Goal: Task Accomplishment & Management: Manage account settings

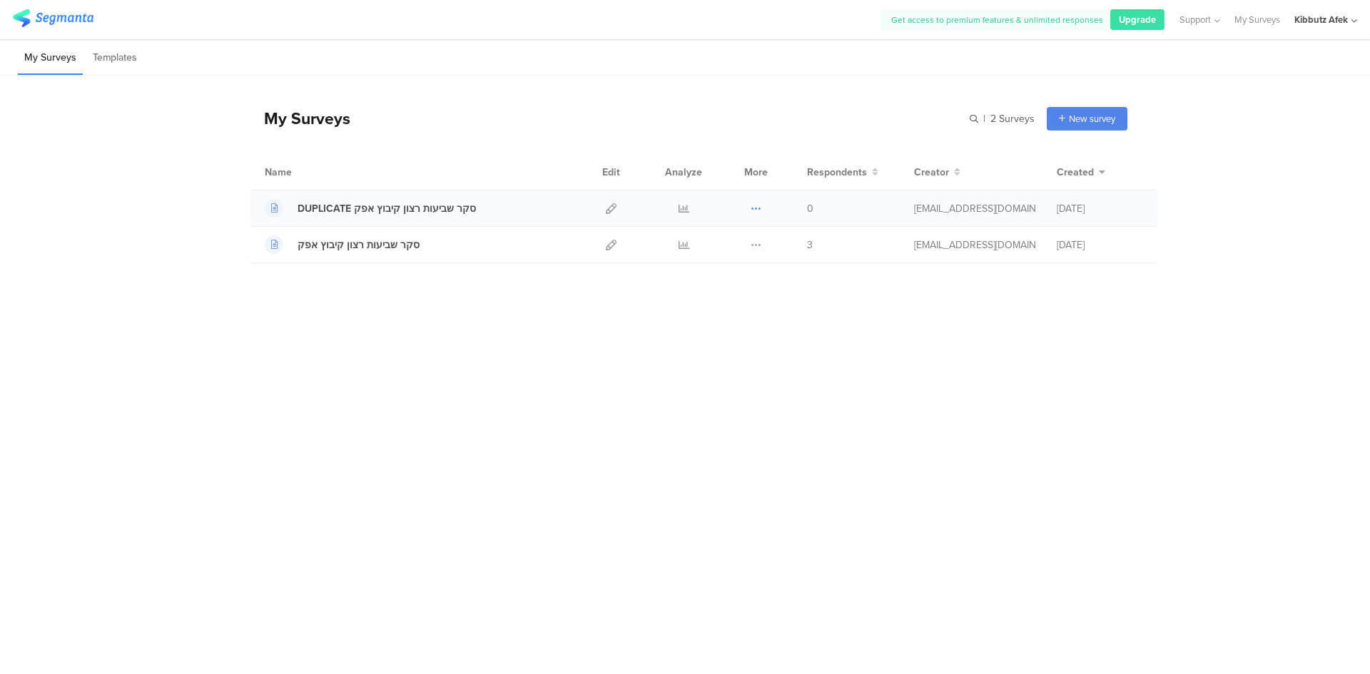
click at [758, 207] on icon at bounding box center [756, 208] width 11 height 11
click at [725, 295] on button "Delete" at bounding box center [728, 296] width 79 height 26
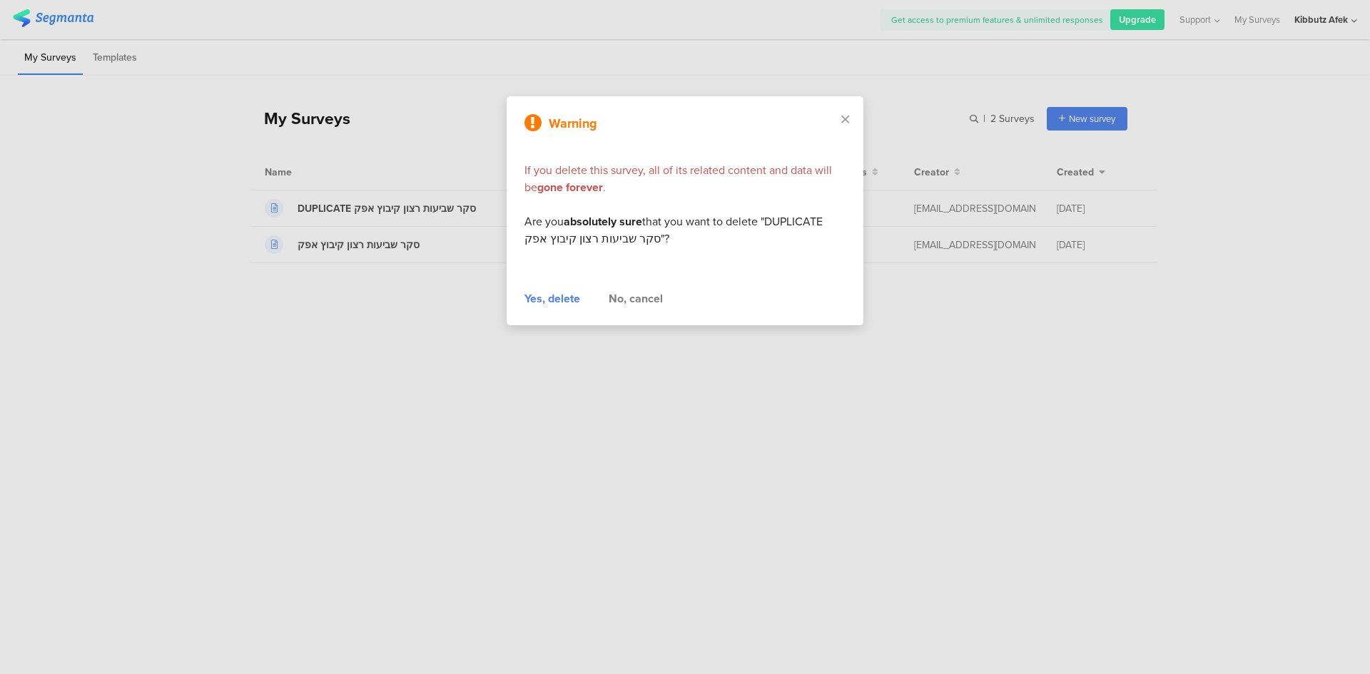
click at [553, 297] on div "Yes, delete" at bounding box center [553, 298] width 56 height 17
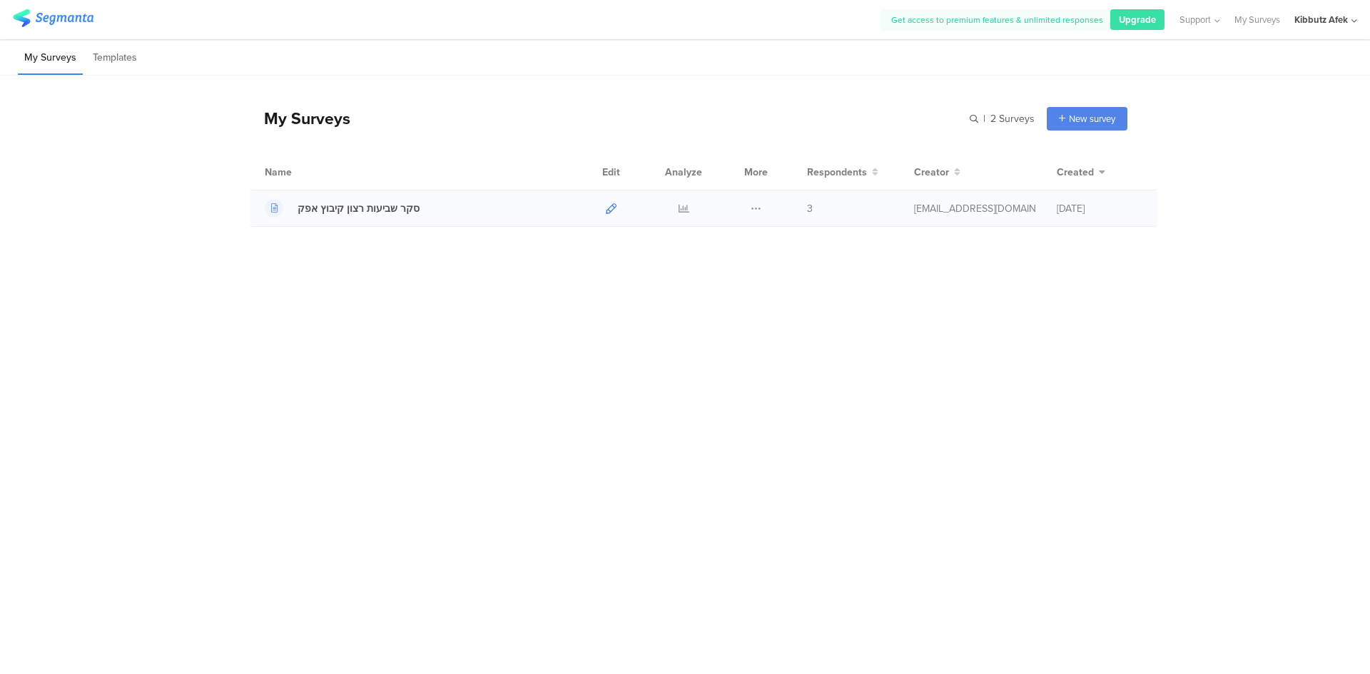
click at [611, 208] on icon at bounding box center [611, 208] width 11 height 11
click at [752, 207] on icon at bounding box center [756, 208] width 11 height 11
click at [610, 206] on icon at bounding box center [611, 208] width 11 height 11
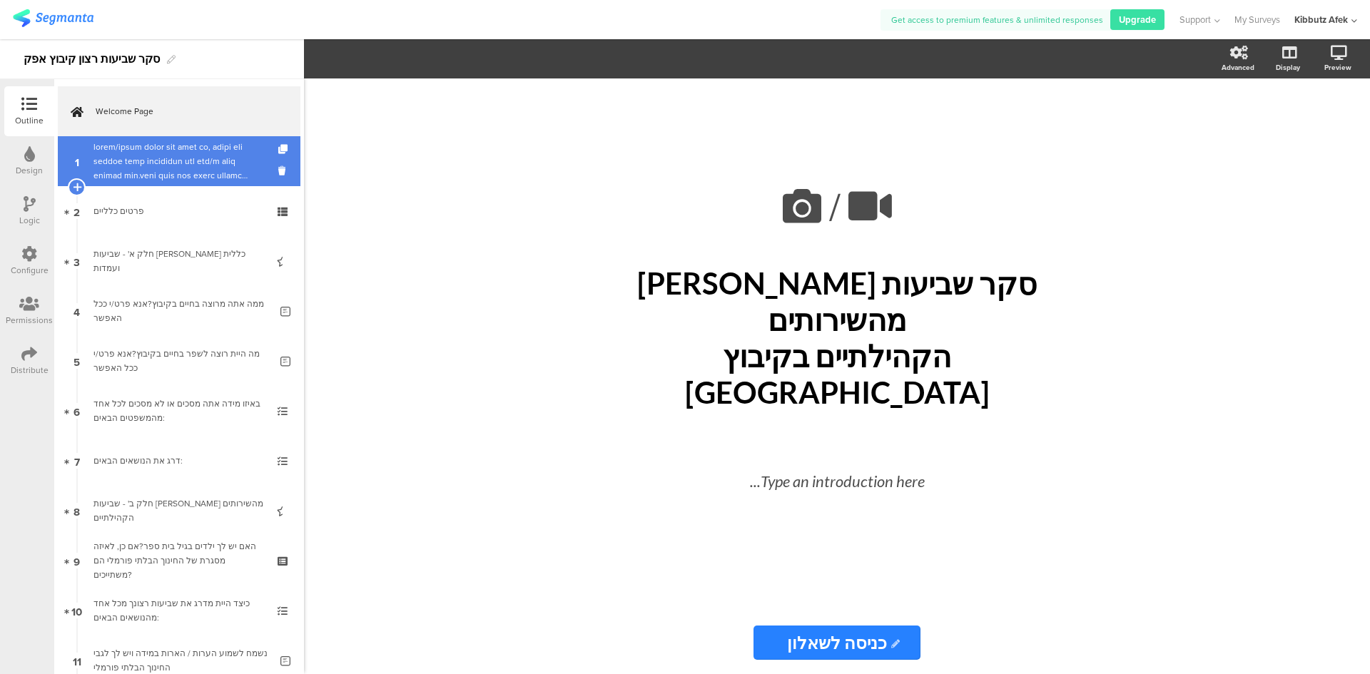
click at [192, 173] on div at bounding box center [178, 161] width 171 height 43
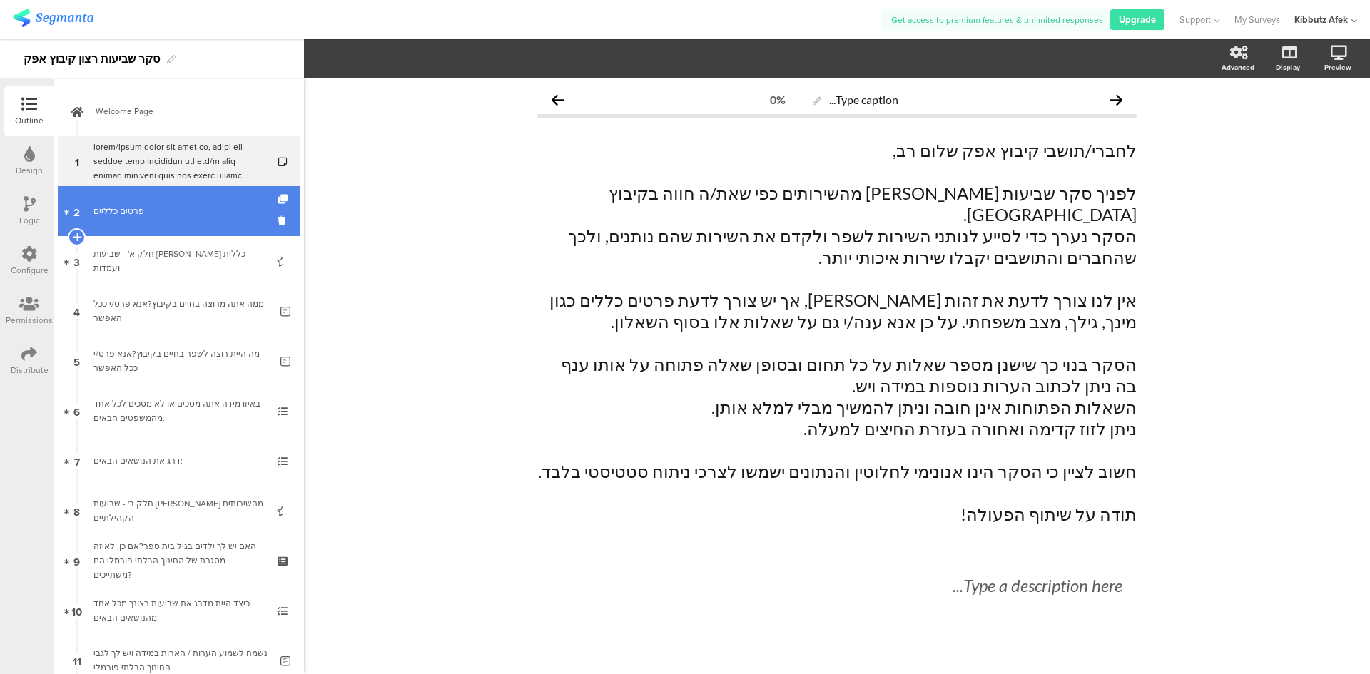
click at [142, 214] on div "פרטים כלליים" at bounding box center [178, 211] width 171 height 14
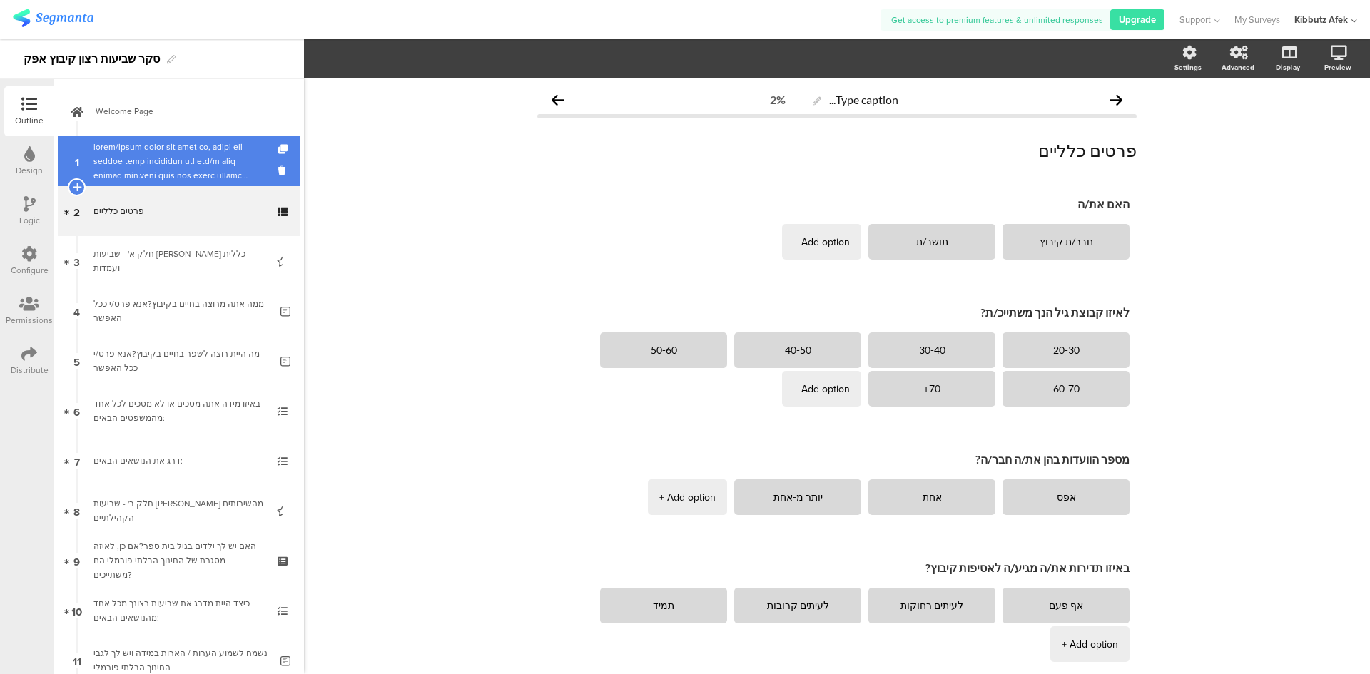
click at [186, 166] on div at bounding box center [178, 161] width 171 height 43
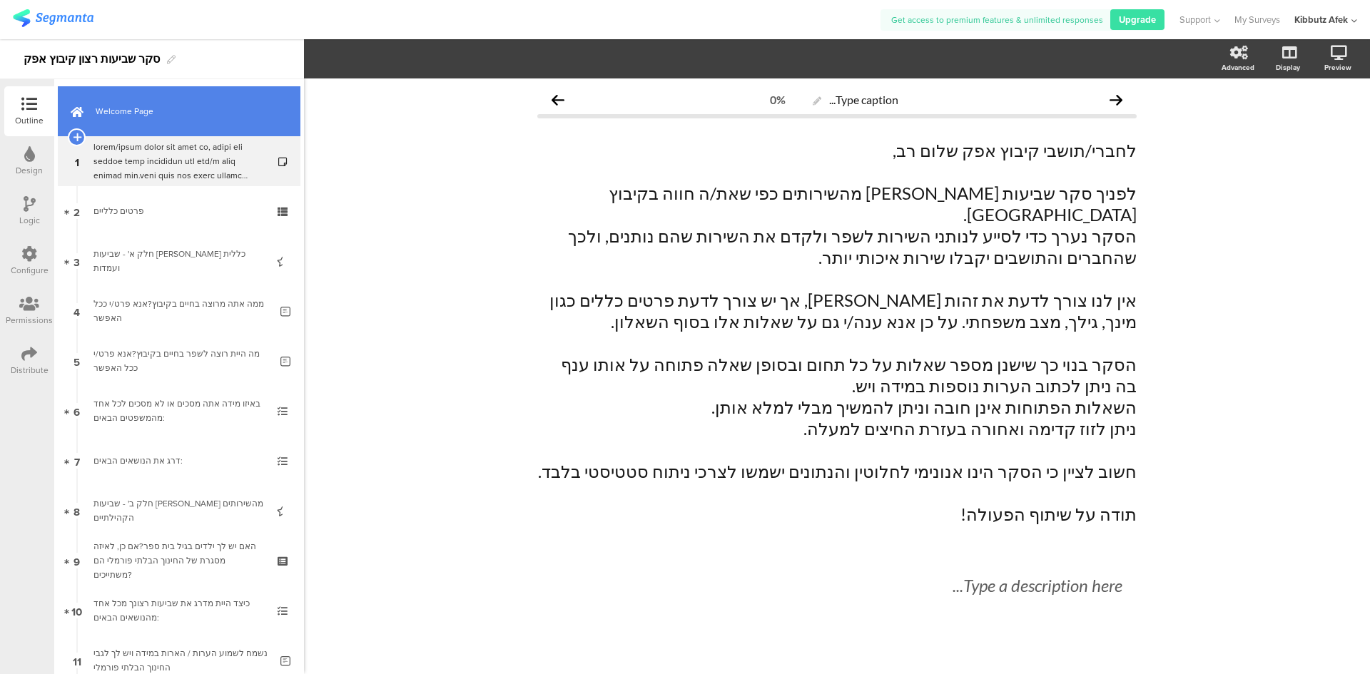
click at [147, 113] on span "Welcome Page" at bounding box center [187, 111] width 183 height 14
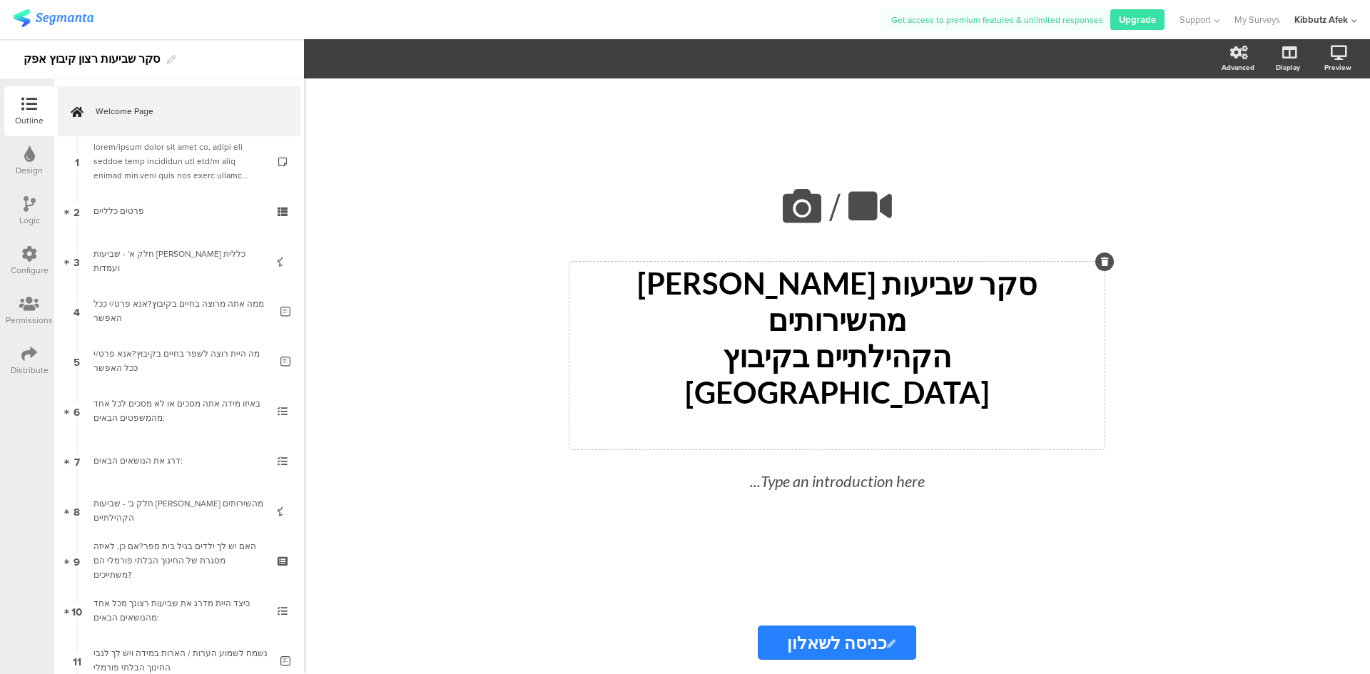
click at [966, 351] on div "סקר שביעות רצון מהשירותים הקהילתיים בקיבוץ אפק" at bounding box center [837, 356] width 528 height 181
click at [1171, 402] on div "/ סקר שביעות רצון מהשירותים הקהילתיים בקיבוץ אפק סקר שביעות רצון מהשירותים הקהי…" at bounding box center [837, 377] width 1066 height 596
click at [36, 354] on icon at bounding box center [29, 354] width 16 height 16
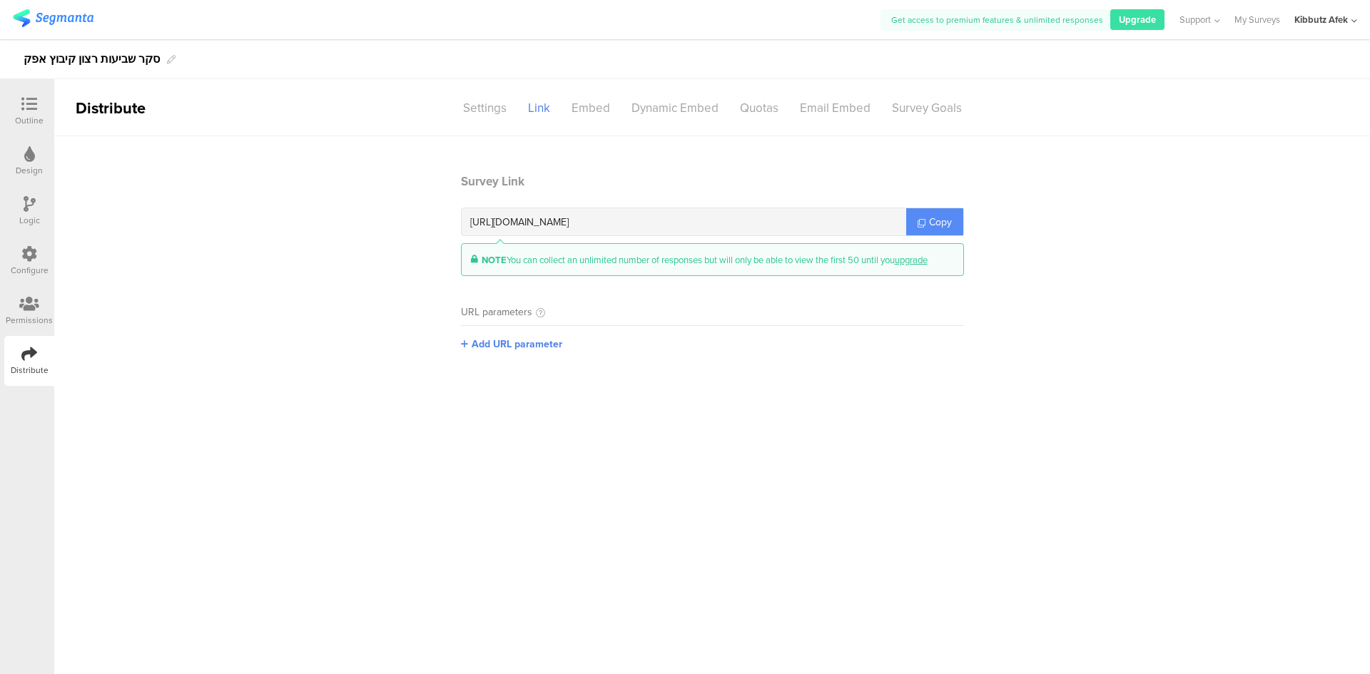
click at [945, 218] on span "Copy" at bounding box center [940, 222] width 23 height 15
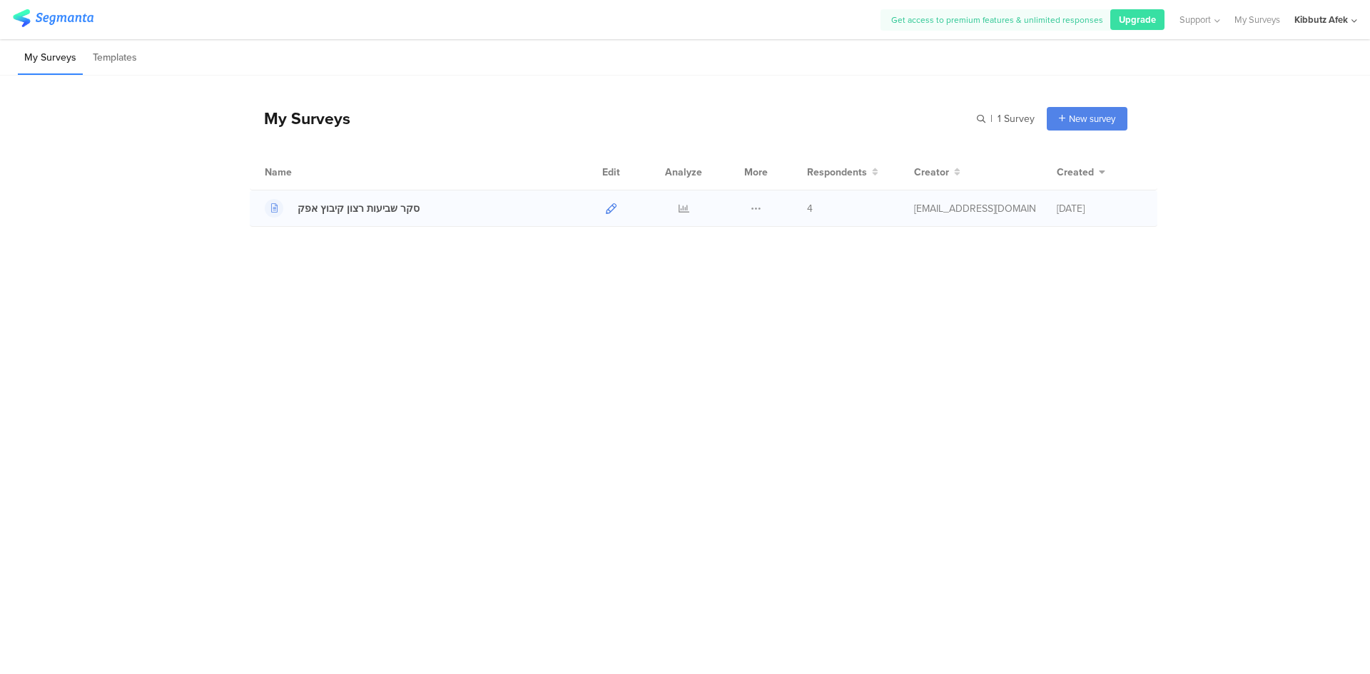
click at [609, 208] on icon at bounding box center [611, 208] width 11 height 11
click at [613, 211] on icon at bounding box center [611, 208] width 11 height 11
click at [611, 209] on icon at bounding box center [611, 208] width 11 height 11
click at [380, 208] on div "סקר שביעות רצון קיבוץ אפק" at bounding box center [359, 208] width 122 height 15
click at [614, 211] on icon at bounding box center [611, 208] width 11 height 11
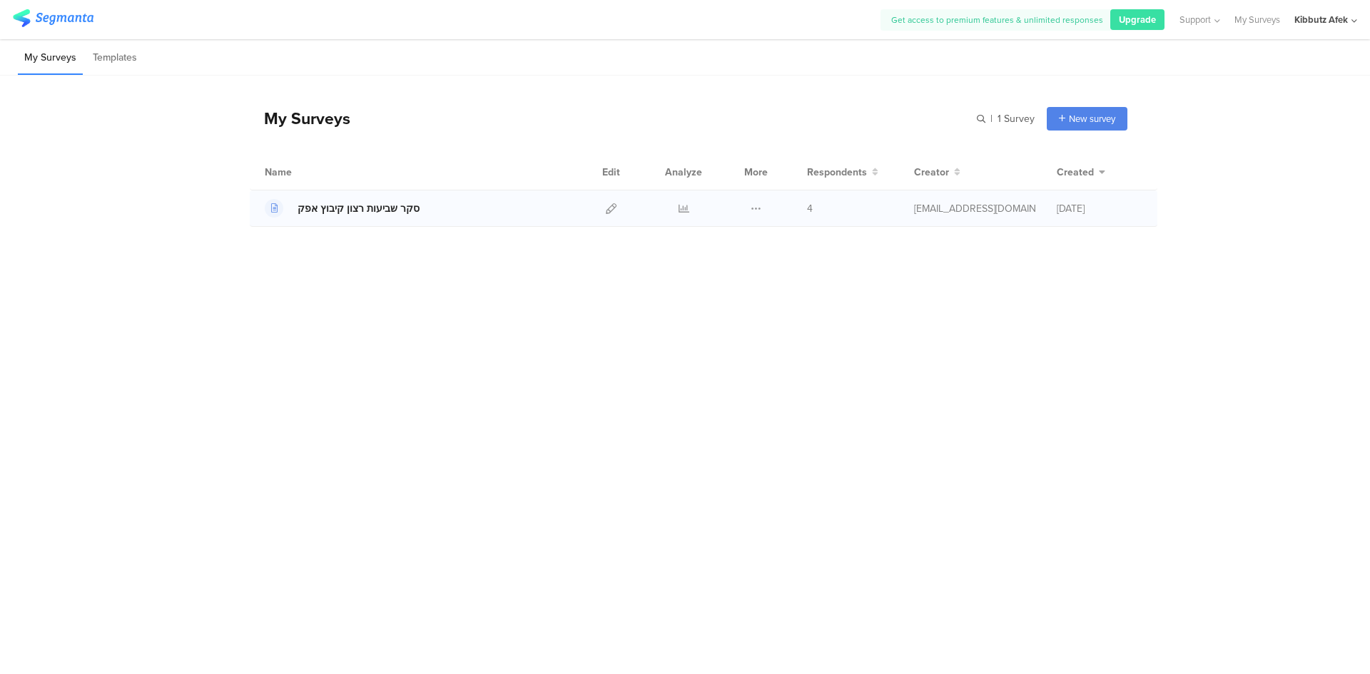
click at [368, 209] on div "סקר שביעות רצון קיבוץ אפק" at bounding box center [359, 208] width 122 height 15
click at [612, 209] on icon at bounding box center [611, 208] width 11 height 11
click at [1145, 18] on span "Upgrade" at bounding box center [1137, 20] width 37 height 14
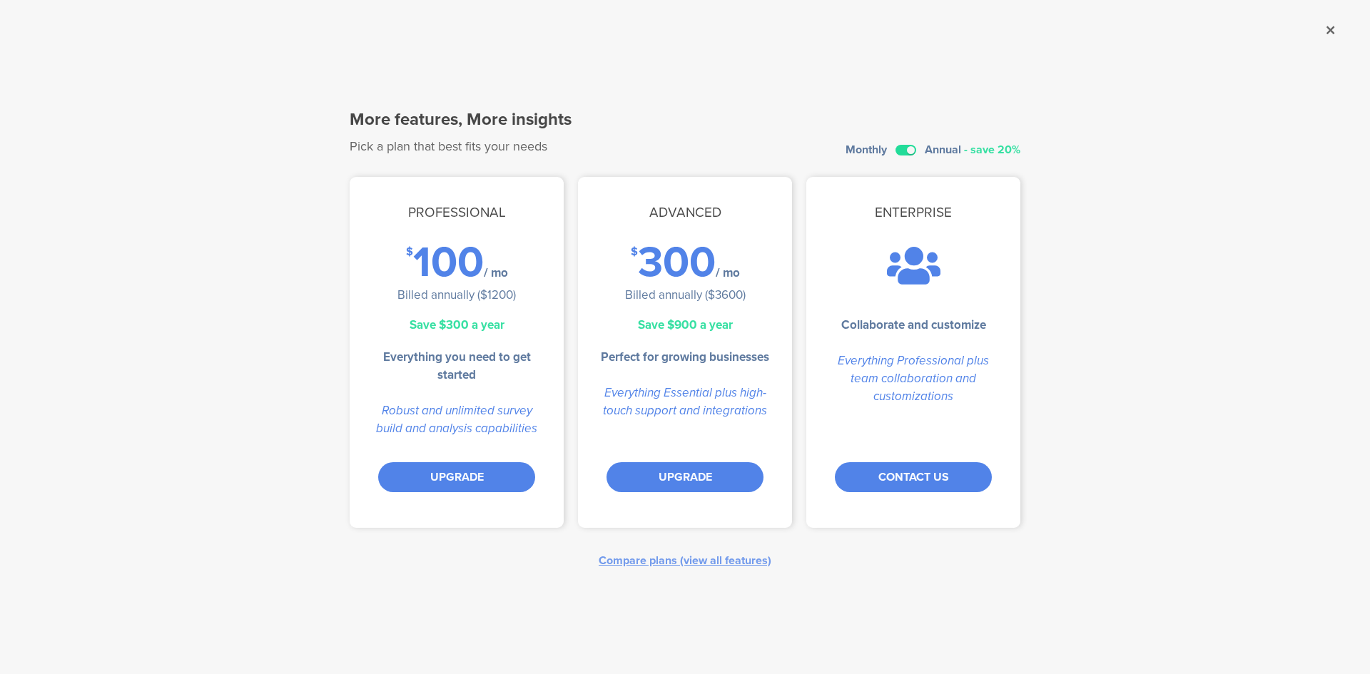
click at [904, 148] on label at bounding box center [906, 150] width 21 height 11
click at [0, 0] on input "checkbox" at bounding box center [0, 0] width 0 height 0
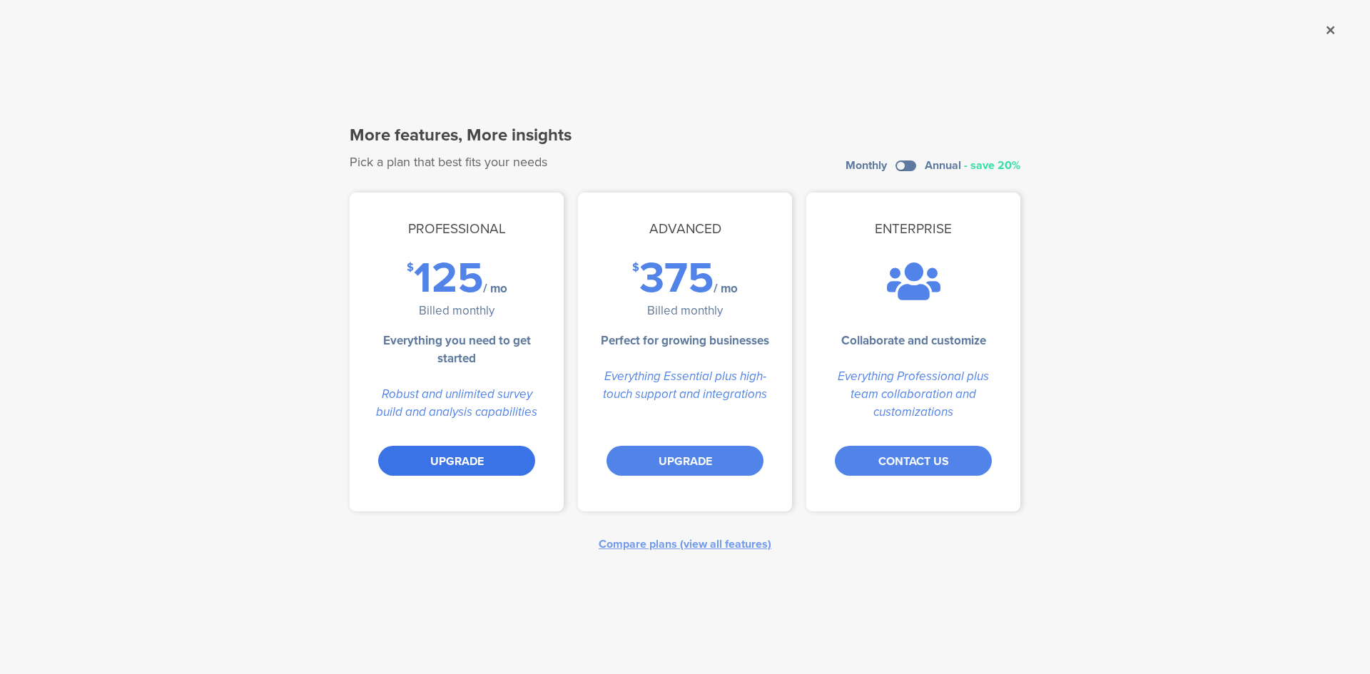
click at [468, 461] on div "UPGRADE" at bounding box center [456, 461] width 157 height 30
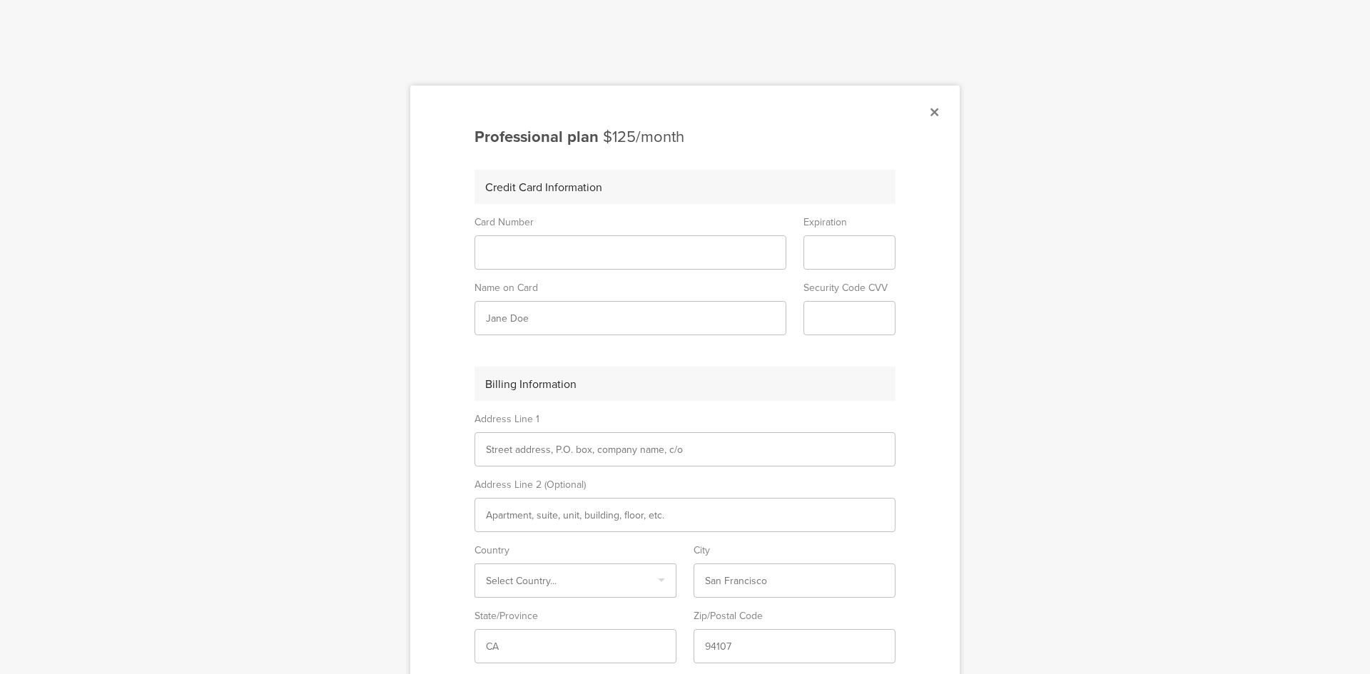
click at [545, 259] on sg-form-field-input at bounding box center [631, 253] width 312 height 34
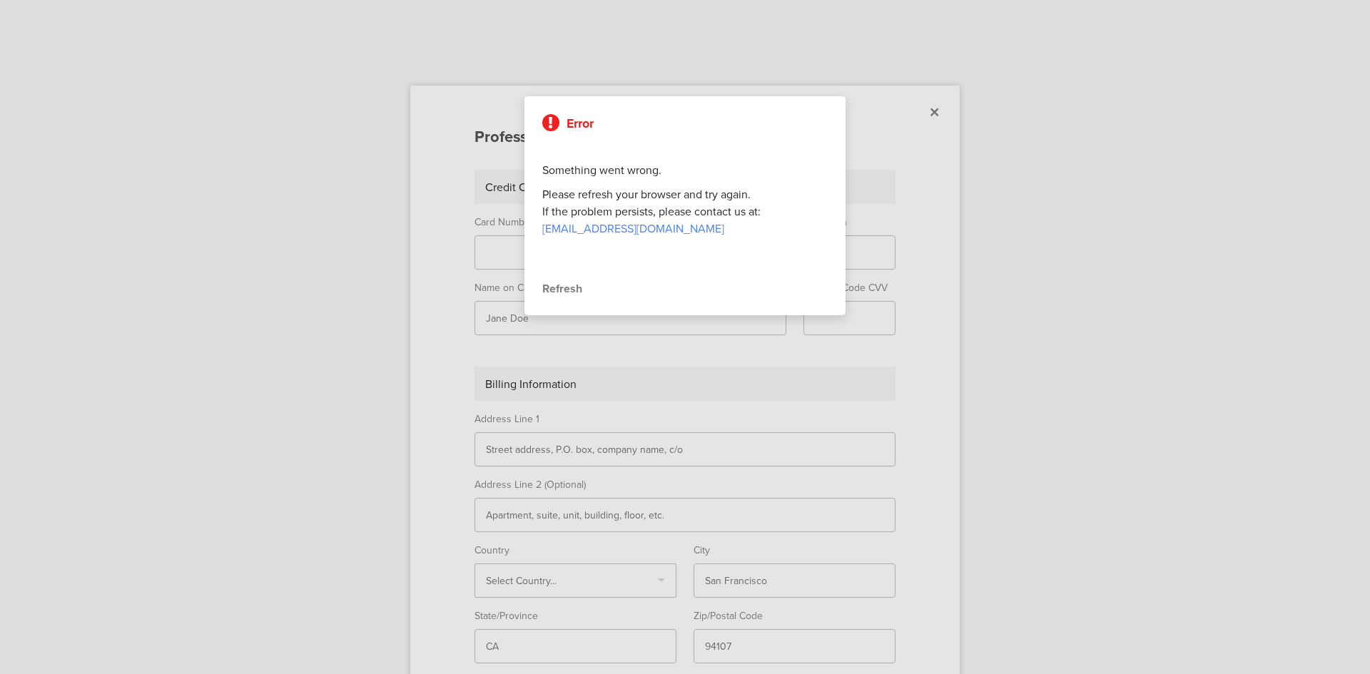
click at [568, 288] on div "Refresh" at bounding box center [684, 288] width 285 height 17
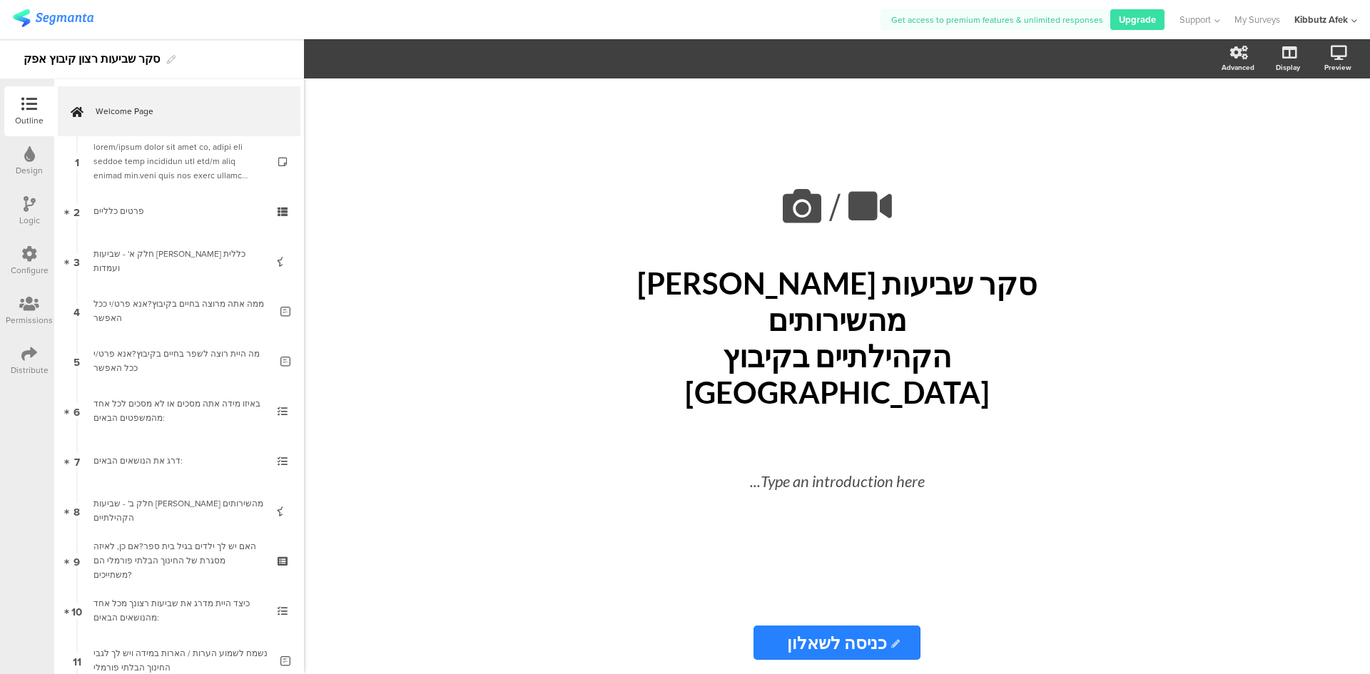
click at [26, 358] on icon at bounding box center [29, 354] width 16 height 16
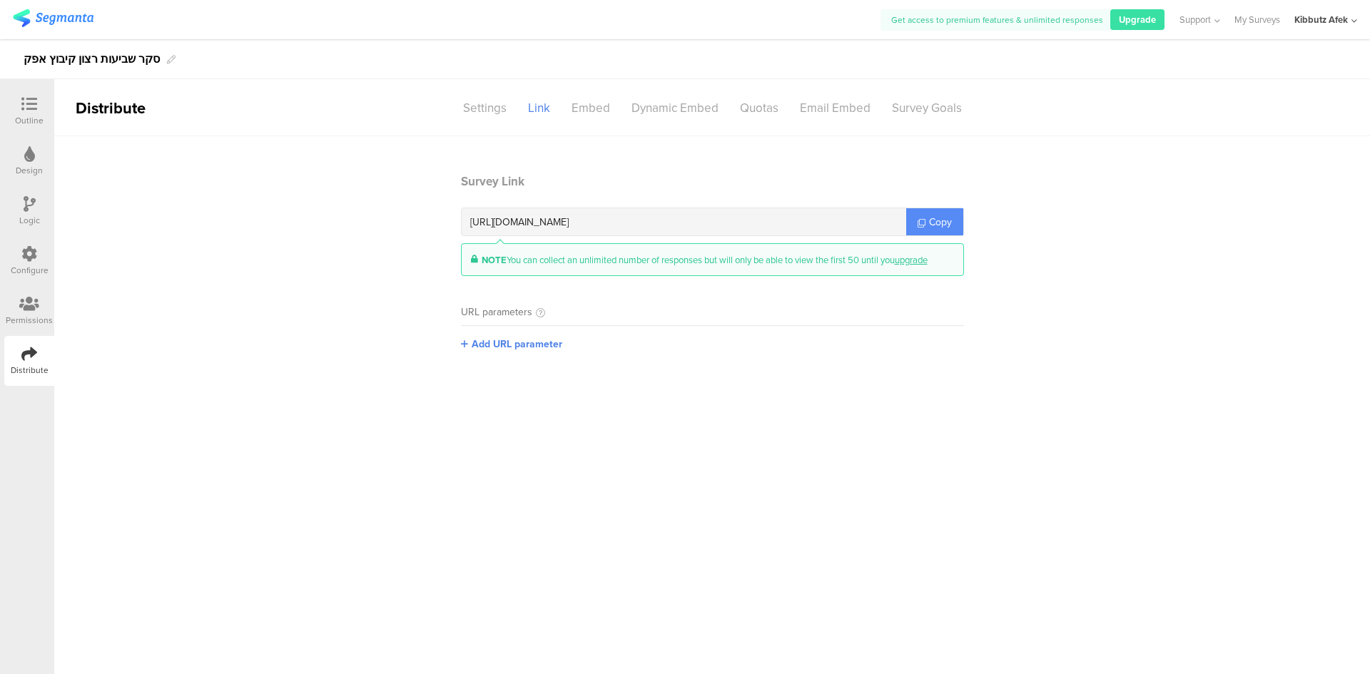
click at [927, 223] on link "Copy" at bounding box center [934, 221] width 57 height 27
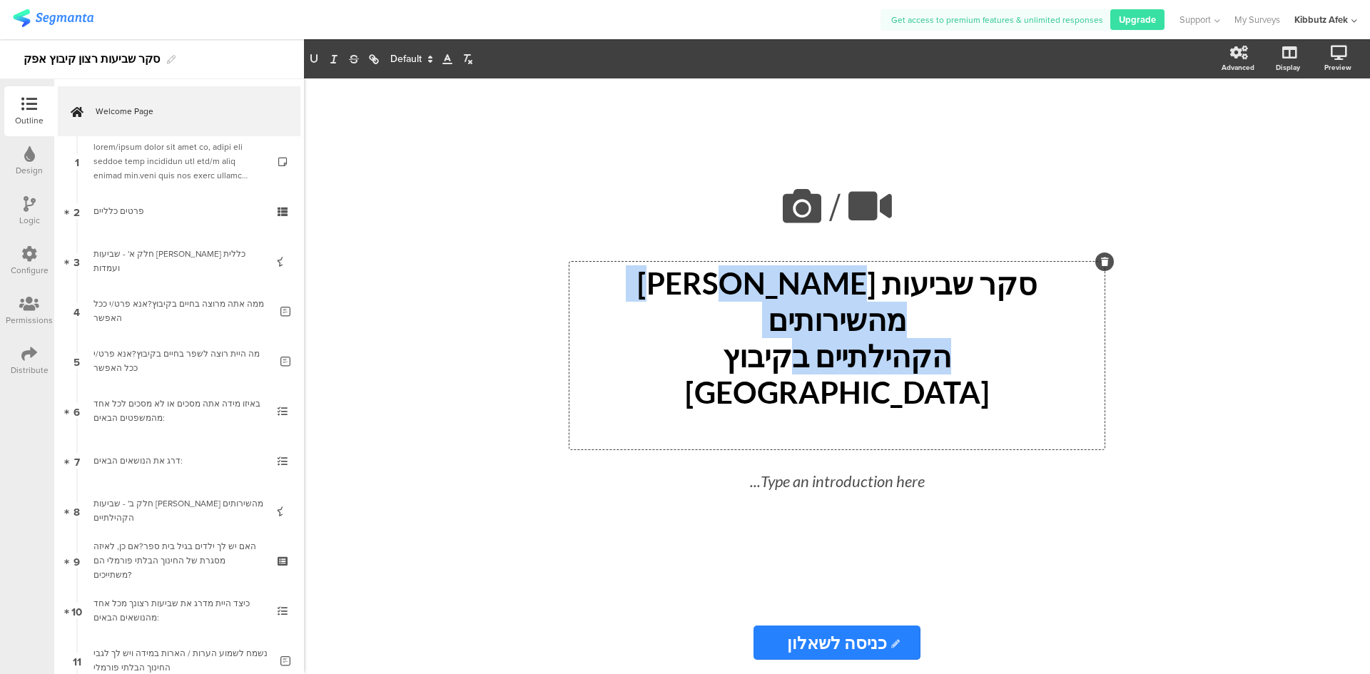
drag, startPoint x: 802, startPoint y: 320, endPoint x: 829, endPoint y: 353, distance: 42.0
click at [829, 353] on div "סקר שביעות רצון מהשירותים הקהילתיים בקיבוץ אפק סקר שביעות רצון מהשירותים הקהילת…" at bounding box center [837, 356] width 535 height 188
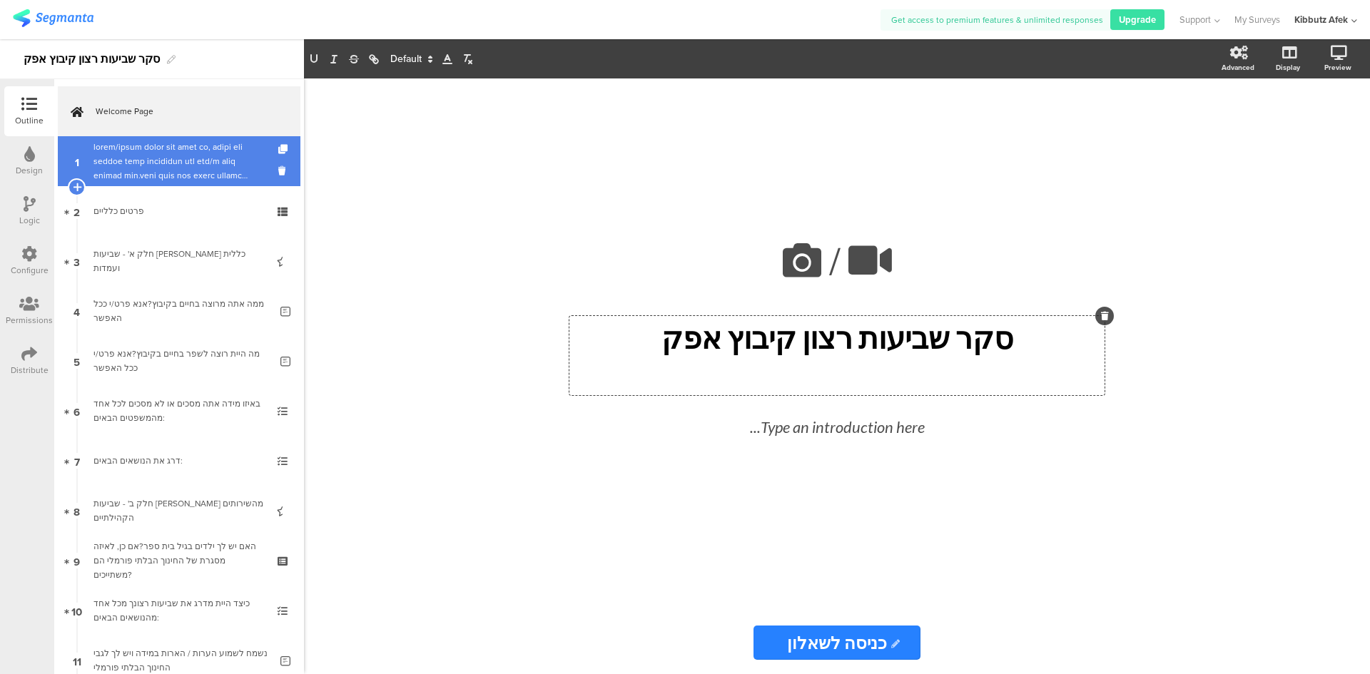
click at [121, 176] on div at bounding box center [178, 161] width 171 height 43
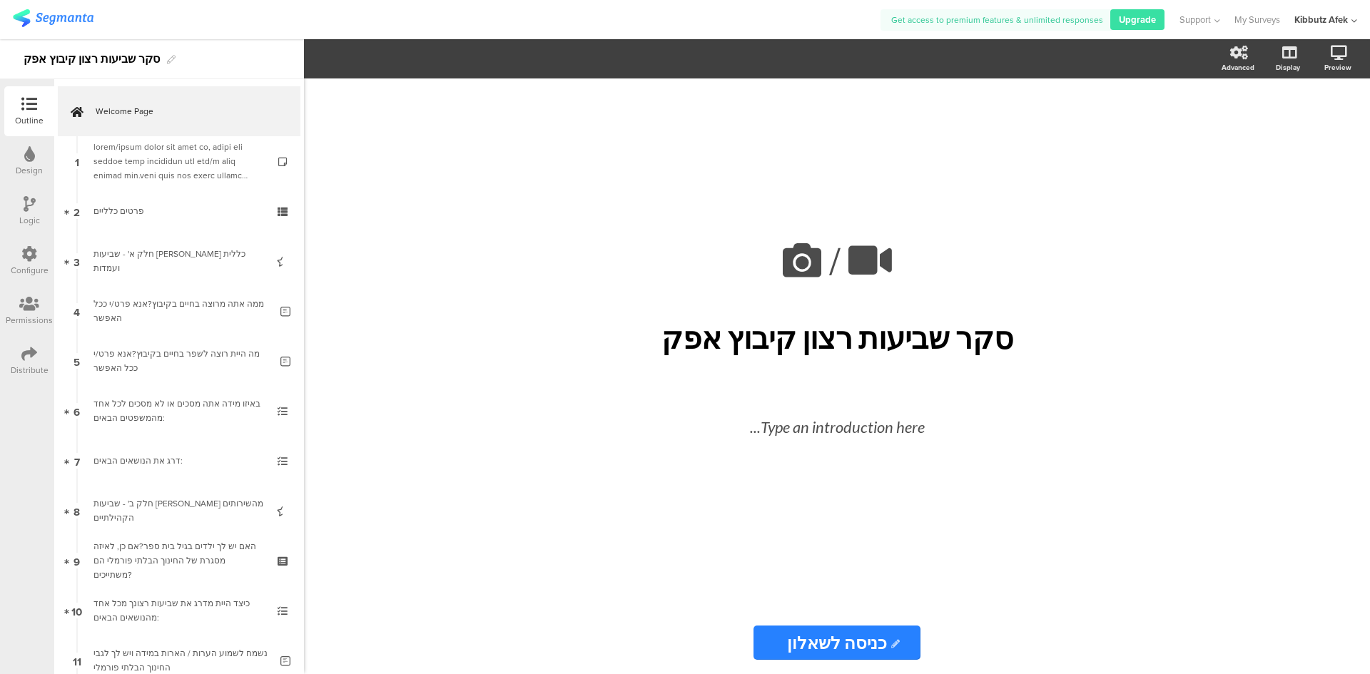
click at [31, 361] on icon at bounding box center [29, 354] width 16 height 16
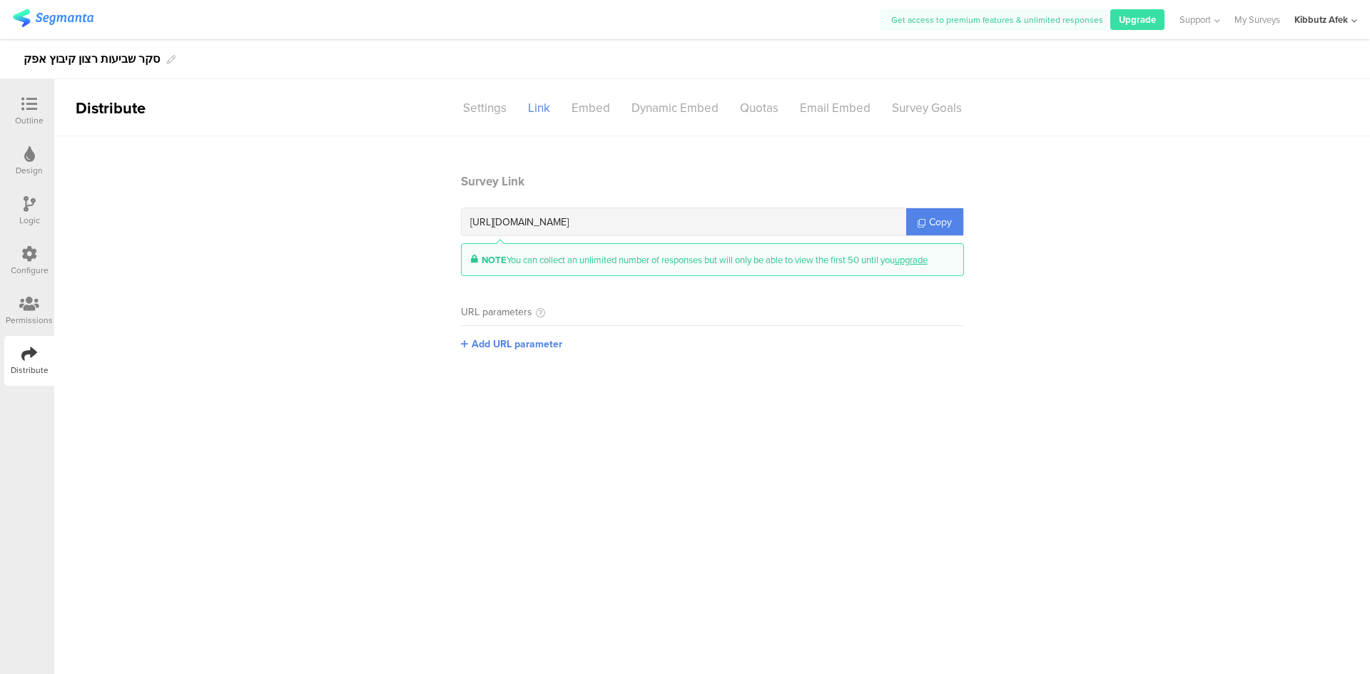
click at [543, 221] on span "[URL][DOMAIN_NAME]" at bounding box center [519, 222] width 98 height 15
copy div "[URL][DOMAIN_NAME]"
click at [492, 106] on div "Settings" at bounding box center [485, 108] width 65 height 25
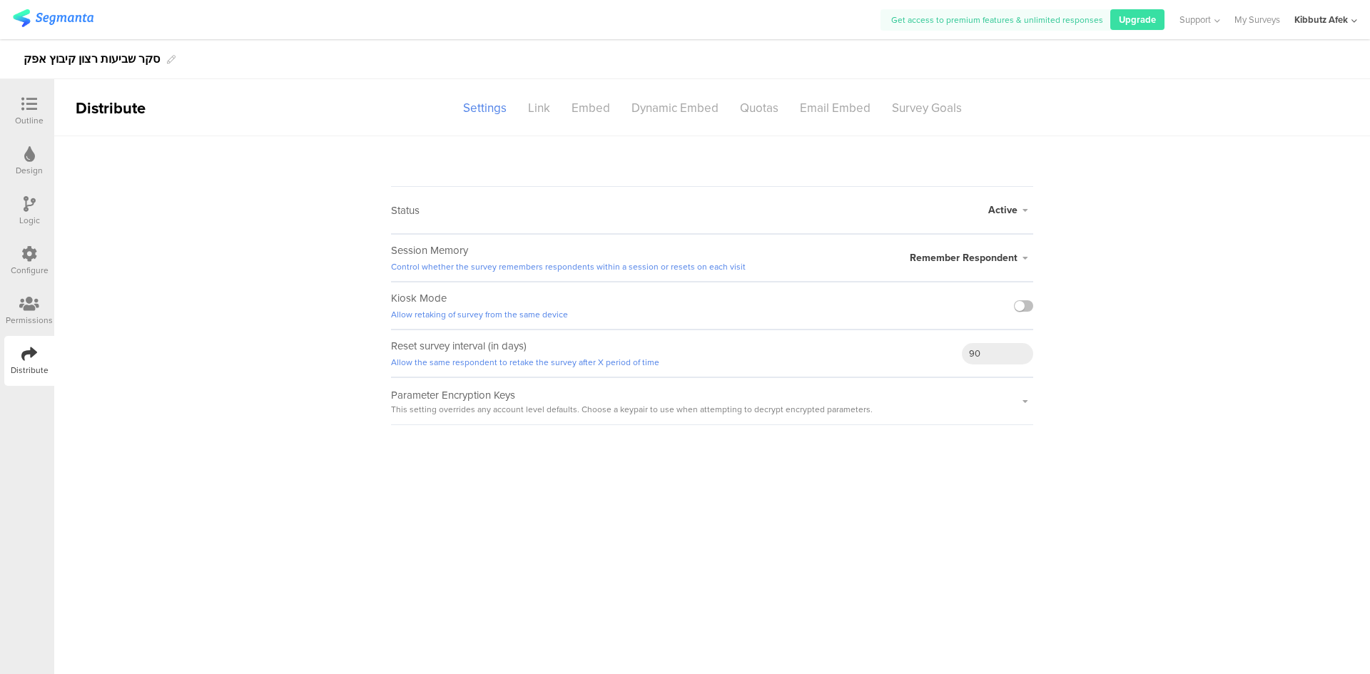
click at [31, 310] on icon at bounding box center [29, 304] width 20 height 16
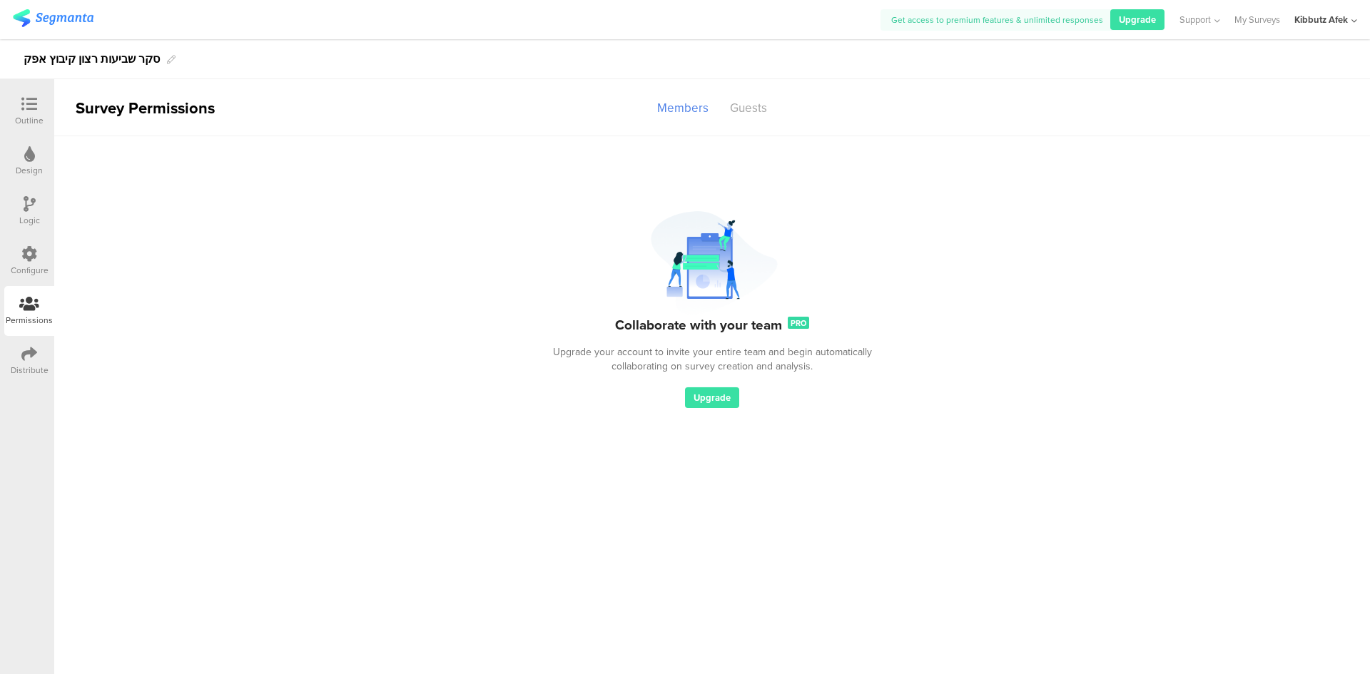
click at [29, 111] on icon at bounding box center [29, 104] width 16 height 16
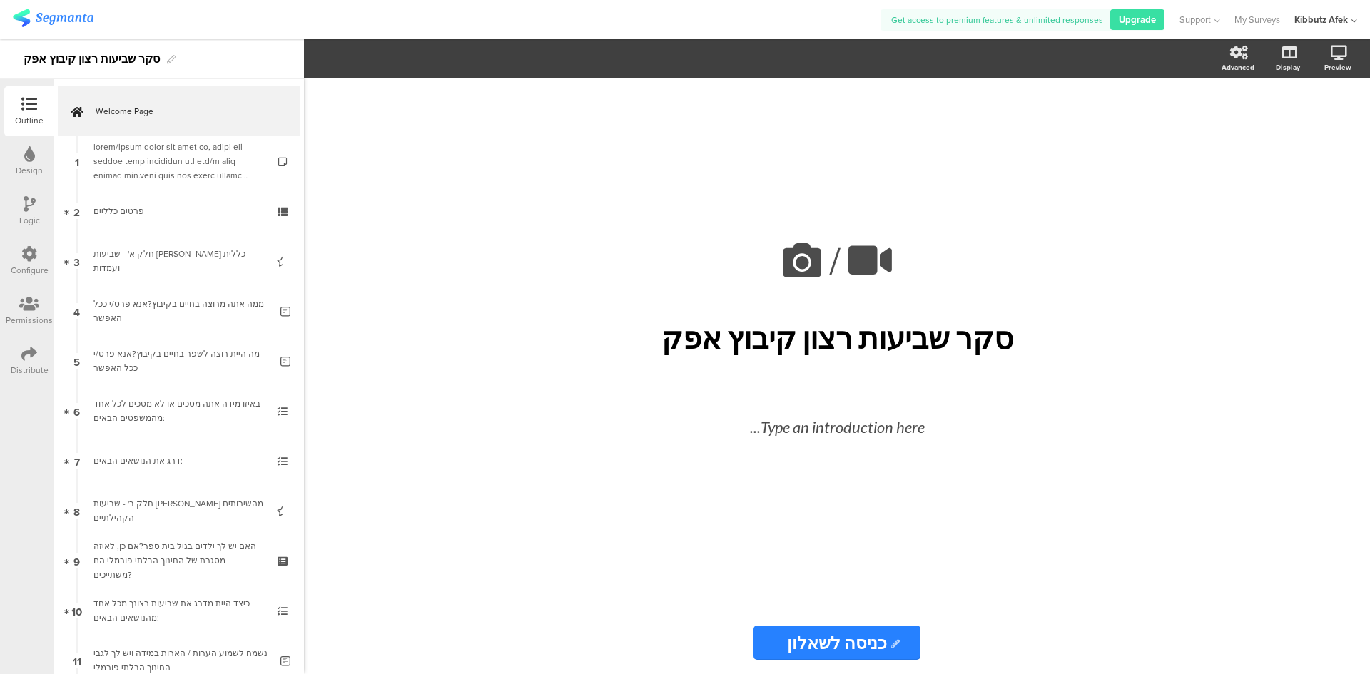
click at [31, 105] on icon at bounding box center [29, 104] width 16 height 16
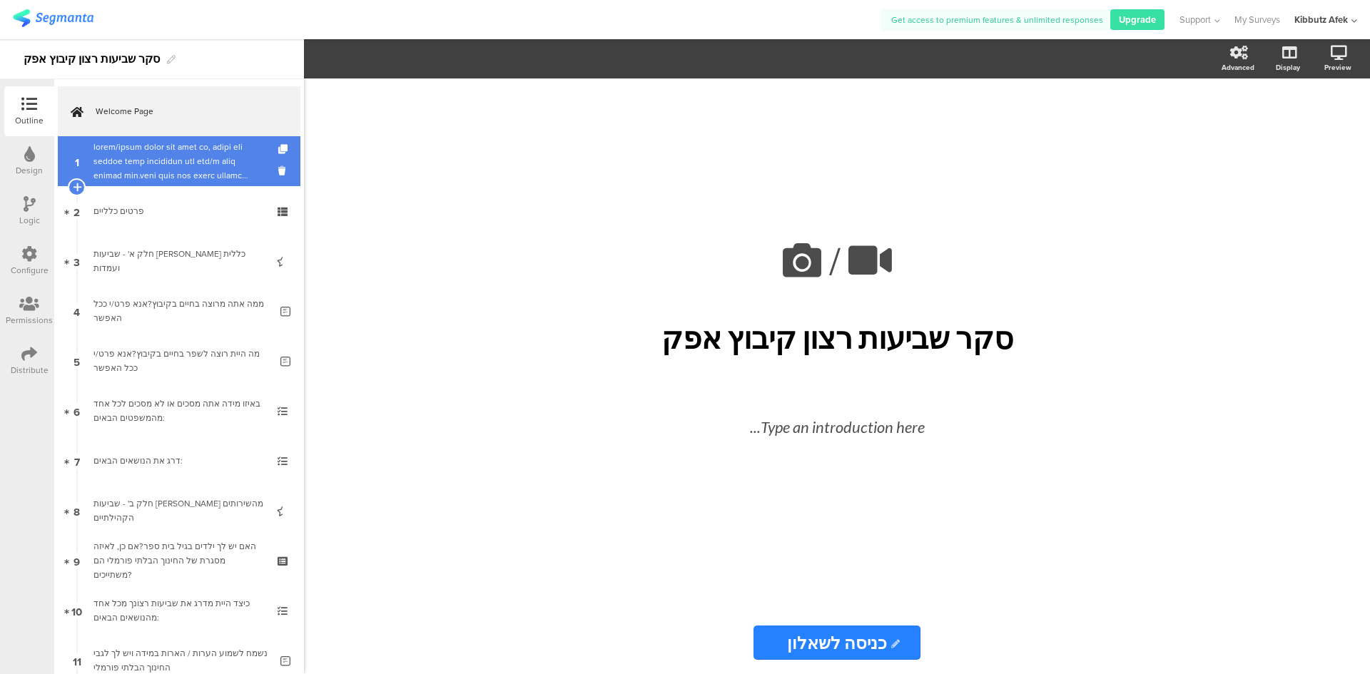
click at [173, 165] on div at bounding box center [178, 161] width 171 height 43
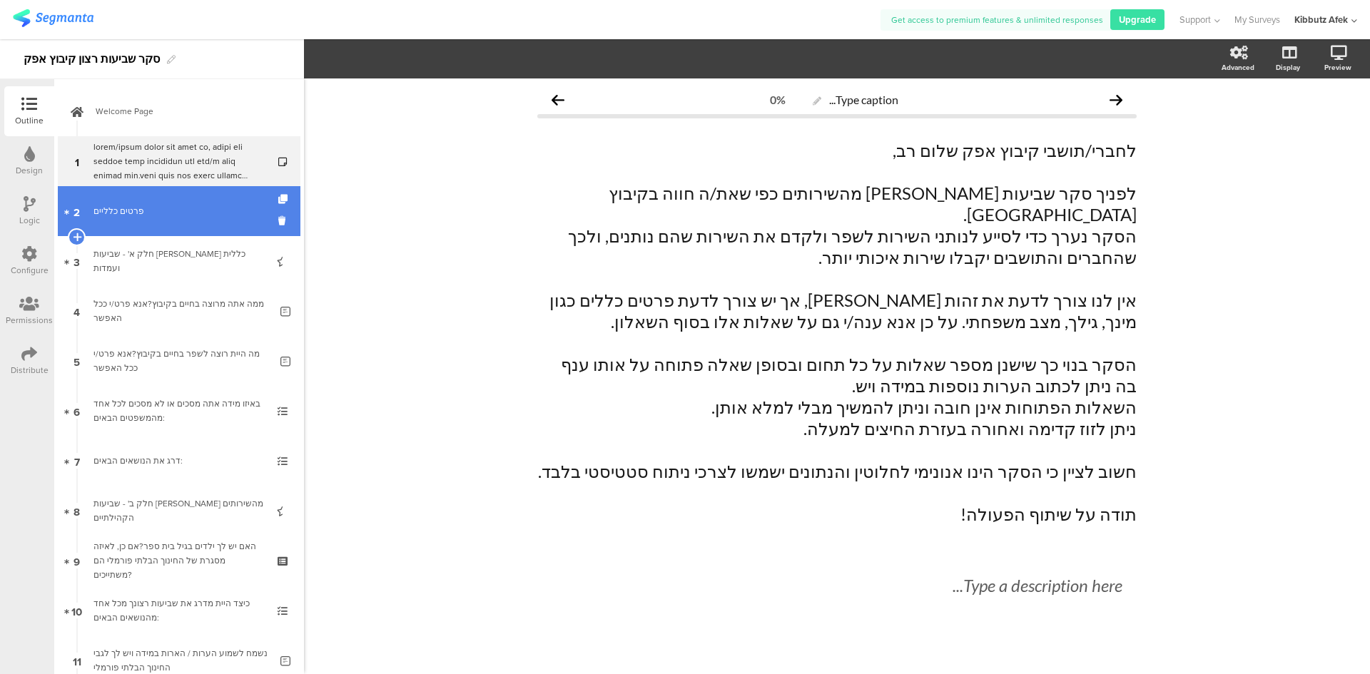
click at [118, 211] on div "פרטים כלליים" at bounding box center [178, 211] width 171 height 14
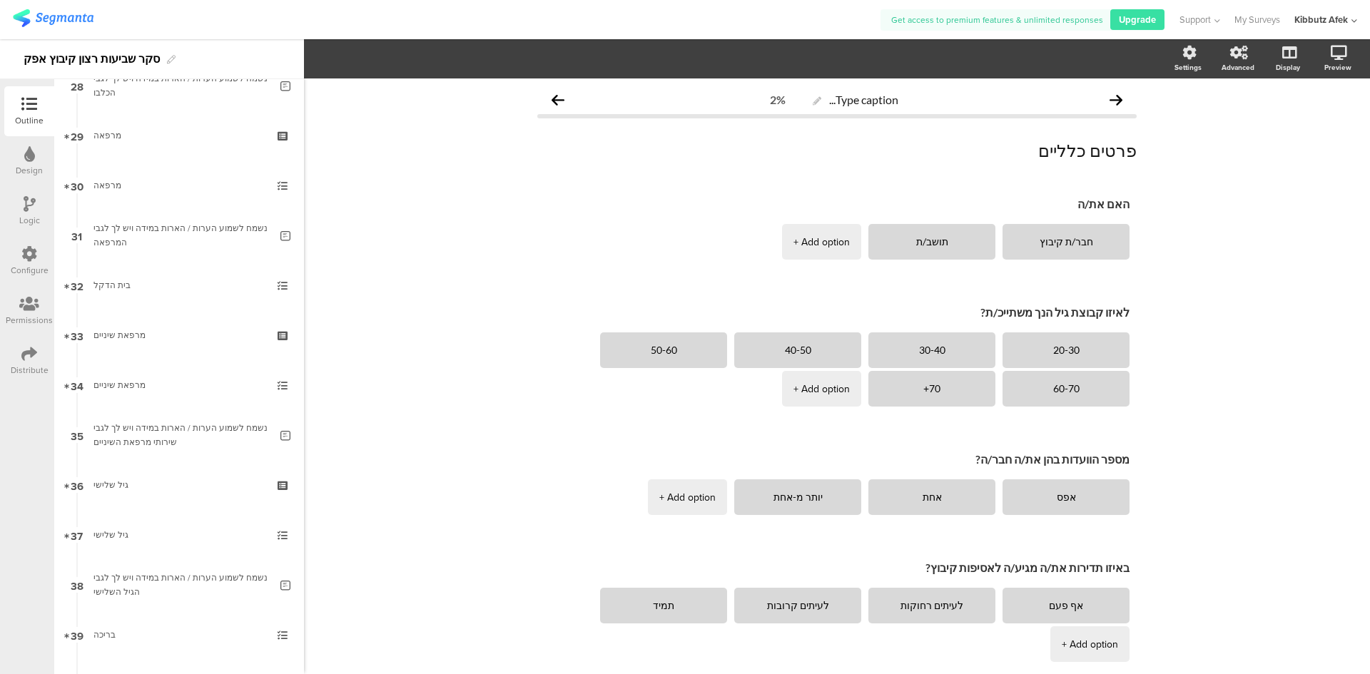
scroll to position [1427, 0]
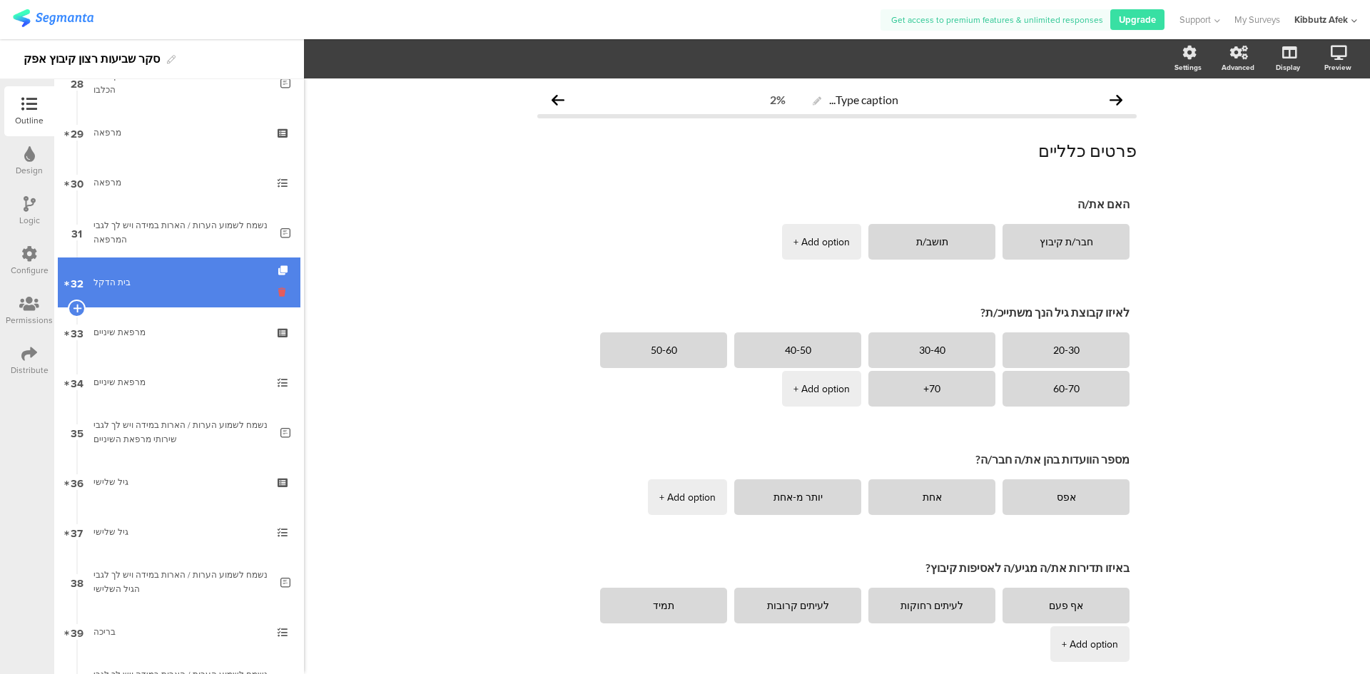
click at [278, 293] on icon at bounding box center [284, 292] width 12 height 14
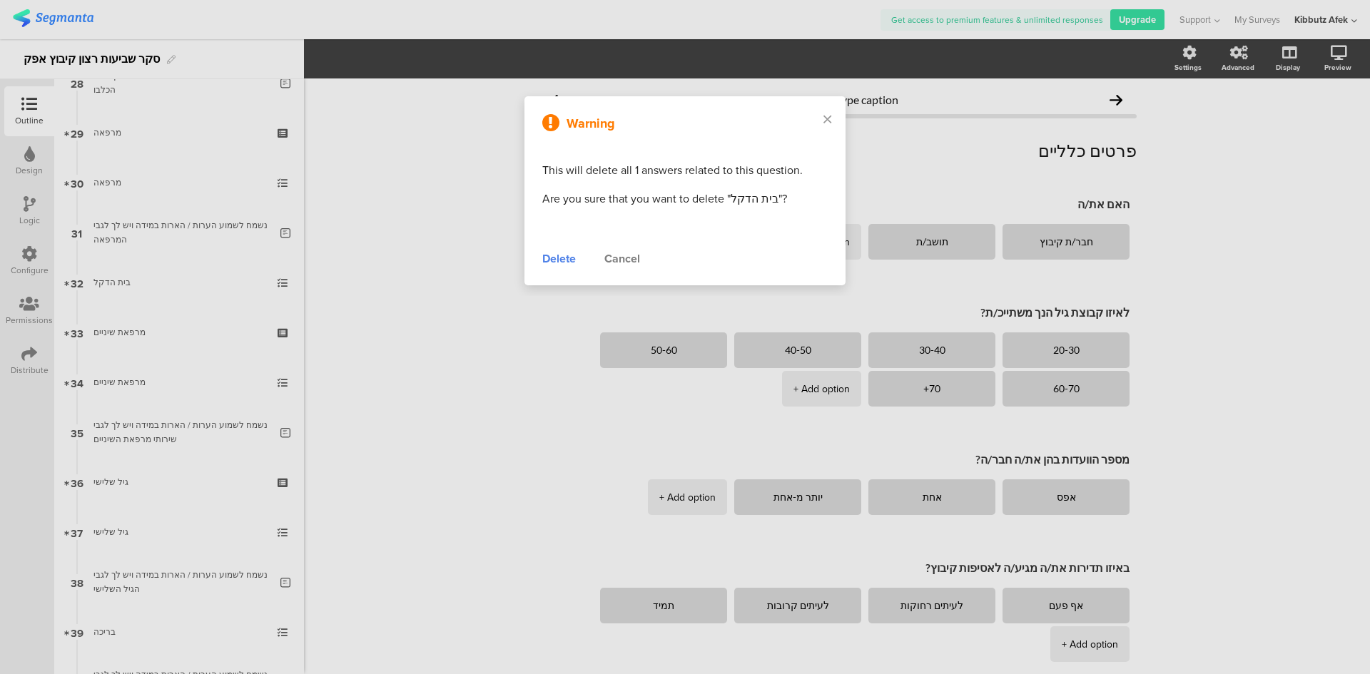
click at [556, 260] on div "Delete" at bounding box center [559, 259] width 34 height 17
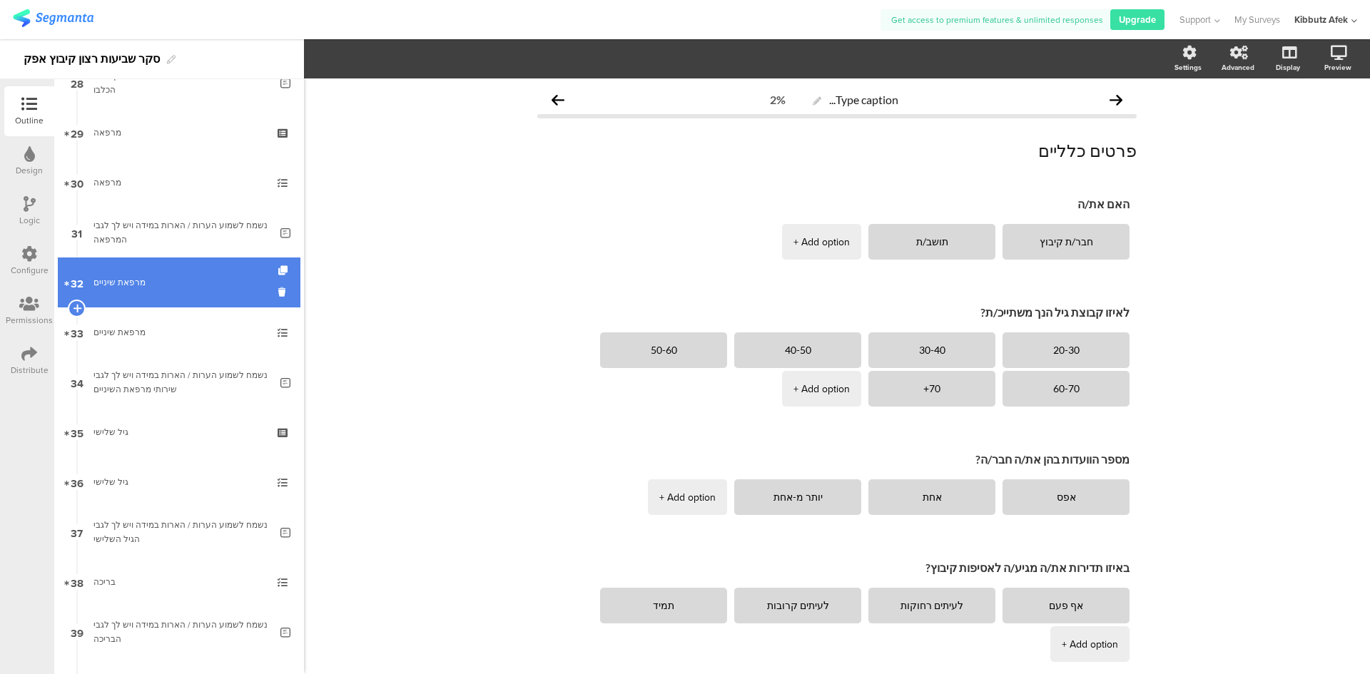
scroll to position [1499, 0]
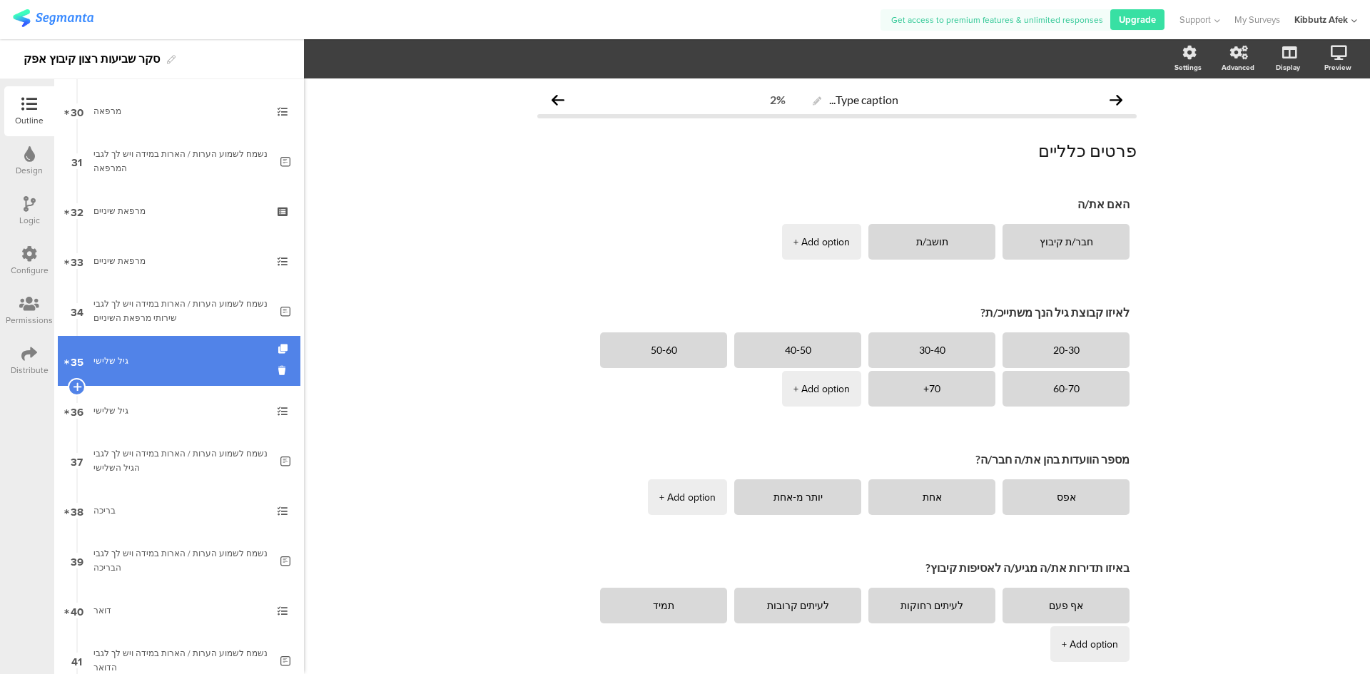
click at [128, 362] on div "גיל שלישי" at bounding box center [178, 361] width 171 height 14
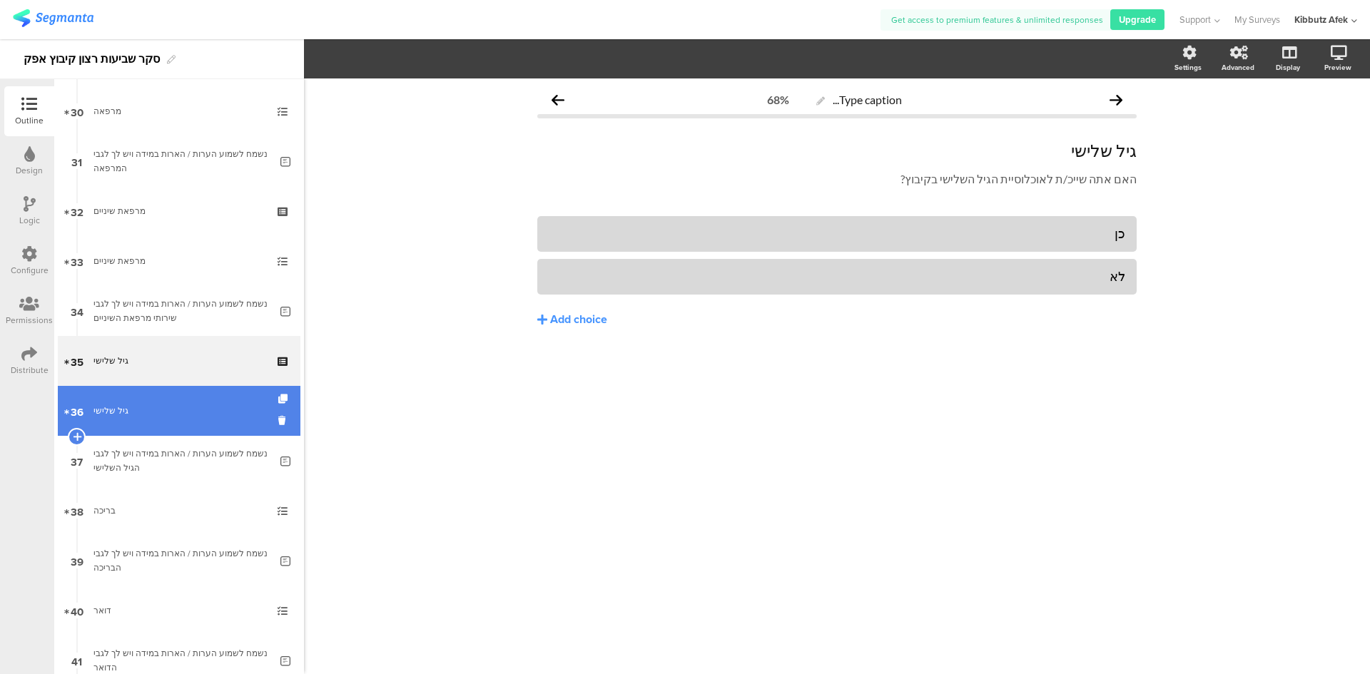
click at [108, 408] on div "גיל שלישי" at bounding box center [178, 411] width 171 height 14
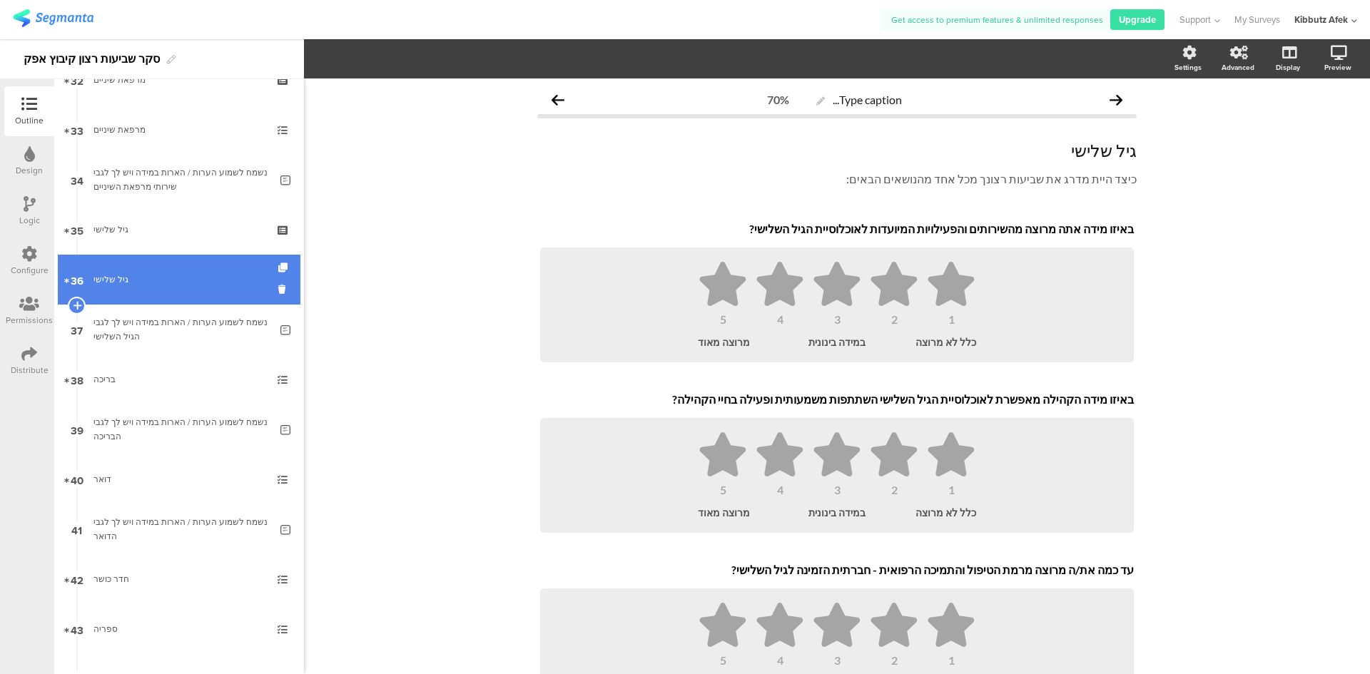
scroll to position [1642, 0]
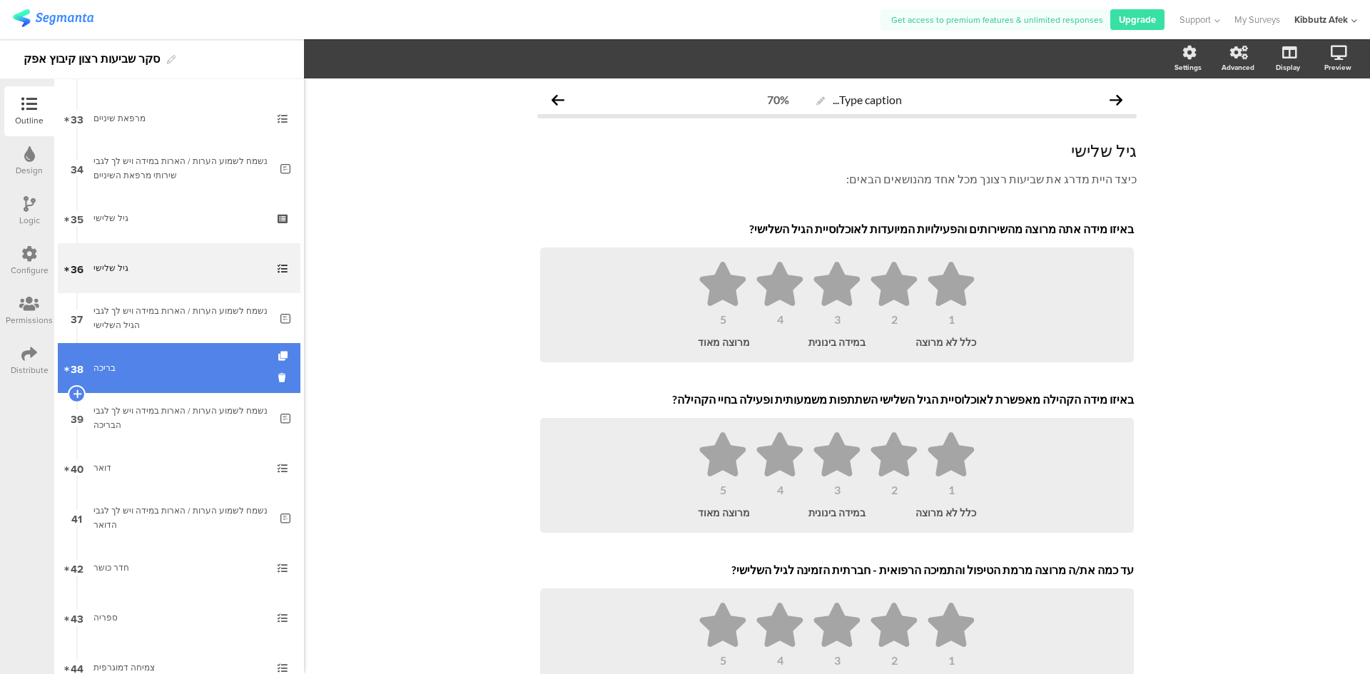
click at [108, 364] on div "בריכה" at bounding box center [178, 368] width 171 height 14
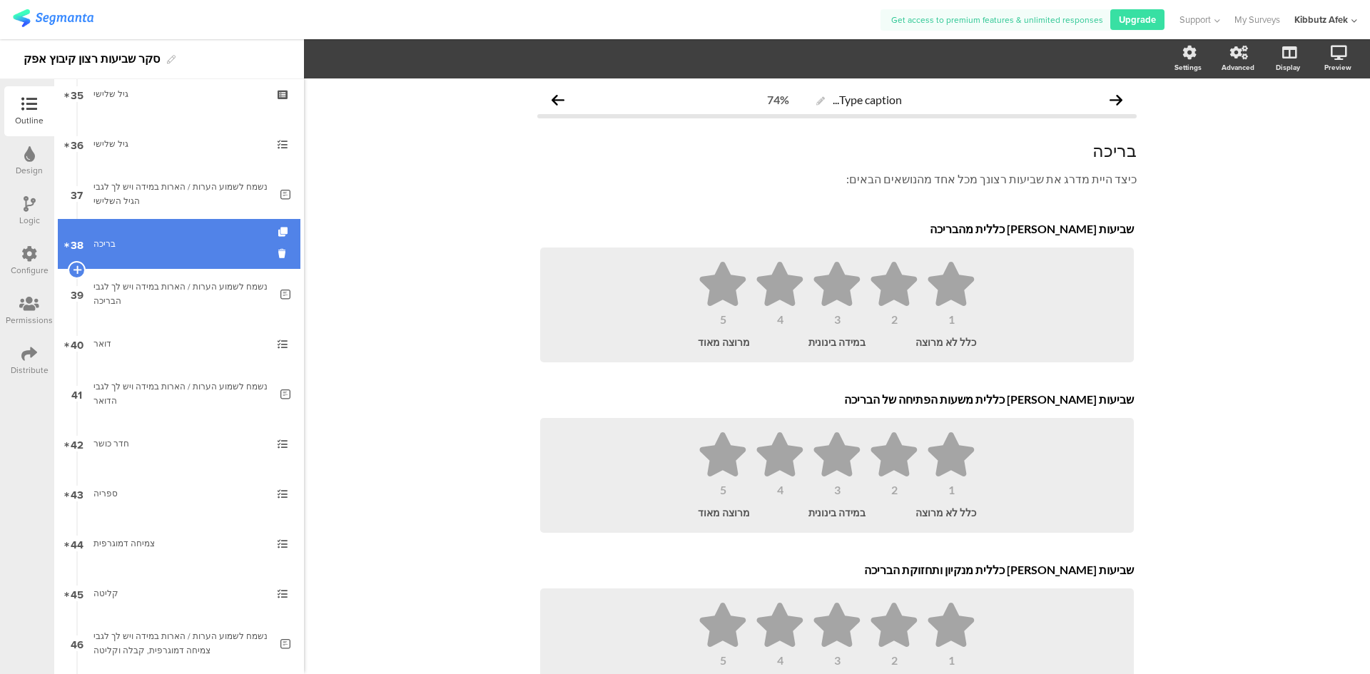
scroll to position [1856, 0]
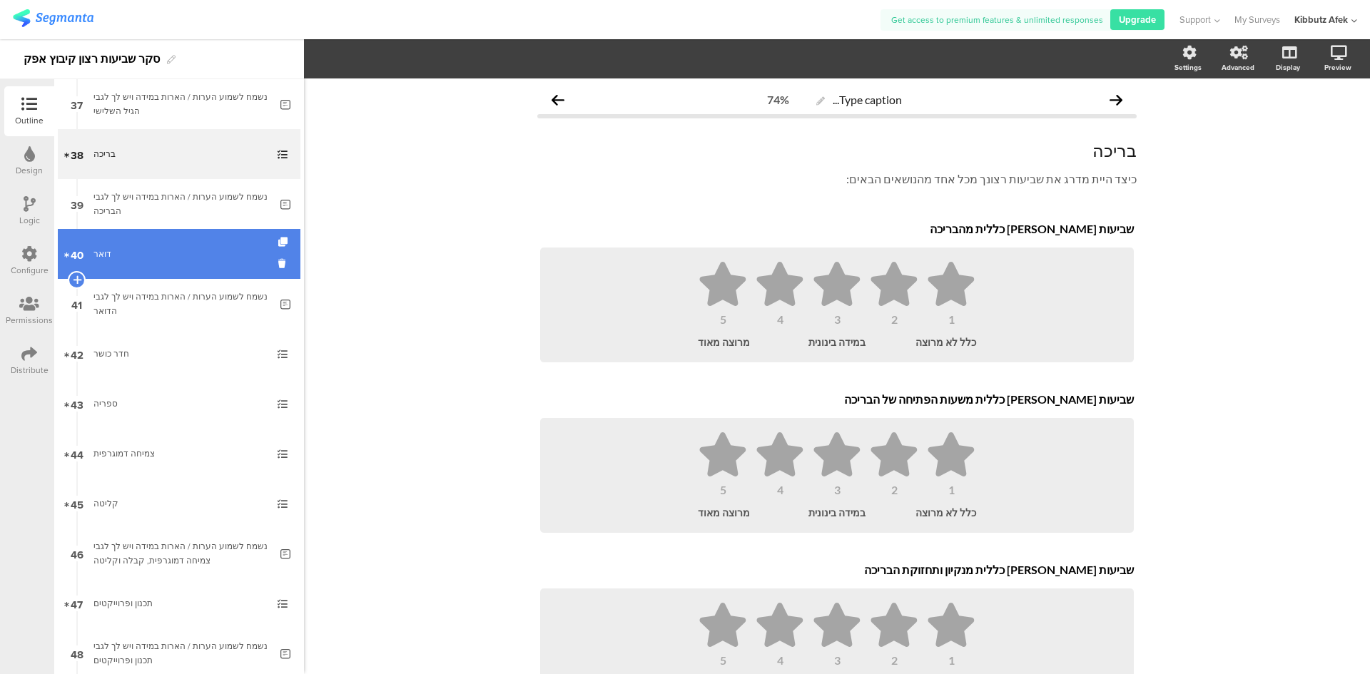
click at [116, 261] on div "דואר" at bounding box center [178, 254] width 171 height 14
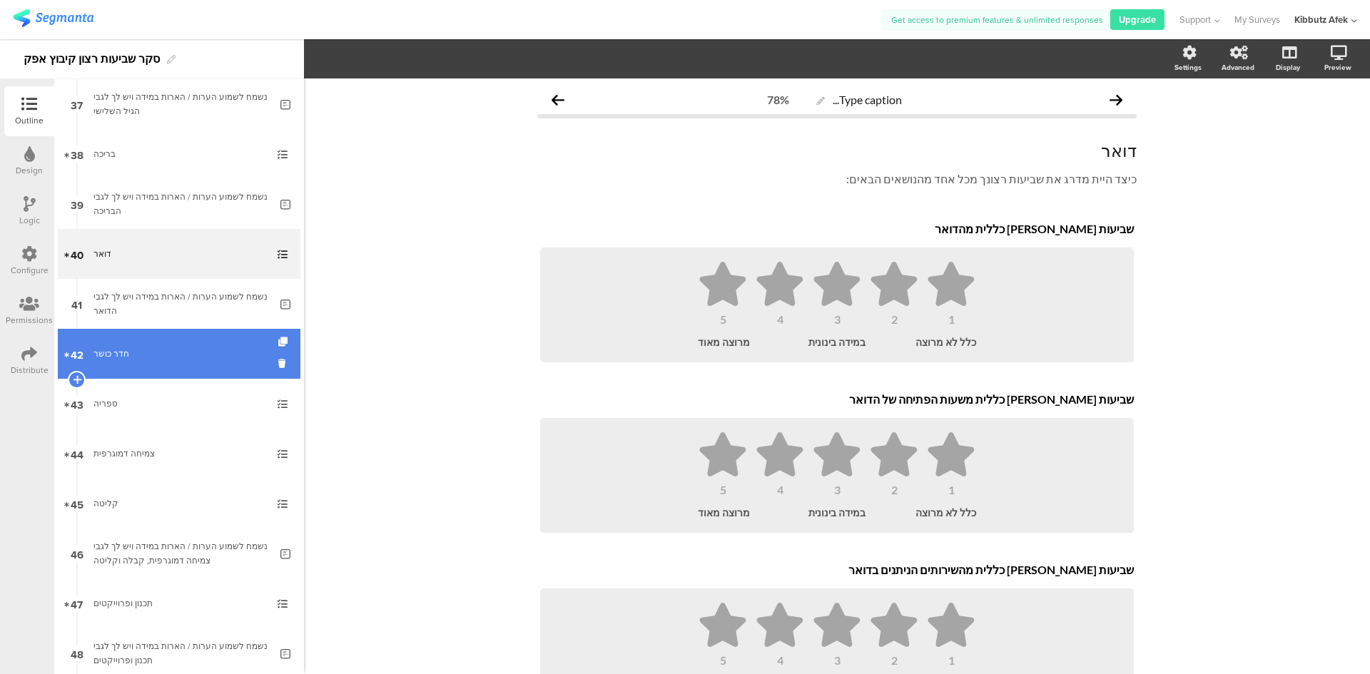
click at [119, 344] on link "42 חדר כושר" at bounding box center [179, 354] width 243 height 50
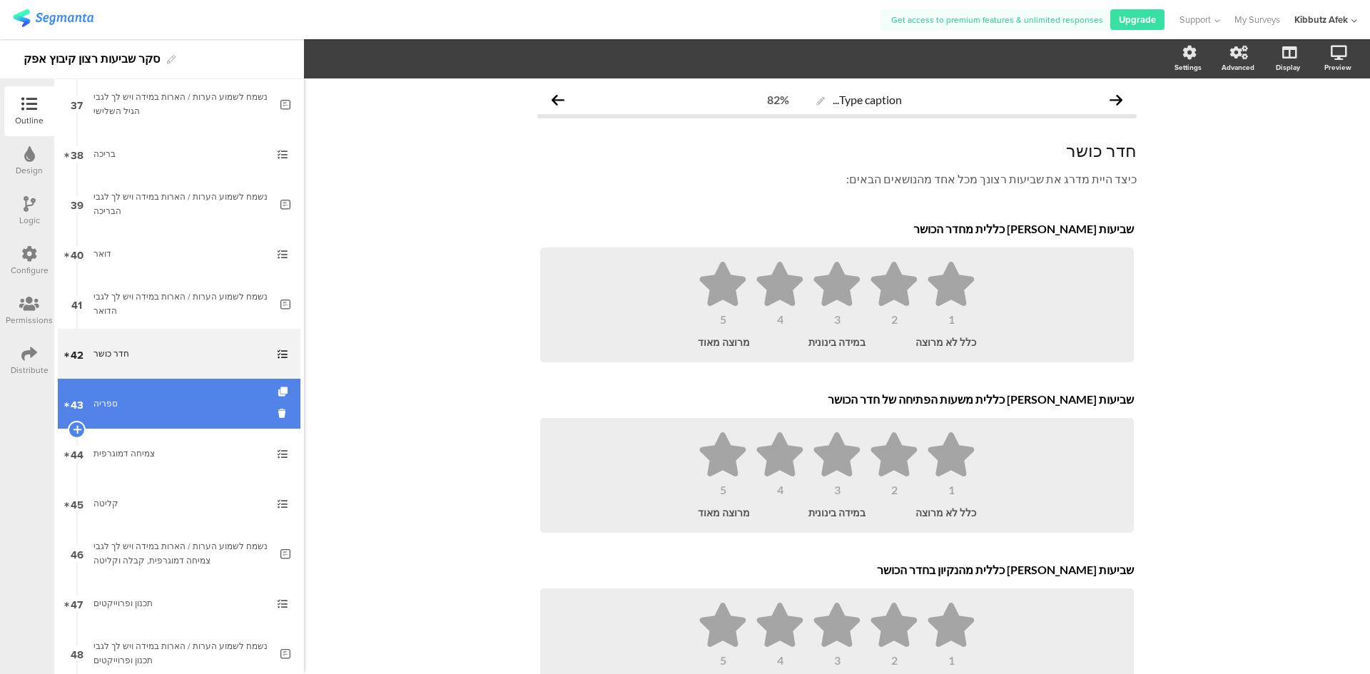
click at [108, 402] on div "ספריה" at bounding box center [178, 404] width 171 height 14
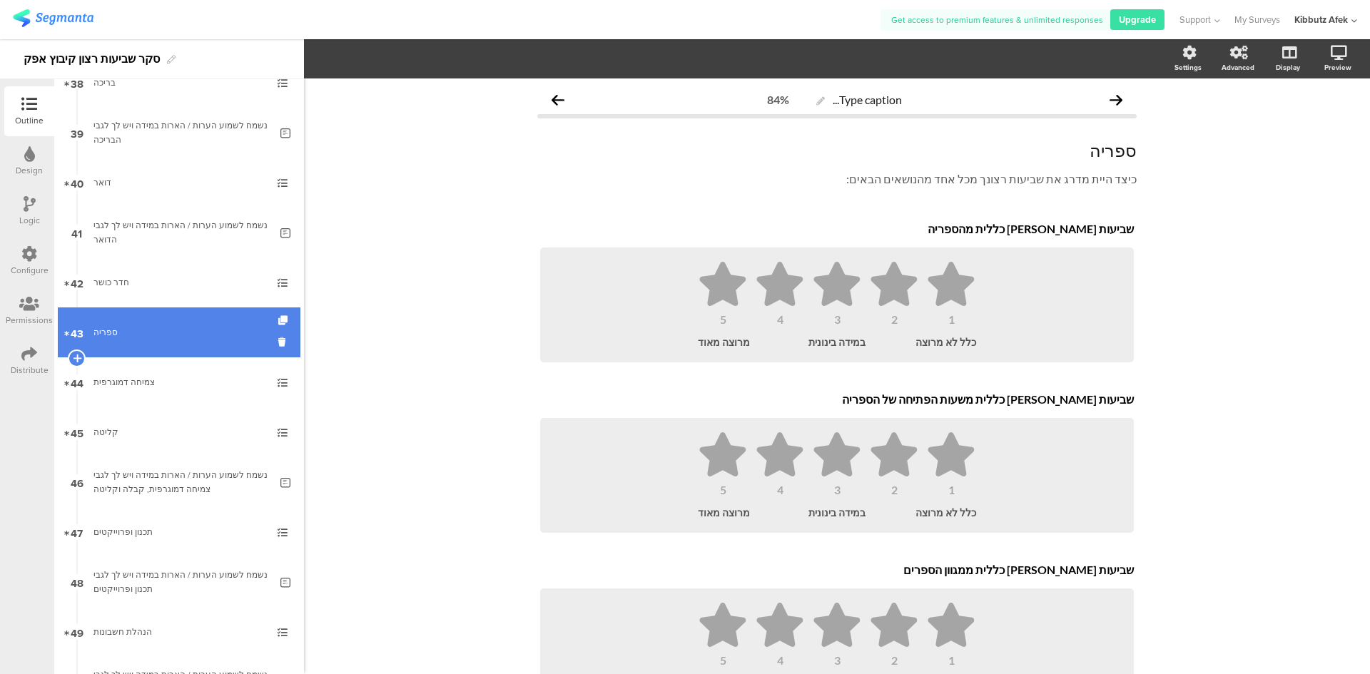
click at [145, 380] on div "צמיחה דמוגרפית" at bounding box center [178, 382] width 171 height 14
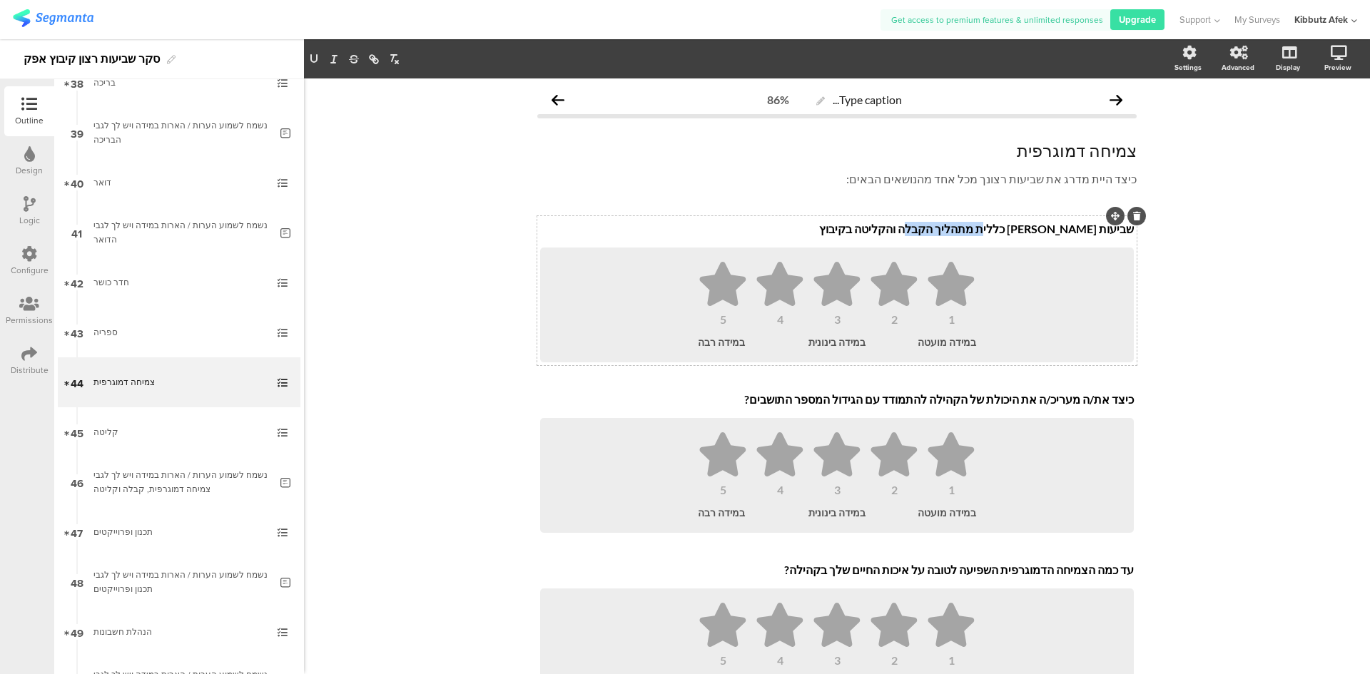
drag, startPoint x: 1013, startPoint y: 228, endPoint x: 950, endPoint y: 227, distance: 63.5
click at [950, 227] on div "שביעות רצון כללית מתהליך הקבלה והקליטה בקיבוץ שביעות רצון כללית מתהליך הקבלה וה…" at bounding box center [837, 229] width 601 height 23
click at [1216, 359] on div "Type caption... 86% צמיחה דמוגרפית צמיחה דמוגרפית כיצד היית מדרג את שביעות רצונ…" at bounding box center [837, 526] width 1066 height 894
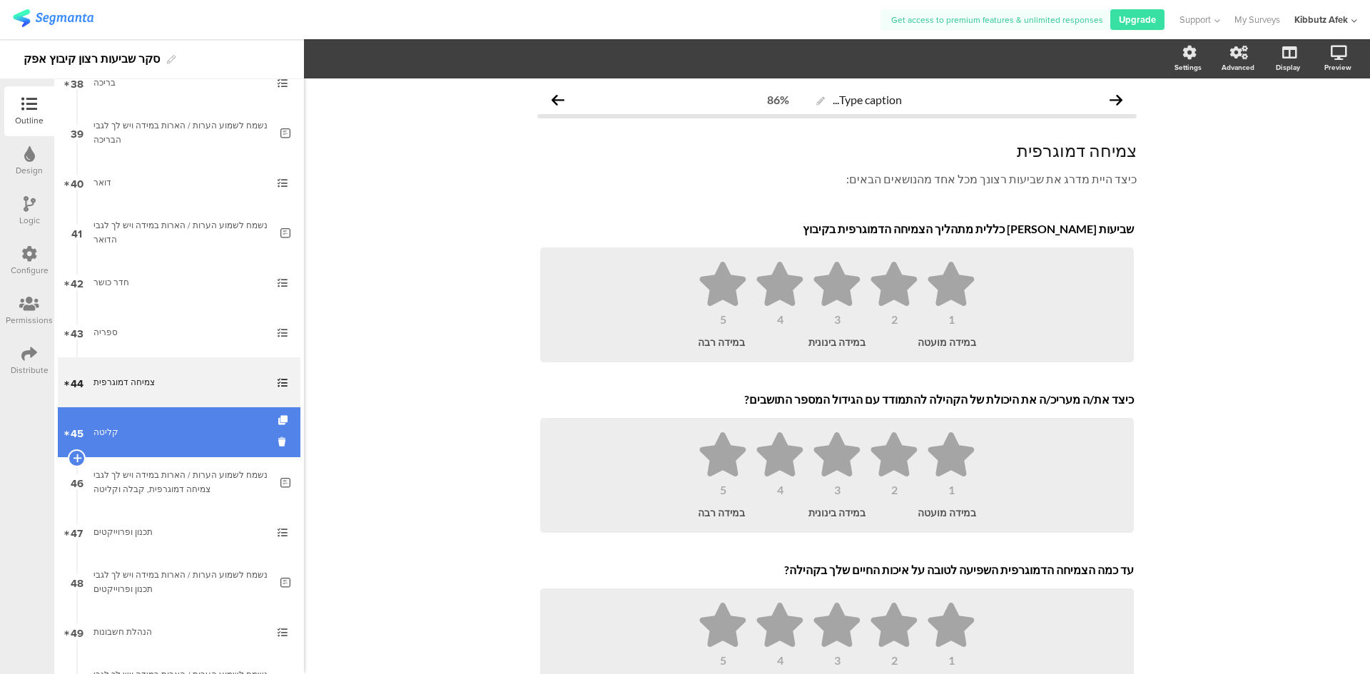
click at [141, 430] on div "קליטה" at bounding box center [178, 432] width 171 height 14
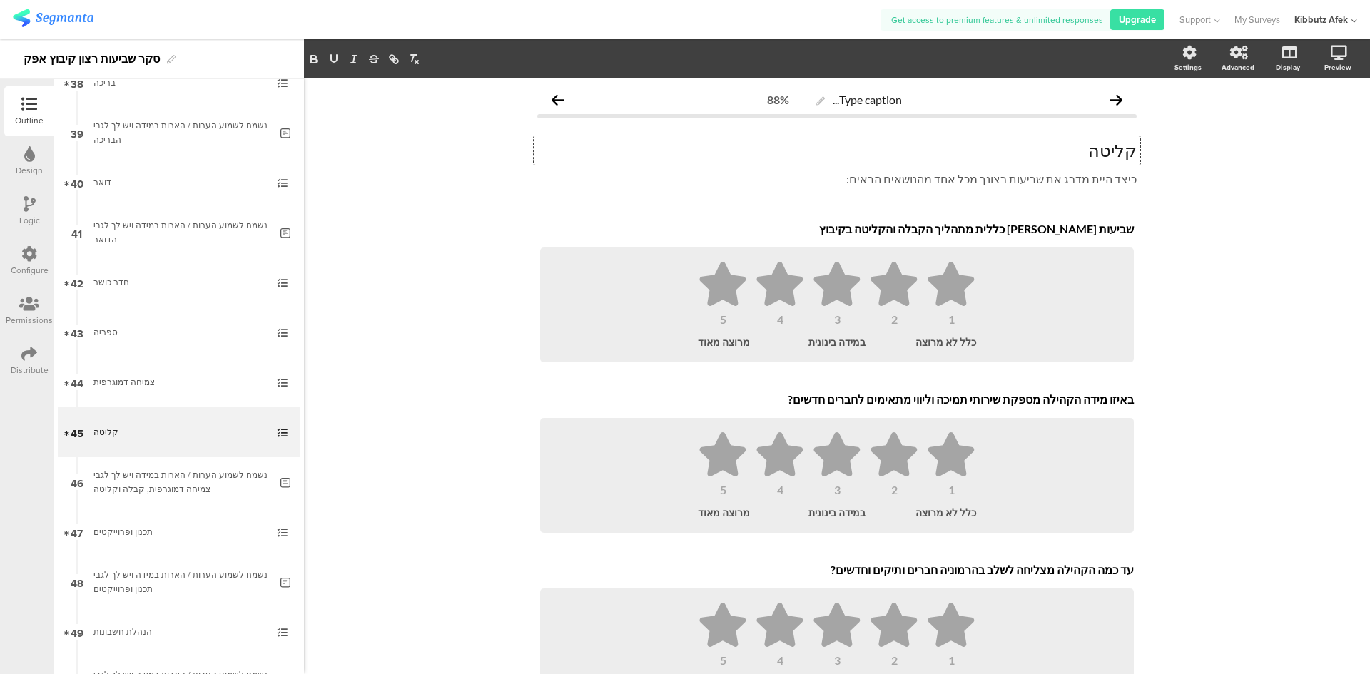
click at [1131, 149] on div "קליטה קליטה קליטה" at bounding box center [837, 150] width 607 height 29
click at [1238, 289] on div "Type caption... 88% קבלה וקליטה קבלה וקליטה קבלה וקליטה כיצד היית מדרג את שביעו…" at bounding box center [837, 440] width 1066 height 723
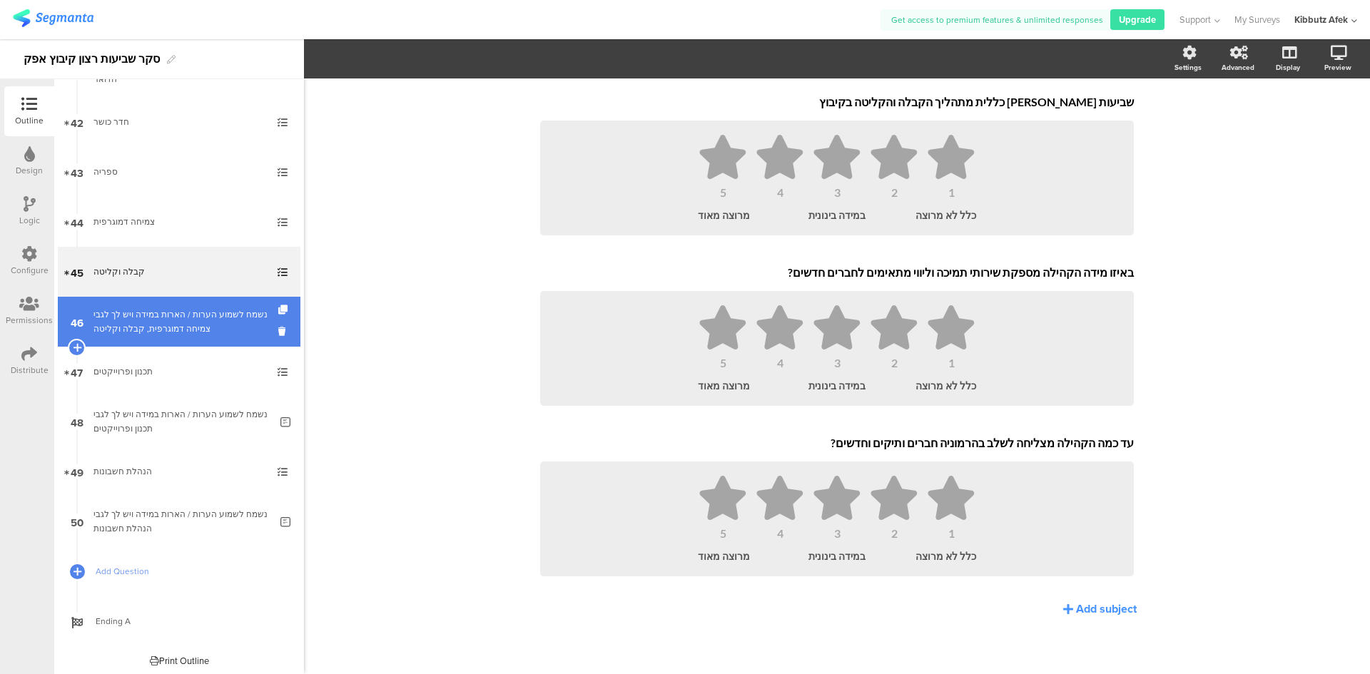
scroll to position [2092, 0]
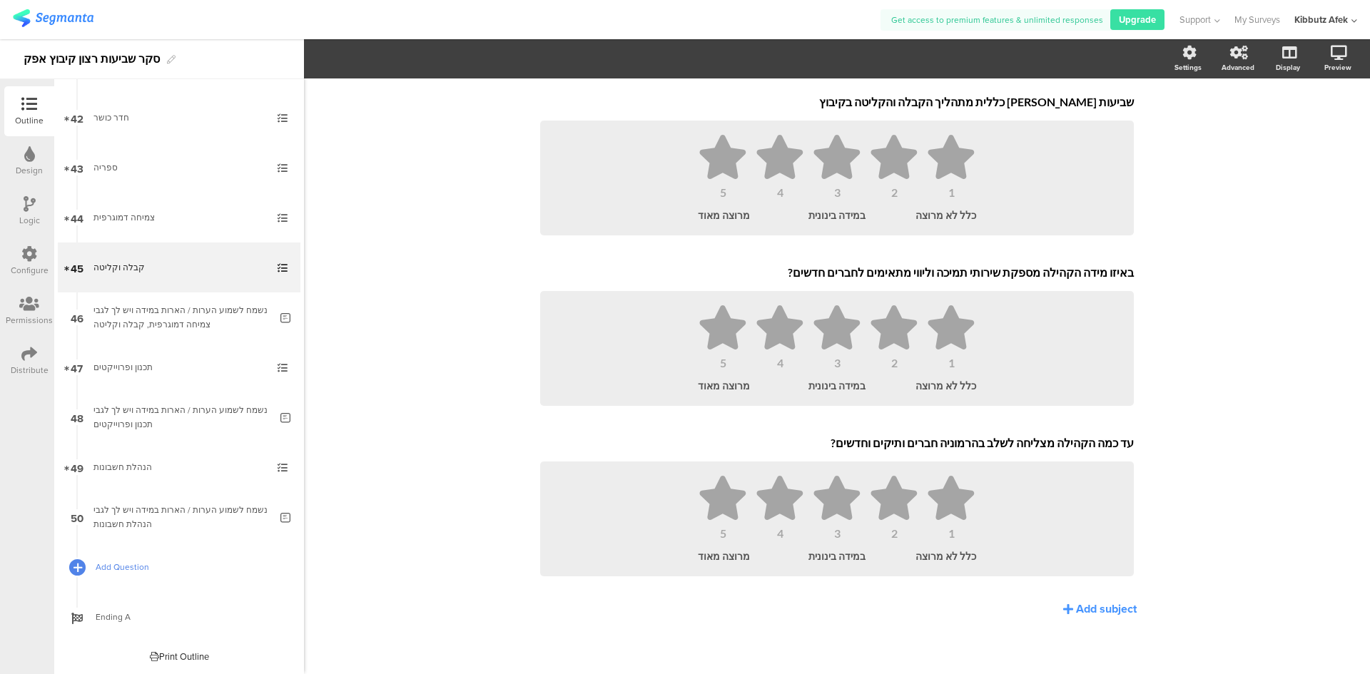
click at [80, 563] on icon at bounding box center [78, 568] width 9 height 12
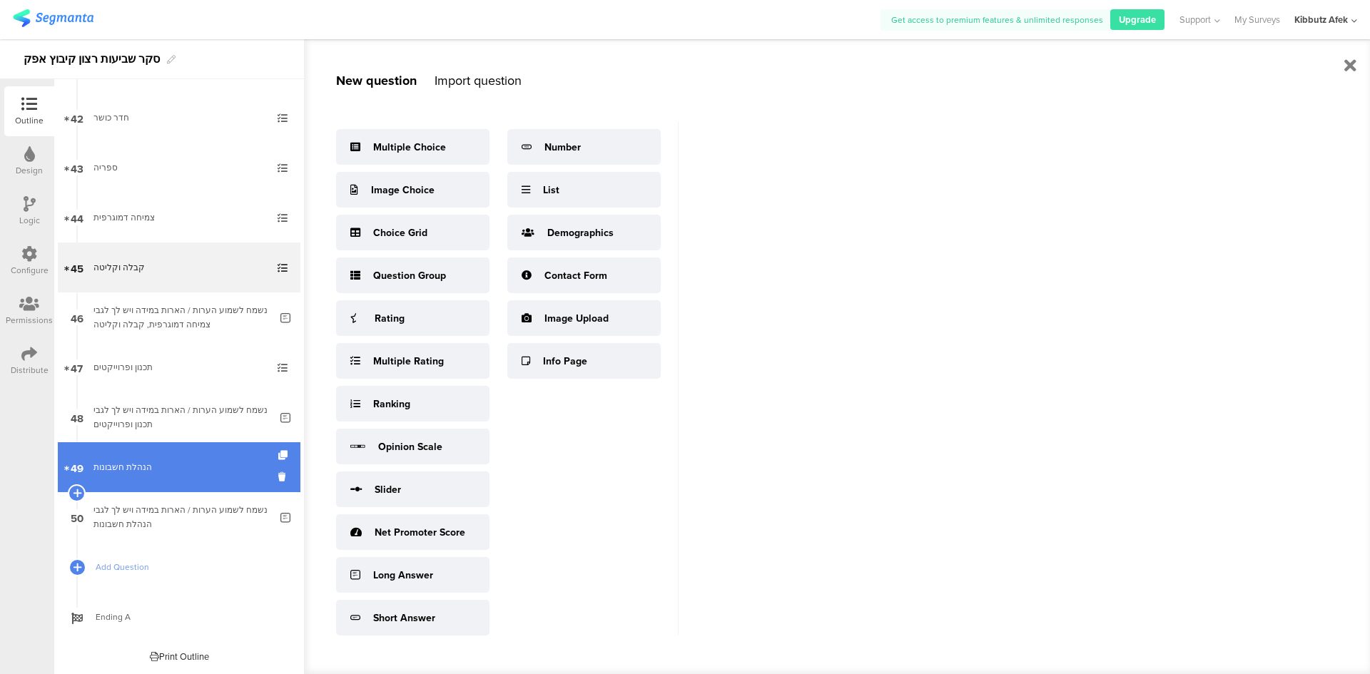
click at [140, 465] on div "הנהלת חשבונות" at bounding box center [178, 467] width 171 height 14
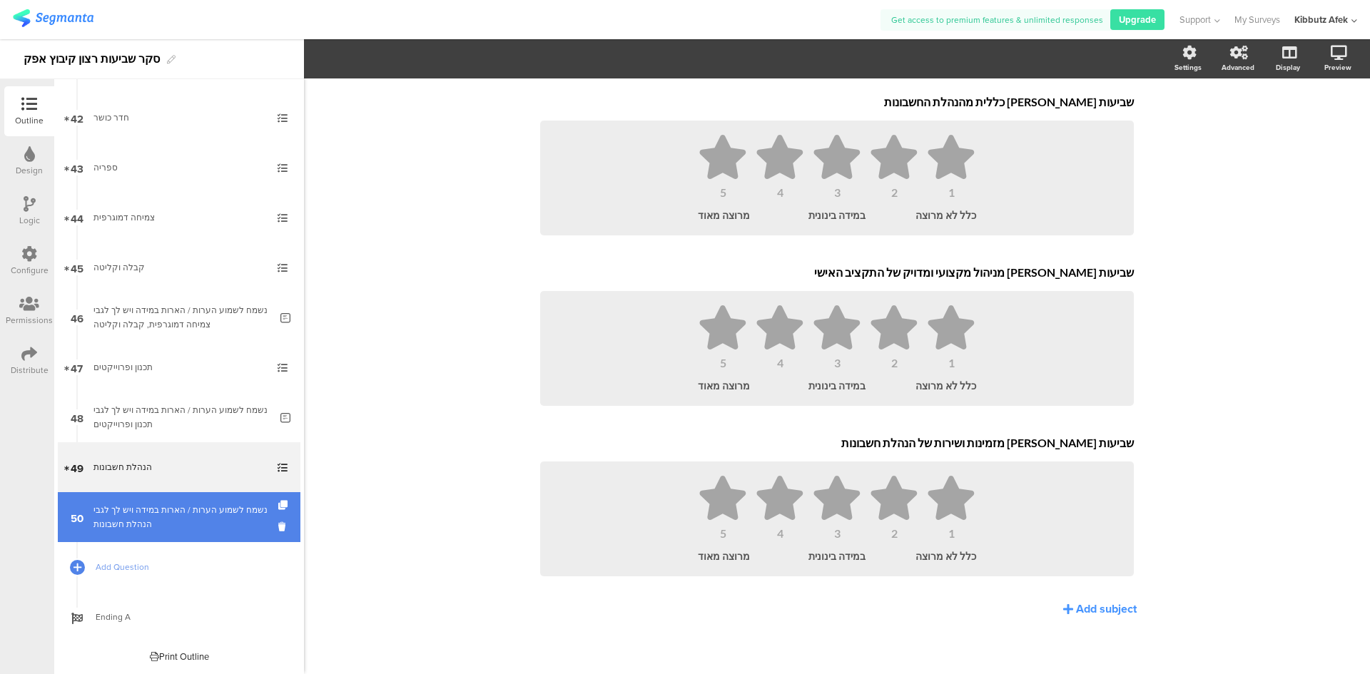
click at [118, 507] on div "נשמח לשמוע הערות / הארות במידה ויש לך לגבי הנהלת חשבונות" at bounding box center [181, 517] width 176 height 29
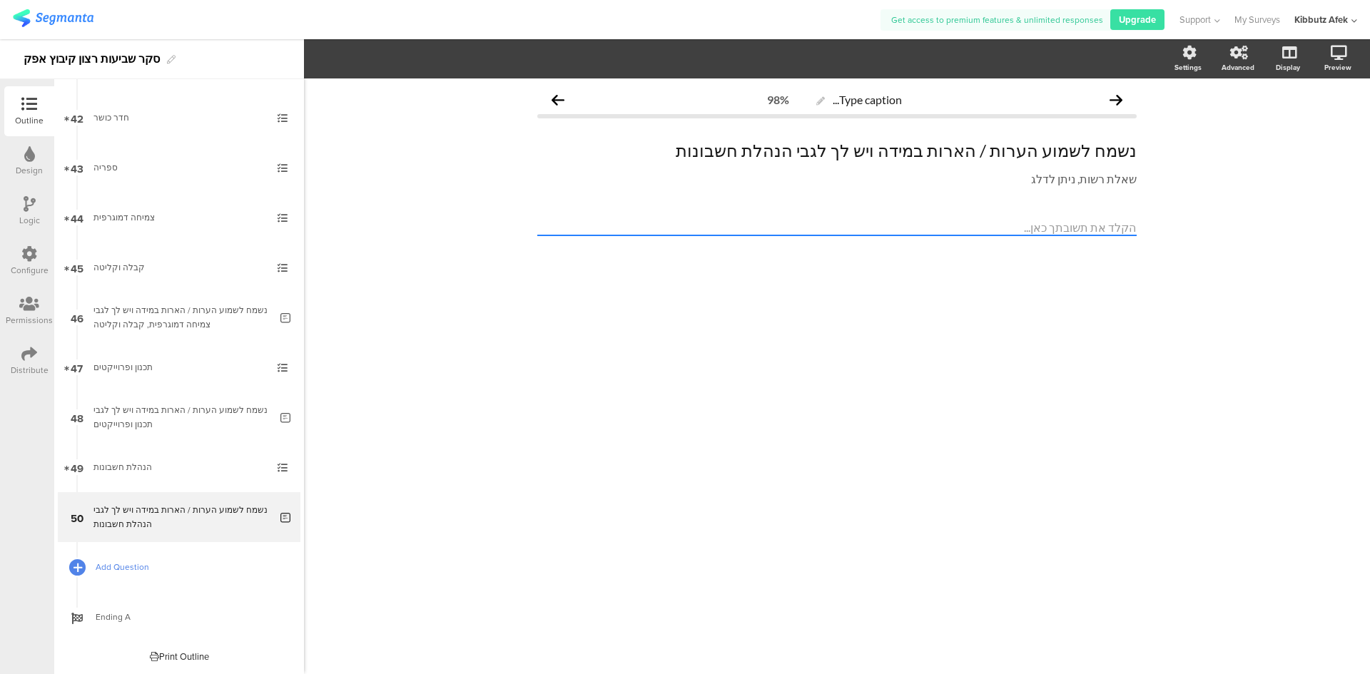
click at [74, 567] on icon at bounding box center [78, 568] width 9 height 12
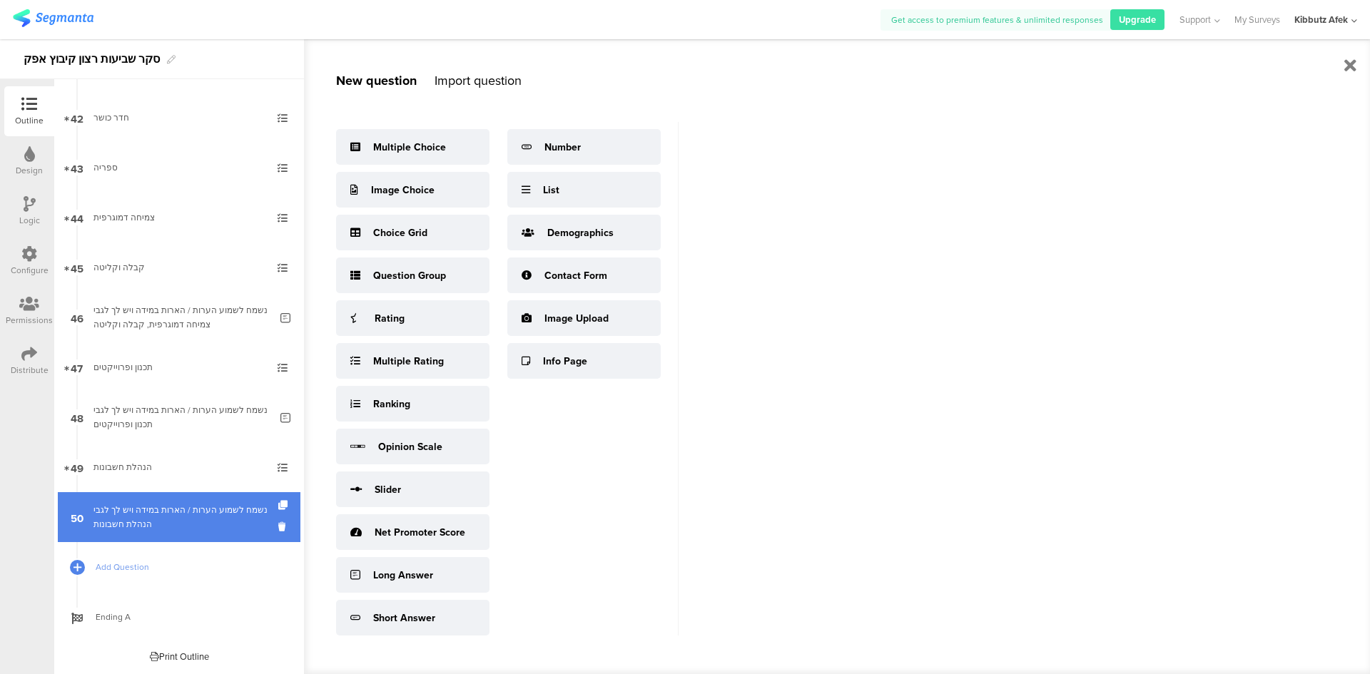
click at [155, 522] on div "נשמח לשמוע הערות / הארות במידה ויש לך לגבי הנהלת חשבונות" at bounding box center [181, 517] width 176 height 29
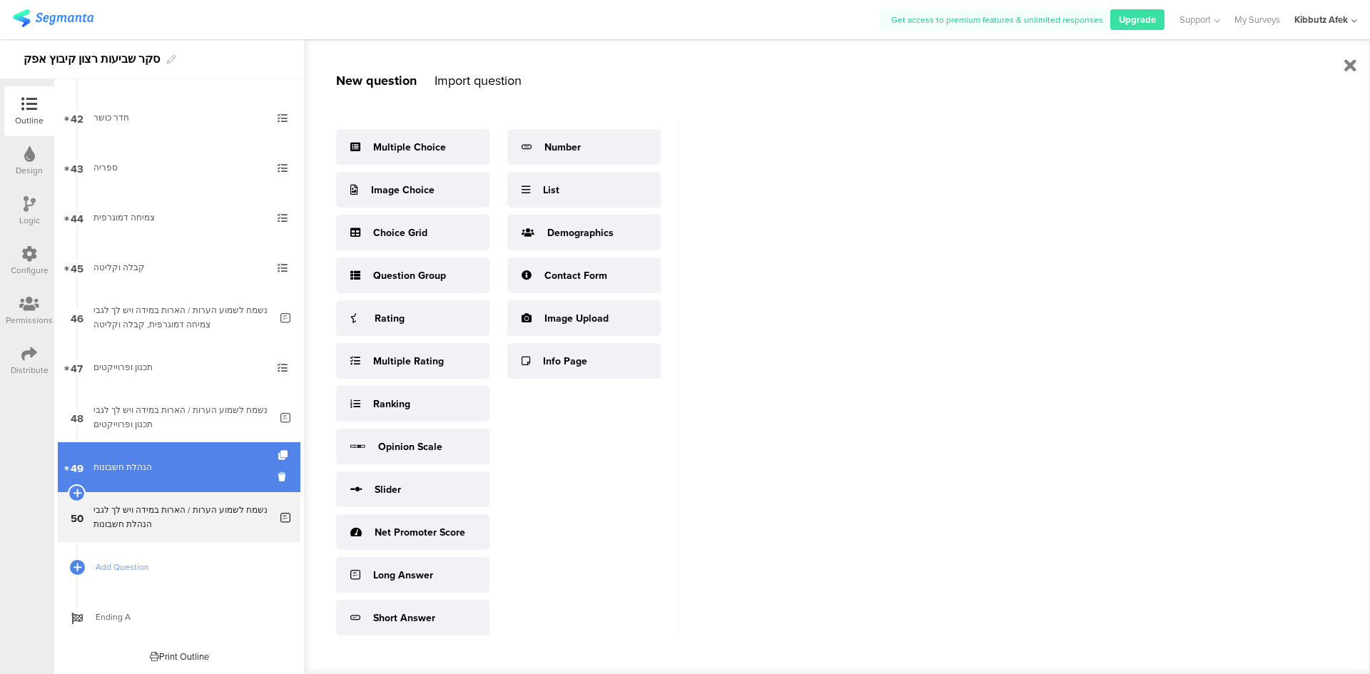
click at [146, 463] on div "הנהלת חשבונות" at bounding box center [178, 467] width 171 height 14
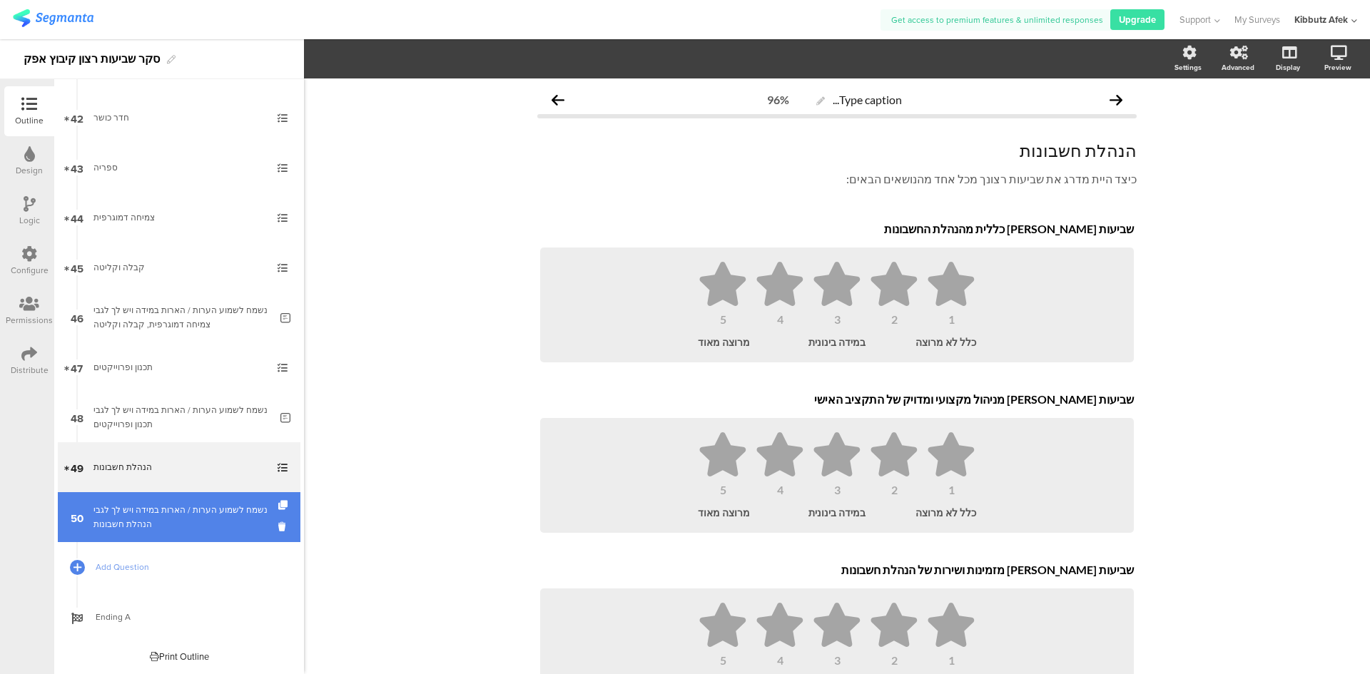
click at [138, 509] on div "נשמח לשמוע הערות / הארות במידה ויש לך לגבי הנהלת חשבונות" at bounding box center [181, 517] width 176 height 29
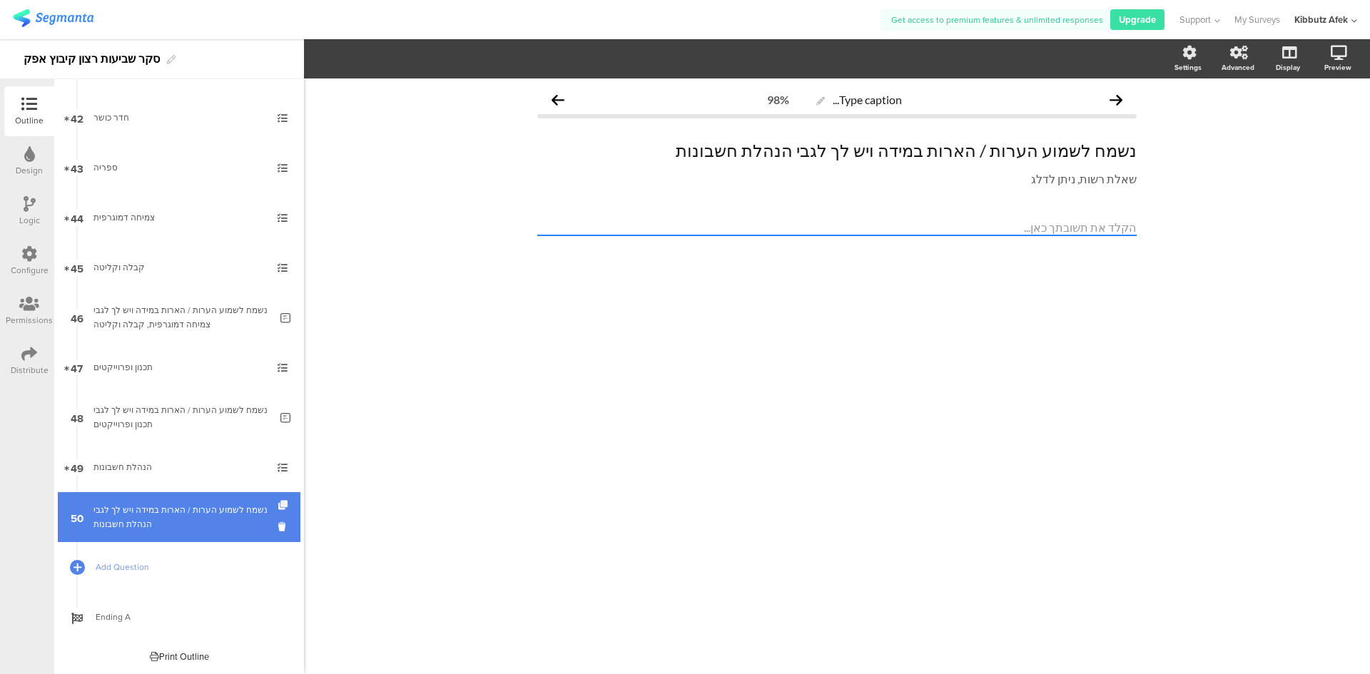
click at [278, 502] on icon at bounding box center [284, 505] width 12 height 9
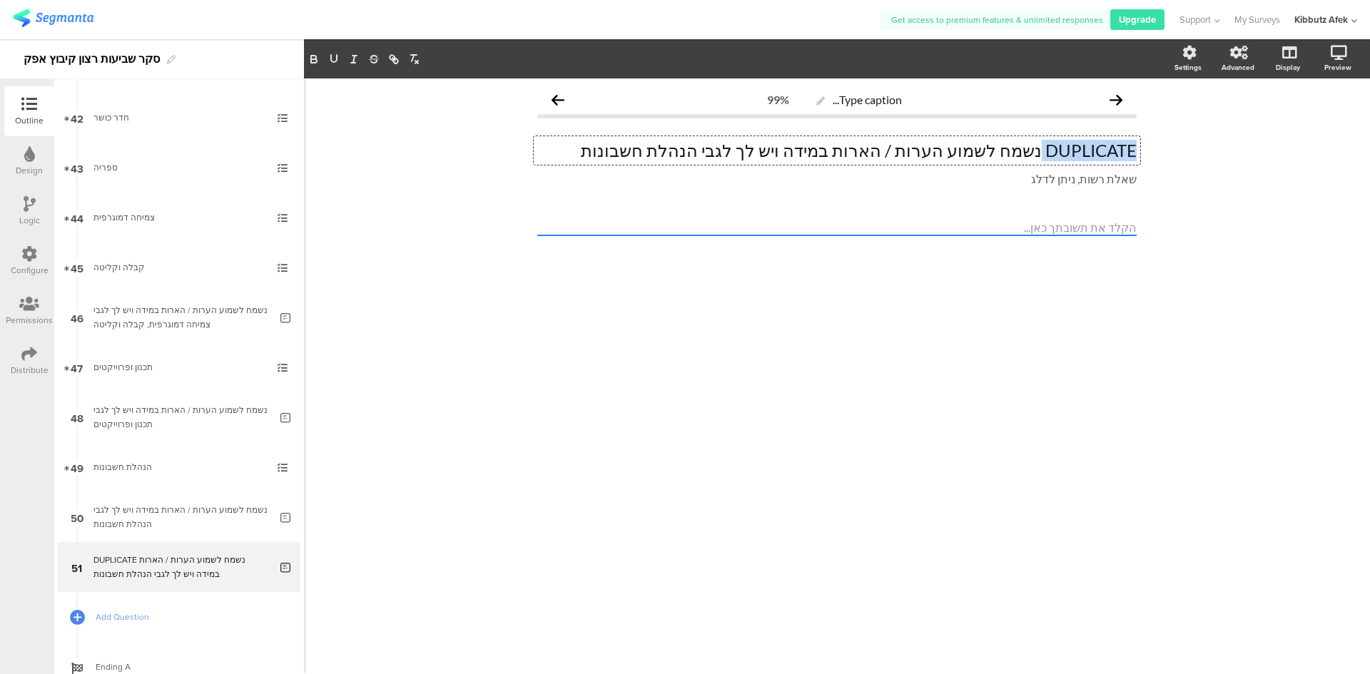
drag, startPoint x: 1039, startPoint y: 148, endPoint x: 1141, endPoint y: 146, distance: 101.4
click at [1141, 146] on div "Type caption... 99% DUPLICATE נשמח לשמוע הערות / הארות במידה ויש לך לגבי הנהלת …" at bounding box center [837, 186] width 628 height 215
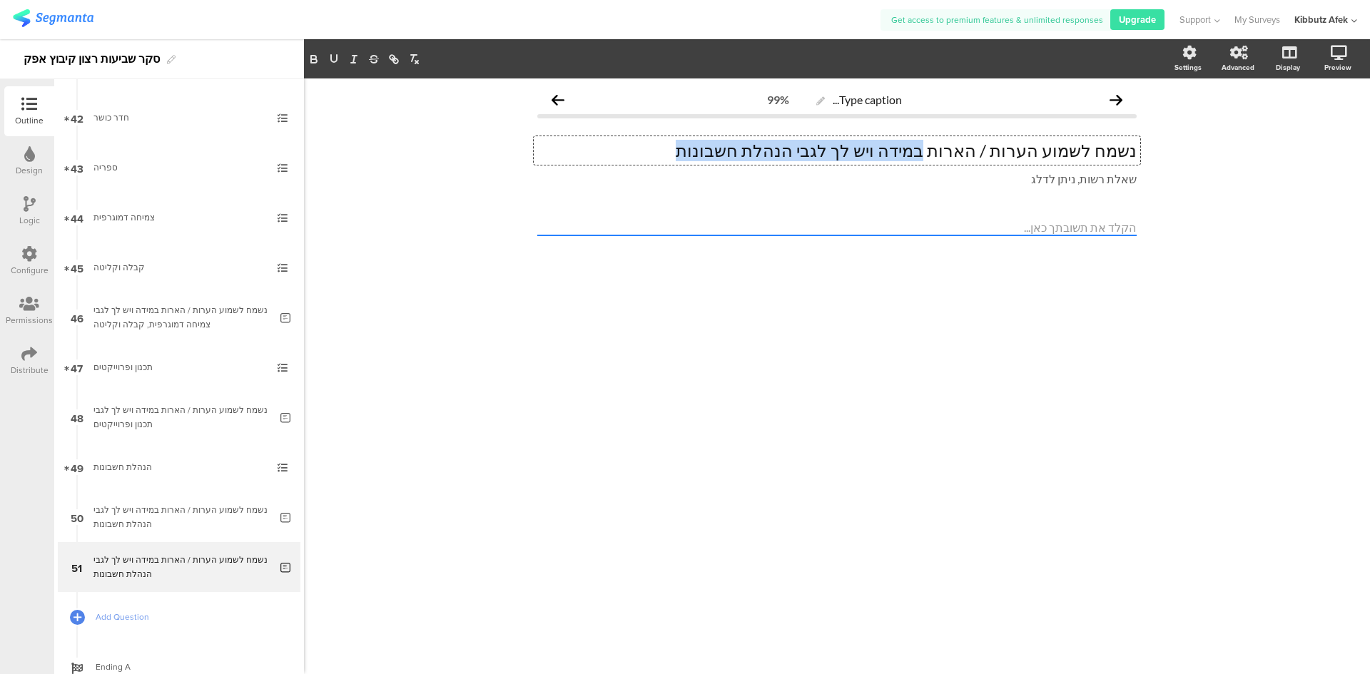
drag, startPoint x: 766, startPoint y: 149, endPoint x: 968, endPoint y: 159, distance: 202.2
click at [968, 159] on p "נשמח לשמוע הערות / הארות במידה ויש לך לגבי הנהלת חשבונות" at bounding box center [837, 150] width 600 height 21
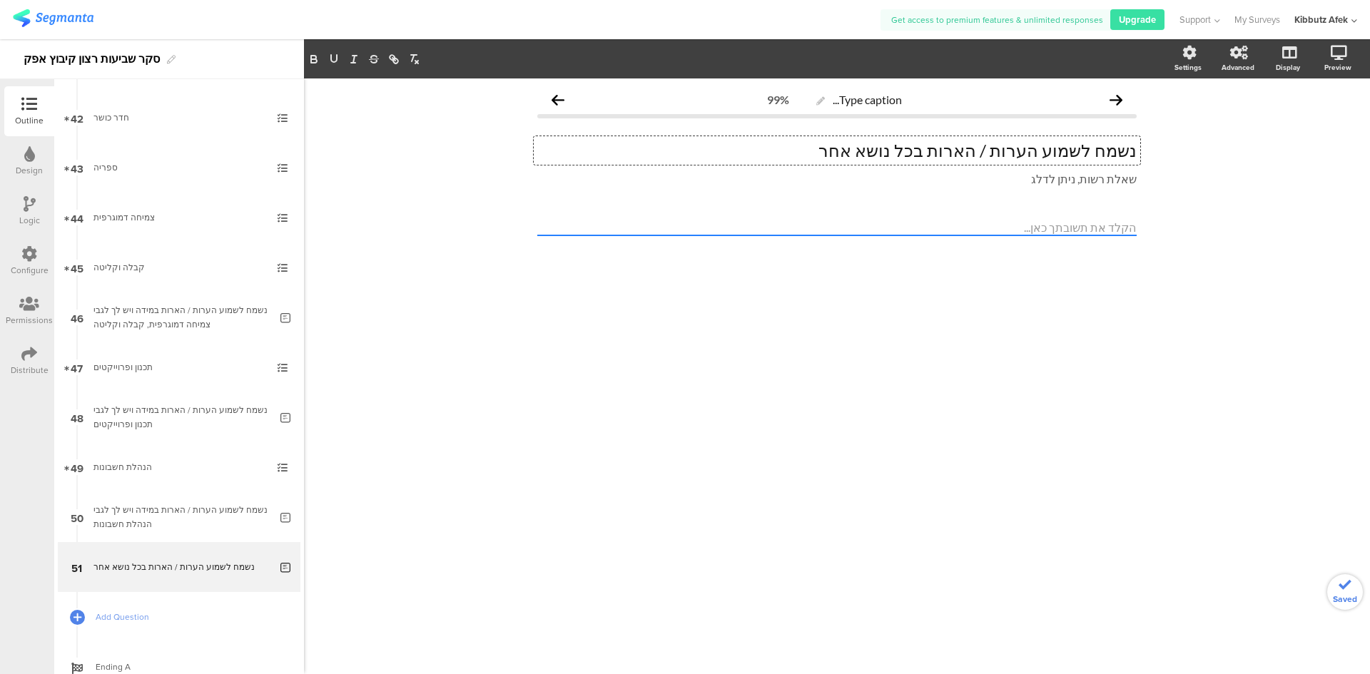
drag, startPoint x: 1135, startPoint y: 149, endPoint x: 1143, endPoint y: 168, distance: 20.8
click at [1135, 150] on p "נשמח לשמוע הערות / הארות בכל נושא אחר" at bounding box center [837, 150] width 600 height 21
click at [1076, 150] on p "הגענו לסוף - נשמח לשמוע הערות / הארות בכל נושא אחר" at bounding box center [837, 150] width 600 height 21
click at [989, 150] on p "הגענו לסוף - נשמח לשמוע הערות / הארות בכל נושא אחר" at bounding box center [837, 150] width 600 height 21
click at [789, 150] on p "הגענו לסוף - נשמח לשמוע הערות / הארות בכל נושא אחר" at bounding box center [837, 150] width 600 height 21
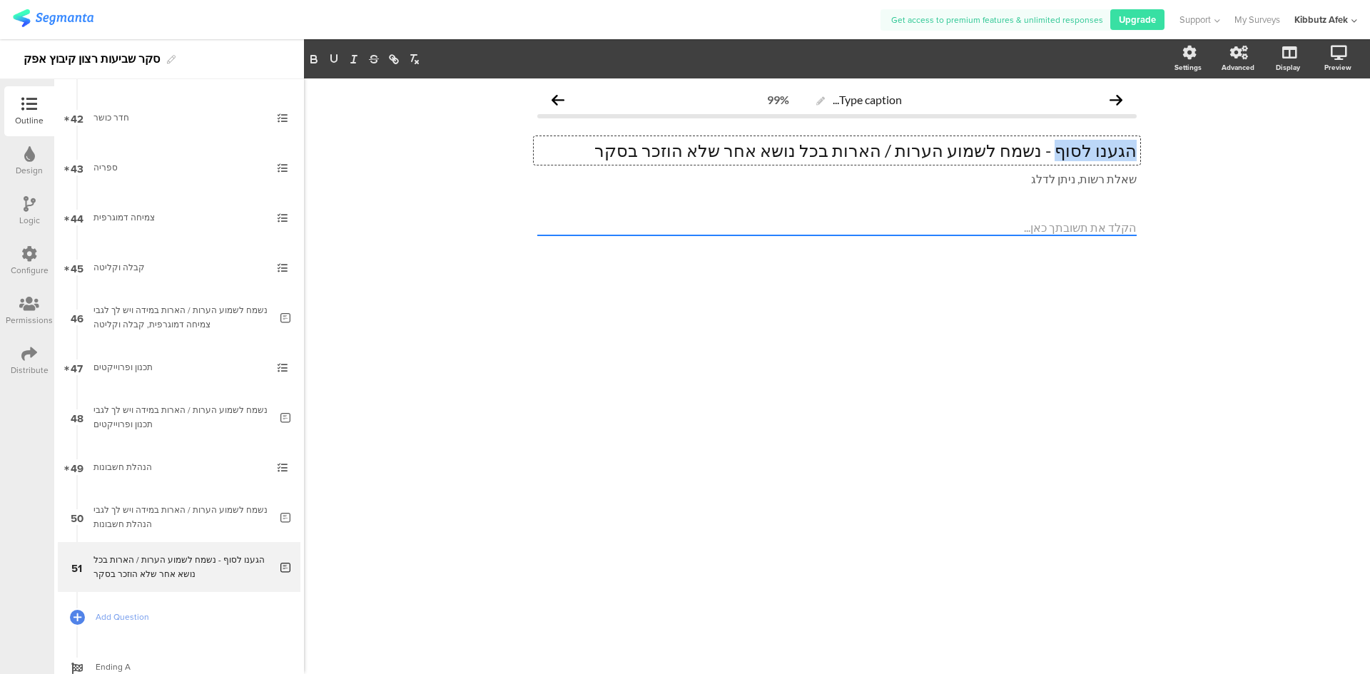
drag, startPoint x: 1074, startPoint y: 148, endPoint x: 1135, endPoint y: 151, distance: 60.7
click at [1135, 151] on p "הגענו לסוף - נשמח לשמוע הערות / הארות בכל נושא אחר שלא הוזכר בסקר" at bounding box center [837, 150] width 600 height 21
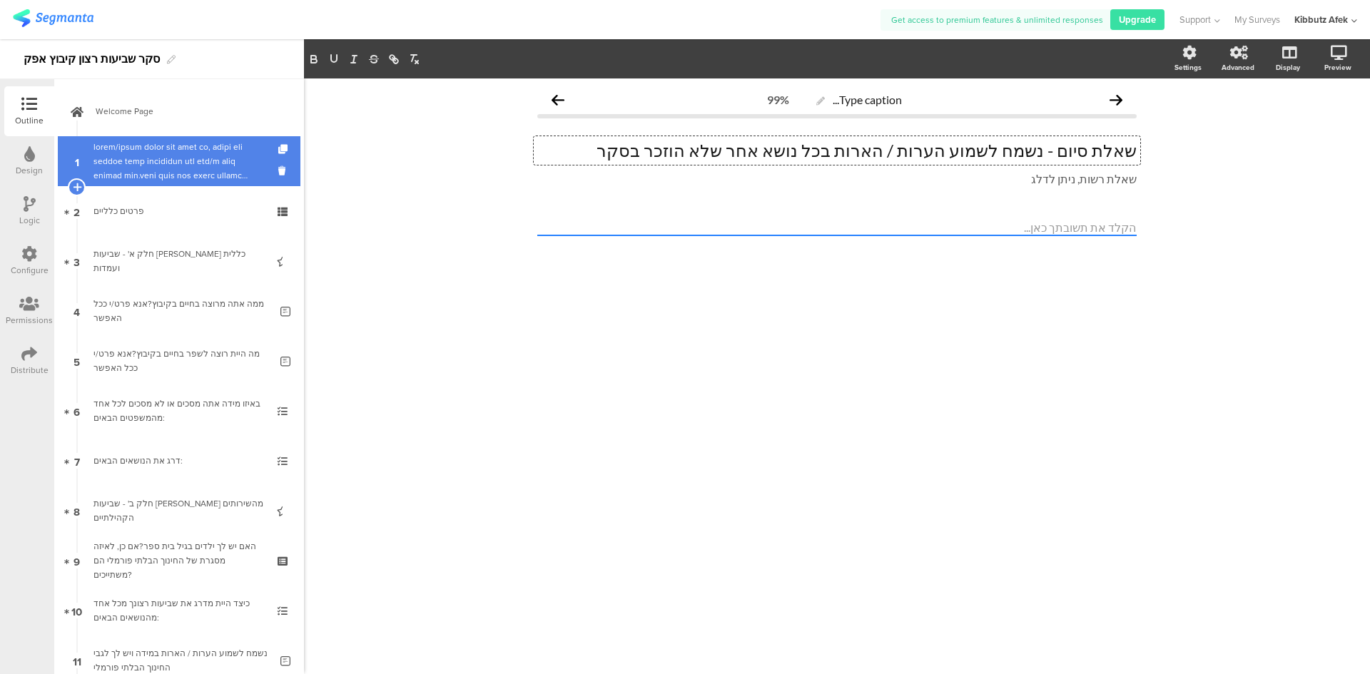
click at [196, 152] on div at bounding box center [178, 161] width 171 height 43
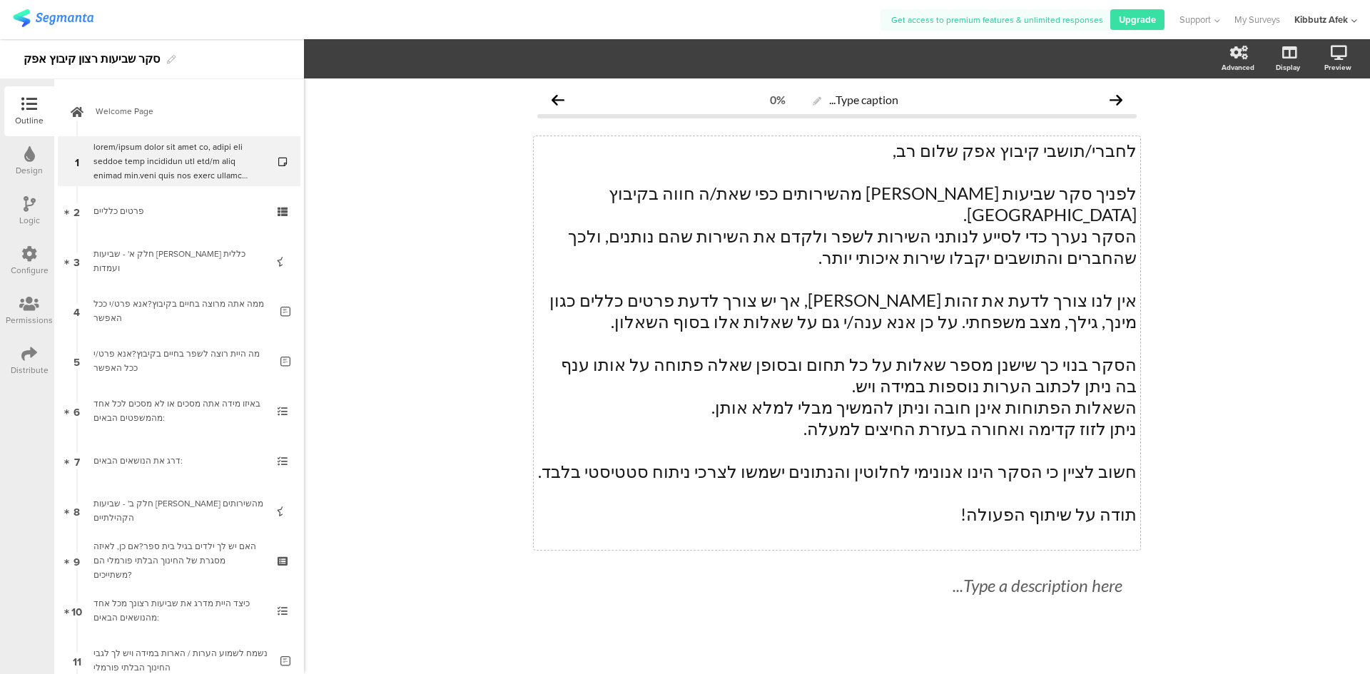
click at [1026, 363] on div "לחברי/תושבי קיבוץ אפק שלום רב, לפניך סקר שביעות רצון מהשירותים כפי שאת/ה חווה ב…" at bounding box center [837, 343] width 607 height 414
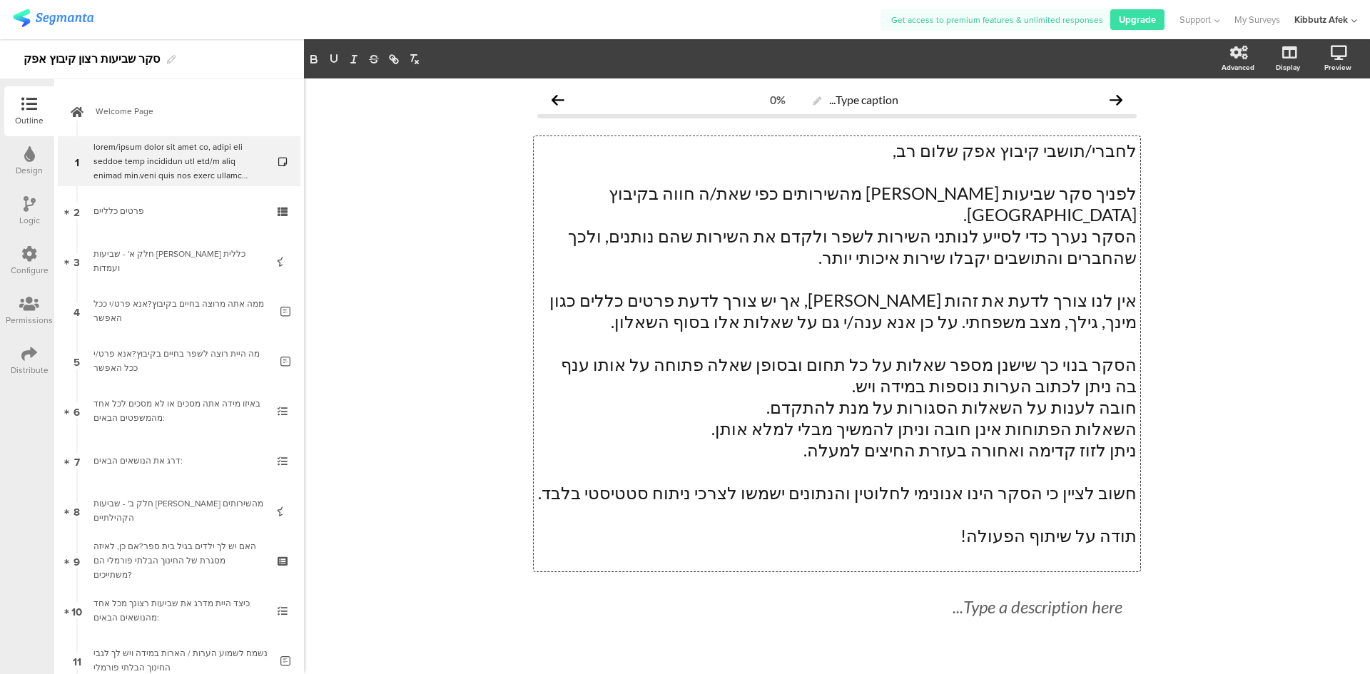
click at [914, 440] on p "ניתן לזוז קדימה ואחורה בעזרת החיצים למעלה." at bounding box center [837, 450] width 600 height 21
drag, startPoint x: 754, startPoint y: 423, endPoint x: 790, endPoint y: 426, distance: 36.5
click at [790, 440] on p "ניתן לזוז קדימה ואחורה בעזרת החיצים המופיעים בראש הדף למעלה." at bounding box center [837, 450] width 600 height 21
click at [776, 440] on p "ניתן לזוז קדימה ואחורה בעזרת החיצים המופיעים בראש הדף <- ->." at bounding box center [837, 450] width 600 height 21
click at [848, 525] on p "תודה על שיתוף הפעולה!" at bounding box center [837, 535] width 600 height 21
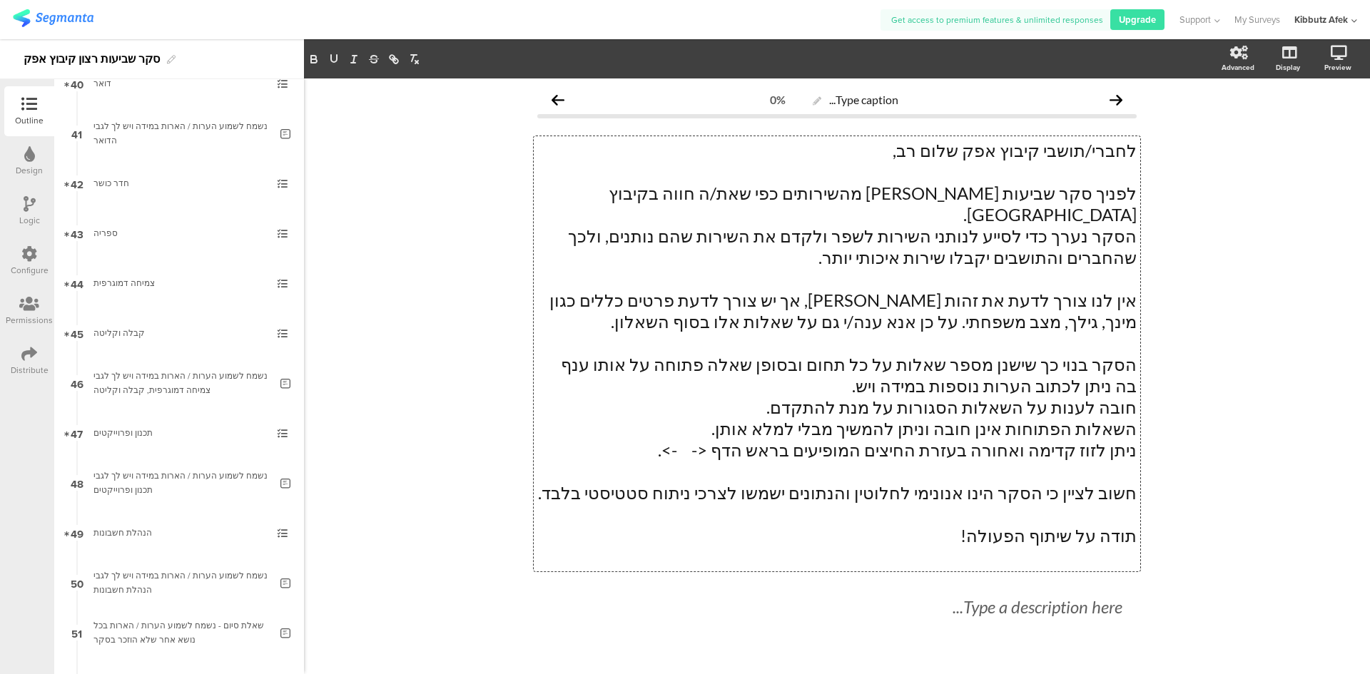
scroll to position [2142, 0]
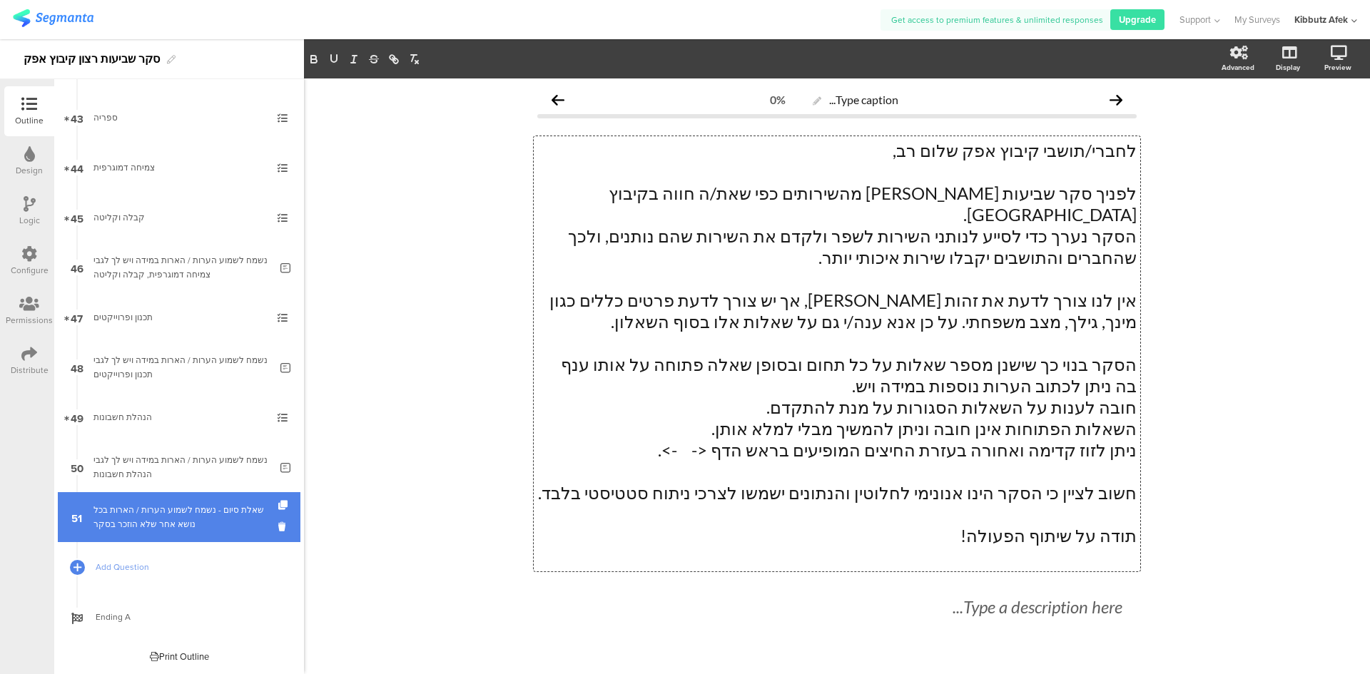
click at [171, 517] on div "שאלת סיום - נשמח לשמוע הערות / הארות בכל נושא אחר שלא הוזכר בסקר" at bounding box center [181, 517] width 176 height 29
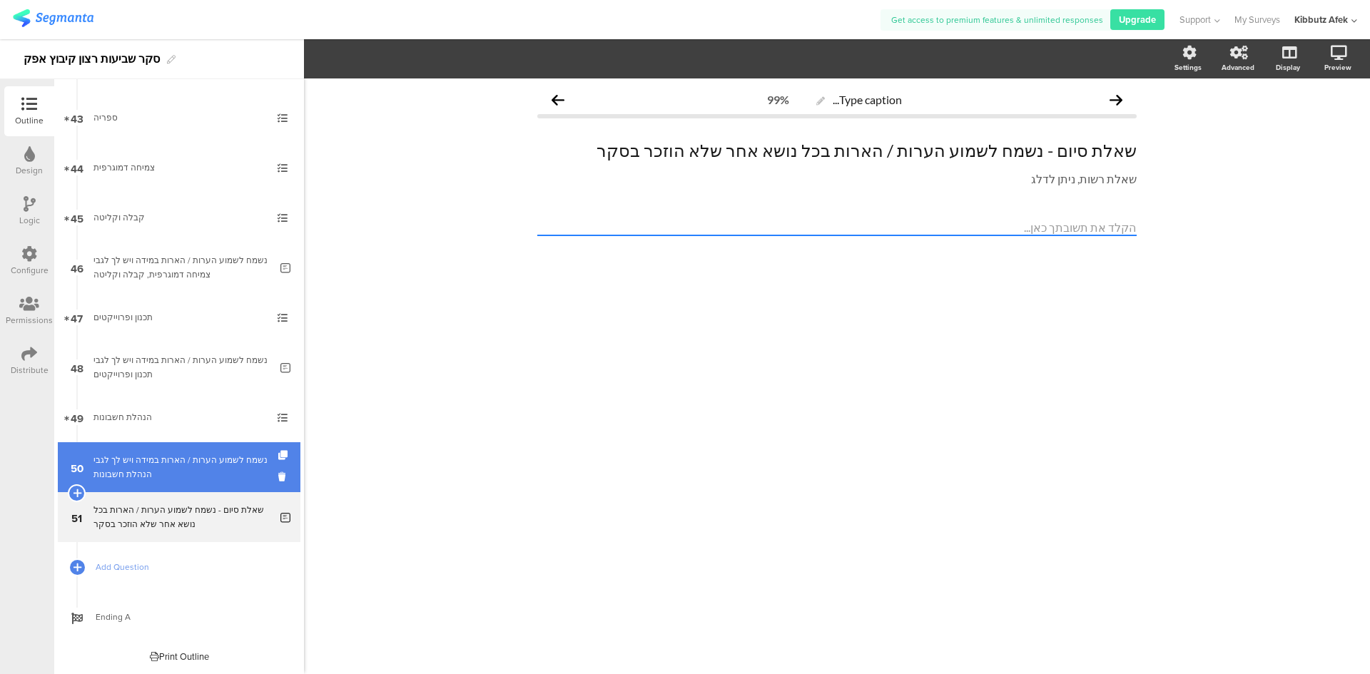
click at [202, 466] on div "נשמח לשמוע הערות / הארות במידה ויש לך לגבי הנהלת חשבונות" at bounding box center [181, 467] width 176 height 29
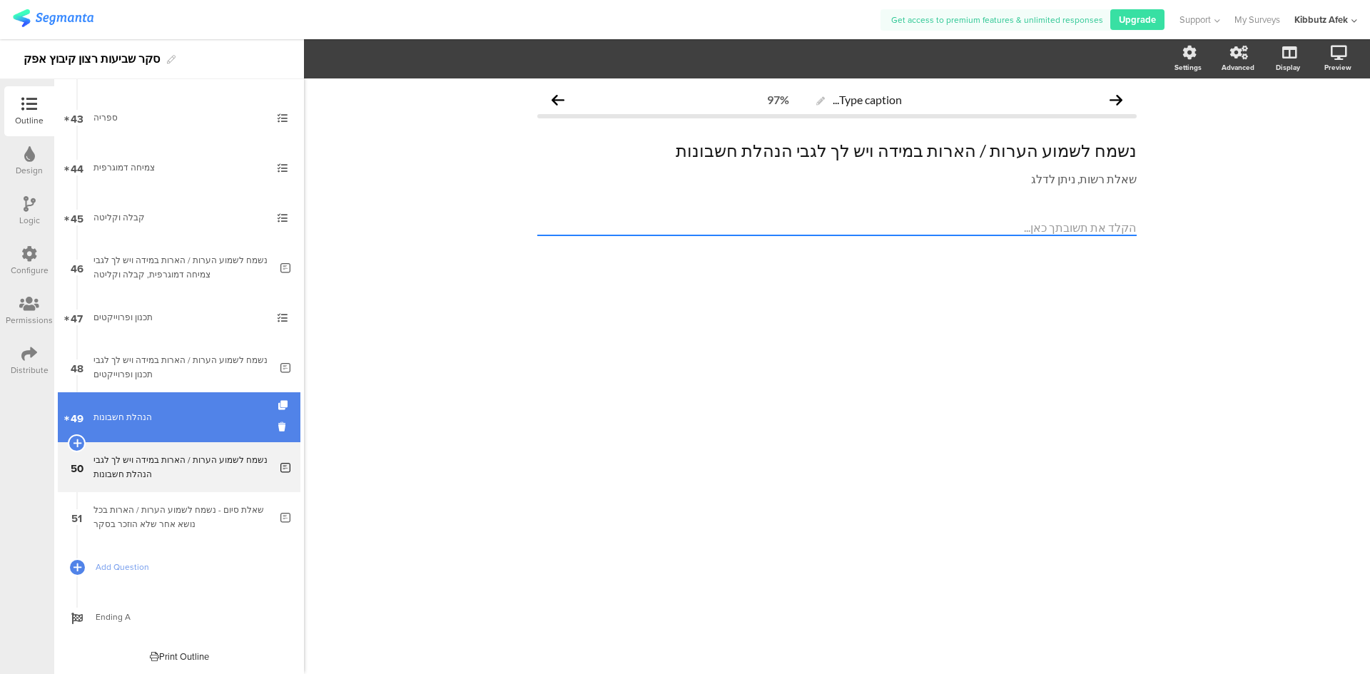
click at [165, 412] on div "הנהלת חשבונות" at bounding box center [178, 417] width 171 height 14
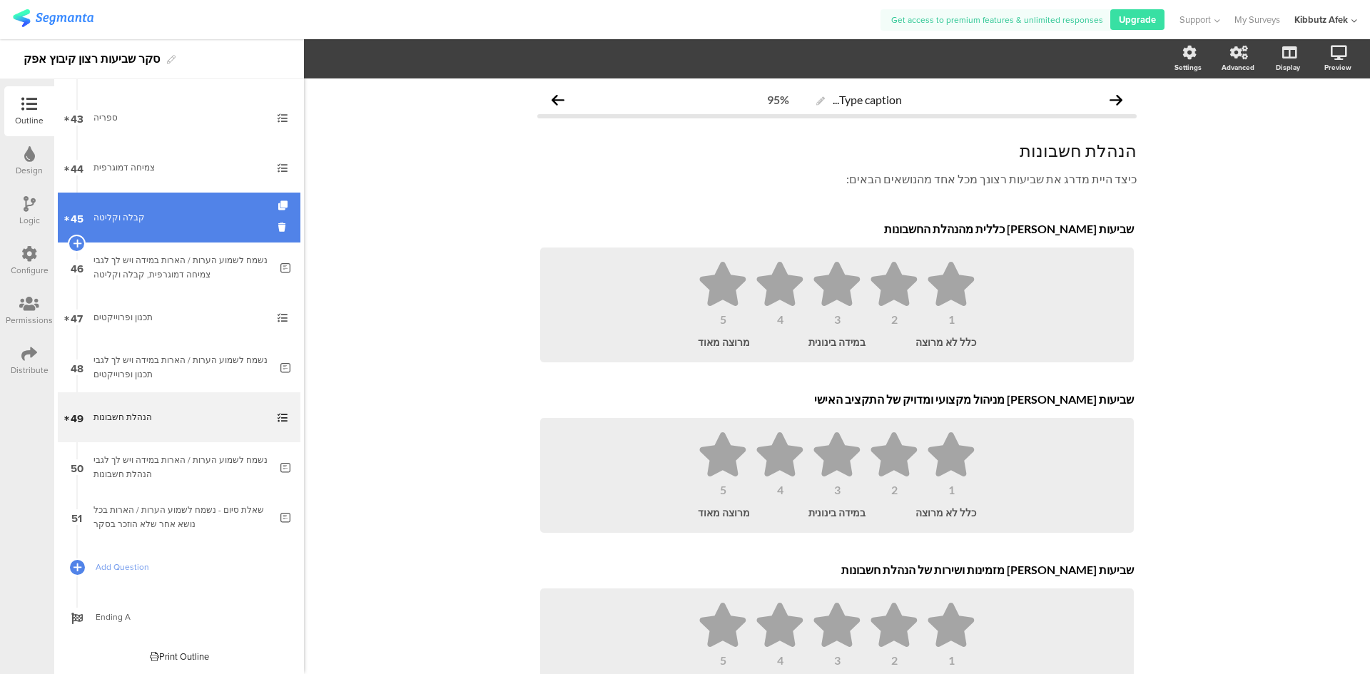
scroll to position [2071, 0]
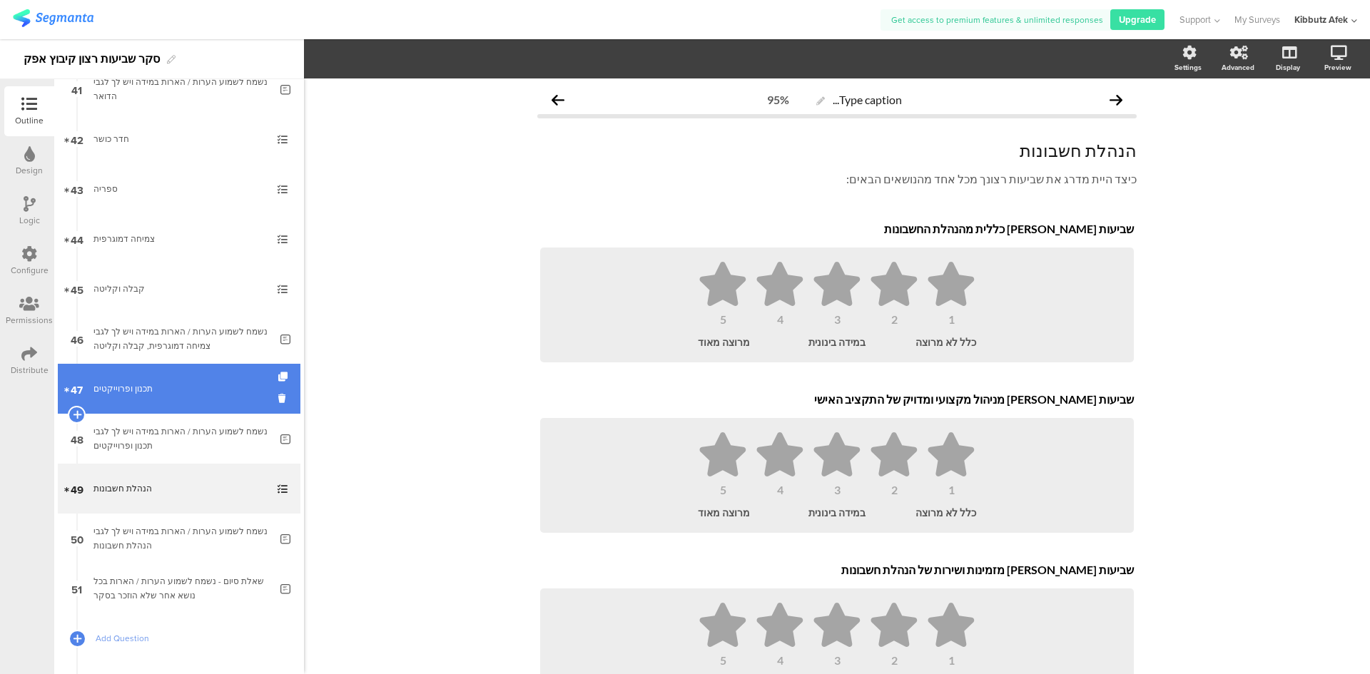
drag, startPoint x: 135, startPoint y: 381, endPoint x: 143, endPoint y: 381, distance: 8.6
click at [135, 381] on link "47 תכנון ופרוייקטים" at bounding box center [179, 389] width 243 height 50
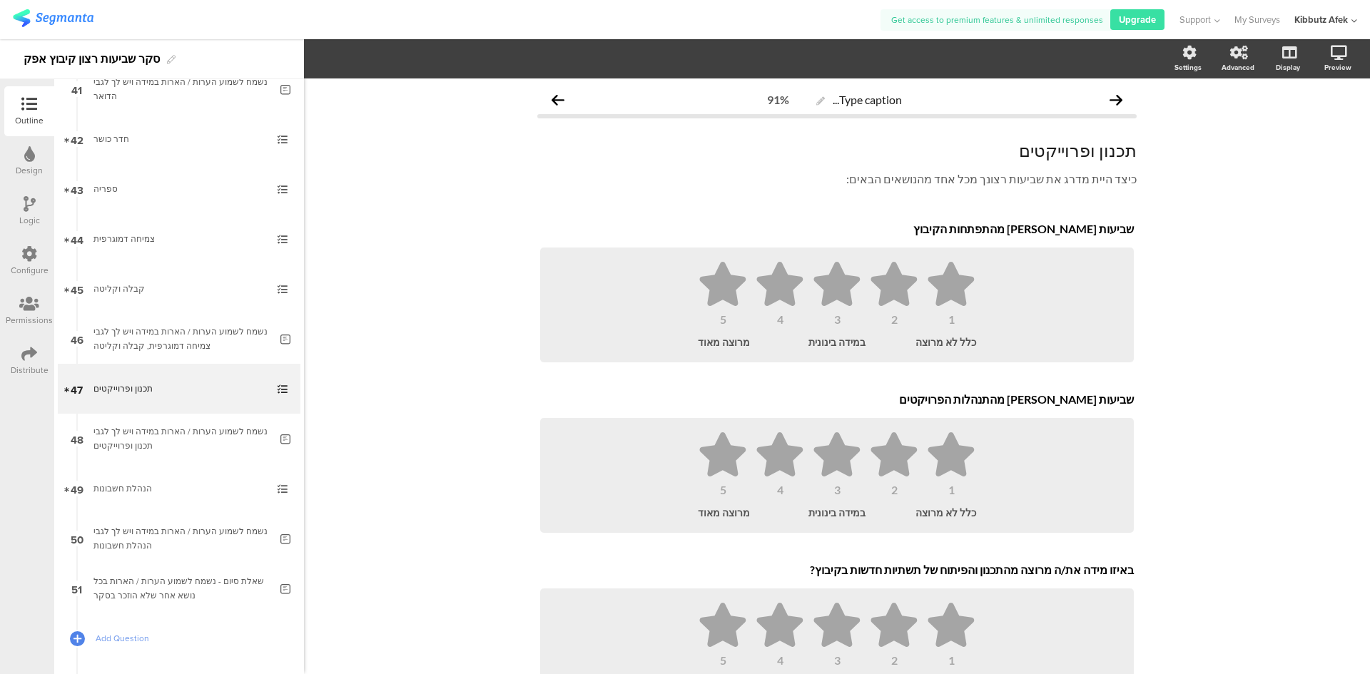
scroll to position [71, 0]
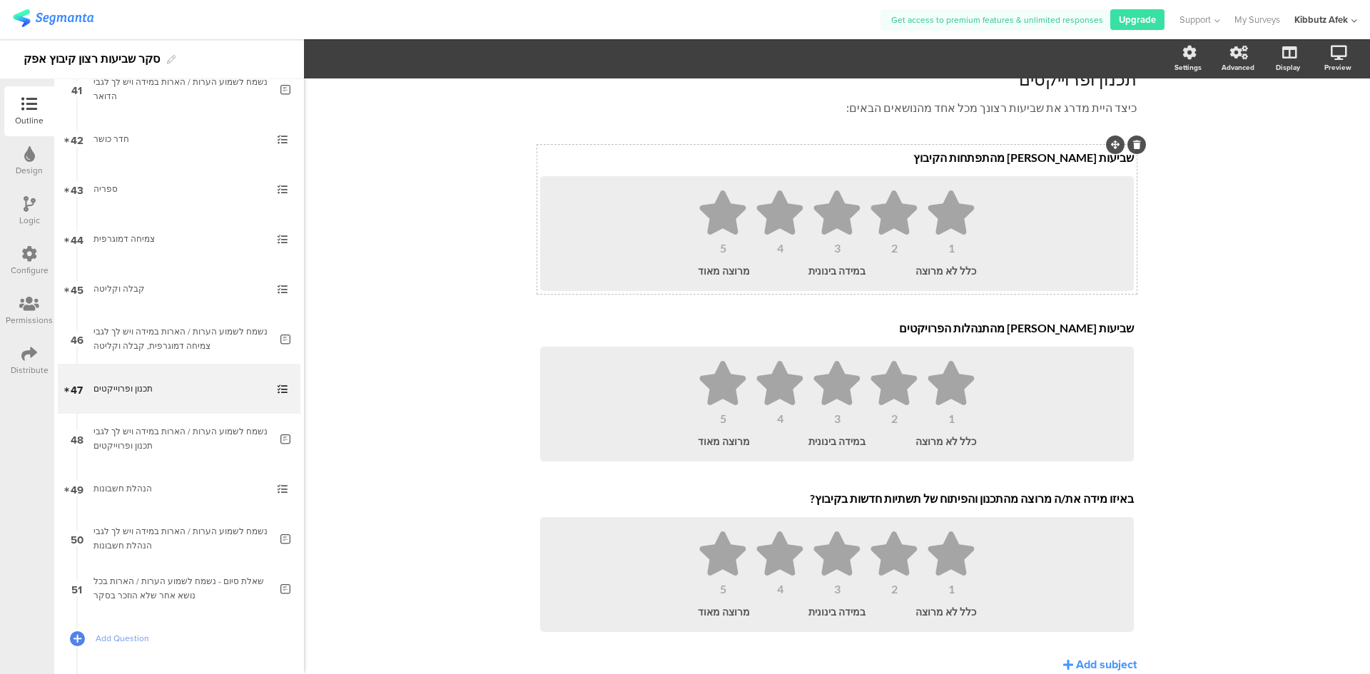
click at [1061, 156] on p "שביעות רצון מהתפתחות הקיבוץ" at bounding box center [837, 158] width 594 height 14
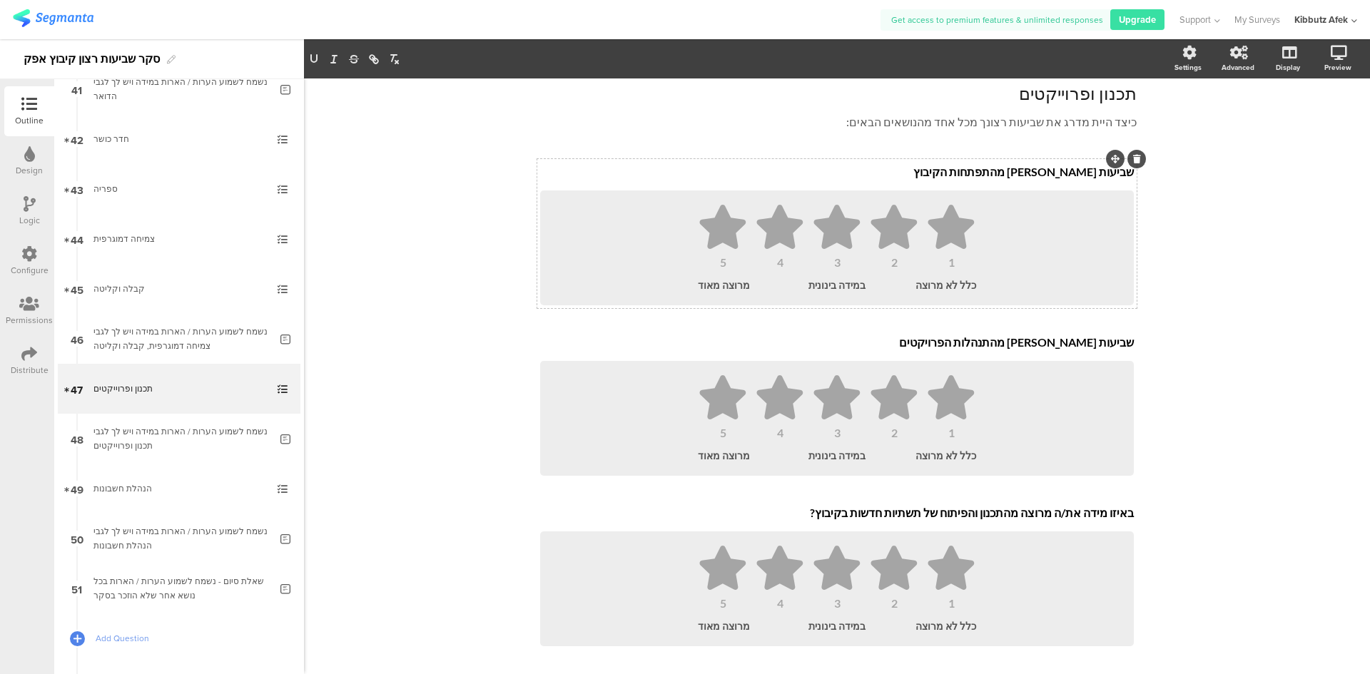
click at [1061, 156] on div "Type caption... 91% תכנון ופרוייקטים תכנון ופרוייקטים כיצד היית מדרג את שביעות …" at bounding box center [837, 383] width 600 height 709
click at [1058, 175] on div "שביעות רצון מהתפתחות הקיבוץ שביעות רצון מהתפתחות הקיבוץ 1 2 3 4 5 כלל לא מרוצה …" at bounding box center [837, 233] width 600 height 149
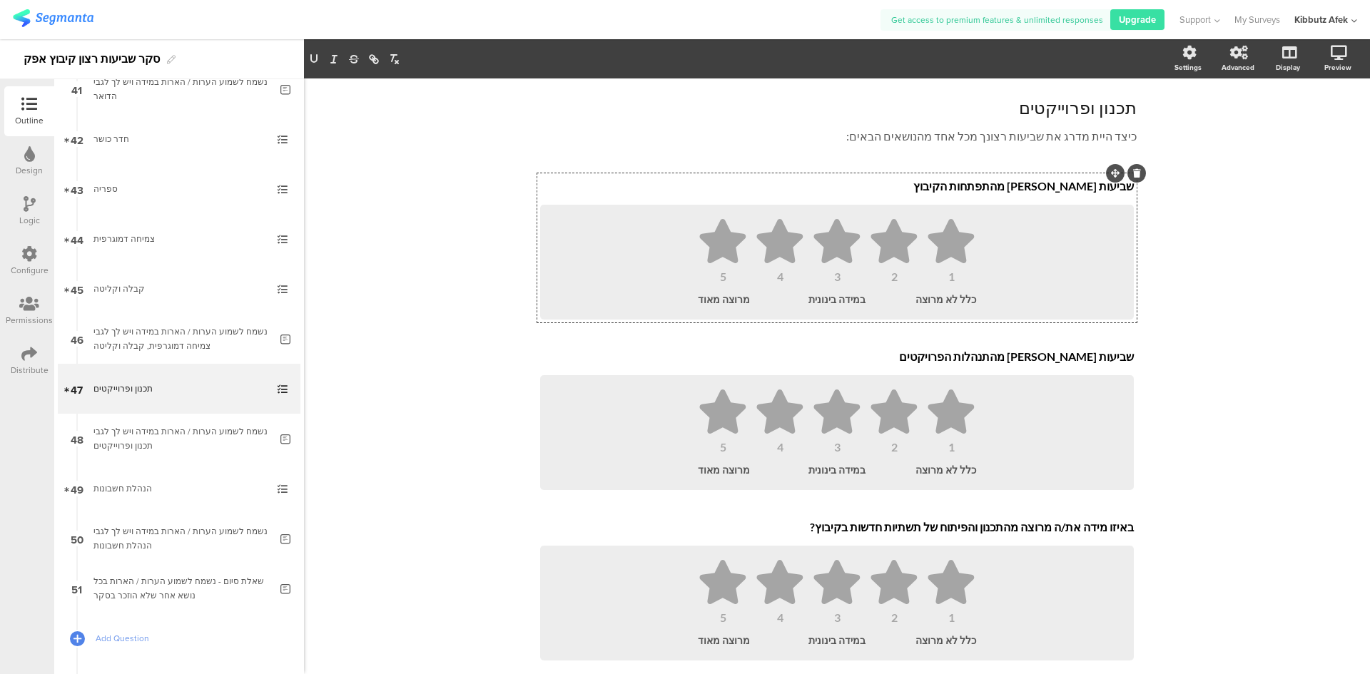
click at [1058, 175] on div "שביעות רצון מהתפתחות הקיבוץ שביעות רצון מהתפתחות הקיבוץ 1 2 3 4 5 כלל לא מרוצה …" at bounding box center [837, 247] width 600 height 149
click at [1057, 193] on div "שביעות רצון מהתפתחות הקיבוץ שביעות רצון מהתפתחות הקיבוץ" at bounding box center [837, 187] width 601 height 23
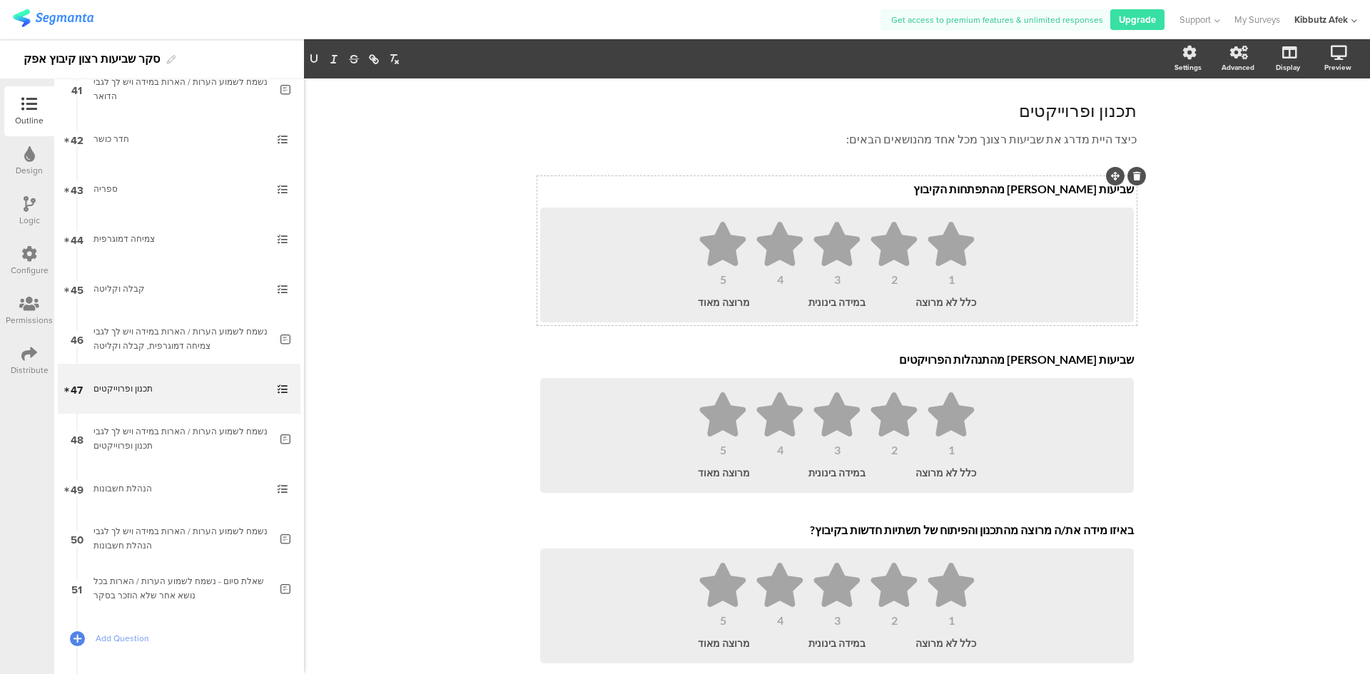
click at [1060, 189] on p "שביעות רצון מהתפתחות הקיבוץ" at bounding box center [837, 189] width 594 height 14
click at [1063, 361] on p "שביעות רצון מהתנהלות הפרויקטים" at bounding box center [837, 360] width 594 height 14
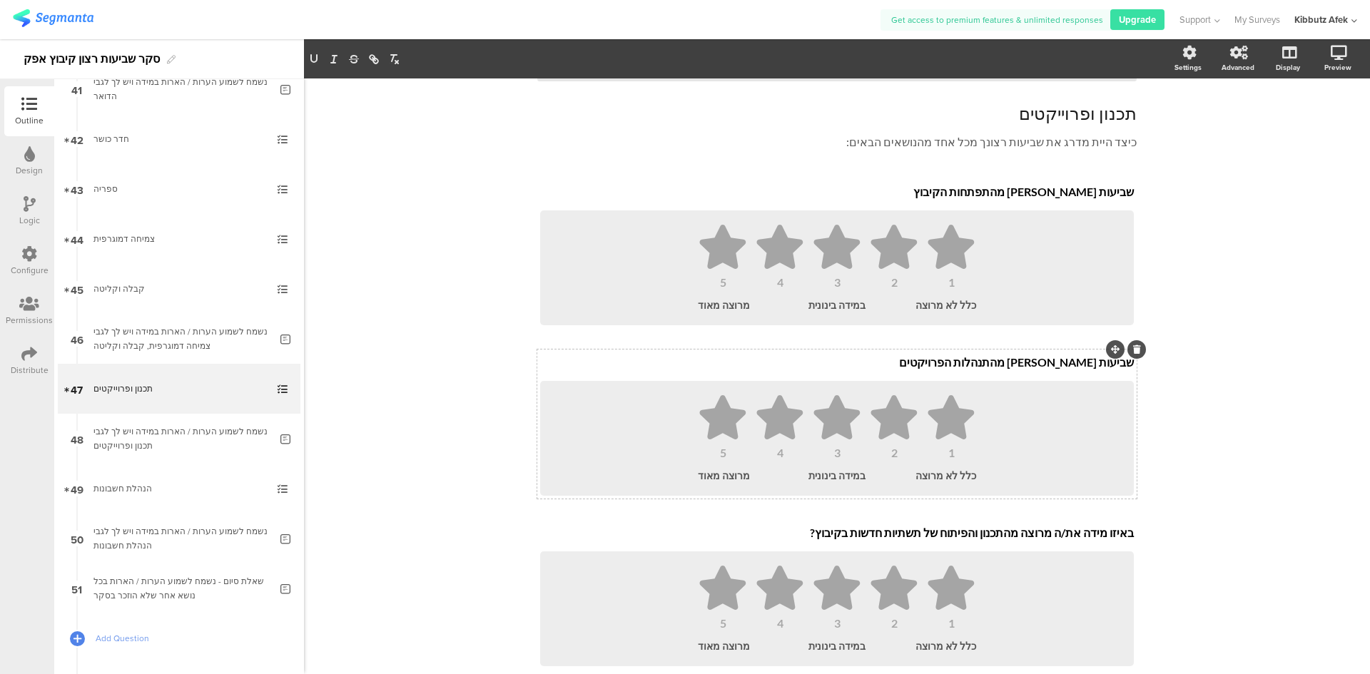
click at [1063, 361] on p "שביעות רצון מהתנהלות הפרויקטים" at bounding box center [837, 362] width 594 height 14
click at [1061, 368] on p "שביעות רצון מהתנהלות הפרויקטים" at bounding box center [837, 362] width 594 height 14
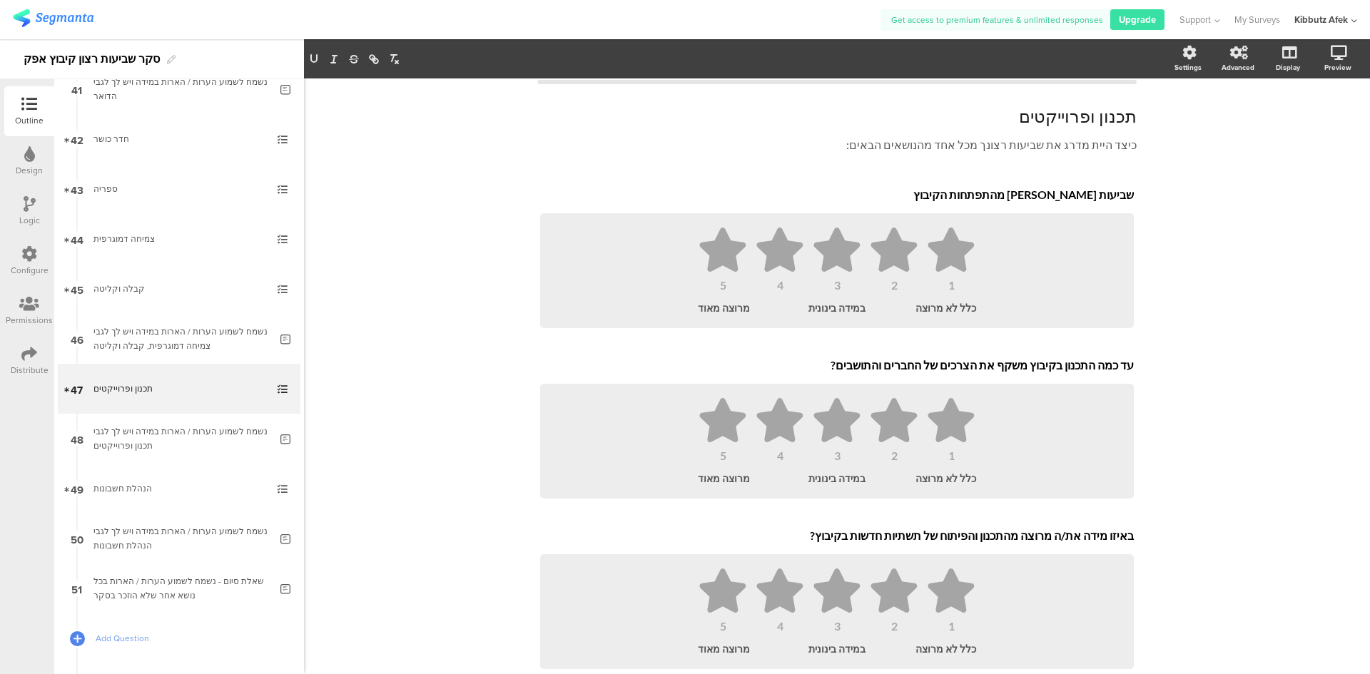
drag, startPoint x: 1031, startPoint y: 193, endPoint x: 1052, endPoint y: 194, distance: 21.5
click at [1071, 197] on div "שביעות רצון מהתפתחות הקיבוץ שביעות רצון מהתפתחות הקיבוץ שביעות רצון מהתפתחות הק…" at bounding box center [837, 195] width 601 height 23
click at [1071, 197] on p "שביעות רצון מהתפתחות הקיבוץ" at bounding box center [837, 195] width 594 height 14
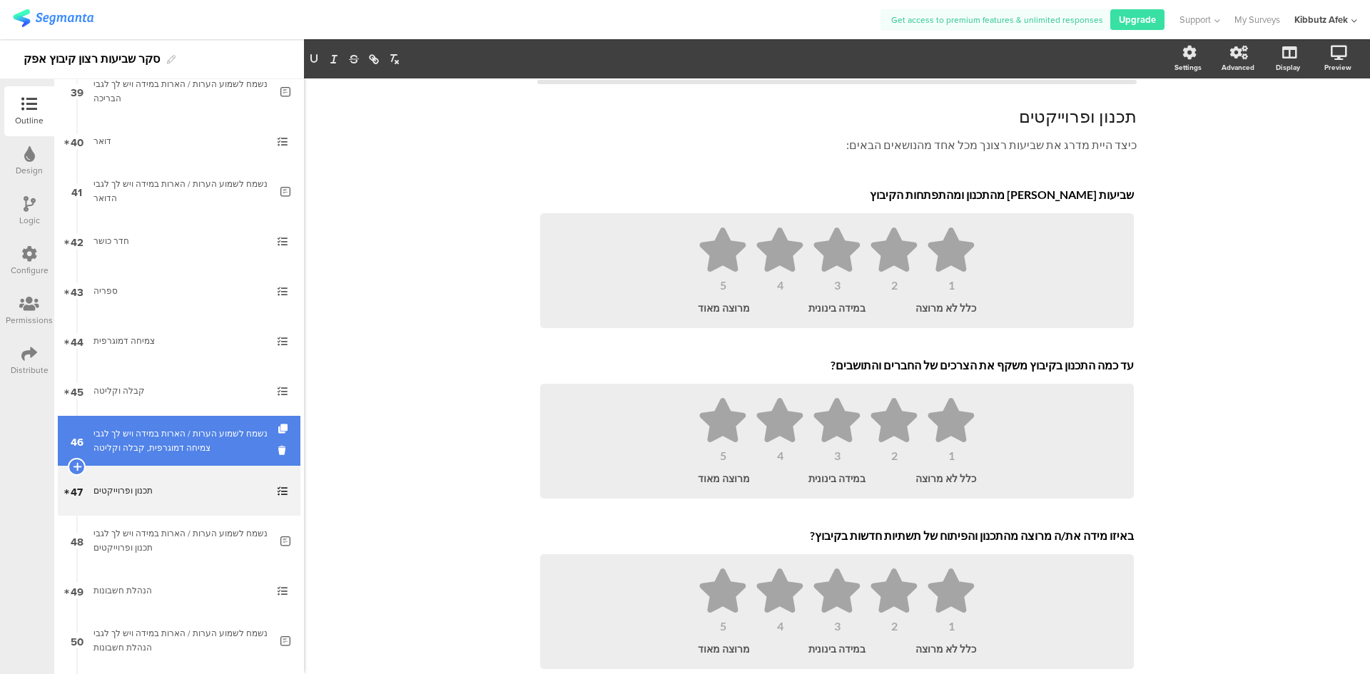
scroll to position [1928, 0]
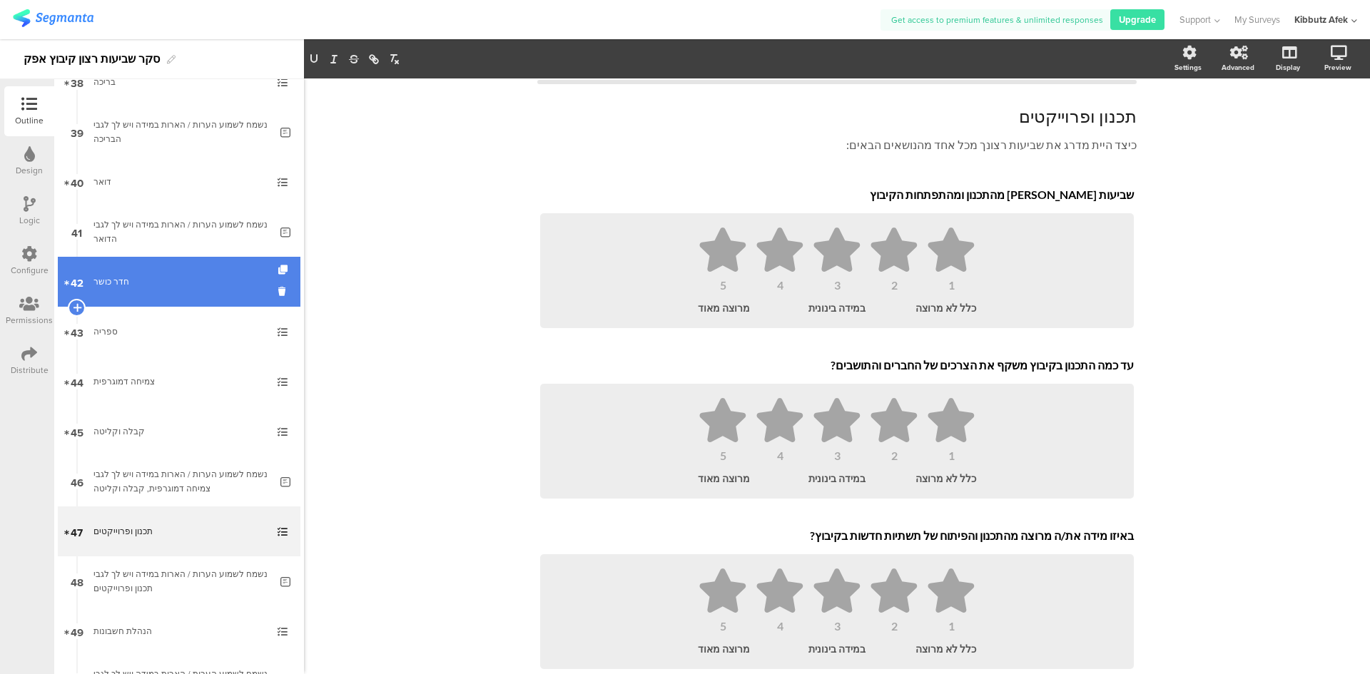
click at [161, 276] on div "חדר כושר" at bounding box center [178, 282] width 171 height 14
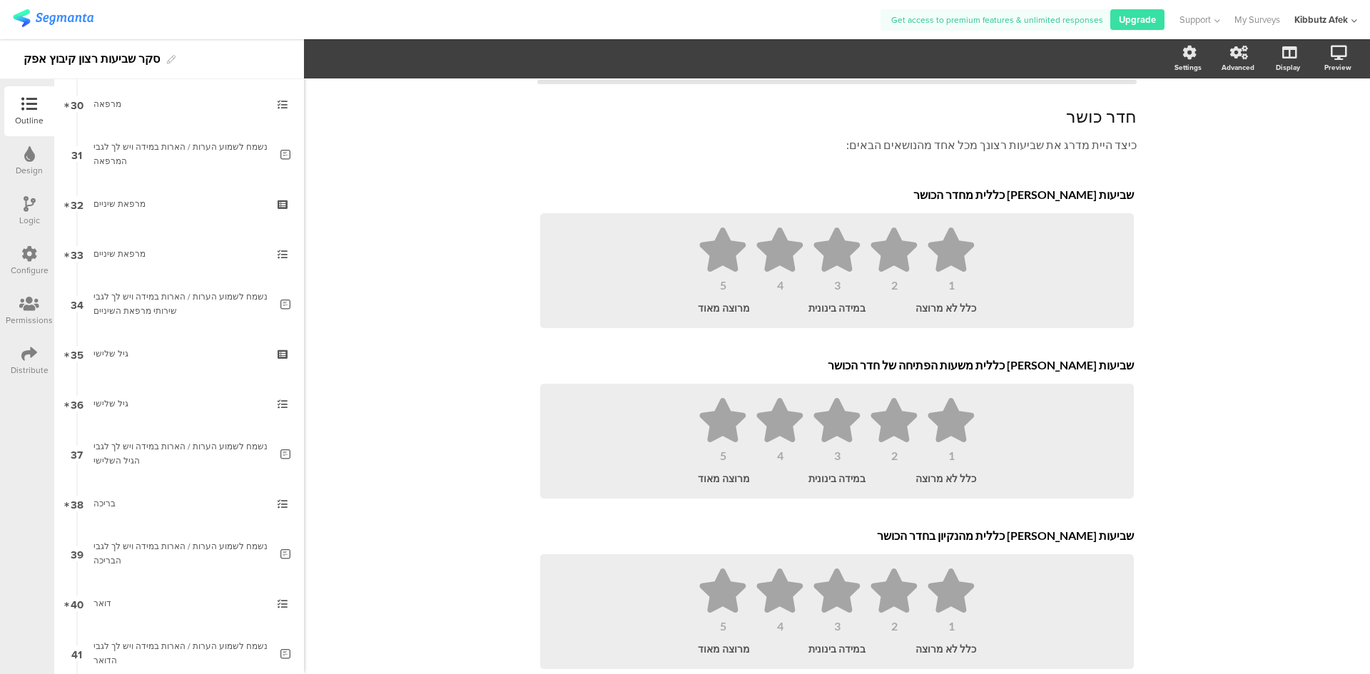
scroll to position [1500, 0]
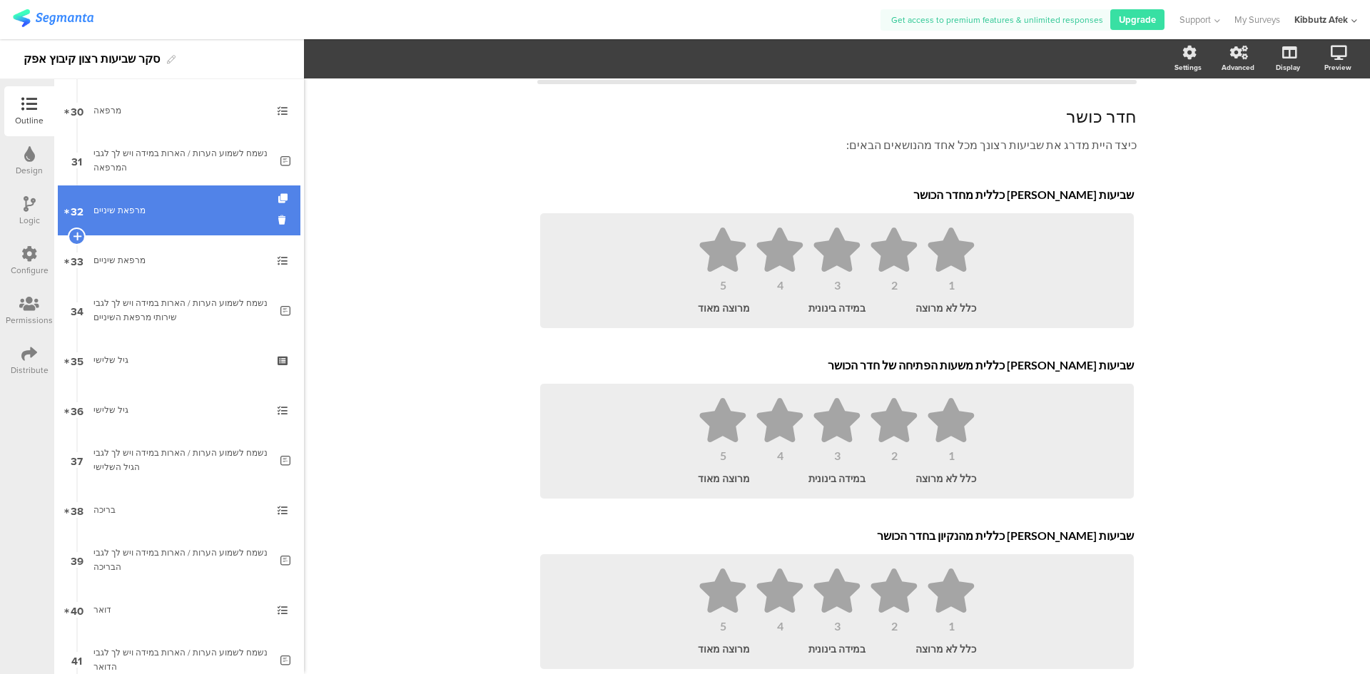
click at [161, 218] on link "32 מרפאת שיניים" at bounding box center [179, 211] width 243 height 50
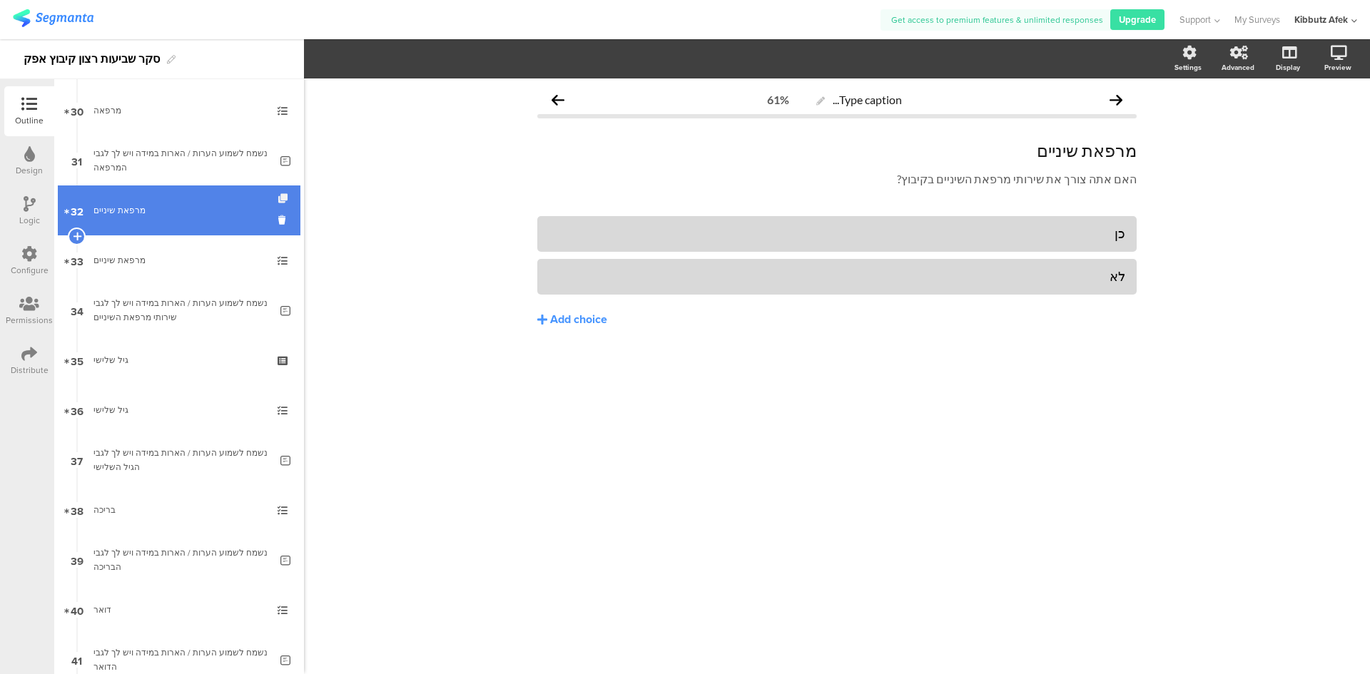
click at [278, 196] on icon at bounding box center [284, 198] width 12 height 9
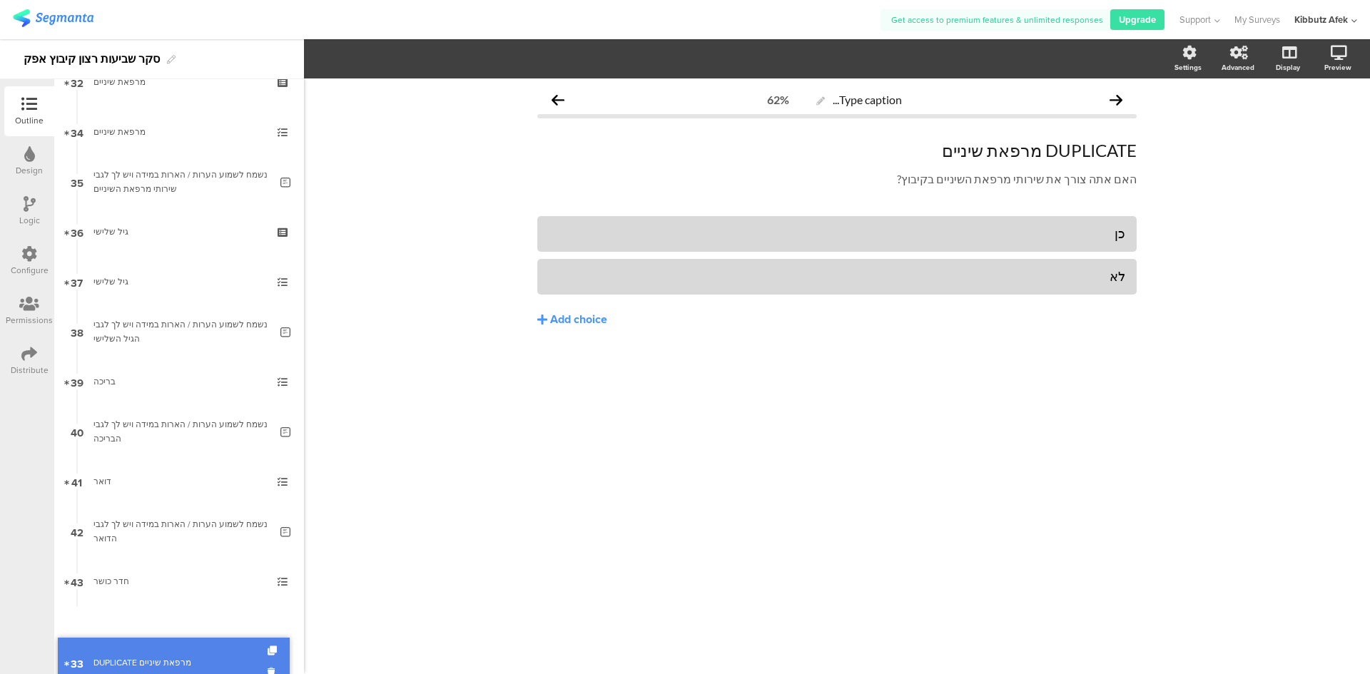
scroll to position [1657, 0]
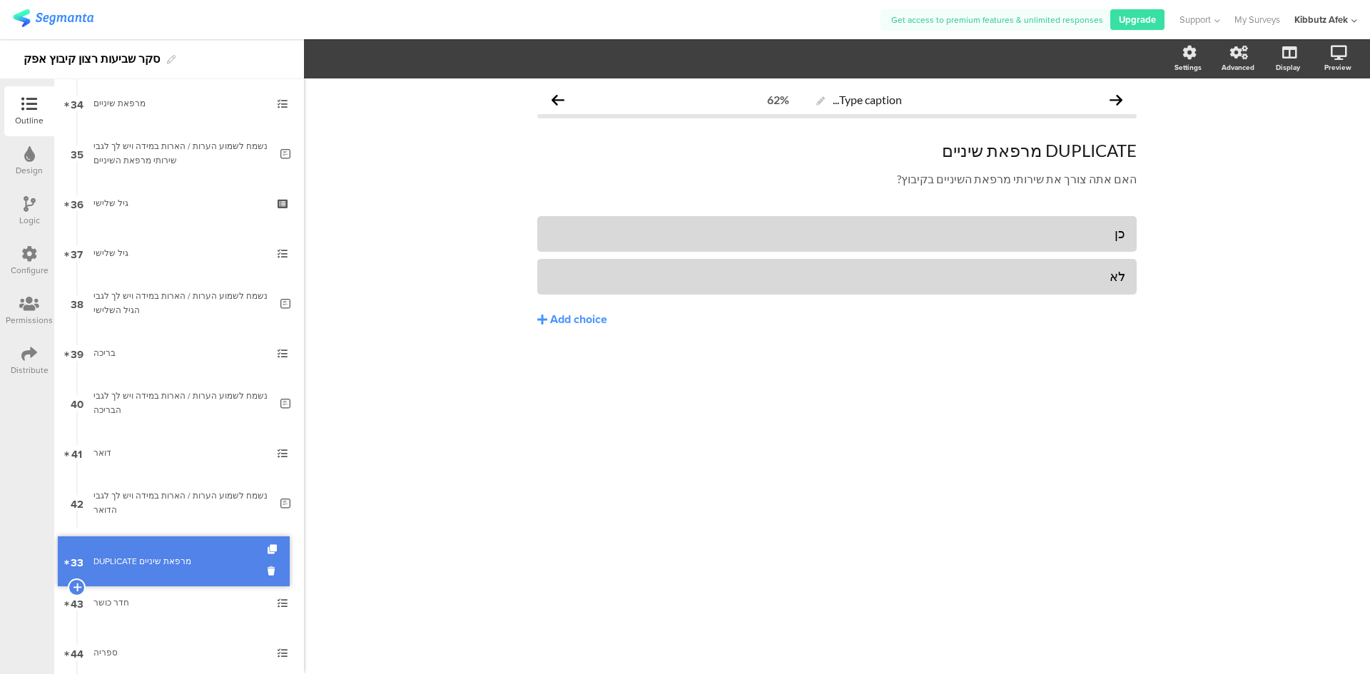
drag, startPoint x: 161, startPoint y: 253, endPoint x: 247, endPoint y: 554, distance: 313.1
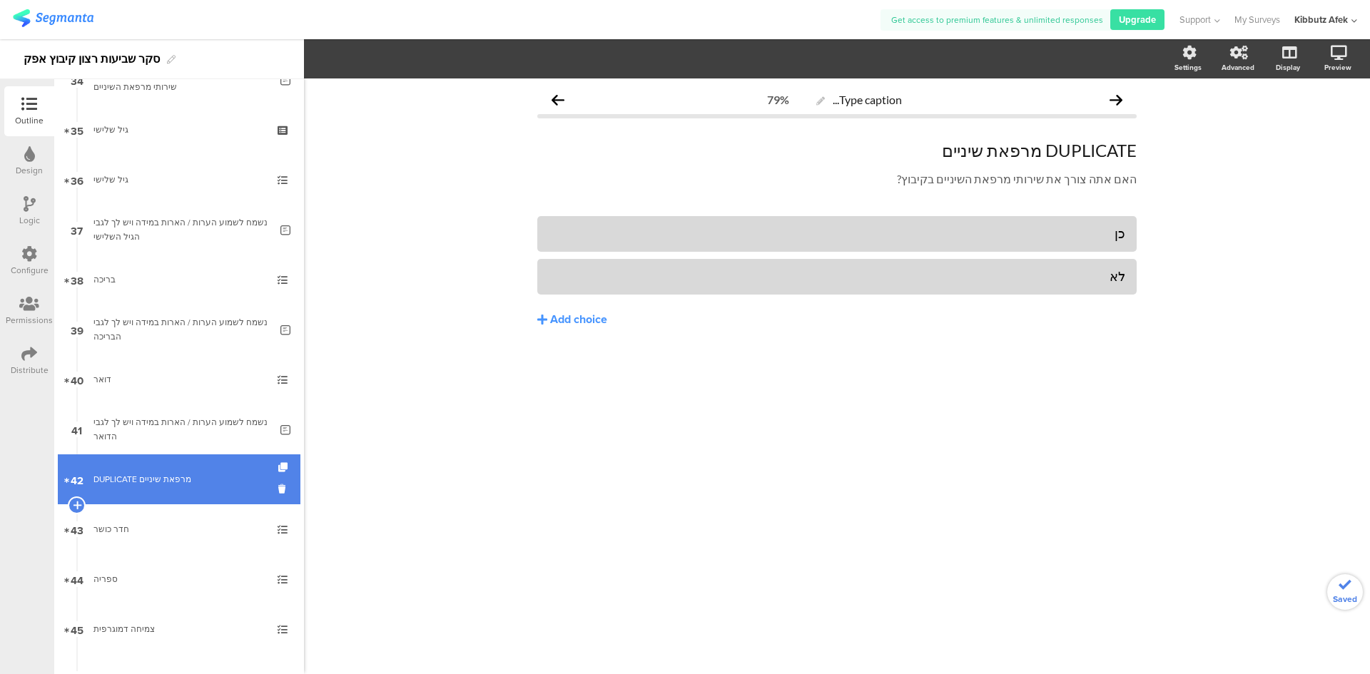
scroll to position [1799, 0]
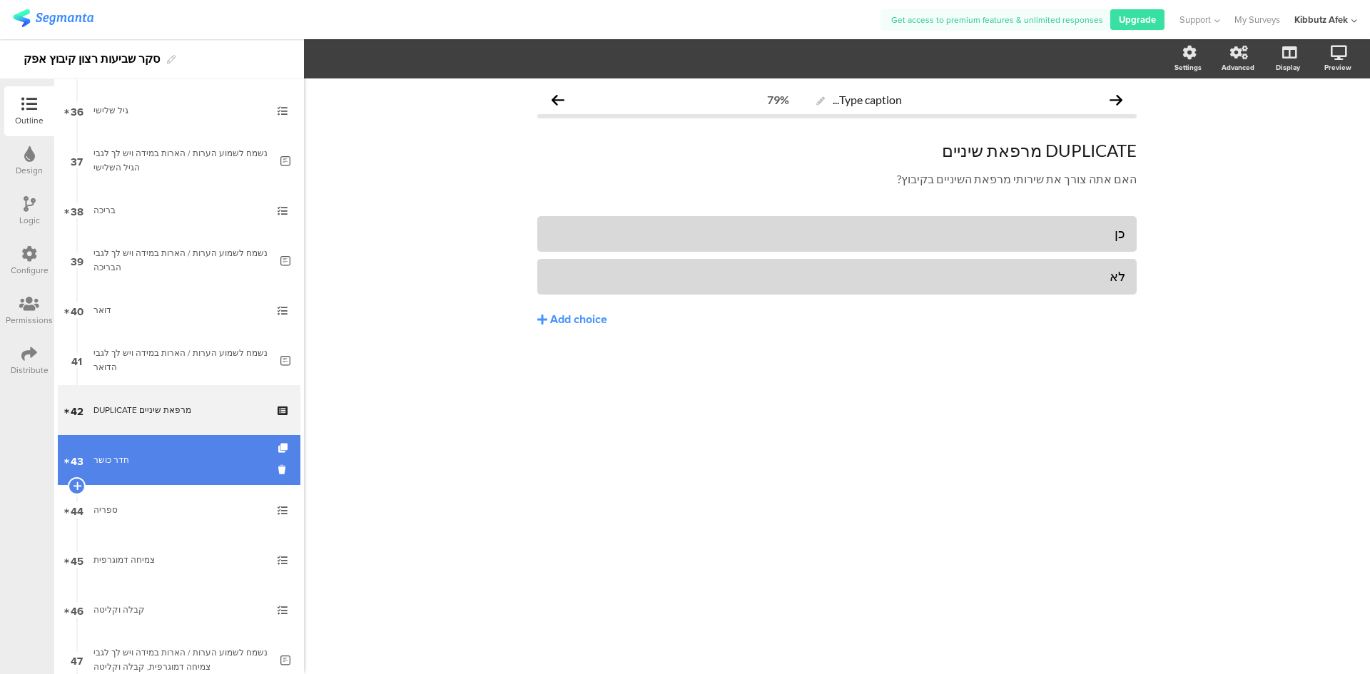
click at [181, 453] on link "43 חדר כושר" at bounding box center [179, 460] width 243 height 50
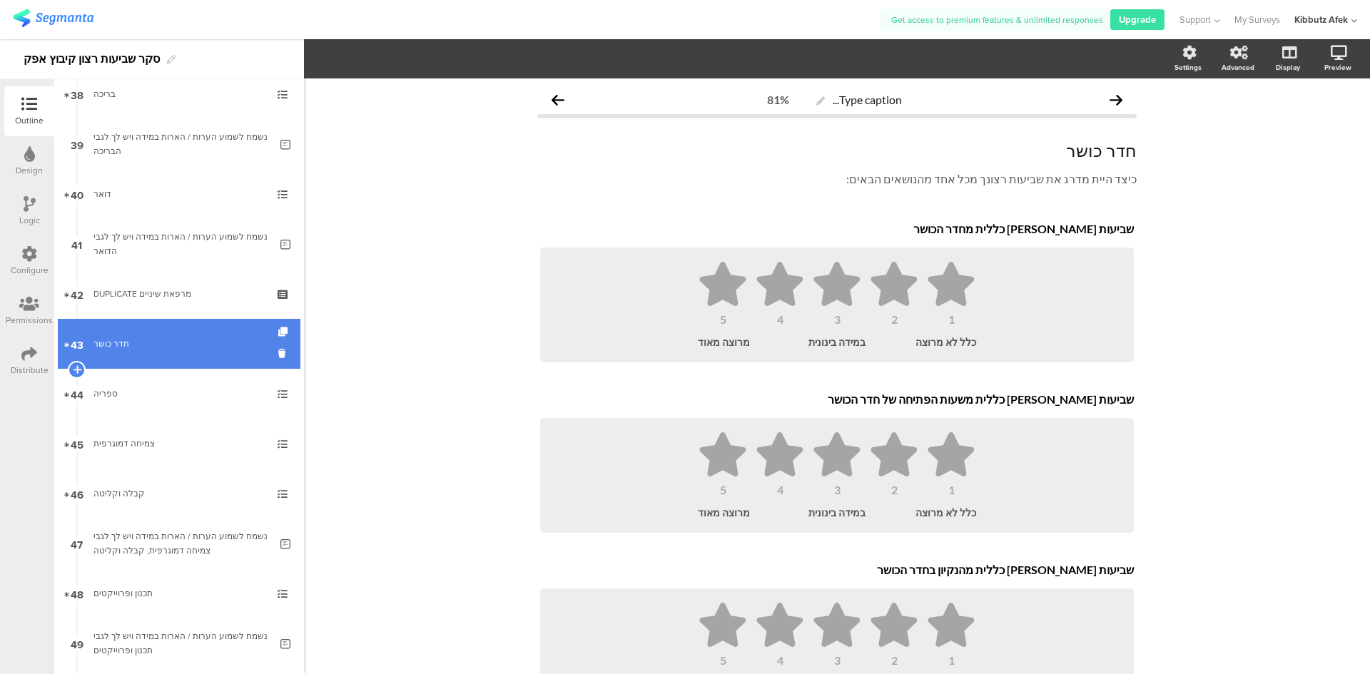
scroll to position [1942, 0]
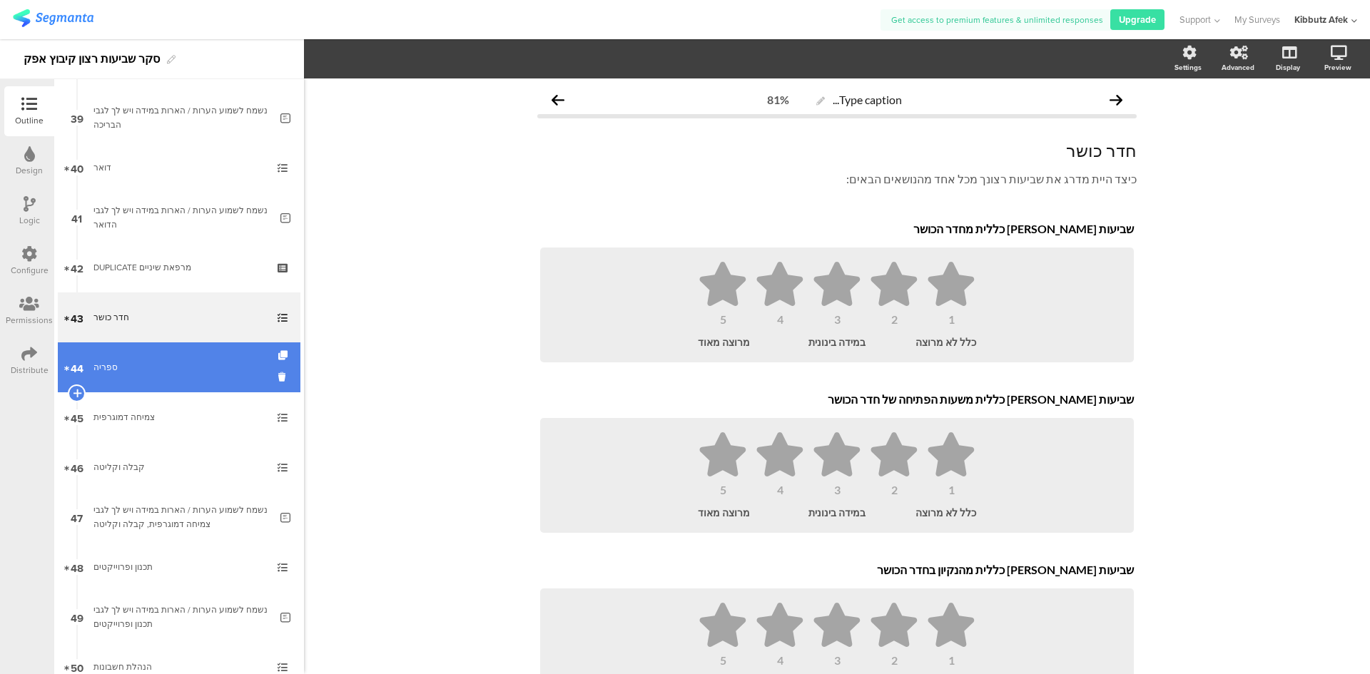
click at [140, 366] on div "ספריה" at bounding box center [178, 367] width 171 height 14
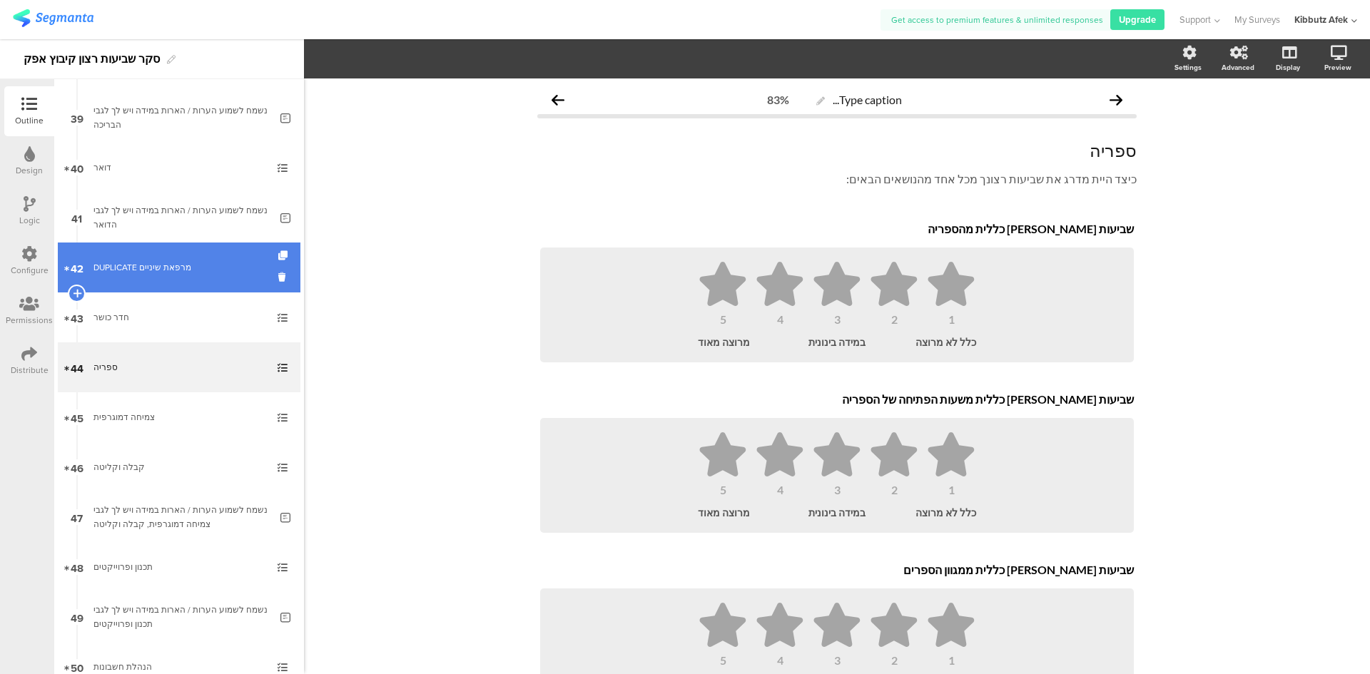
click at [137, 272] on div "DUPLICATE מרפאת שיניים" at bounding box center [178, 268] width 171 height 14
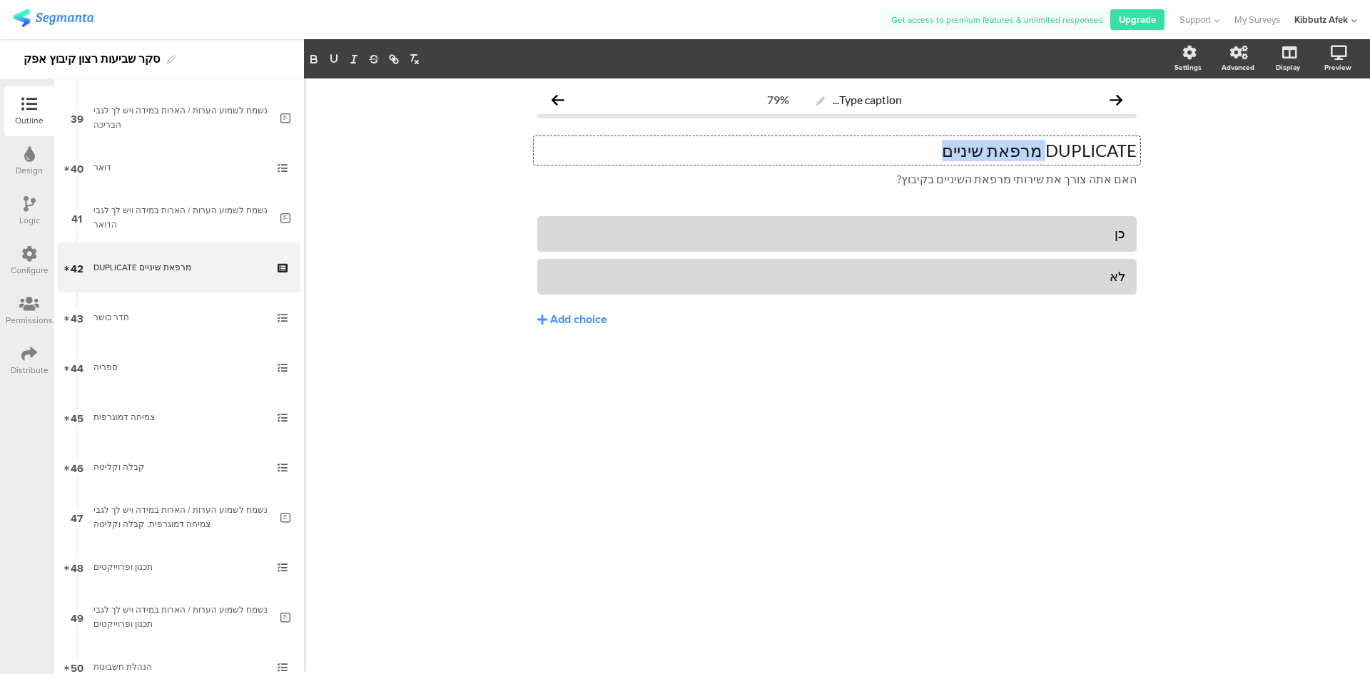
drag, startPoint x: 955, startPoint y: 151, endPoint x: 1048, endPoint y: 151, distance: 93.5
click at [1048, 151] on div "DUPLICATE מרפאת שיניים DUPLICATE מרפאת שיניים DUPLICATE מרפאת שיניים" at bounding box center [837, 150] width 607 height 29
click at [1048, 151] on p "DUPLICATE מרפאת שיניים" at bounding box center [837, 150] width 600 height 21
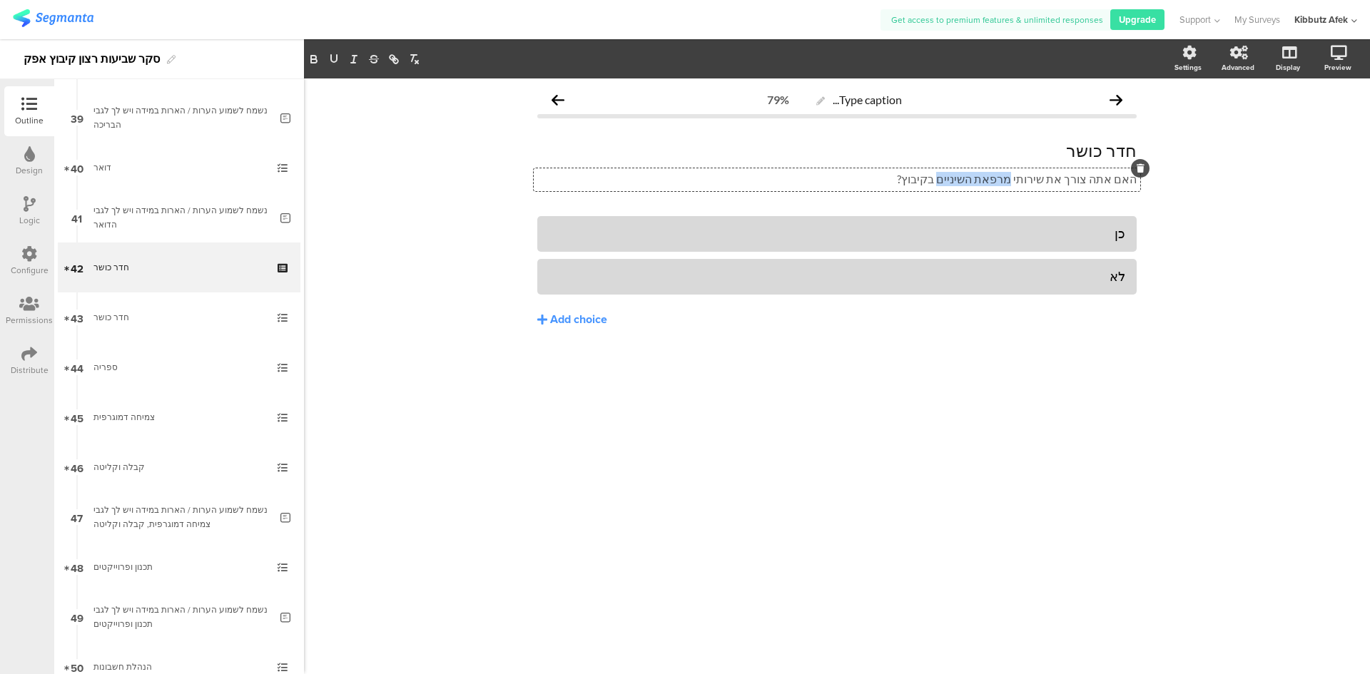
drag, startPoint x: 976, startPoint y: 179, endPoint x: 1034, endPoint y: 177, distance: 58.6
click at [1034, 177] on div "האם אתה צורך את שירותי מרפאת השיניים בקיבוץ? האם אתה צורך את שירותי מרפאת השיני…" at bounding box center [837, 179] width 607 height 23
click at [1170, 423] on div "Type caption... 79% חדר כושר חדר כושר האם אתה צורך את שירותי חדר הכושר בקיבוץ? …" at bounding box center [837, 377] width 1066 height 596
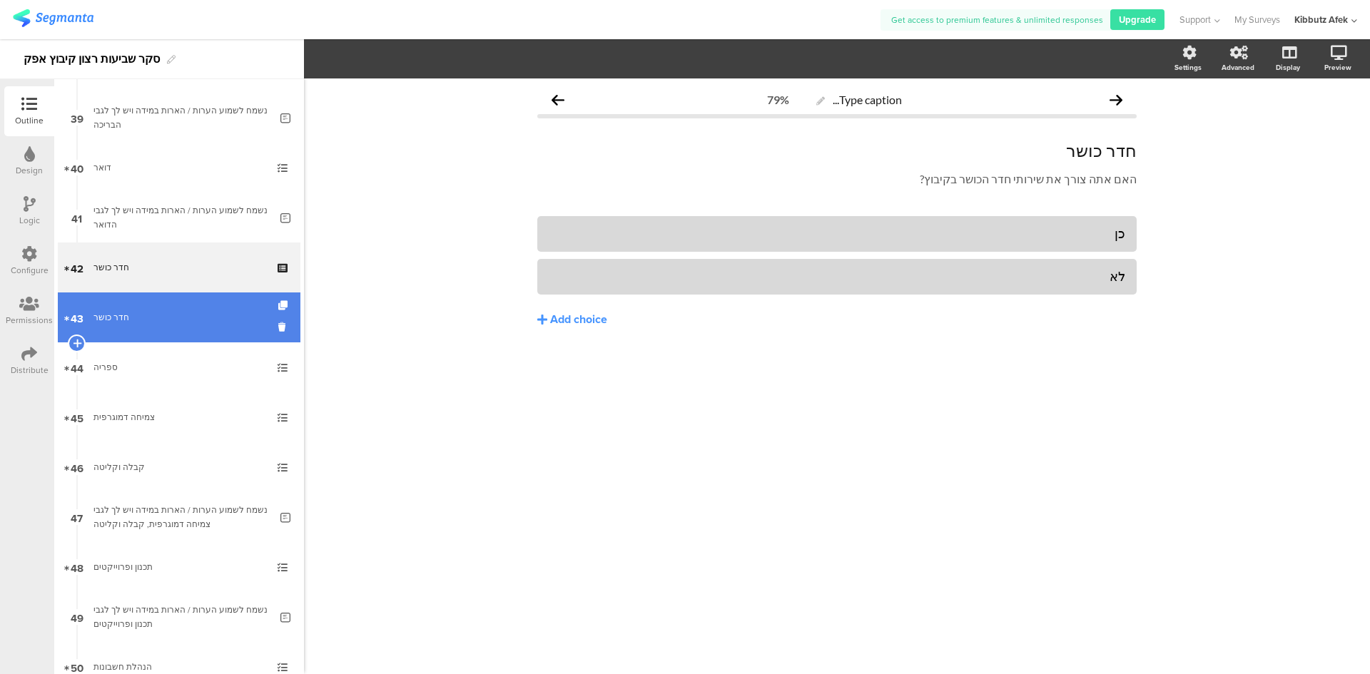
click at [126, 323] on div "חדר כושר" at bounding box center [178, 317] width 171 height 14
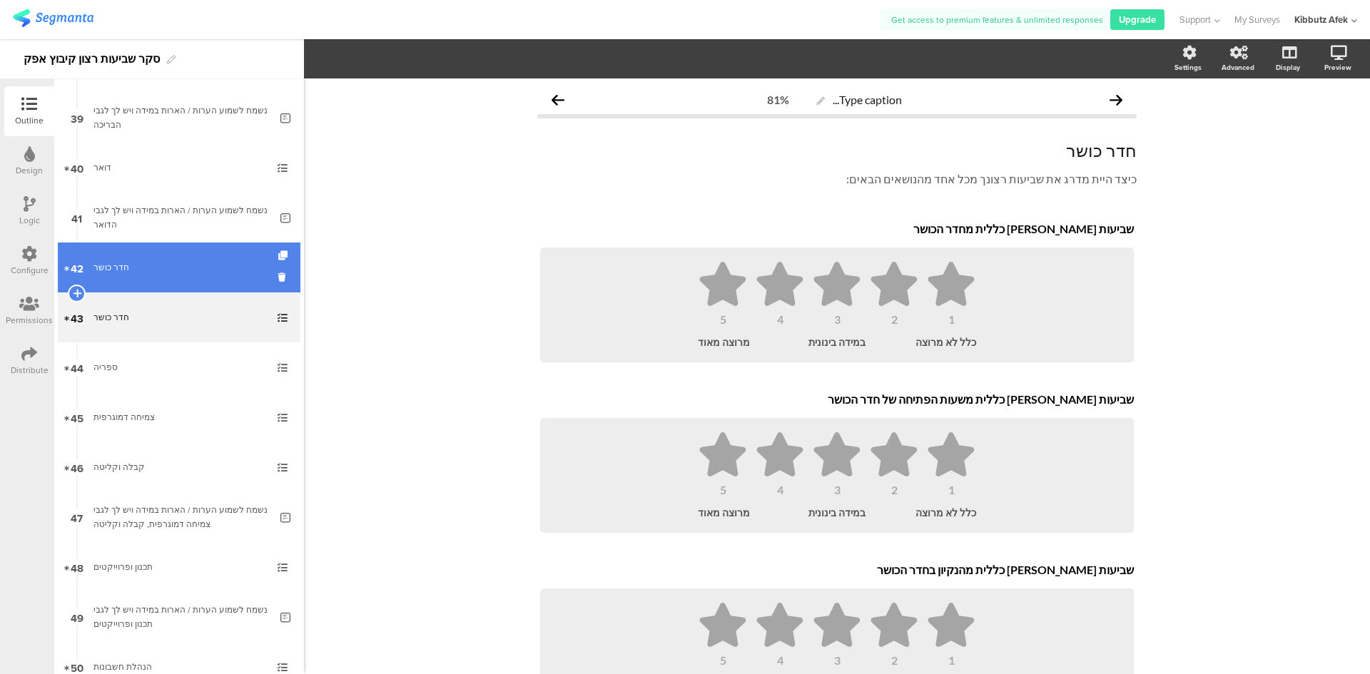
click at [129, 271] on div "חדר כושר" at bounding box center [178, 268] width 171 height 14
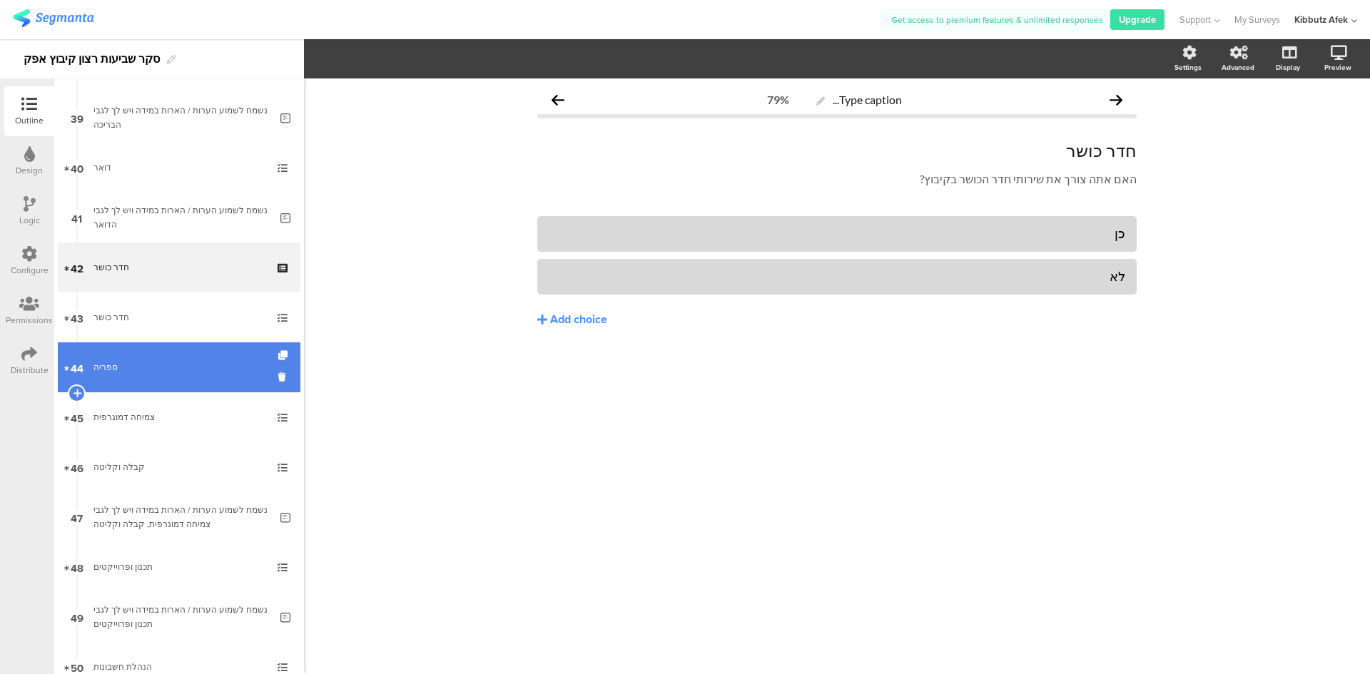
click at [105, 358] on link "44 ספריה" at bounding box center [179, 368] width 243 height 50
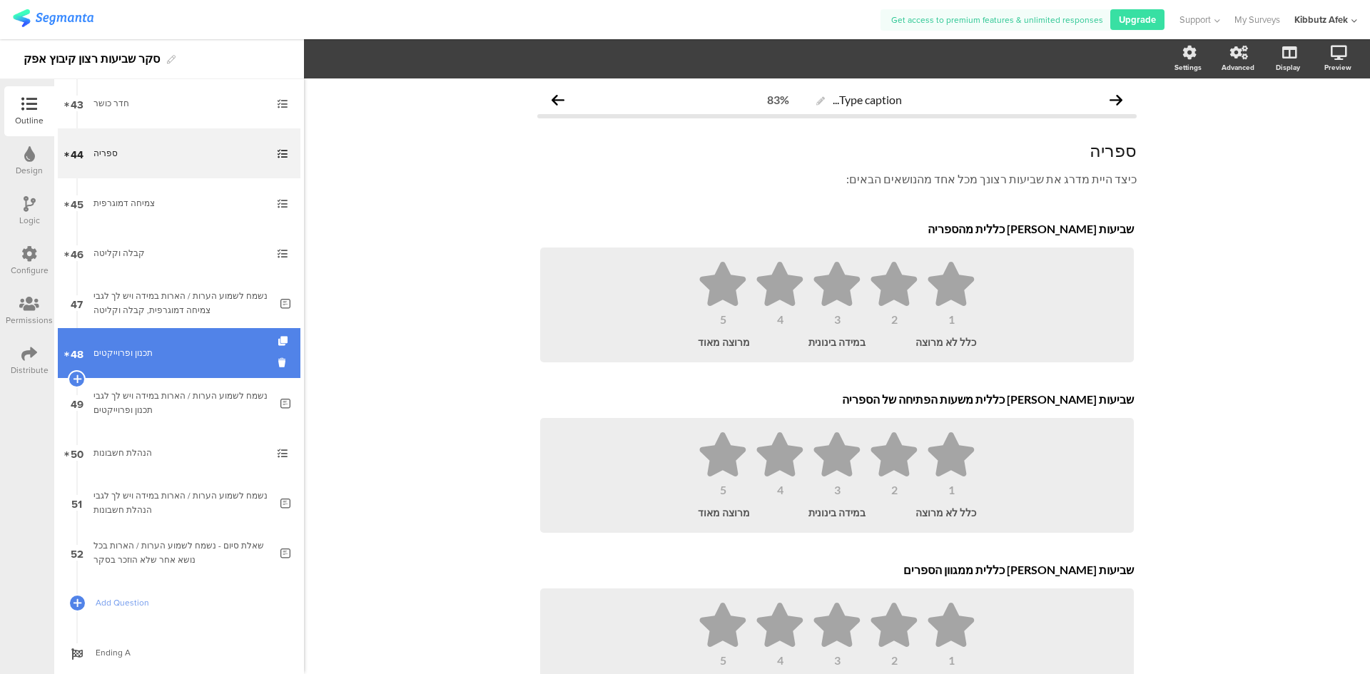
scroll to position [2085, 0]
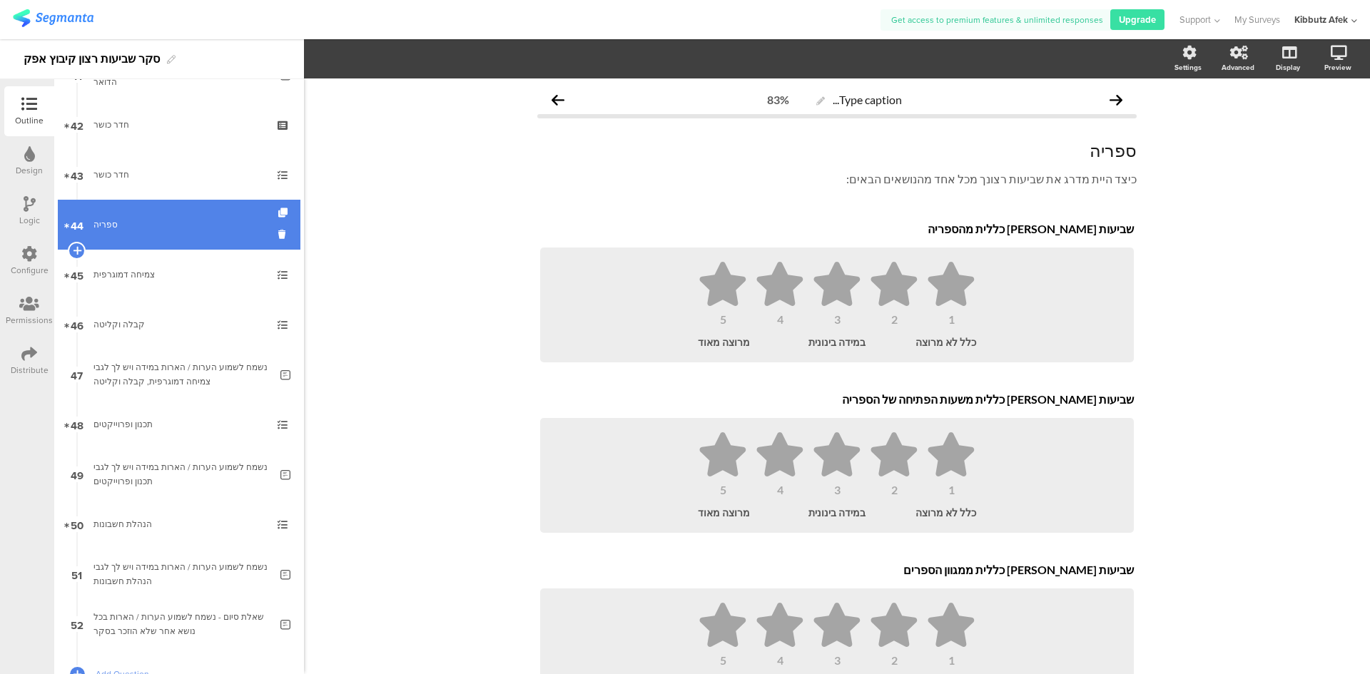
click at [126, 221] on div "ספריה" at bounding box center [178, 225] width 171 height 14
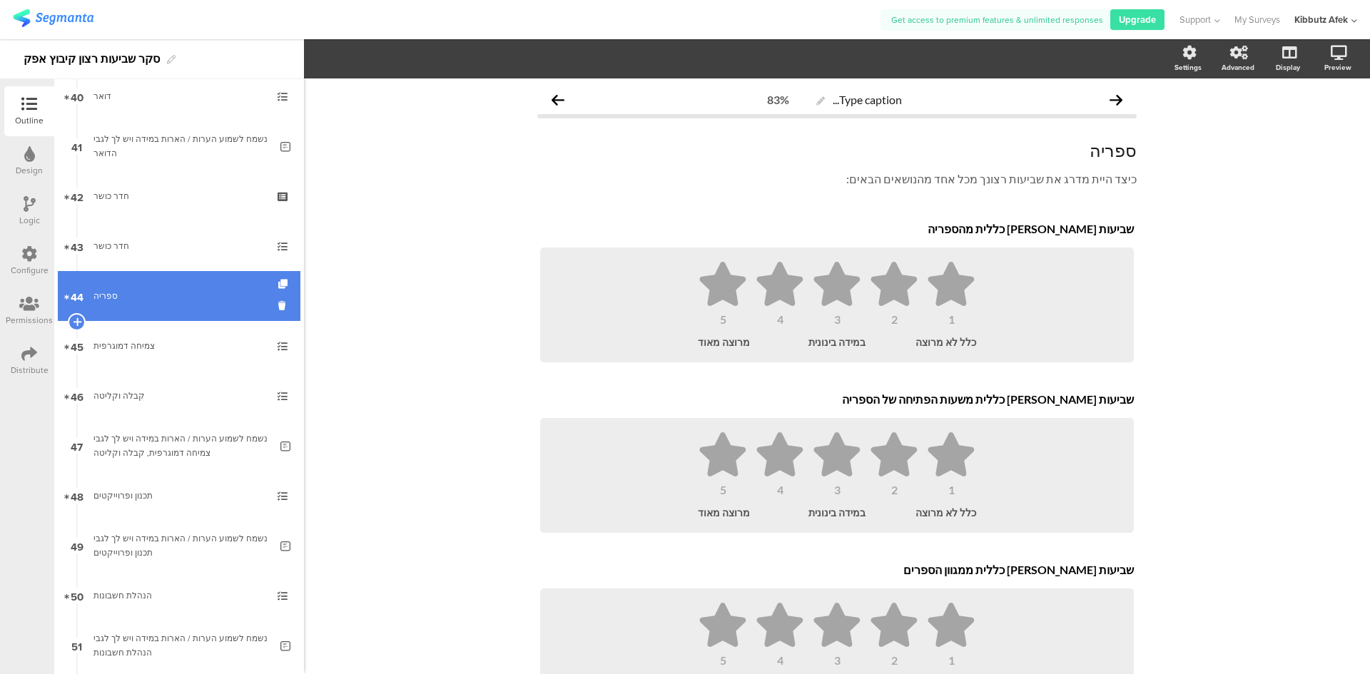
click at [118, 287] on link "44 ספריה" at bounding box center [179, 296] width 243 height 50
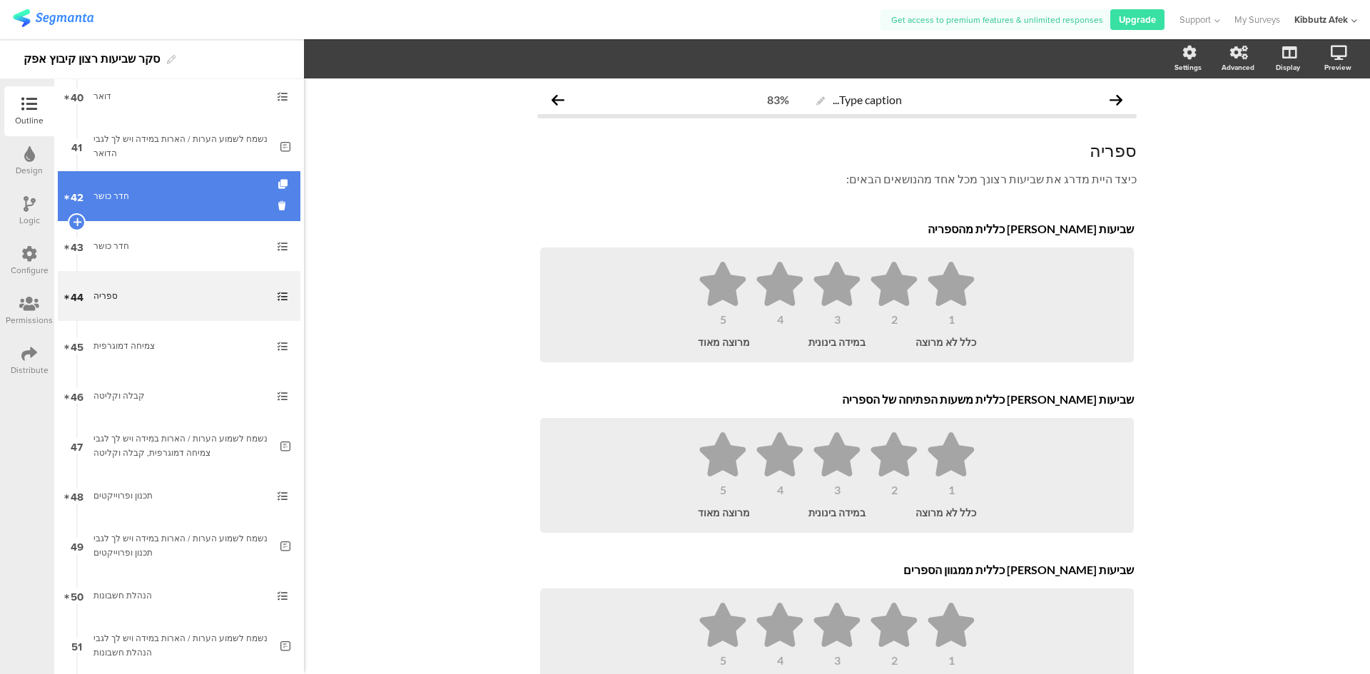
click at [127, 202] on div "חדר כושר" at bounding box center [178, 196] width 171 height 14
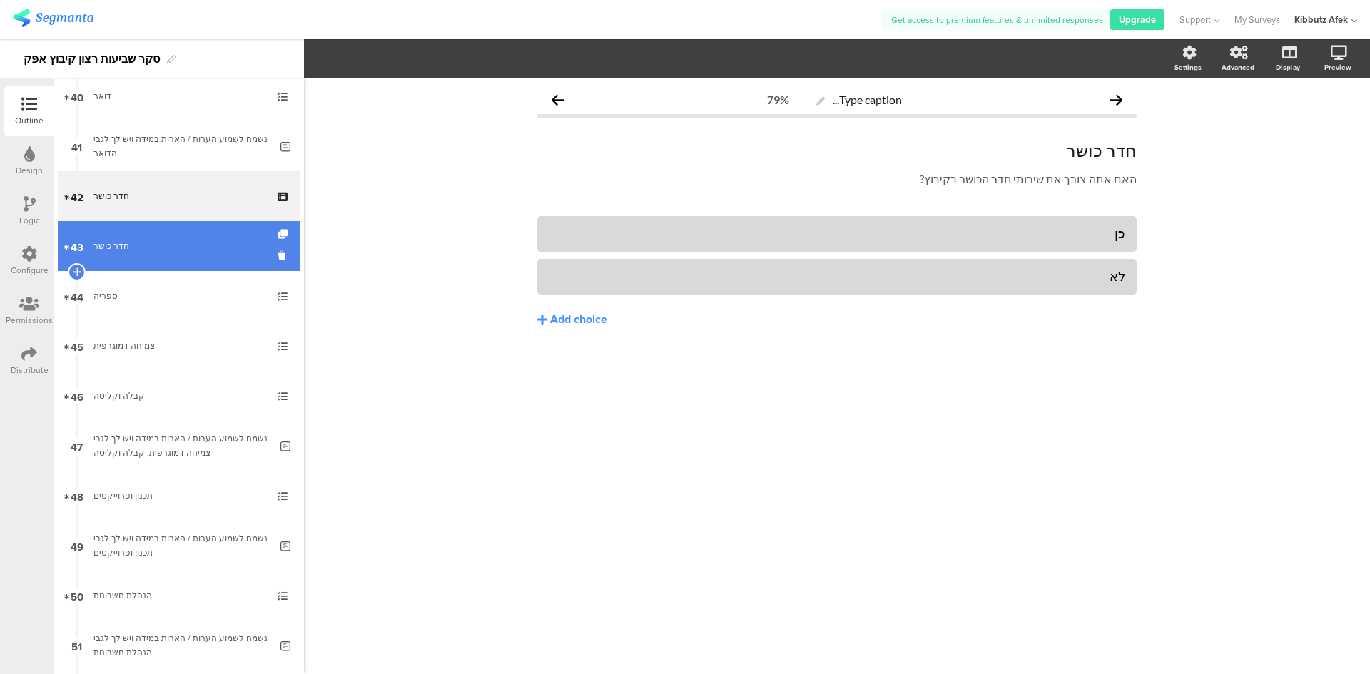
click at [120, 250] on div "חדר כושר" at bounding box center [178, 246] width 171 height 14
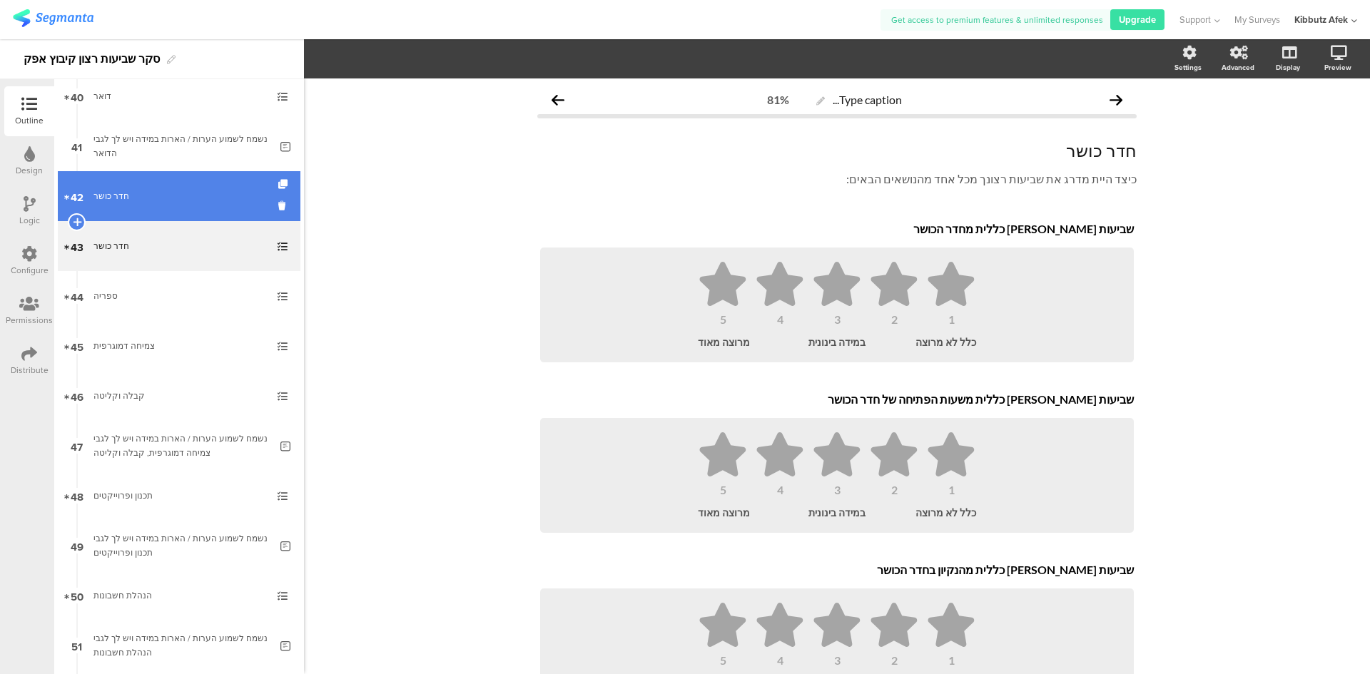
click at [125, 203] on link "42 חדר כושר" at bounding box center [179, 196] width 243 height 50
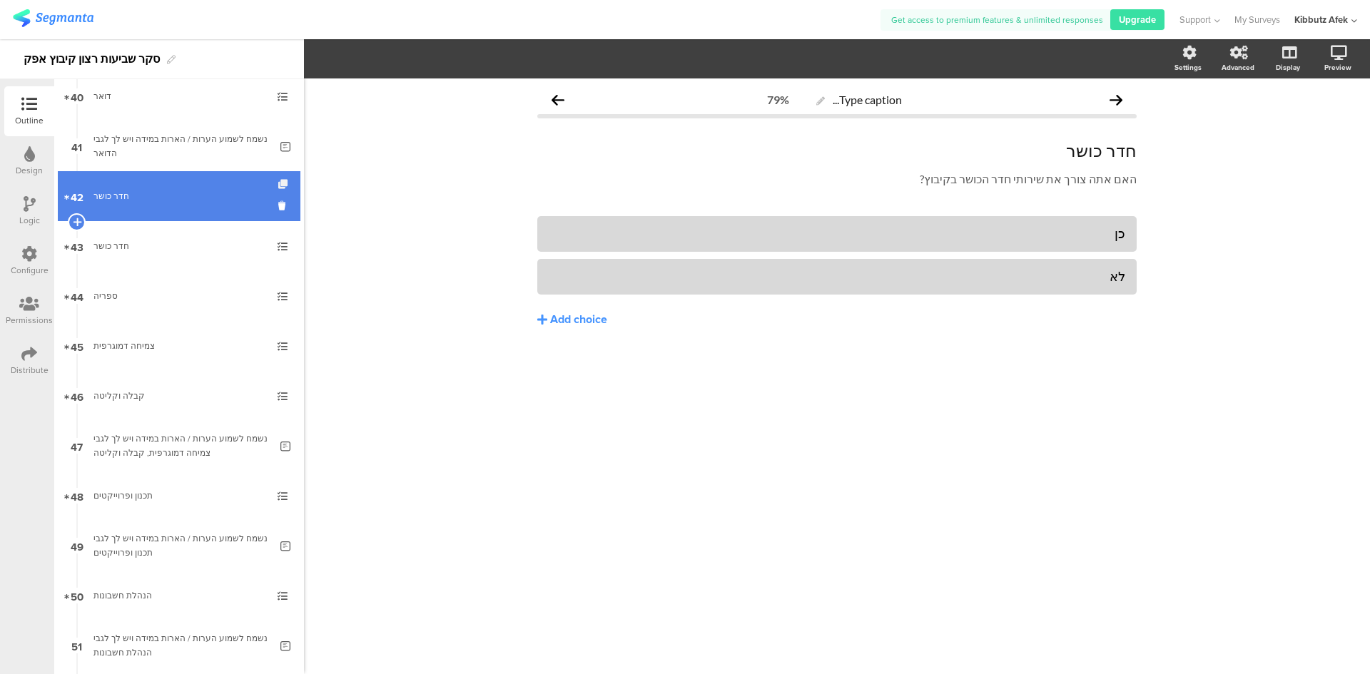
click at [278, 183] on icon at bounding box center [284, 184] width 12 height 9
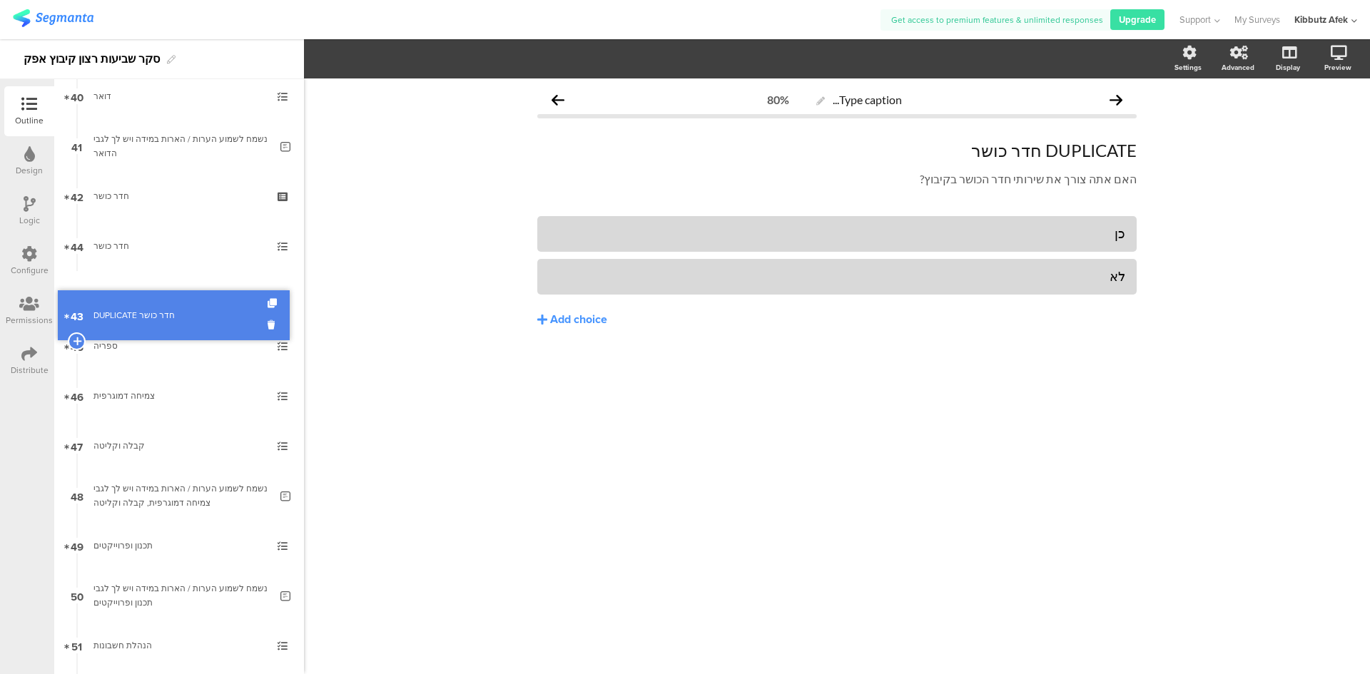
drag, startPoint x: 180, startPoint y: 244, endPoint x: 175, endPoint y: 313, distance: 69.4
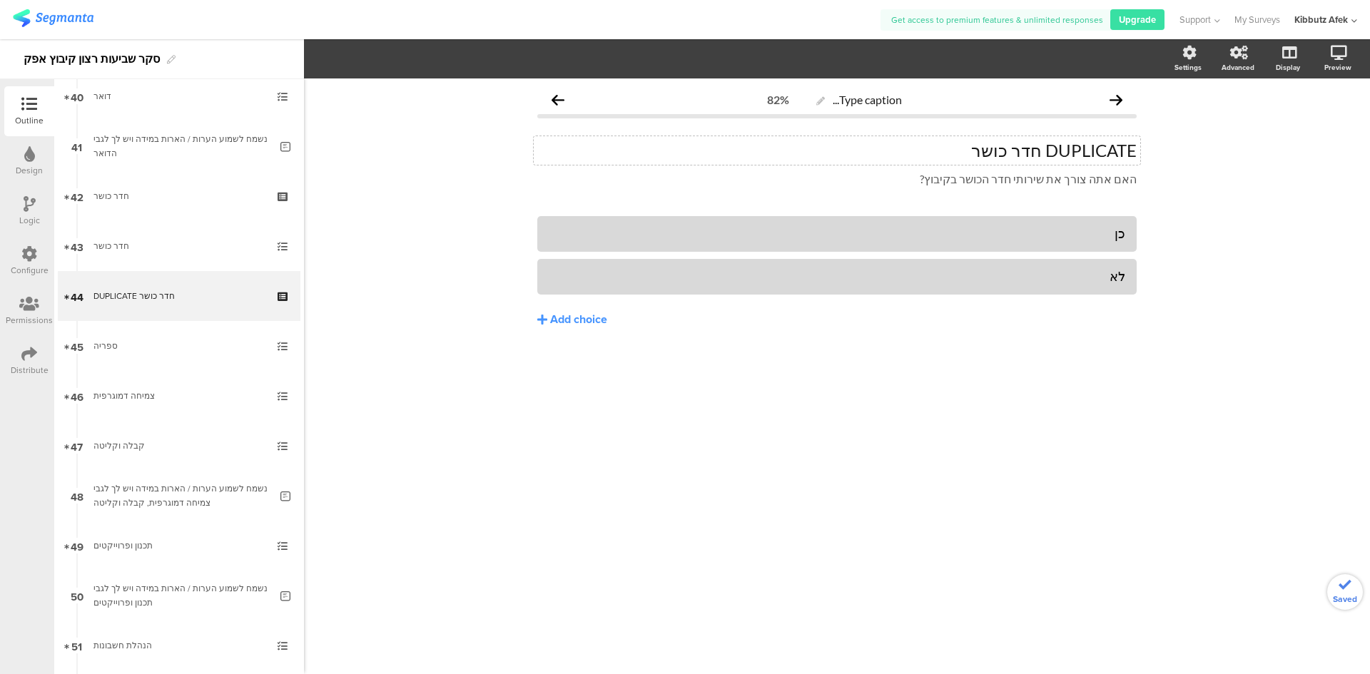
click at [1007, 151] on p "DUPLICATE חדר כושר" at bounding box center [837, 150] width 600 height 21
drag, startPoint x: 1033, startPoint y: 177, endPoint x: 991, endPoint y: 181, distance: 43.0
click at [991, 181] on div "האם אתה צורך את שירותי חדר הכושר בקיבוץ? האם אתה צורך את שירותי חדר הכושר בקיבו…" at bounding box center [837, 179] width 607 height 23
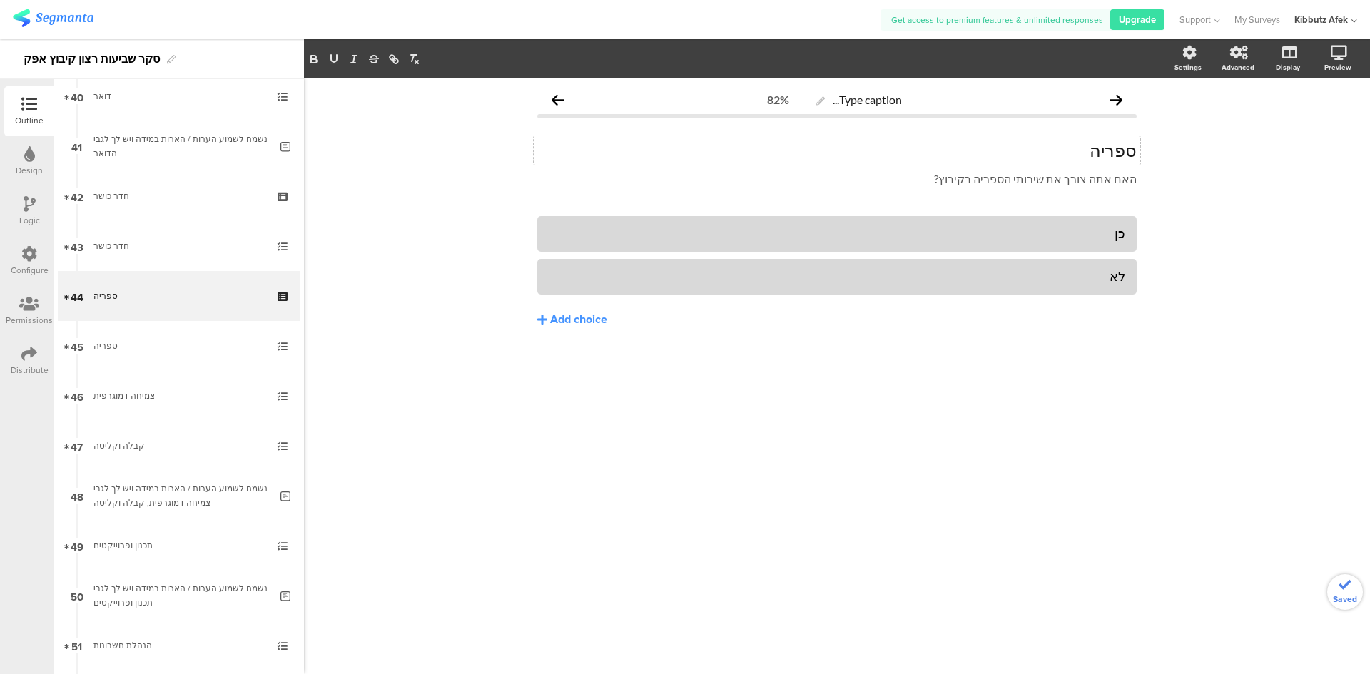
click at [1178, 401] on div "Type caption... 82% ספריה ספריה האם אתה צורך את שירותי הספריה בקיבוץ? האם אתה צ…" at bounding box center [837, 377] width 1066 height 596
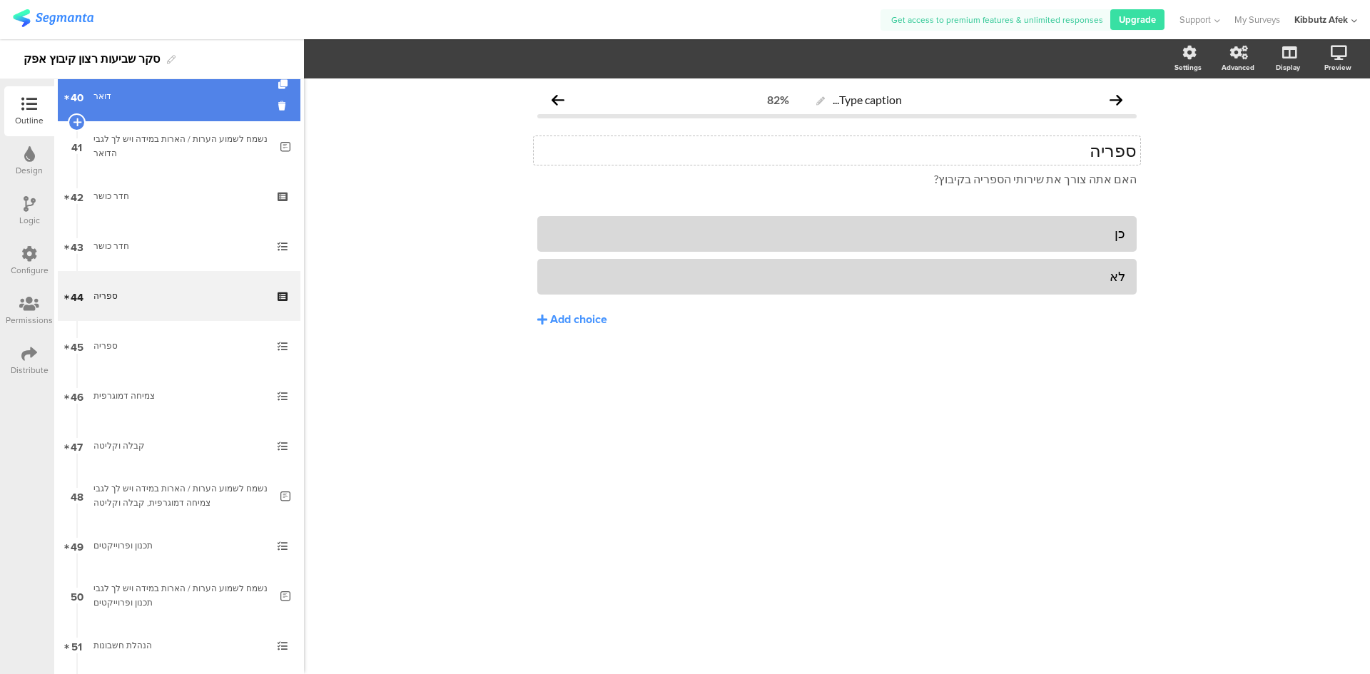
click at [117, 98] on div "דואר" at bounding box center [178, 96] width 171 height 14
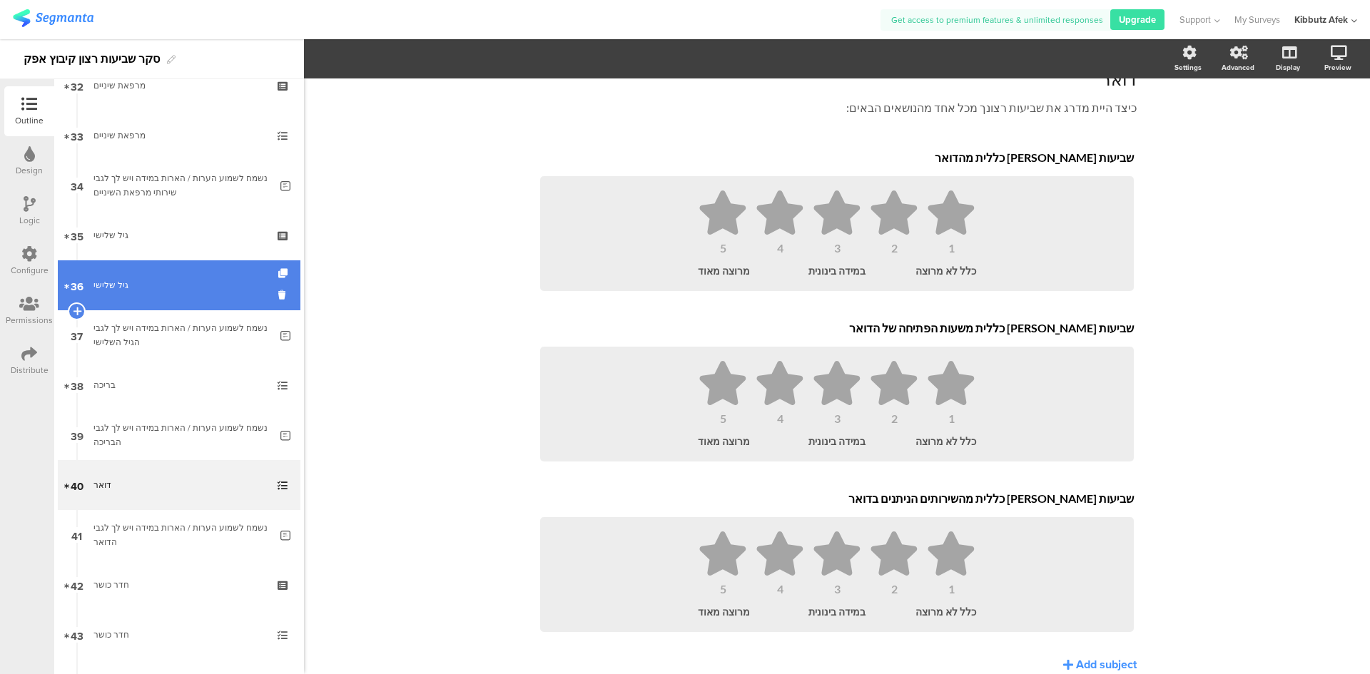
scroll to position [1642, 0]
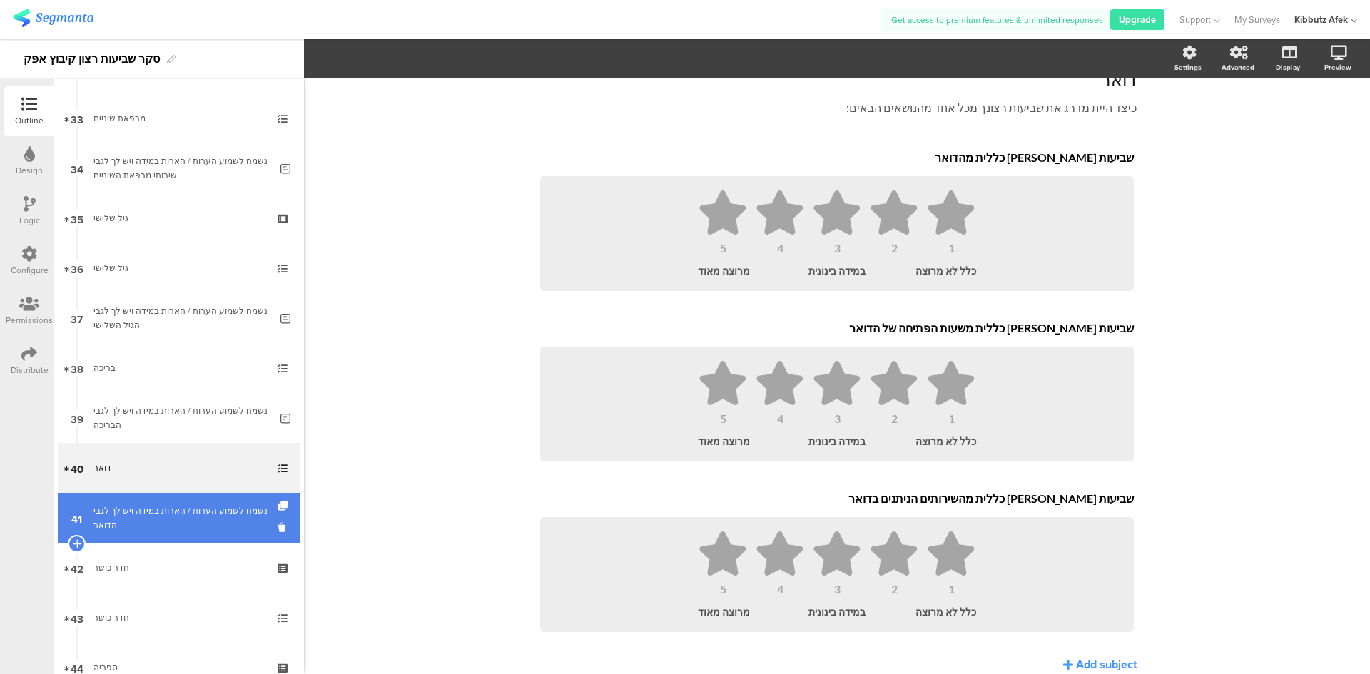
click at [138, 504] on div "נשמח לשמוע הערות / הארות במידה ויש לך לגבי הדואר" at bounding box center [181, 518] width 176 height 29
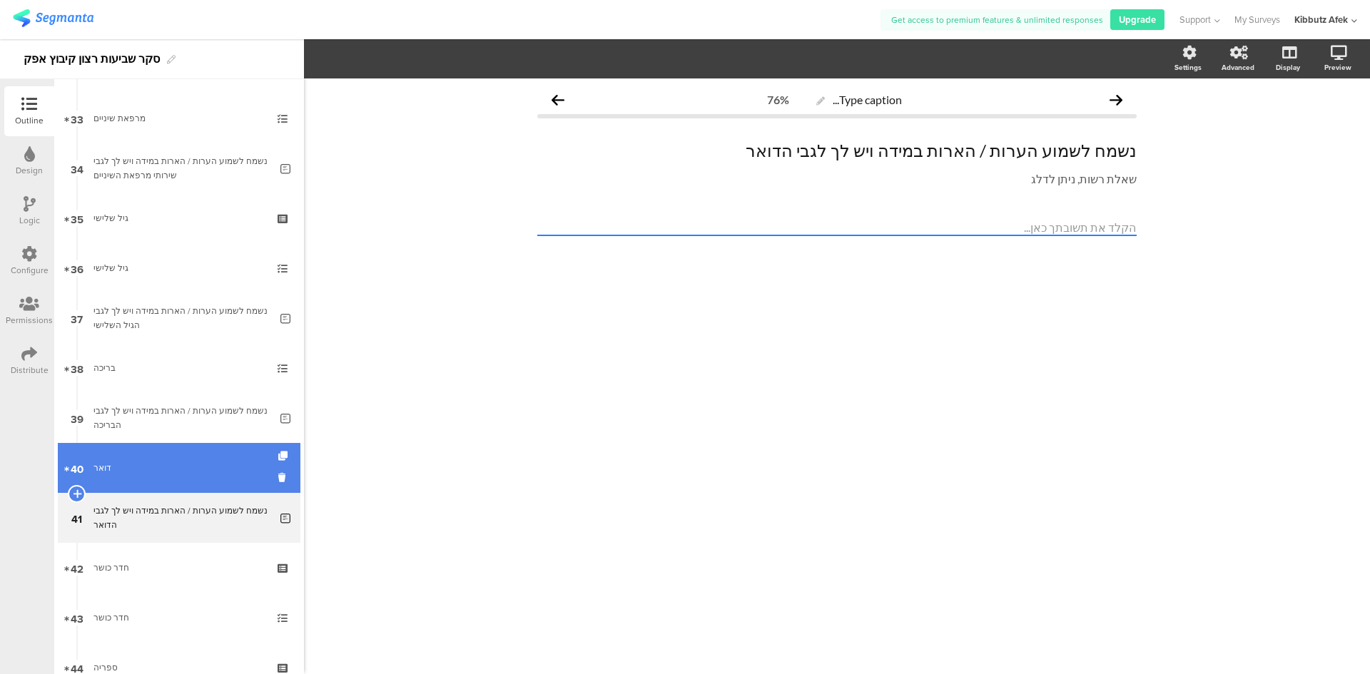
click at [143, 466] on div "דואר" at bounding box center [178, 468] width 171 height 14
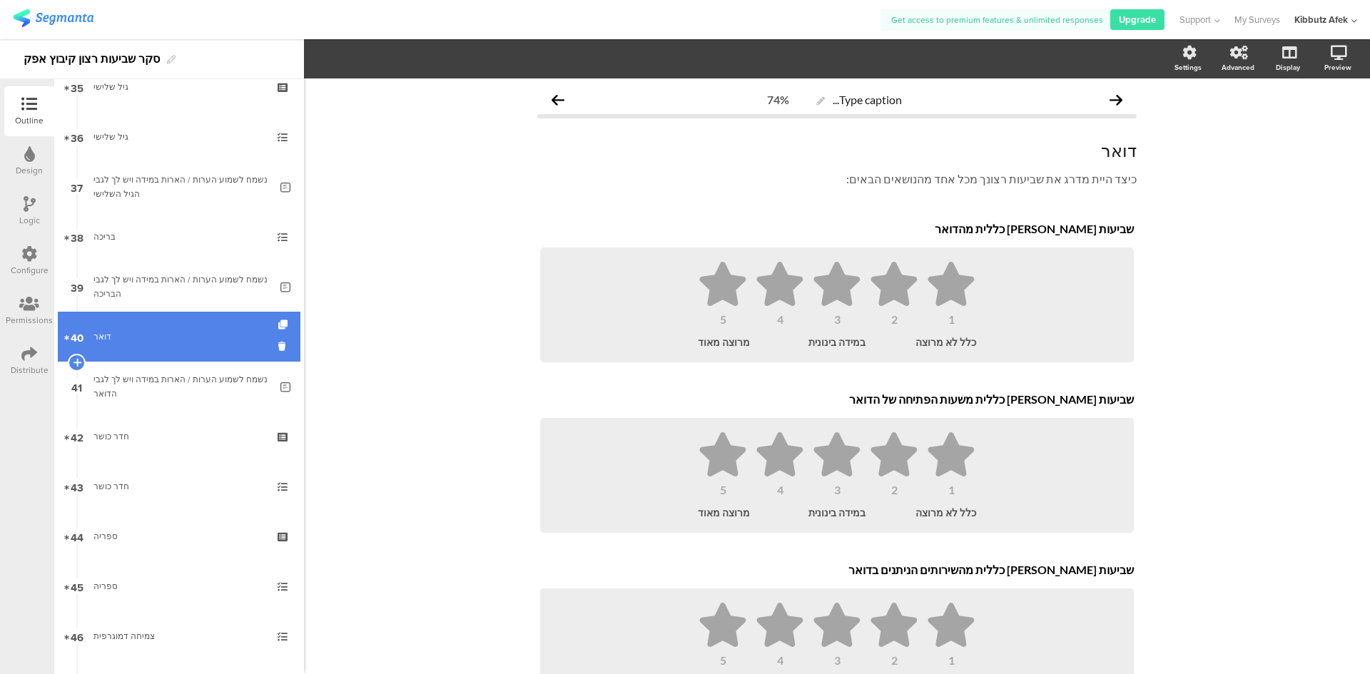
scroll to position [1784, 0]
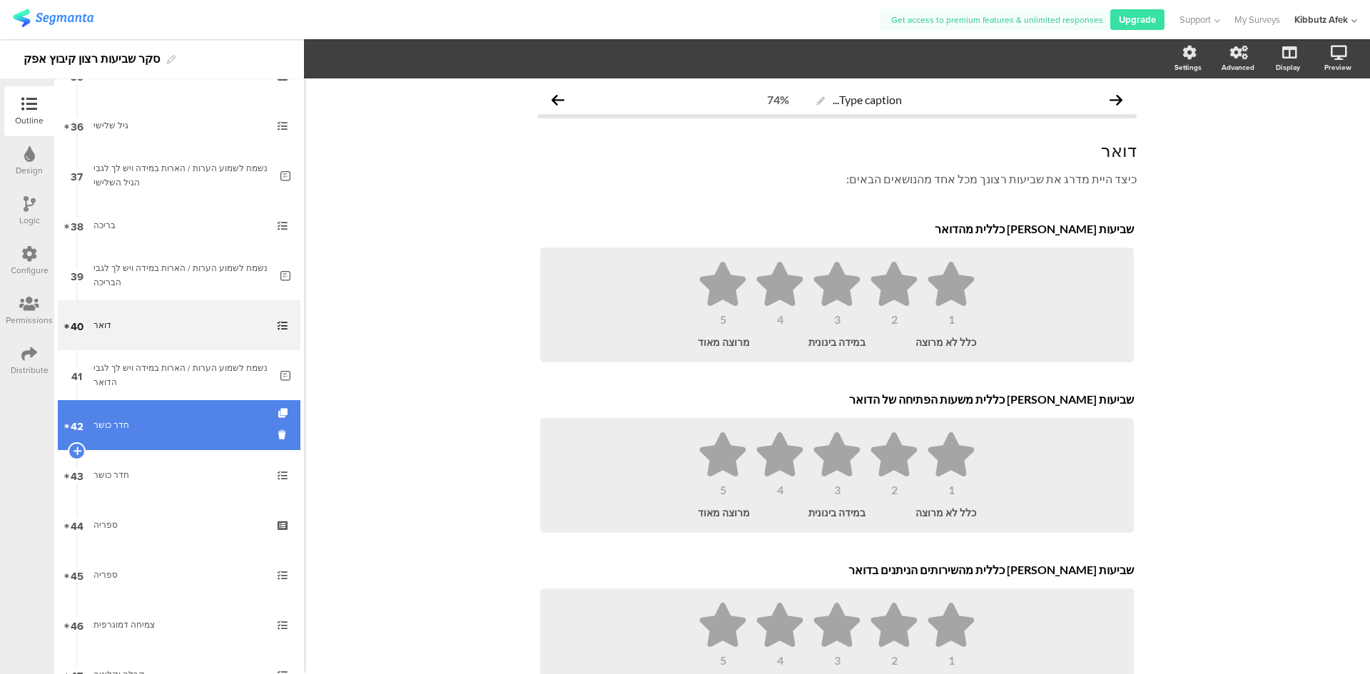
click at [143, 429] on div "חדר כושר" at bounding box center [178, 425] width 171 height 14
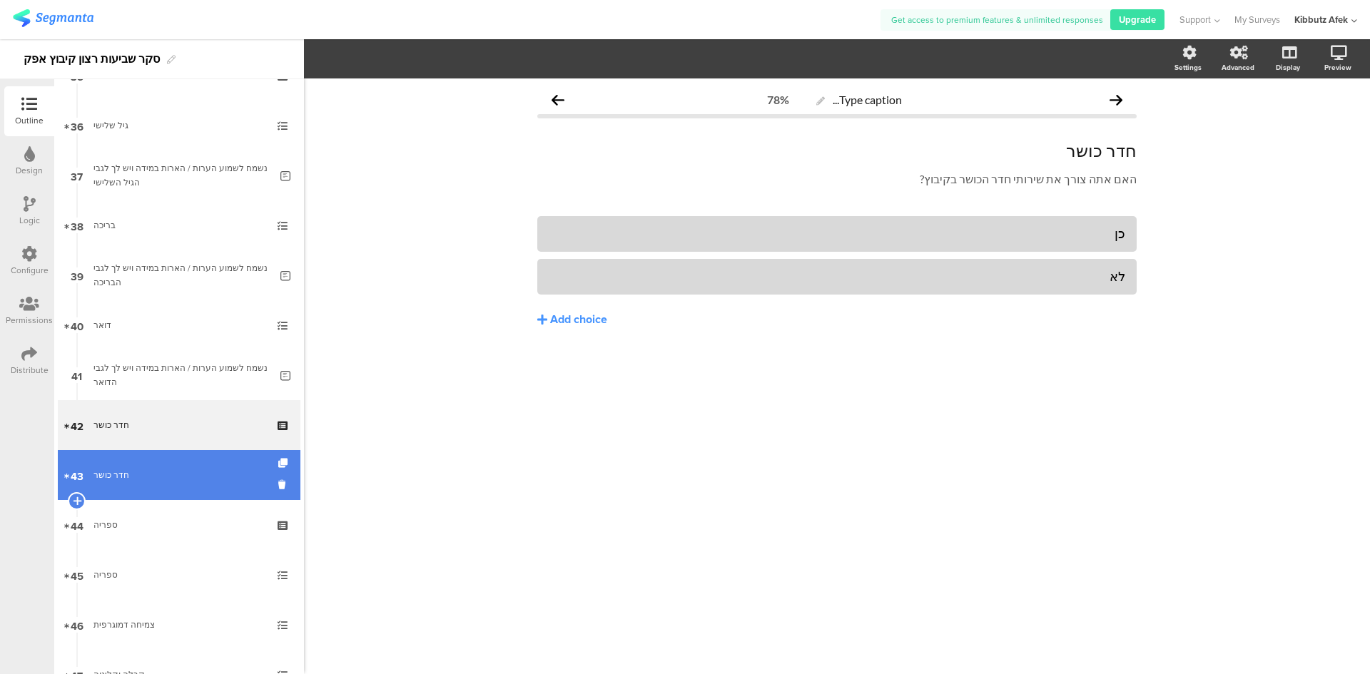
click at [134, 467] on link "43 חדר כושר" at bounding box center [179, 475] width 243 height 50
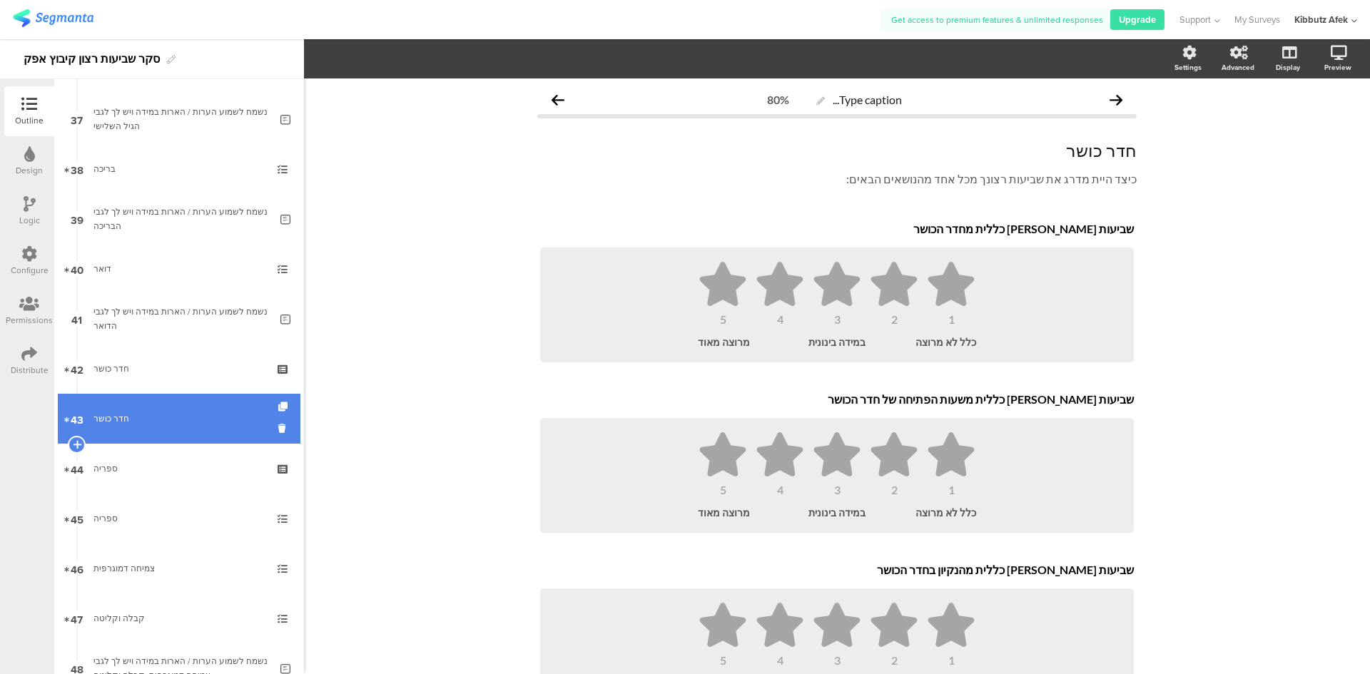
scroll to position [1856, 0]
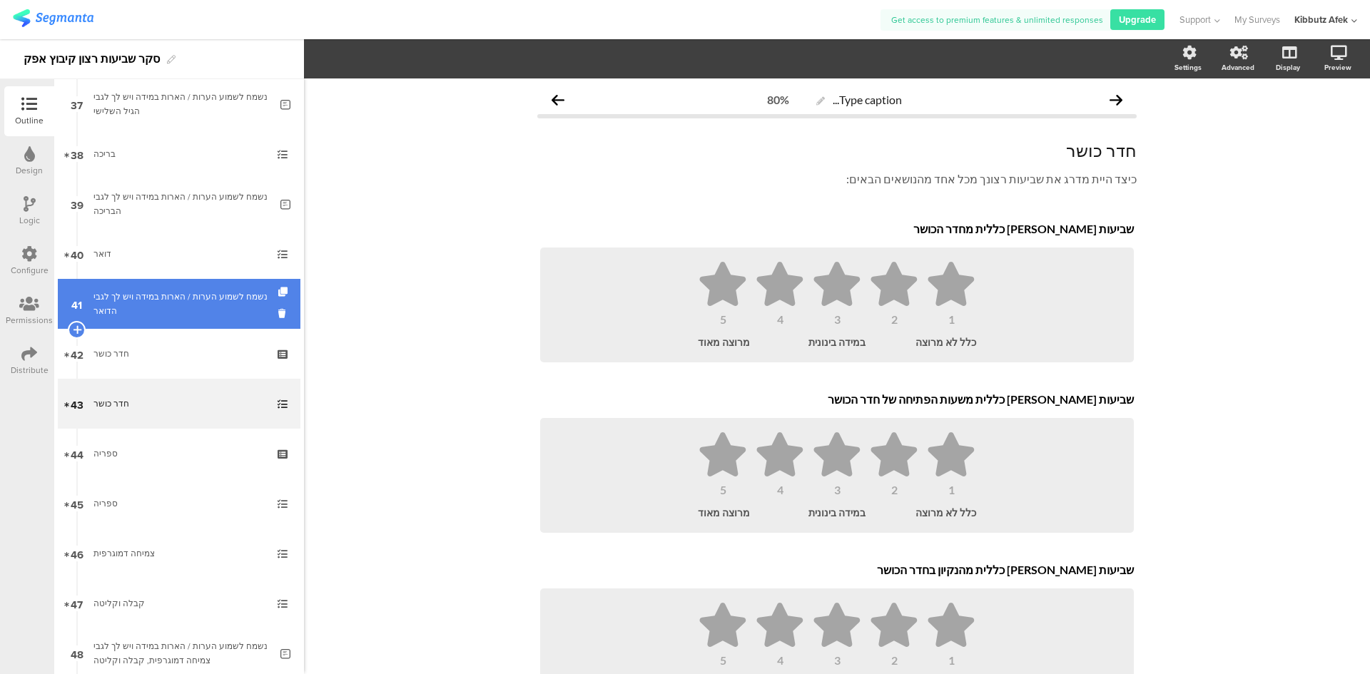
click at [158, 296] on div "נשמח לשמוע הערות / הארות במידה ויש לך לגבי הדואר" at bounding box center [181, 304] width 176 height 29
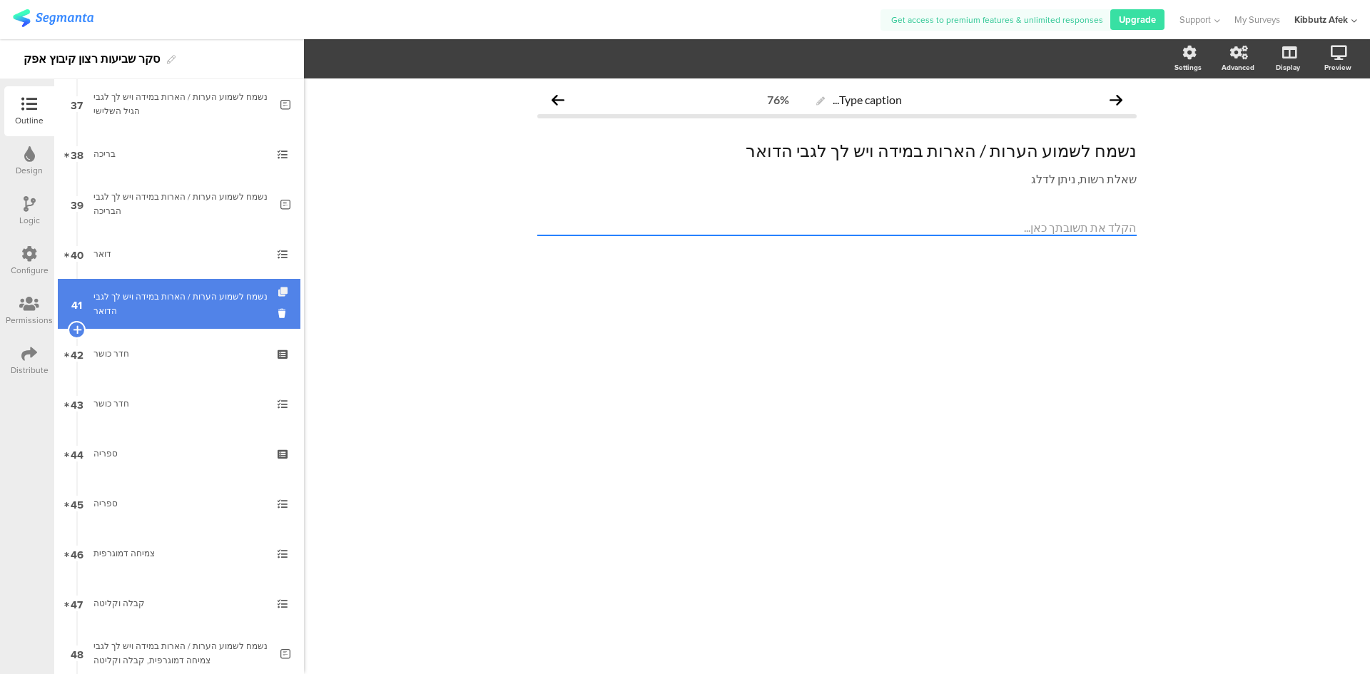
click at [278, 289] on icon at bounding box center [284, 292] width 12 height 9
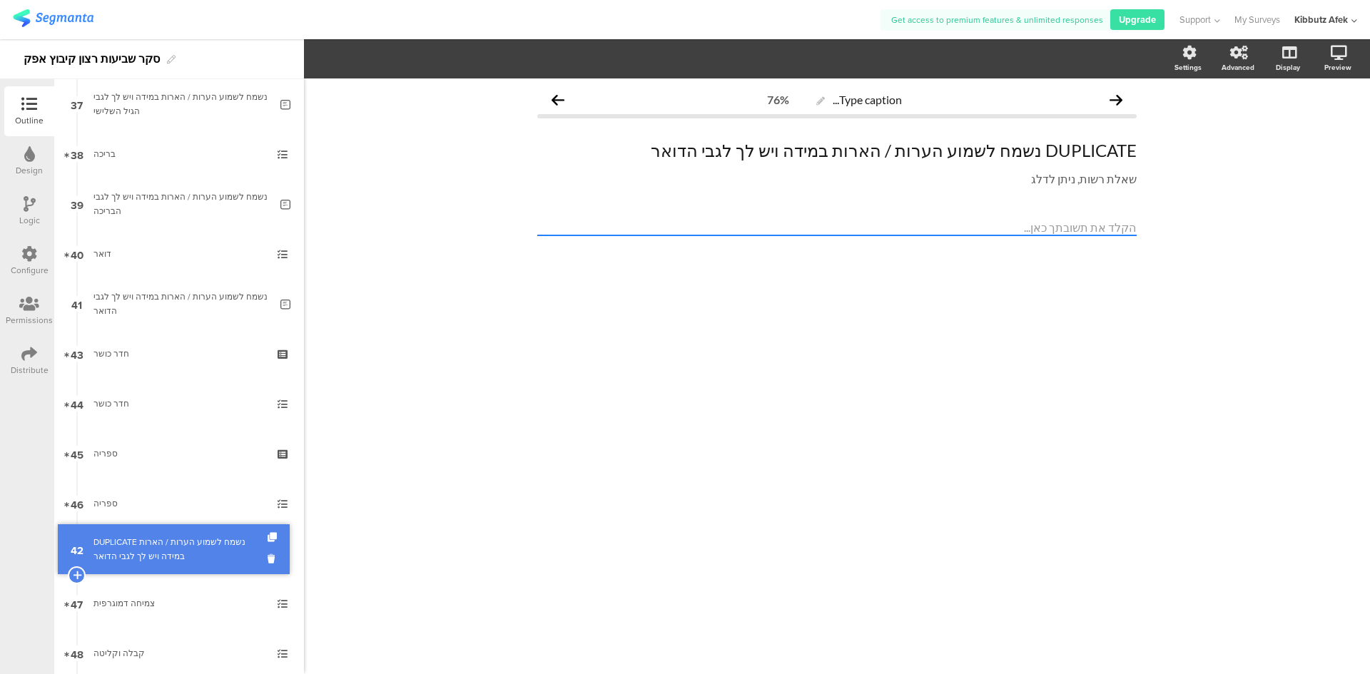
drag, startPoint x: 178, startPoint y: 346, endPoint x: 211, endPoint y: 542, distance: 198.4
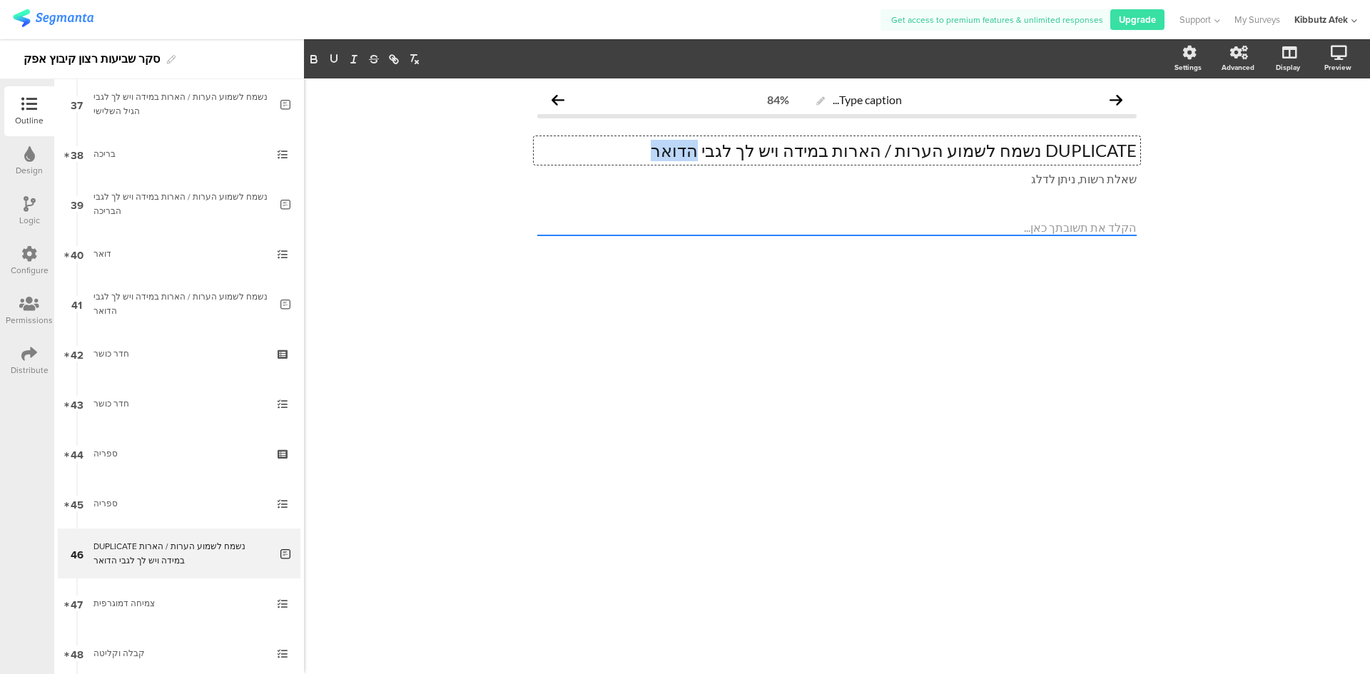
drag, startPoint x: 728, startPoint y: 149, endPoint x: 764, endPoint y: 153, distance: 35.9
click at [764, 153] on div "DUPLICATE נשמח לשמוע הערות / הארות במידה ויש לך לגבי הדואר DUPLICATE נשמח לשמוע…" at bounding box center [837, 150] width 607 height 29
click at [850, 317] on div "Type caption... 84% DUPLICATE נשמח לשמוע הערות / הארות במידה ויש לך לגבי חדר כו…" at bounding box center [837, 377] width 1066 height 596
click at [1096, 152] on p "DUPLICATE נשמח לשמוע הערות / הארות במידה ויש לך לגבי חדר כושר ו/או ספריה" at bounding box center [837, 150] width 600 height 21
click at [1267, 408] on div "Type caption... 84% נשמח לשמוע הערות / הארות במידה ויש לך לגבי חדר כושר ו/או ספ…" at bounding box center [837, 377] width 1066 height 596
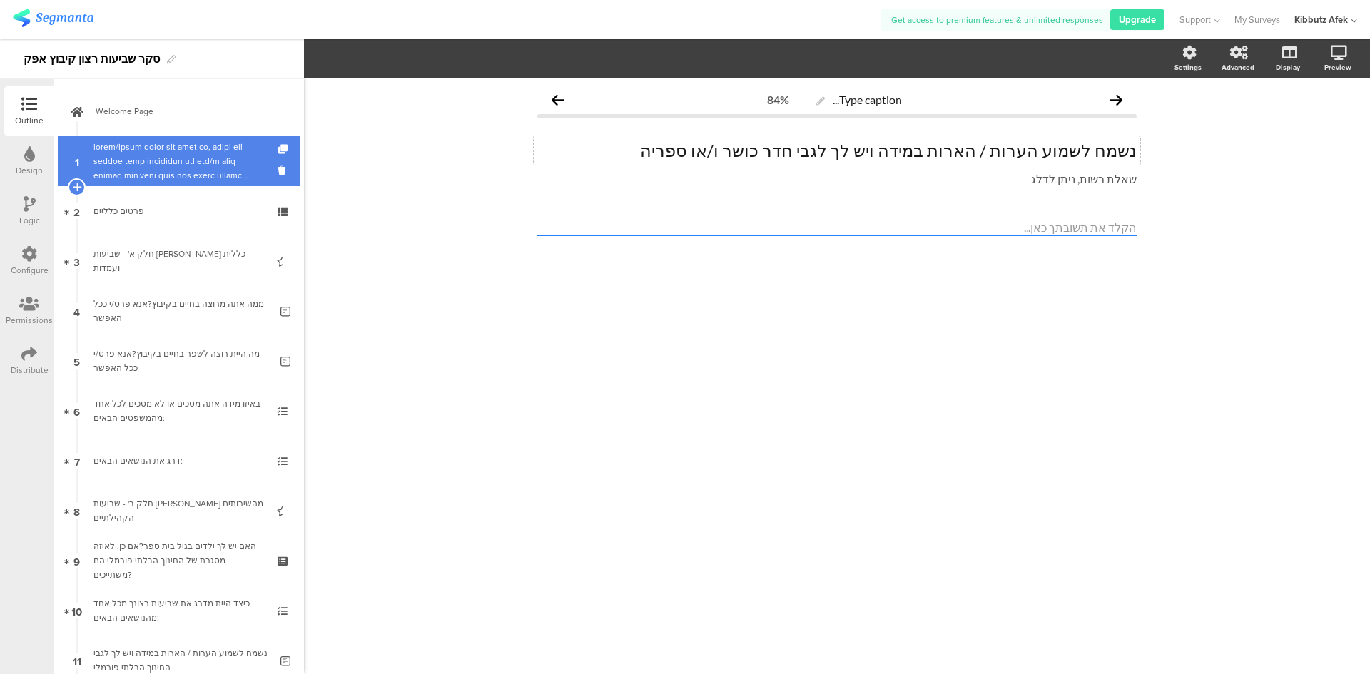
click at [215, 156] on div at bounding box center [178, 161] width 171 height 43
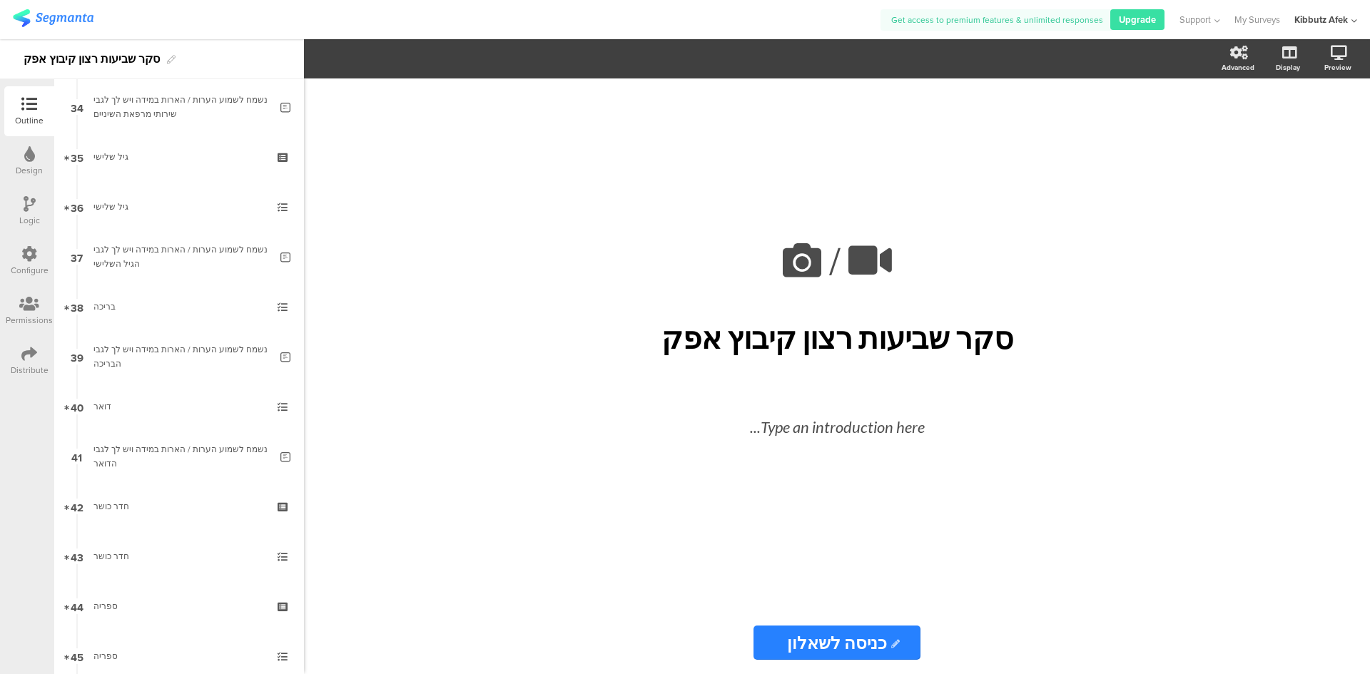
scroll to position [1784, 0]
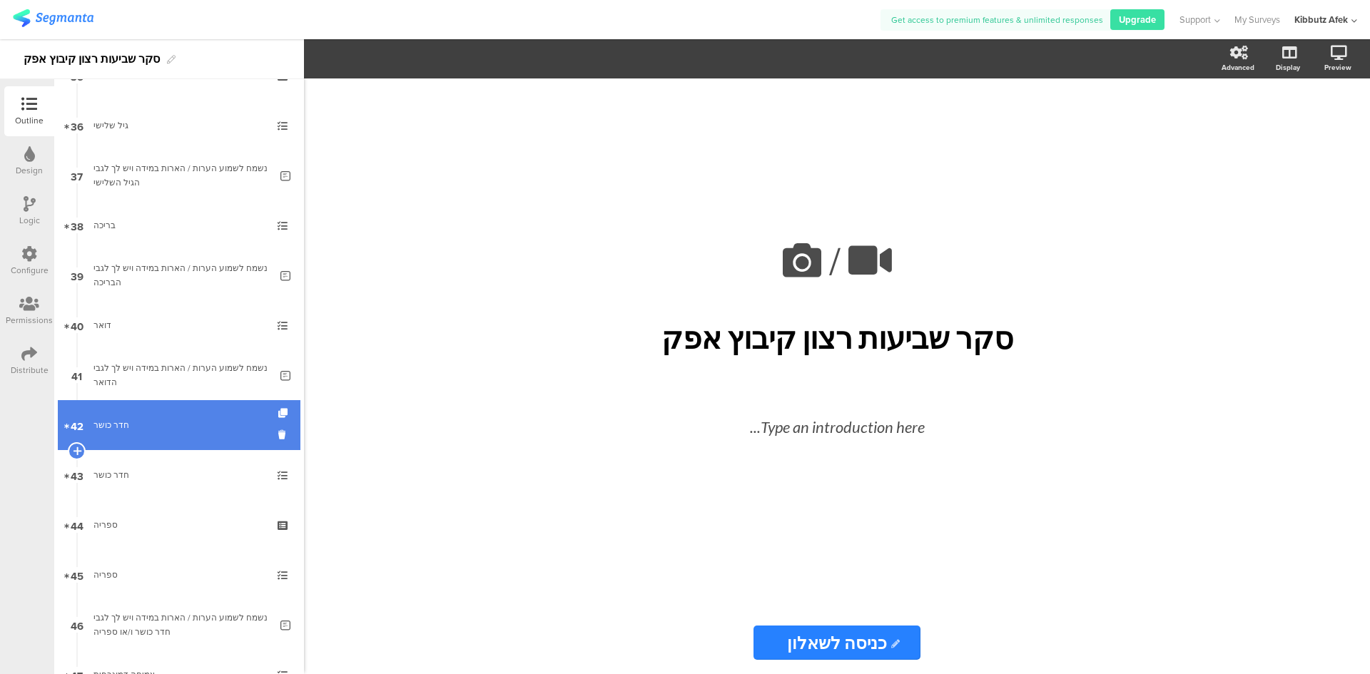
click at [121, 430] on div "חדר כושר" at bounding box center [178, 425] width 171 height 14
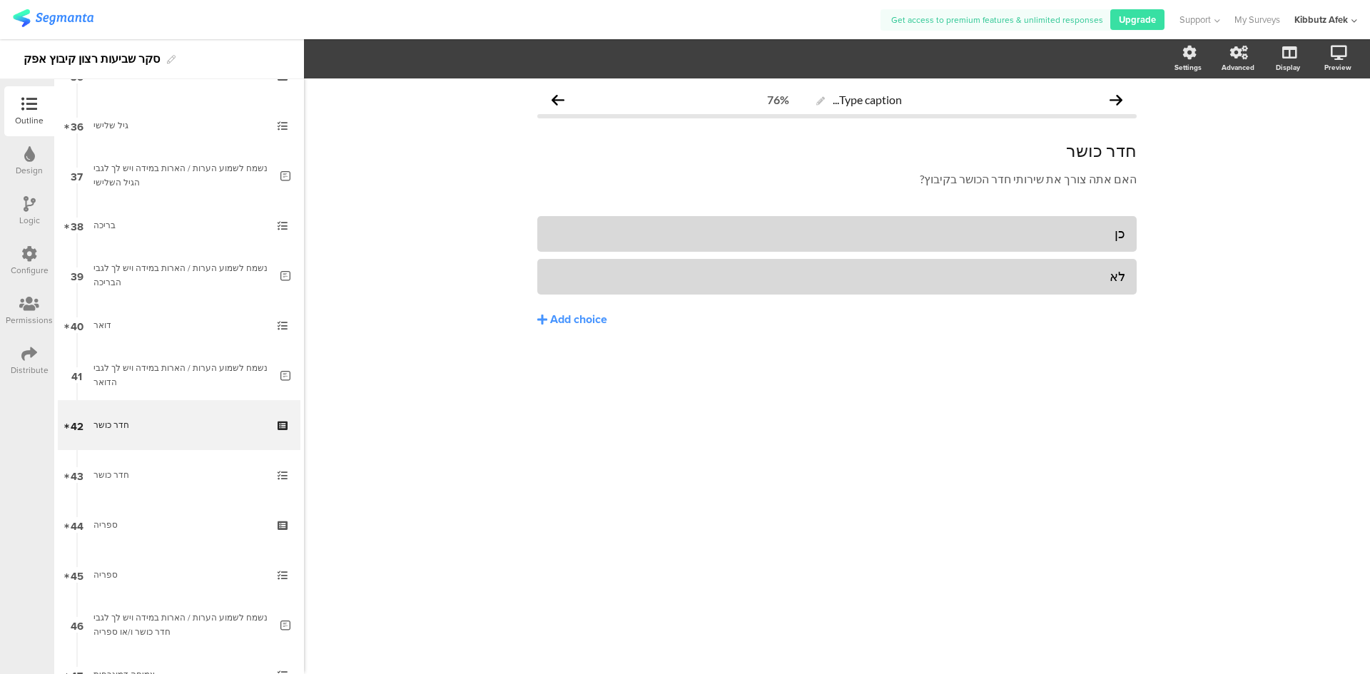
click at [25, 208] on icon at bounding box center [30, 204] width 12 height 16
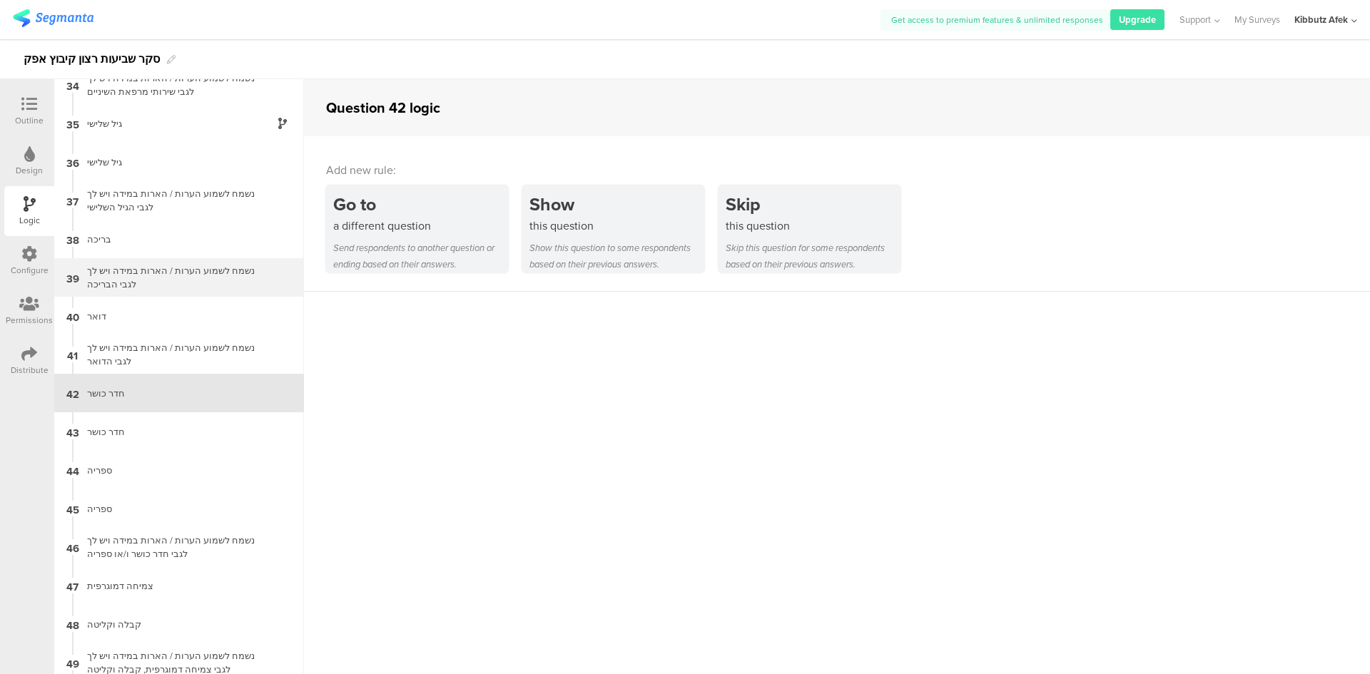
scroll to position [1302, 0]
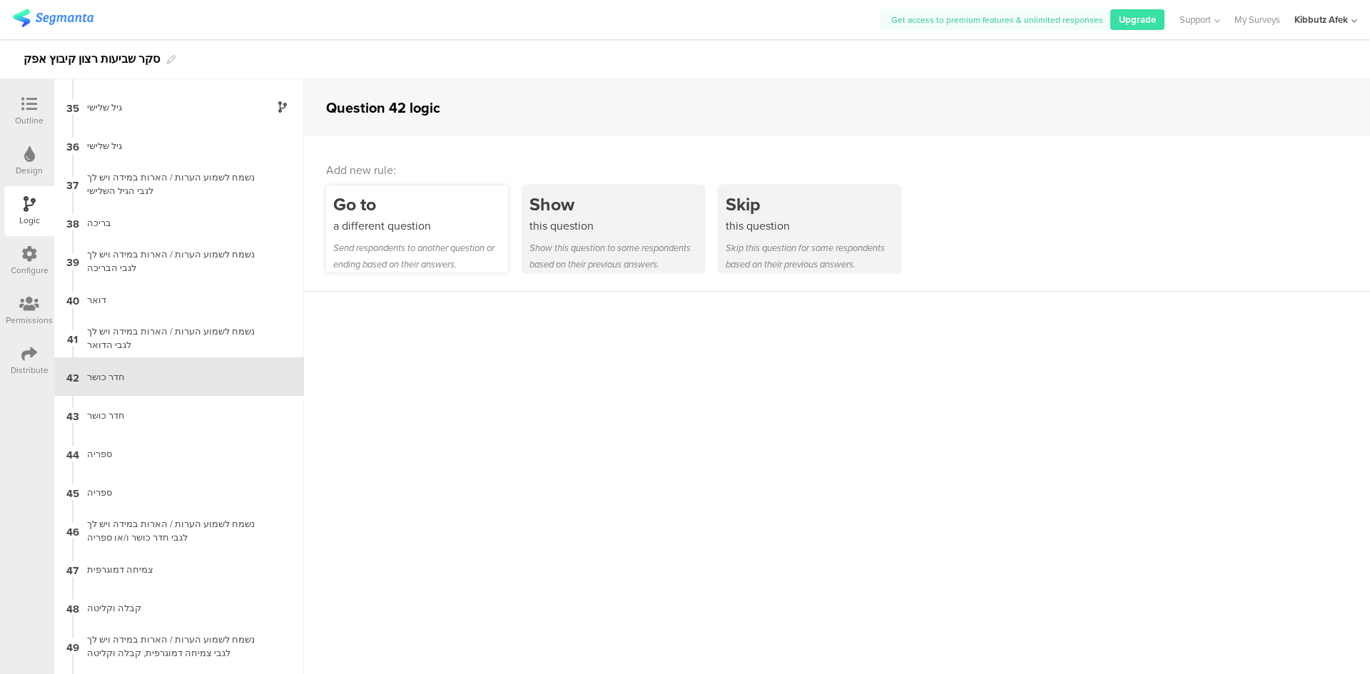
click at [366, 222] on div "a different question" at bounding box center [420, 226] width 175 height 16
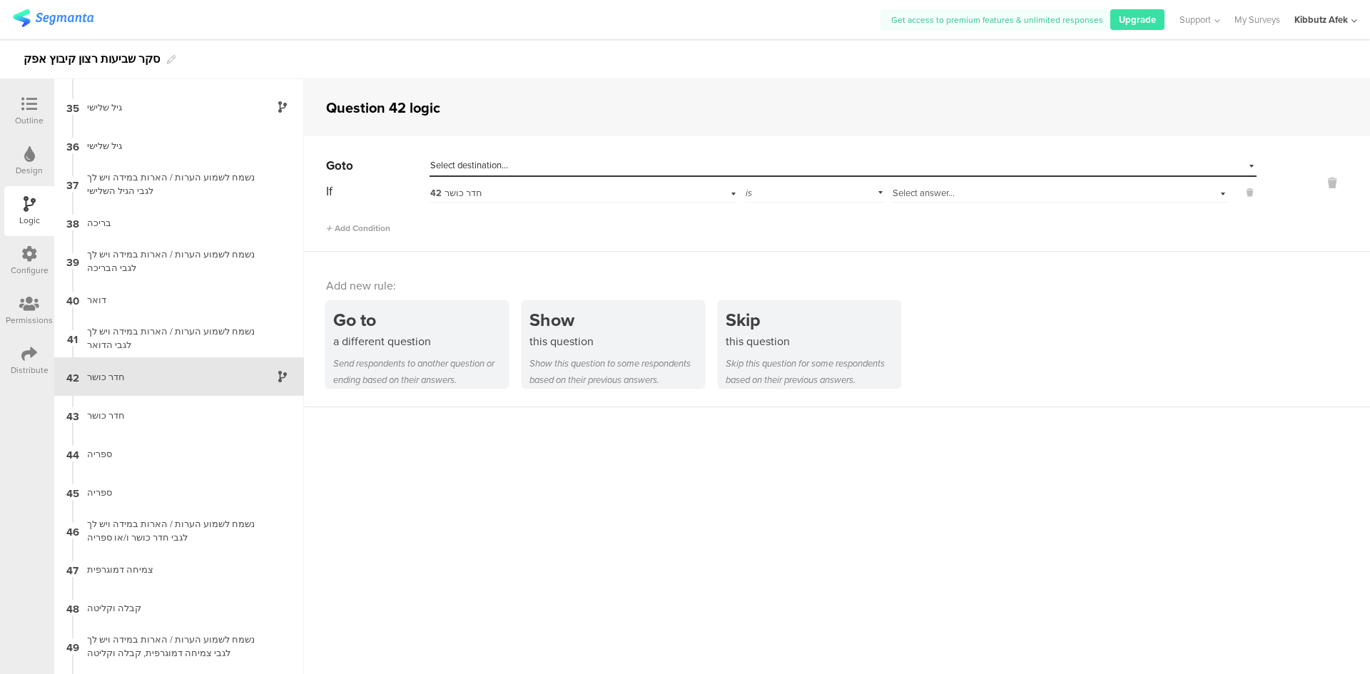
click at [875, 193] on div "is" at bounding box center [815, 192] width 140 height 22
click at [871, 193] on div "is" at bounding box center [815, 192] width 140 height 22
click at [1212, 193] on div "Select answer..." at bounding box center [1060, 192] width 336 height 22
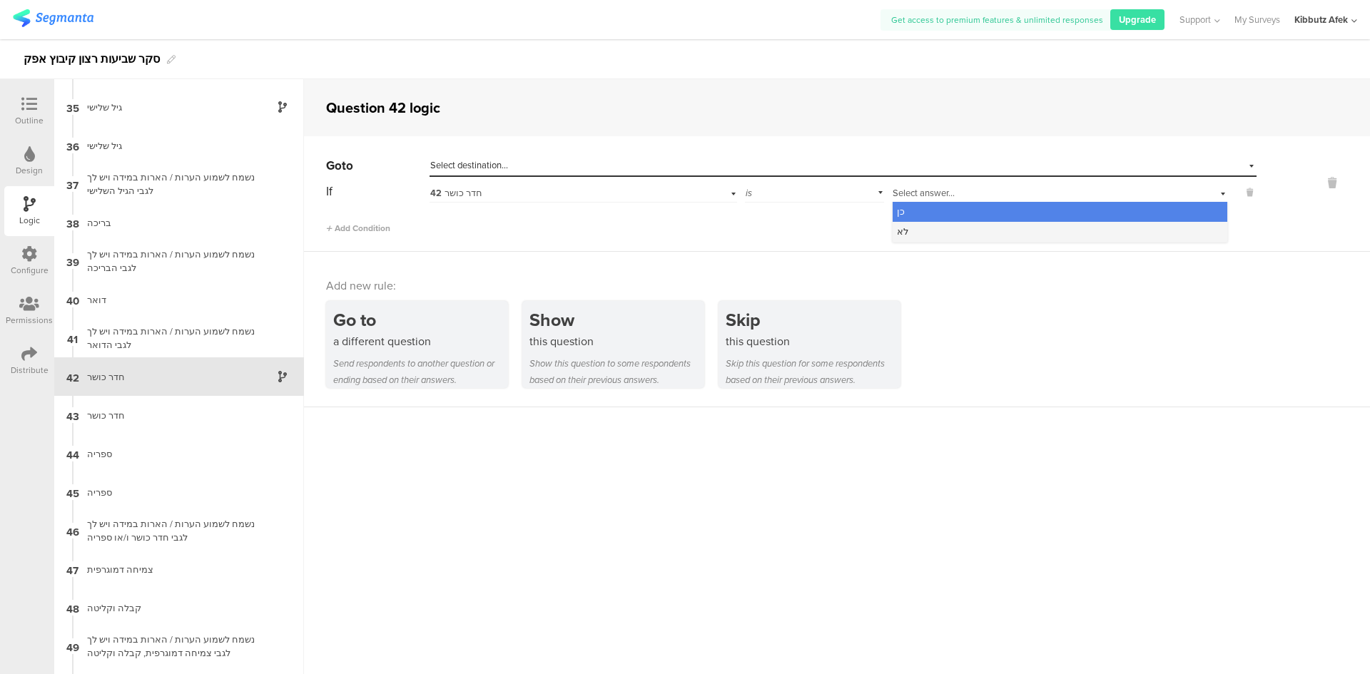
click at [959, 235] on div "לא" at bounding box center [1060, 232] width 335 height 20
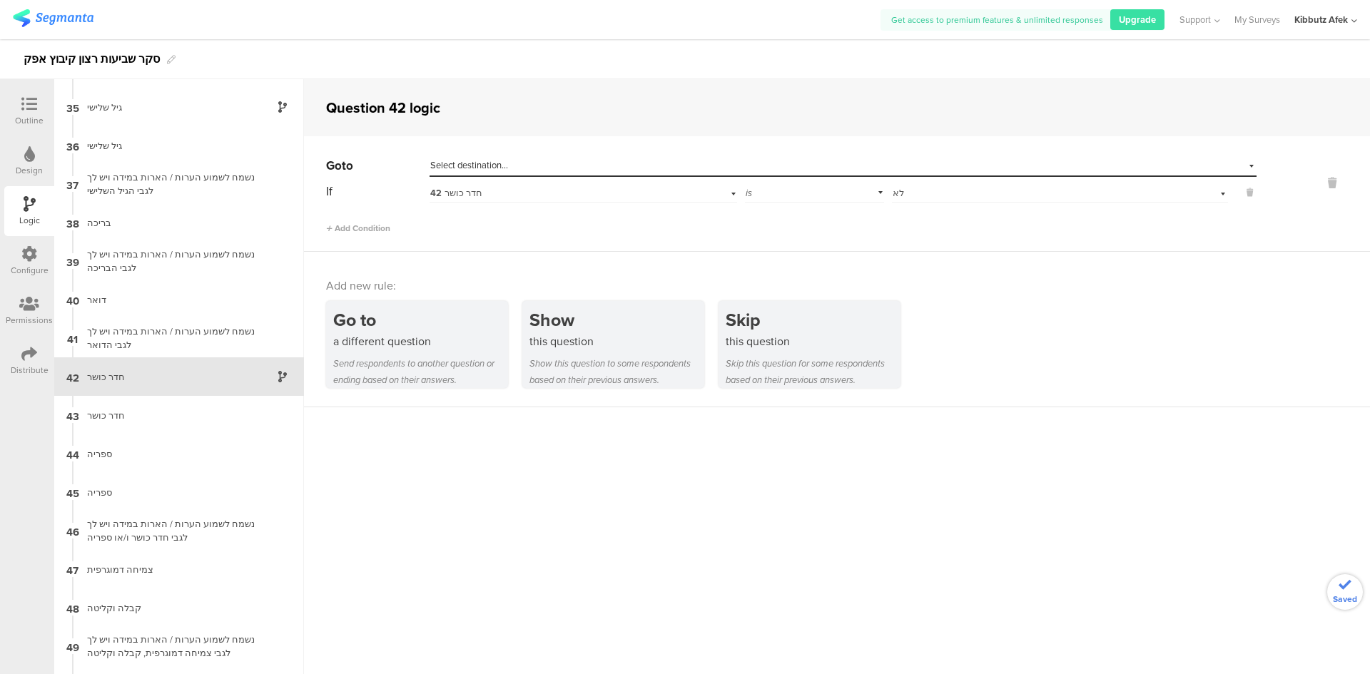
click at [542, 164] on div "Select destination..." at bounding box center [777, 165] width 694 height 13
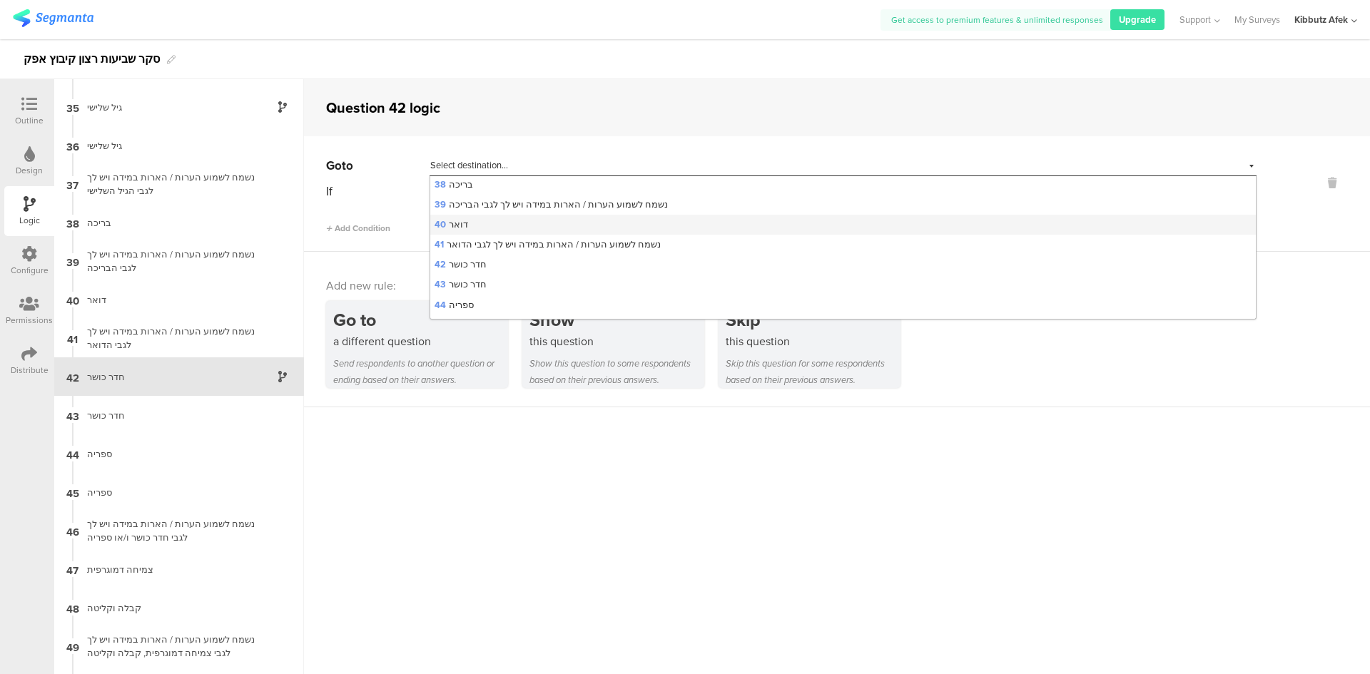
scroll to position [856, 0]
click at [462, 234] on span "44 ספריה" at bounding box center [454, 234] width 39 height 14
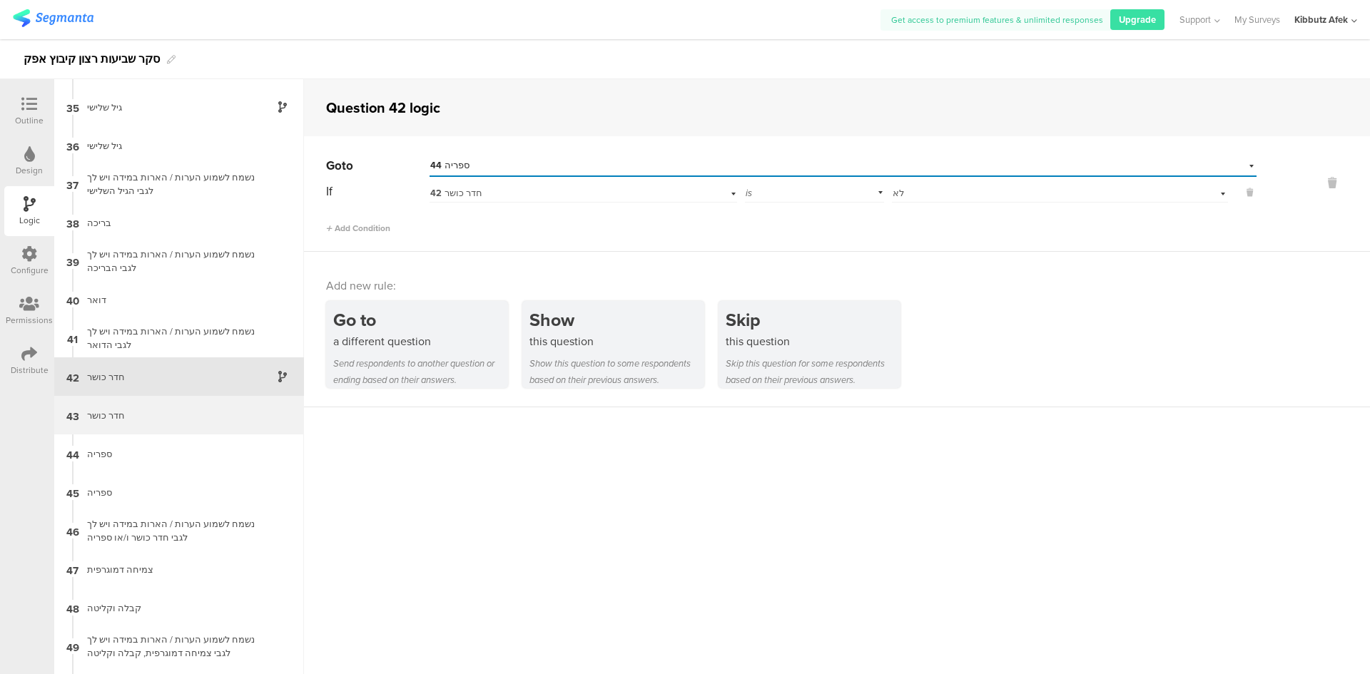
click at [111, 418] on div "חדר כושר" at bounding box center [168, 416] width 178 height 14
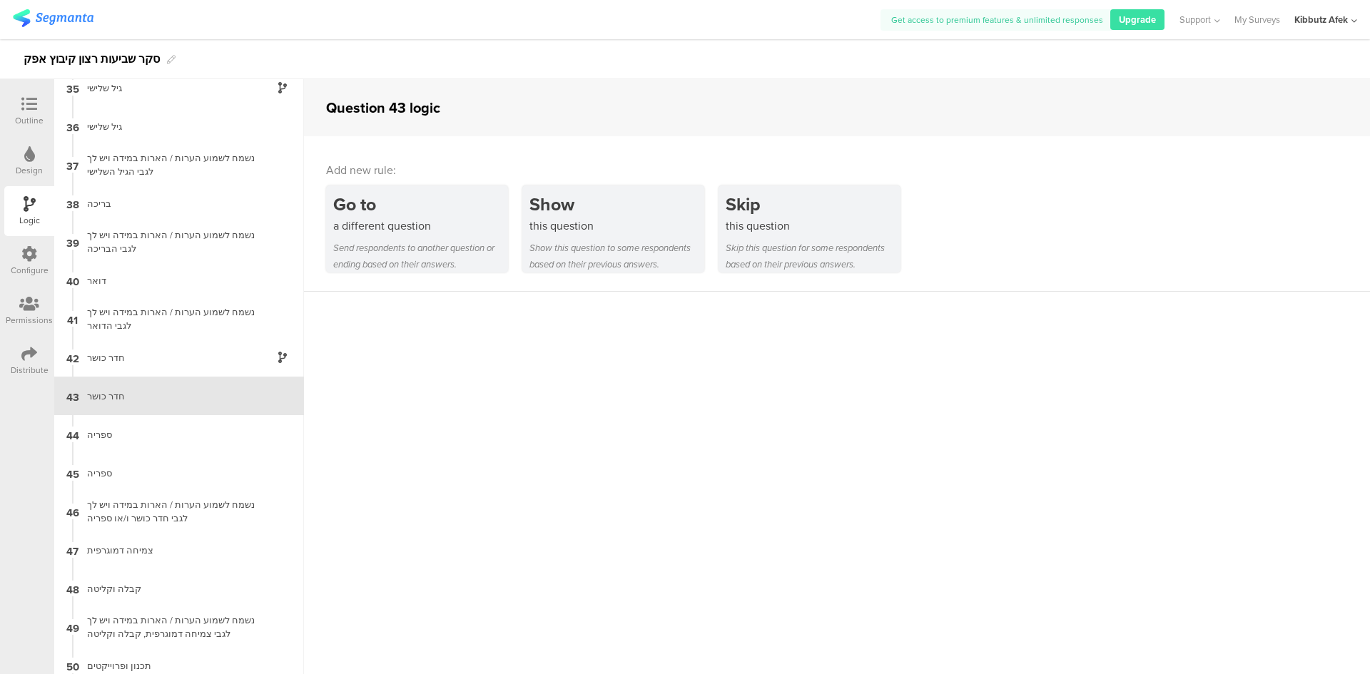
scroll to position [1340, 0]
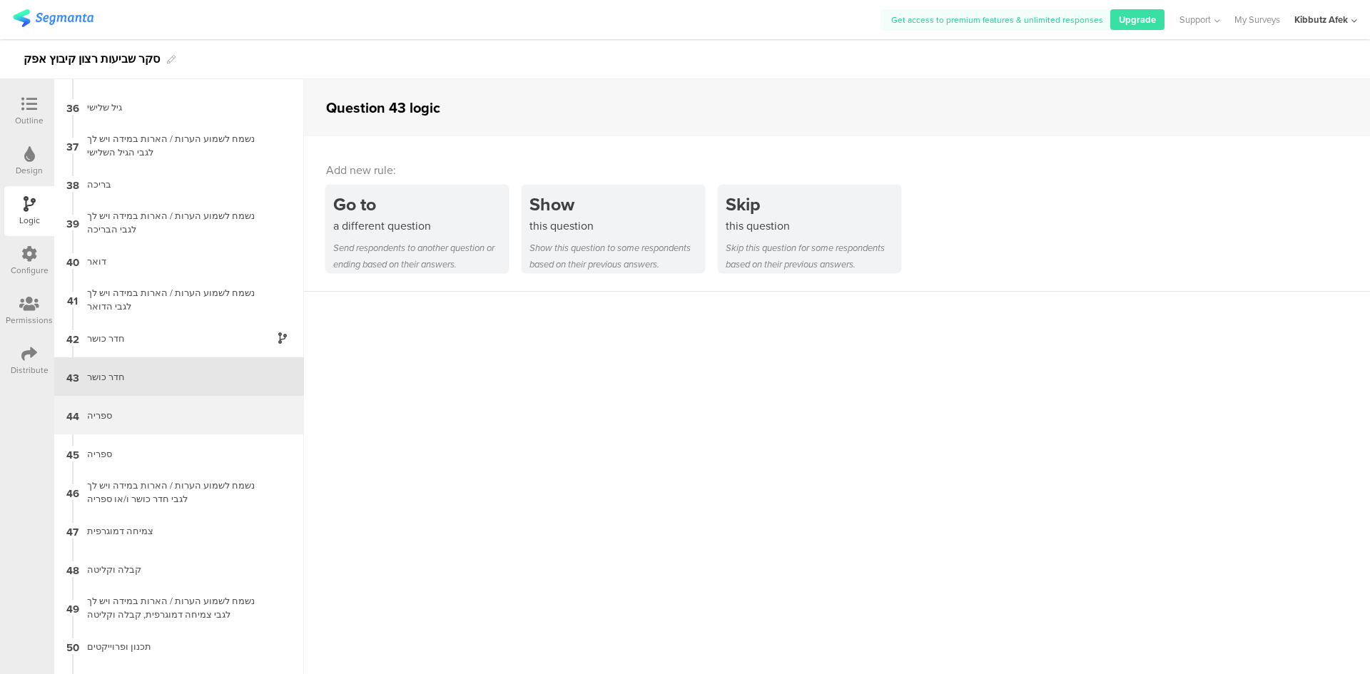
click at [104, 417] on div "ספריה" at bounding box center [168, 416] width 178 height 14
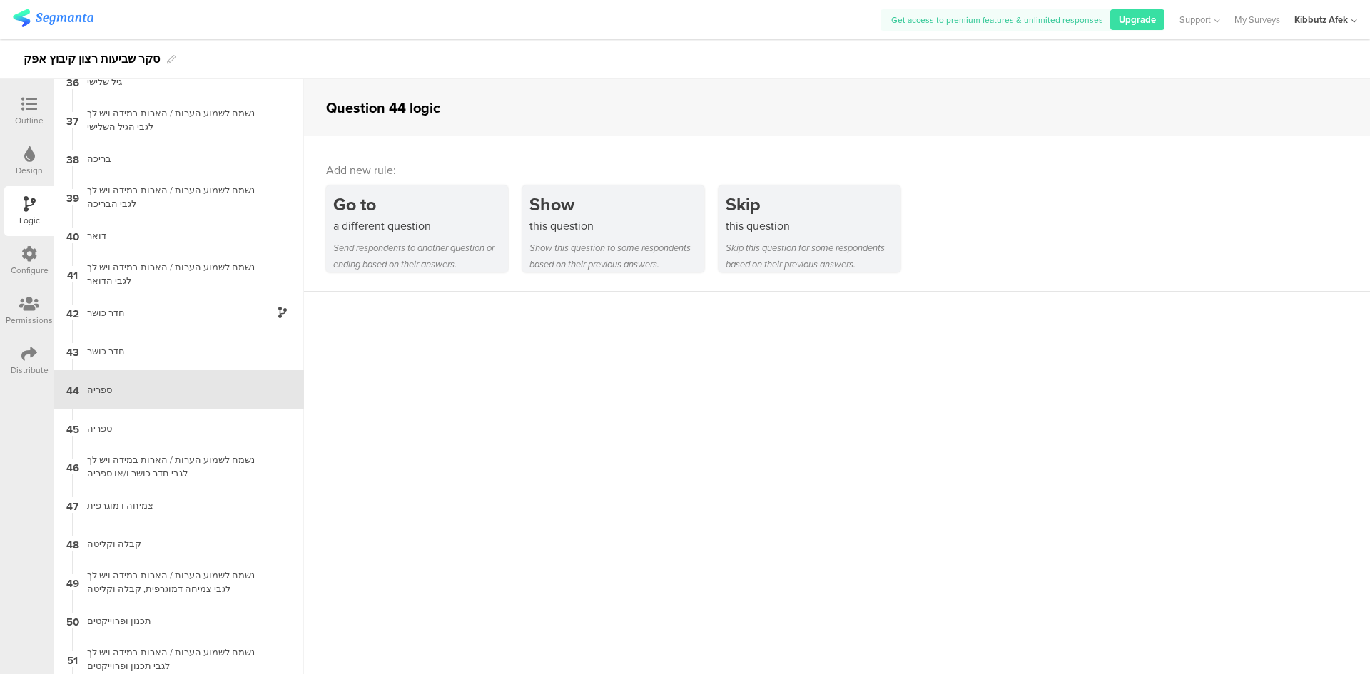
scroll to position [1379, 0]
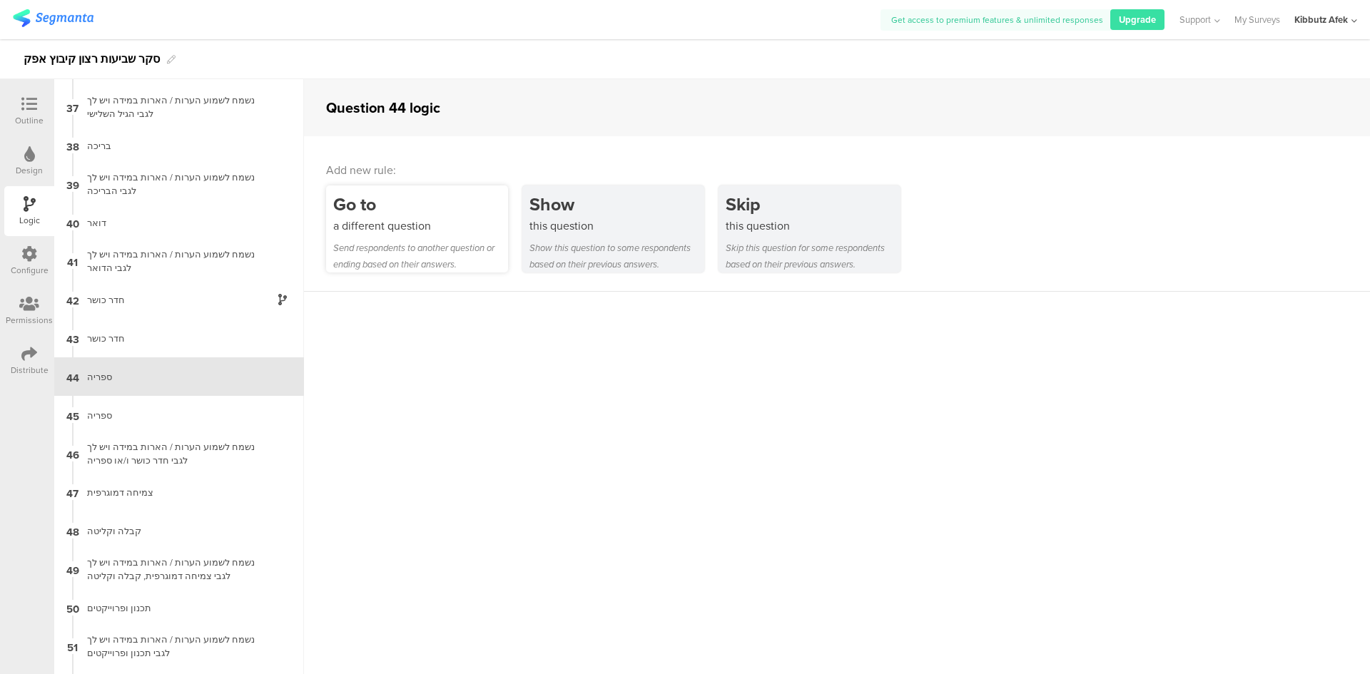
click at [378, 216] on div "Go to" at bounding box center [420, 204] width 175 height 26
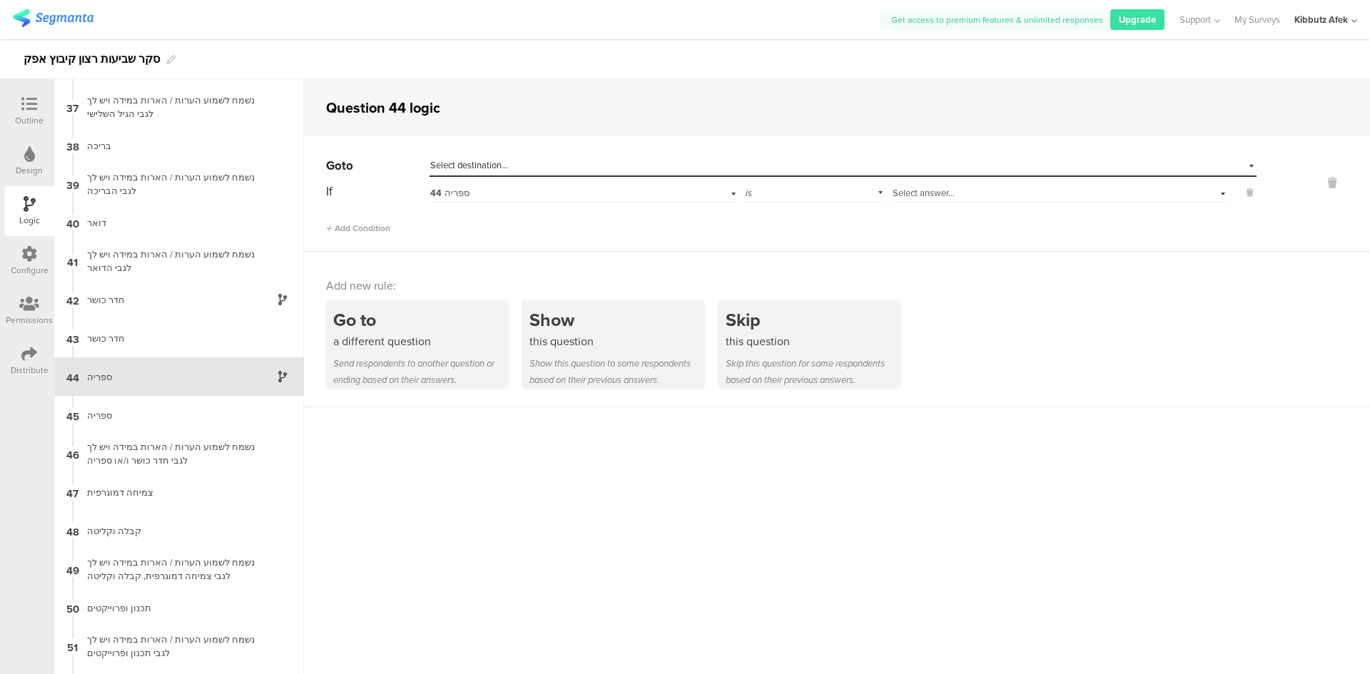
click at [958, 192] on div "Select answer..." at bounding box center [1035, 193] width 285 height 13
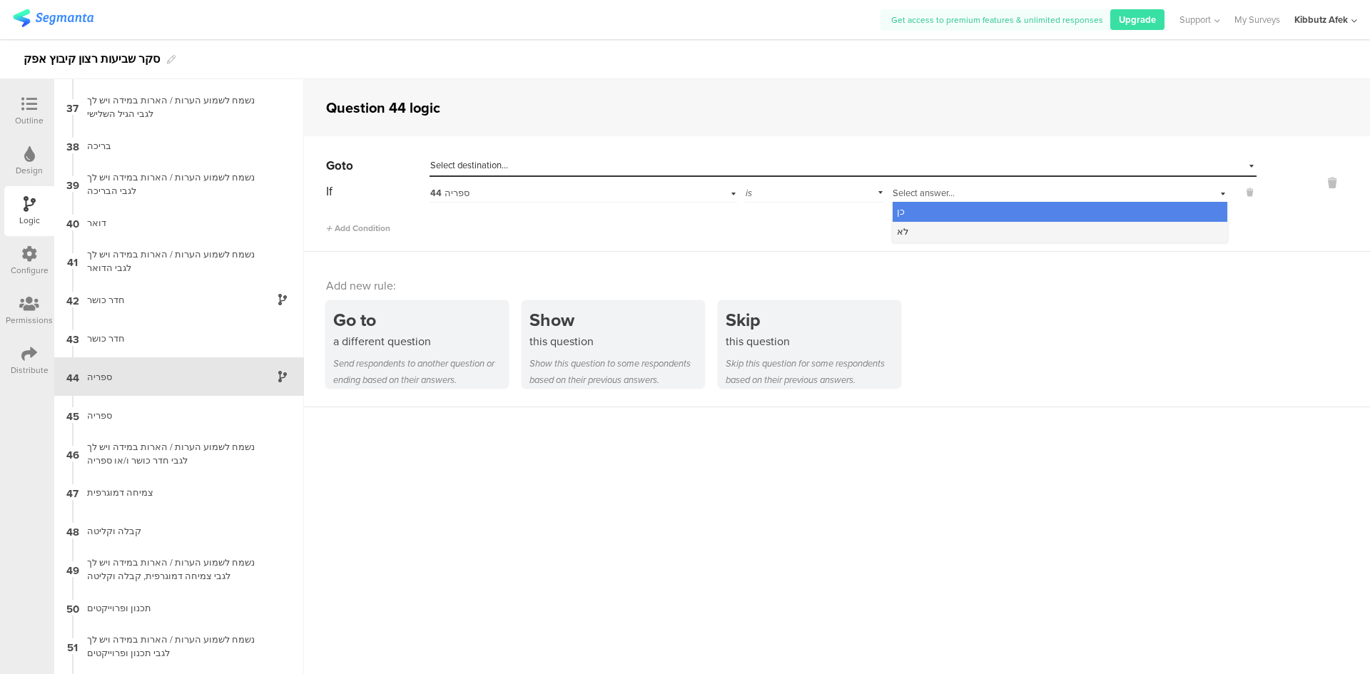
click at [934, 231] on div "לא" at bounding box center [1060, 232] width 335 height 20
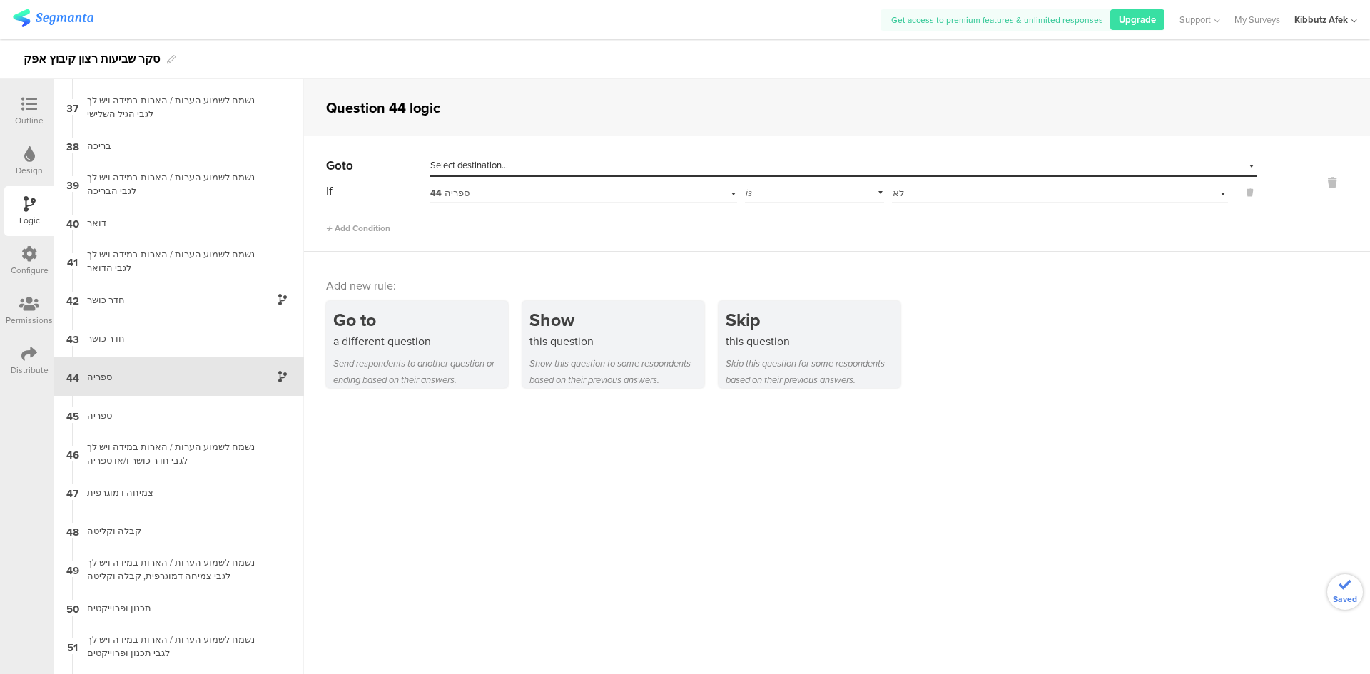
click at [782, 166] on div "Select destination..." at bounding box center [777, 165] width 694 height 13
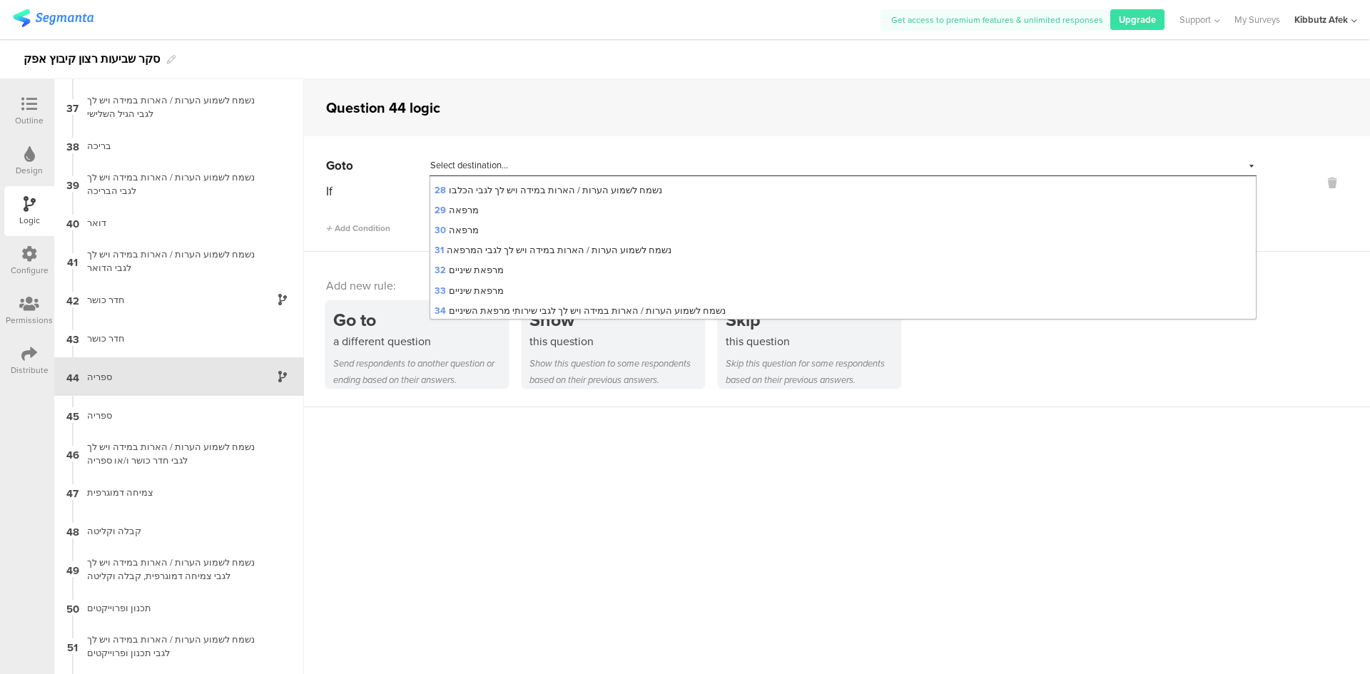
scroll to position [856, 0]
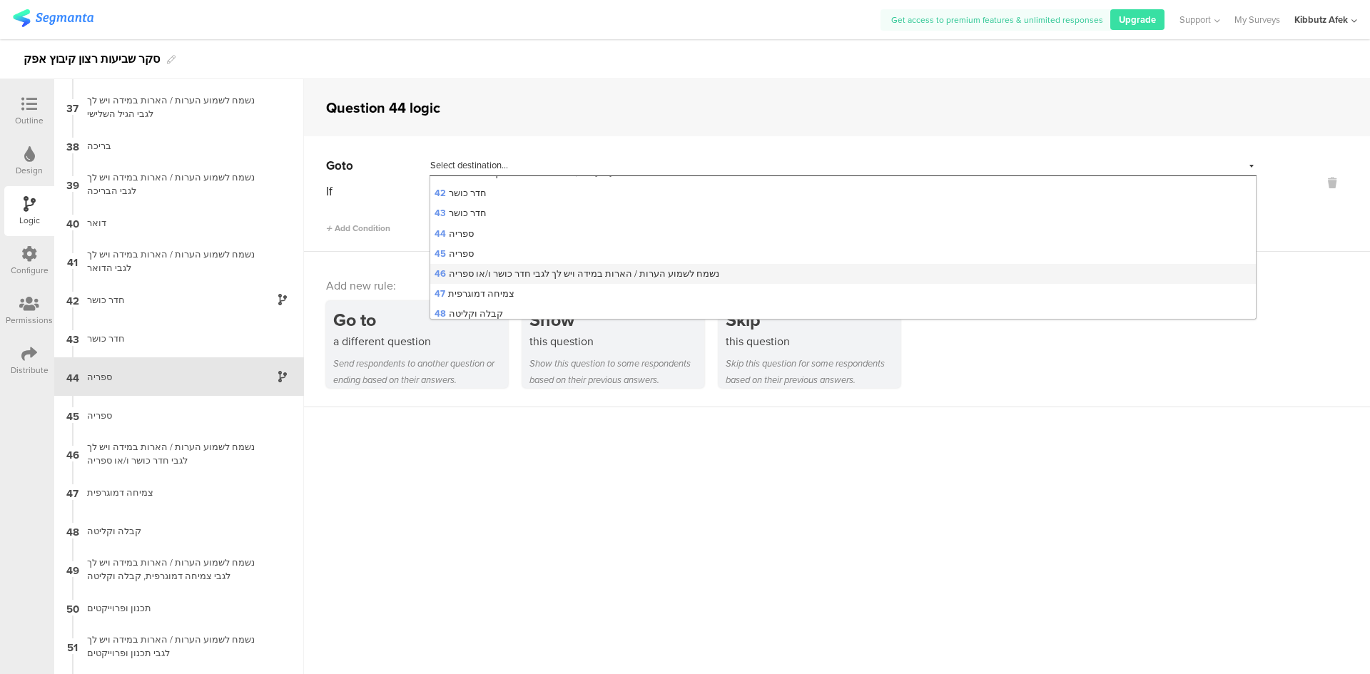
click at [616, 273] on span "46 נשמח לשמוע הערות / הארות במידה ויש לך לגבי חדר כושר ו/או ספריה" at bounding box center [577, 274] width 285 height 14
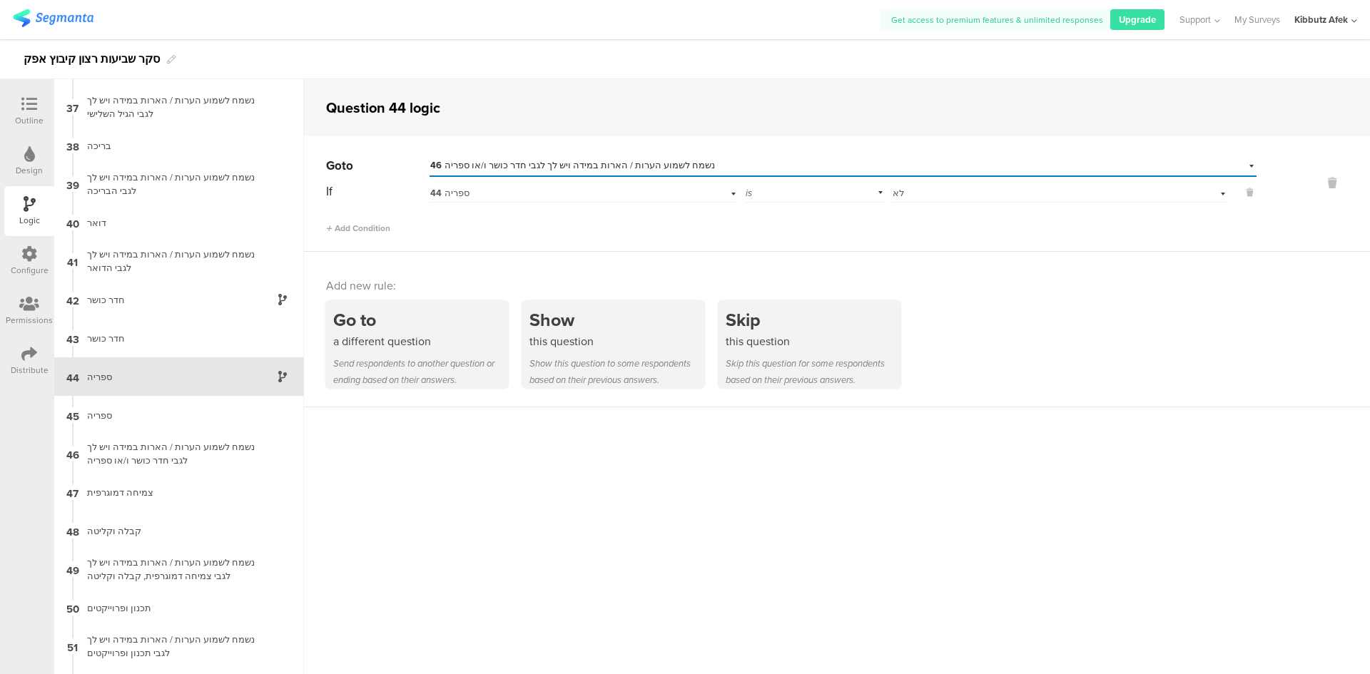
click at [31, 114] on div "Outline" at bounding box center [29, 120] width 29 height 13
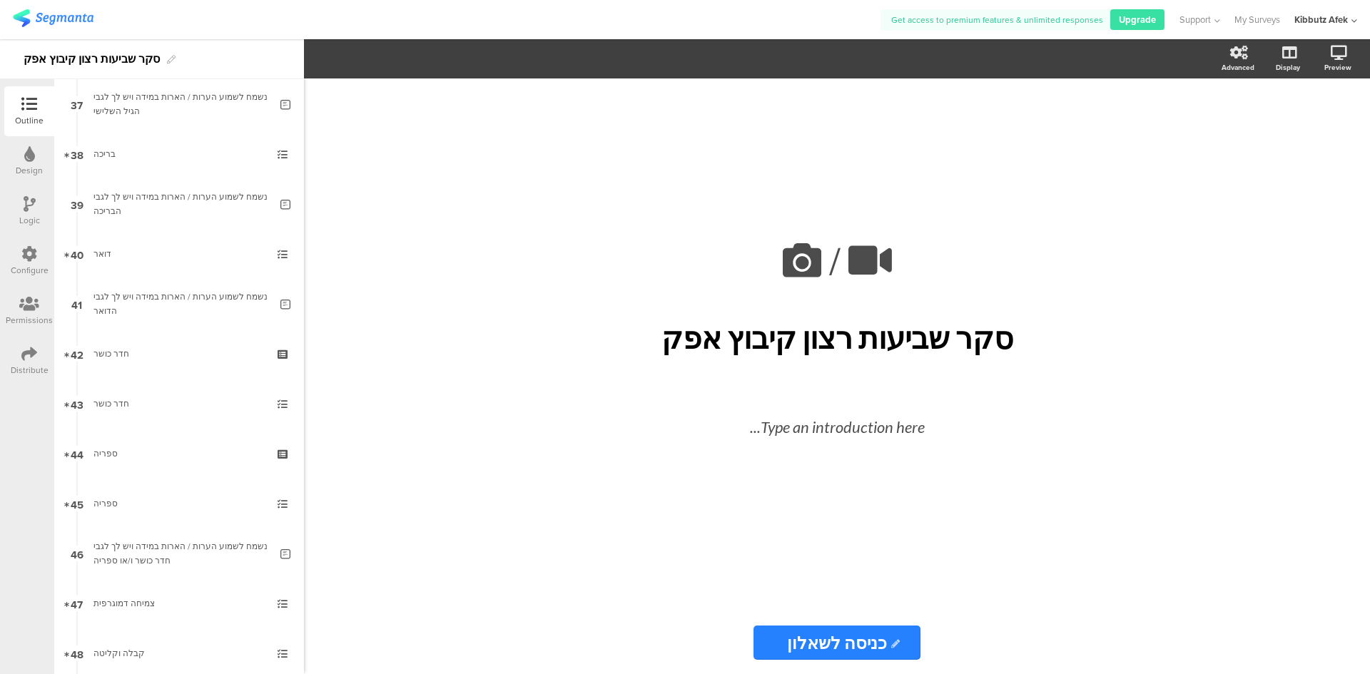
scroll to position [1927, 0]
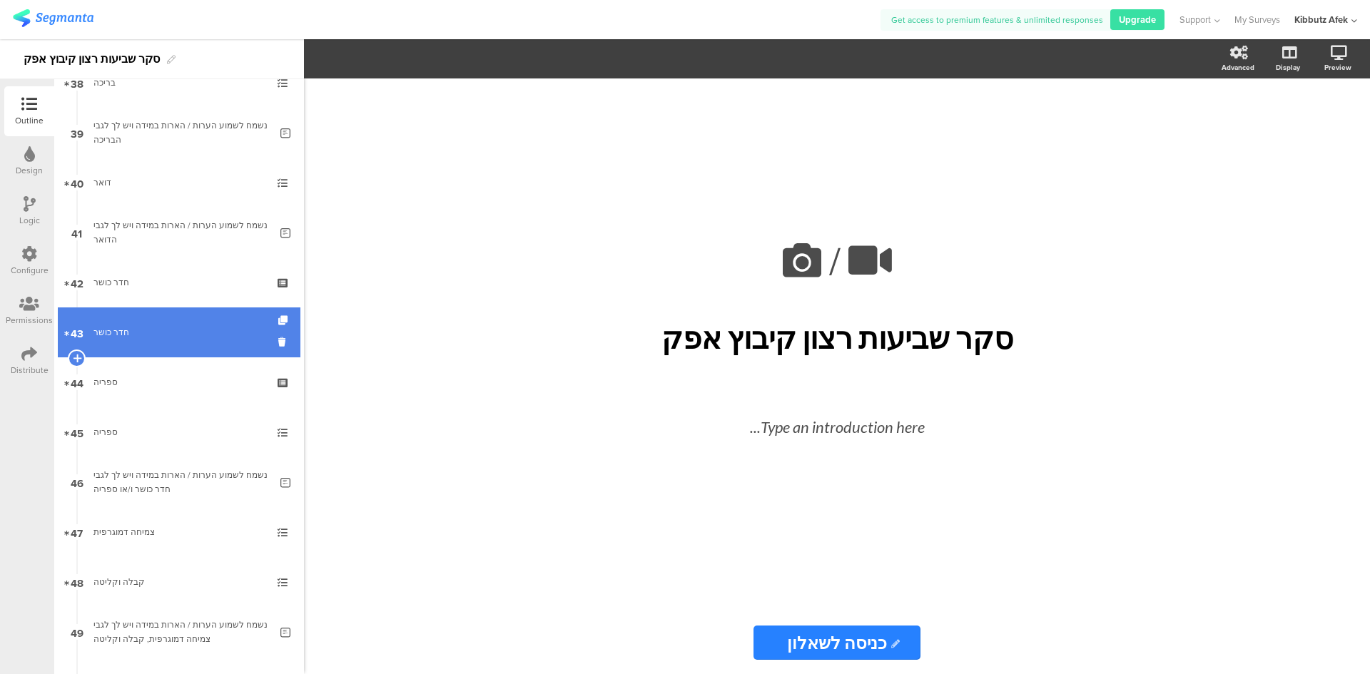
click at [136, 342] on link "43 חדר כושר" at bounding box center [179, 333] width 243 height 50
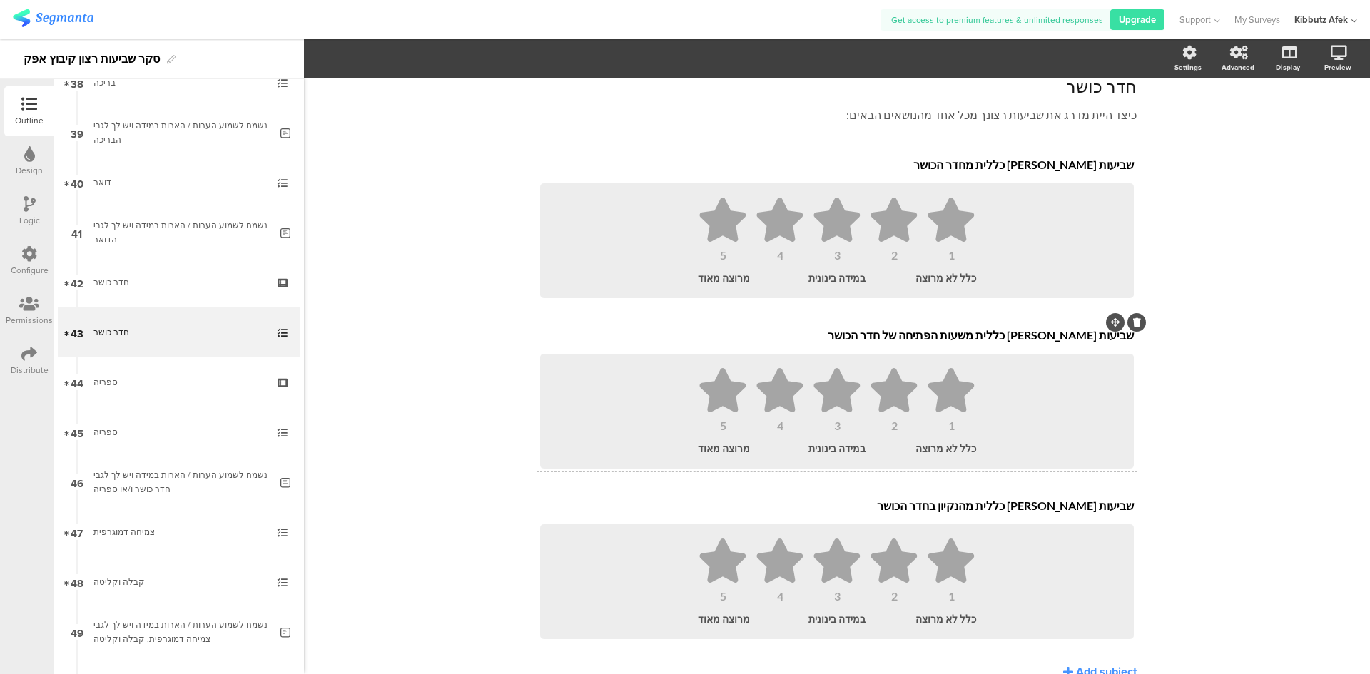
scroll to position [129, 0]
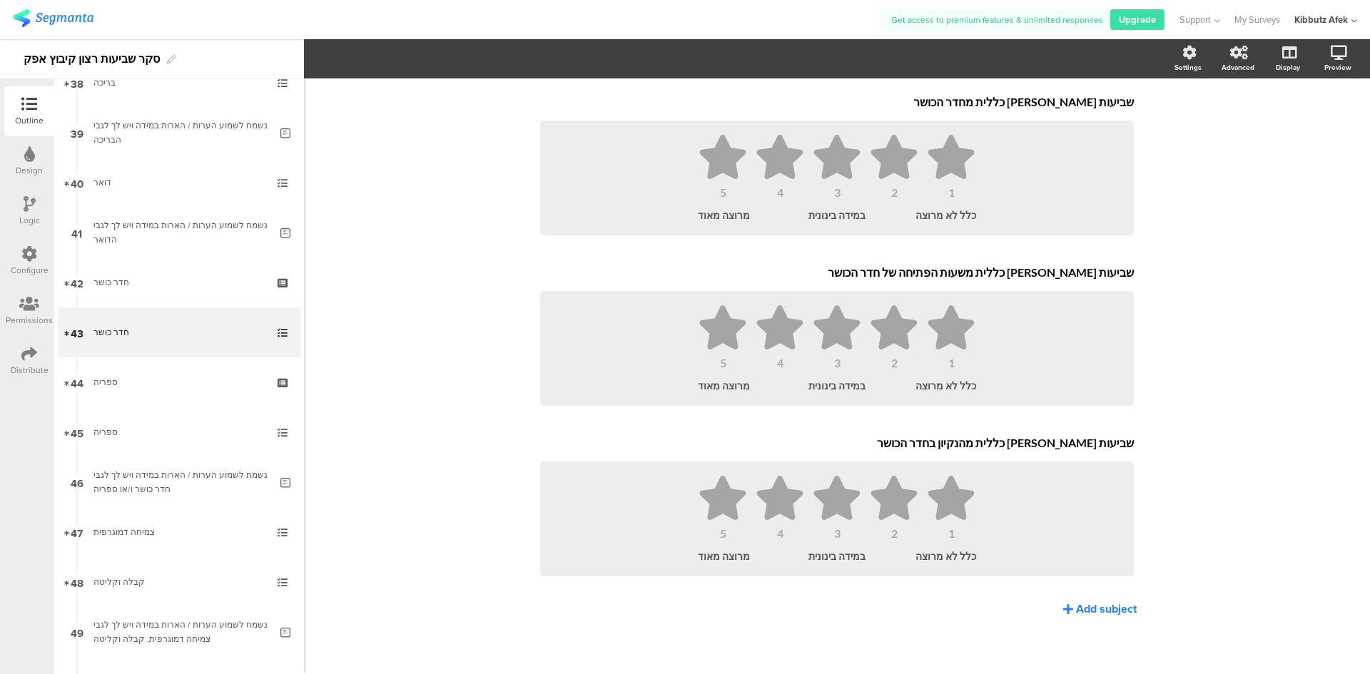
click at [1091, 607] on div "Add subject" at bounding box center [1106, 609] width 61 height 16
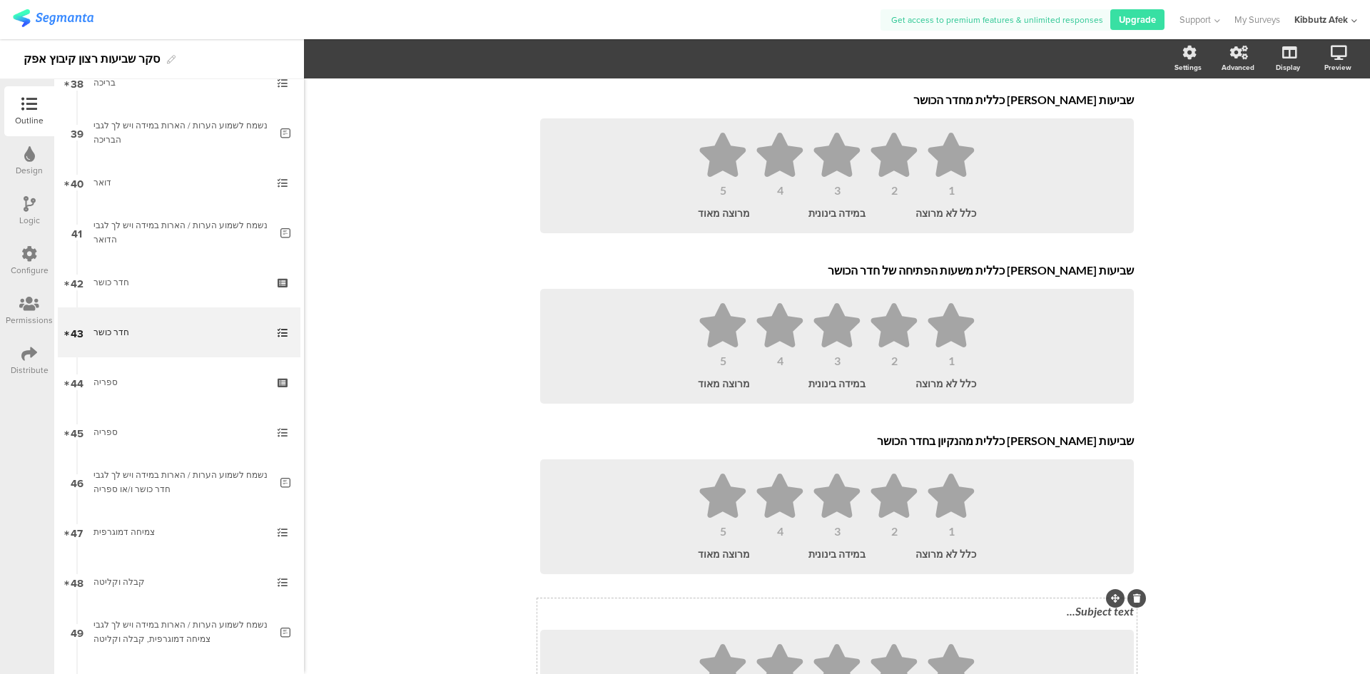
click at [1083, 611] on div "שביעות [PERSON_NAME] כללית מחדר הכושר שביעות [PERSON_NAME] כללית מחדר הכושר 1 2…" at bounding box center [837, 417] width 600 height 661
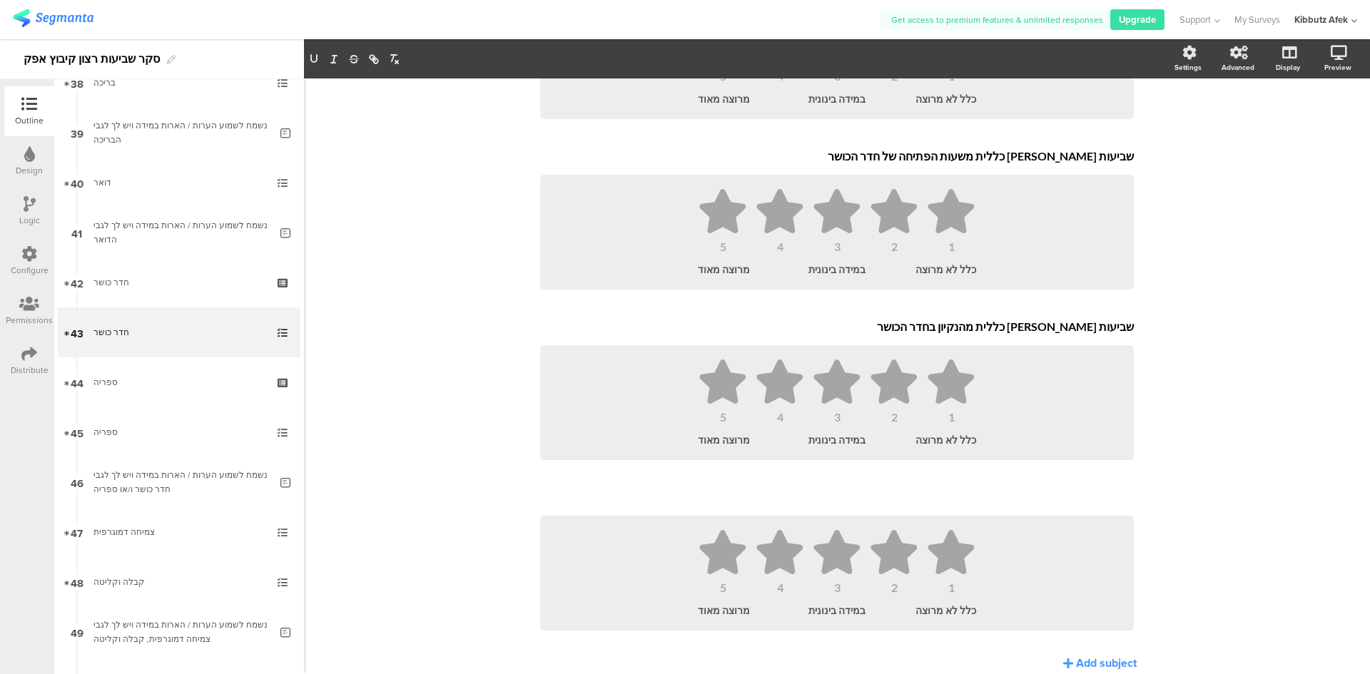
scroll to position [261, 0]
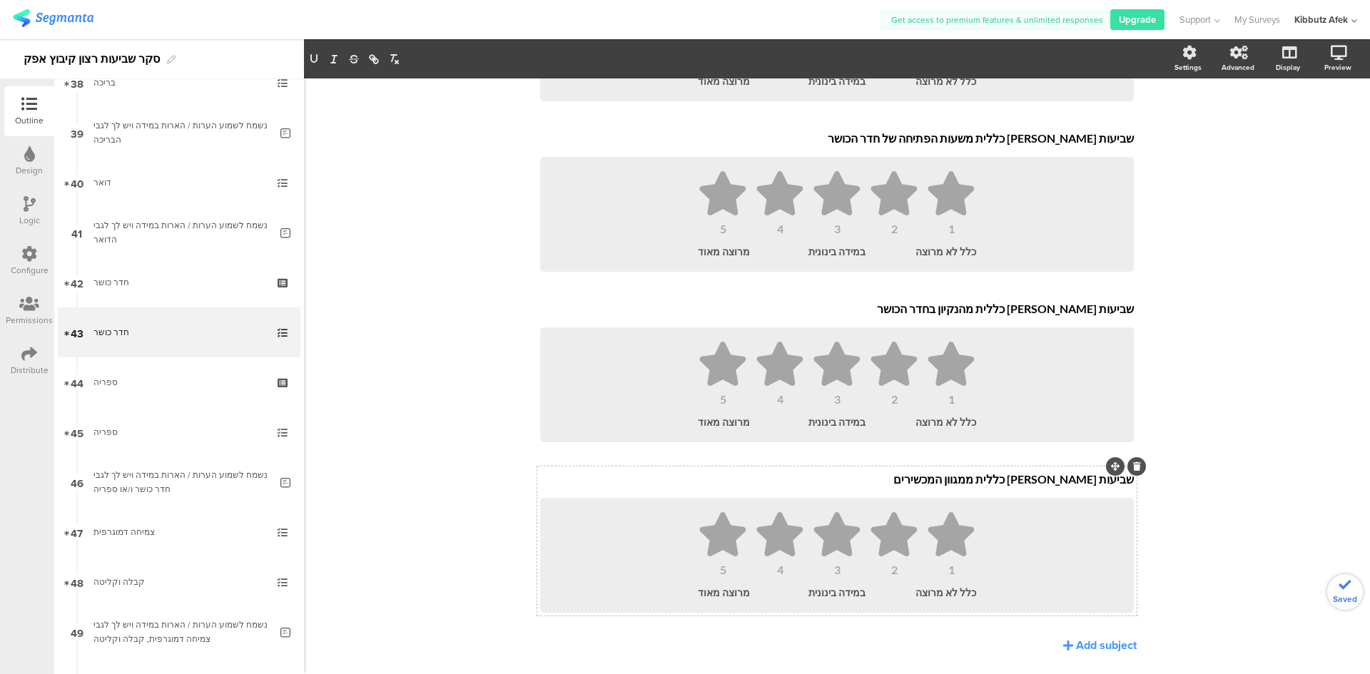
click at [1018, 482] on p "שביעות [PERSON_NAME] כללית ממגוון המכשירים" at bounding box center [837, 479] width 594 height 14
click at [1233, 515] on div "Type caption... 78% חדר כושר חדר כושר כיצד היית מדרג את שביעות רצונך מכל אחד מה…" at bounding box center [837, 264] width 1066 height 894
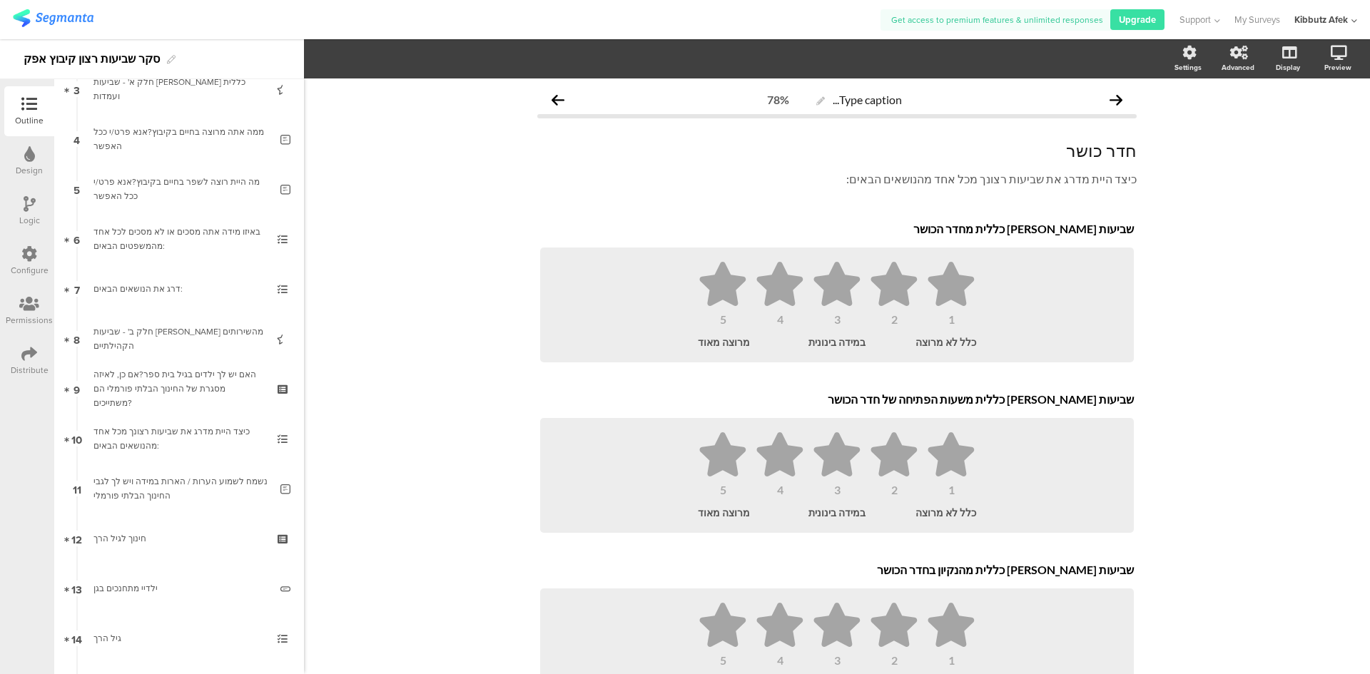
scroll to position [0, 0]
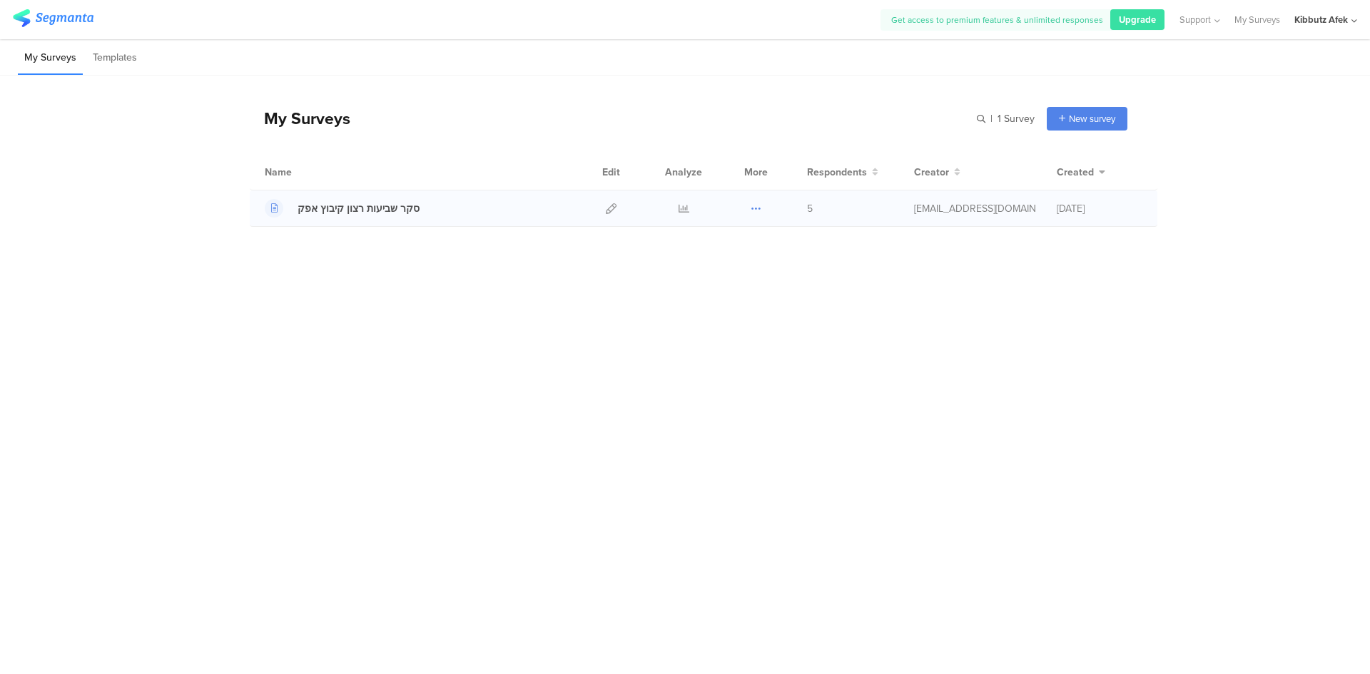
click at [757, 207] on icon at bounding box center [756, 208] width 11 height 11
click at [682, 204] on icon at bounding box center [684, 208] width 11 height 11
click at [609, 206] on icon at bounding box center [611, 208] width 11 height 11
click at [1136, 22] on span "Upgrade" at bounding box center [1137, 20] width 37 height 14
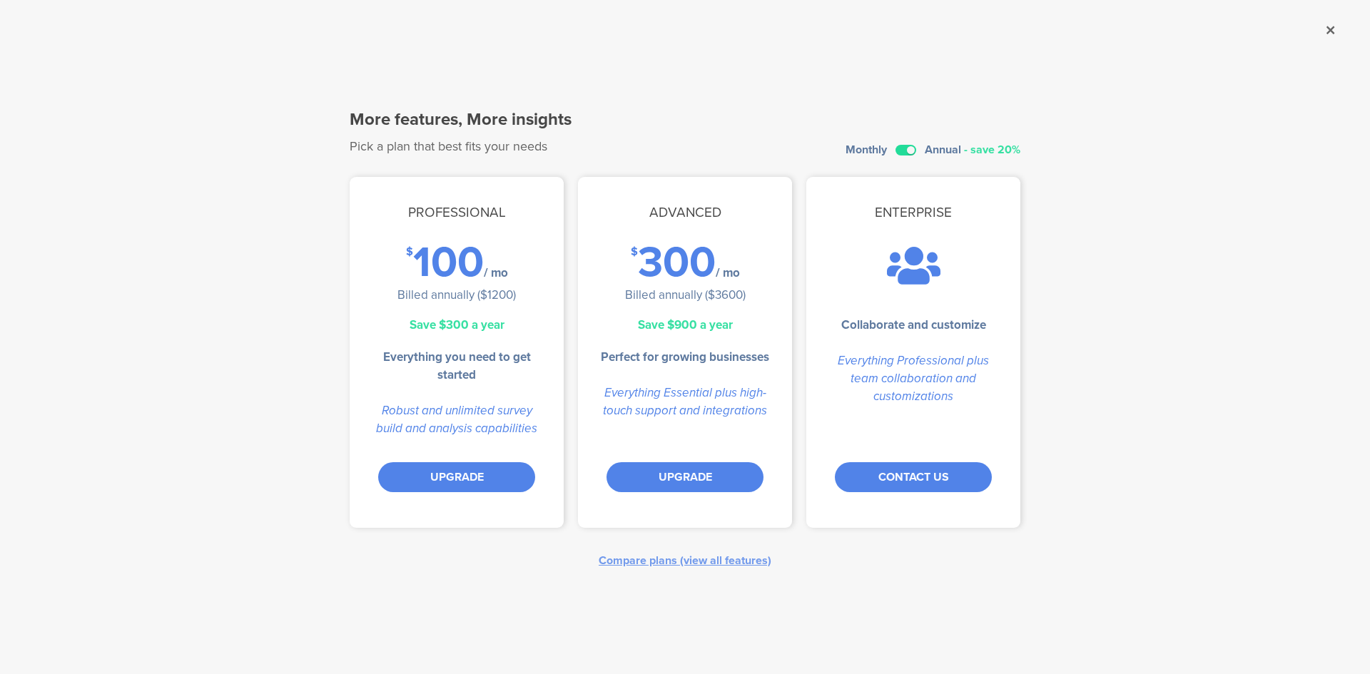
click at [901, 148] on label at bounding box center [906, 150] width 21 height 11
click at [0, 0] on input "checkbox" at bounding box center [0, 0] width 0 height 0
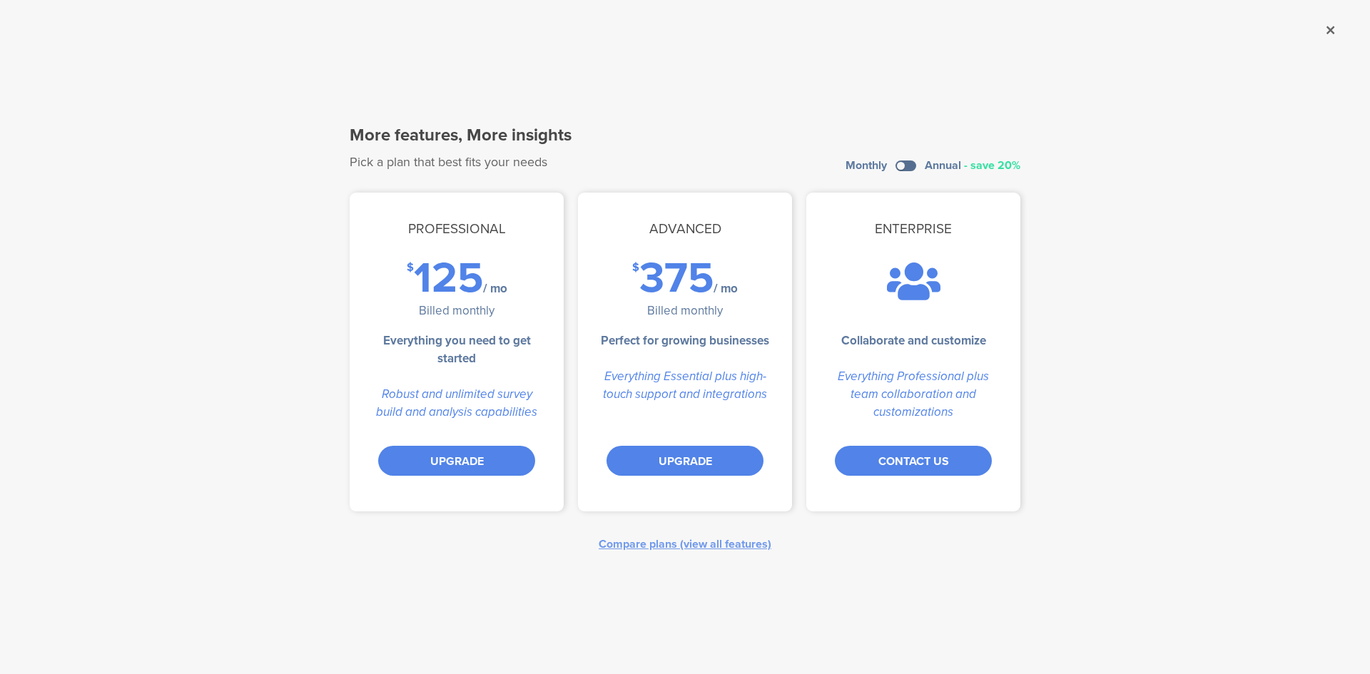
click at [911, 162] on label at bounding box center [906, 166] width 21 height 11
click at [0, 0] on input "checkbox" at bounding box center [0, 0] width 0 height 0
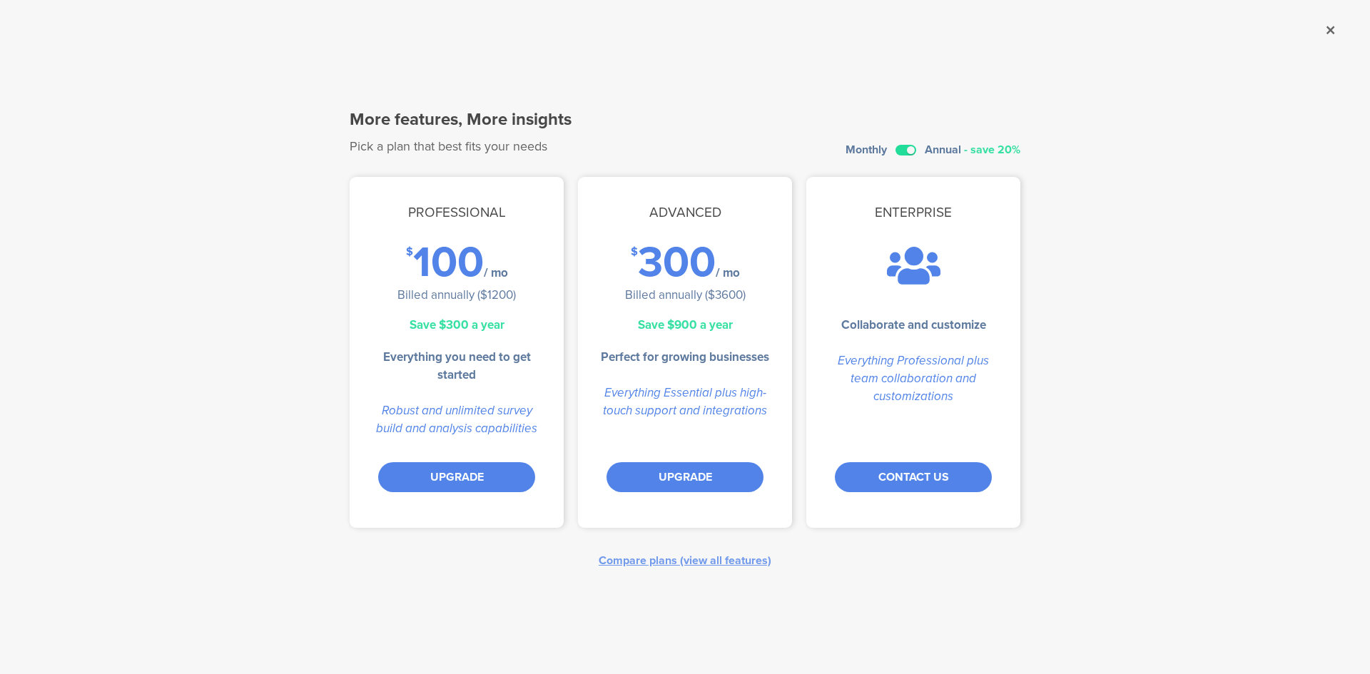
click at [901, 148] on label at bounding box center [906, 150] width 21 height 11
click at [0, 0] on input "checkbox" at bounding box center [0, 0] width 0 height 0
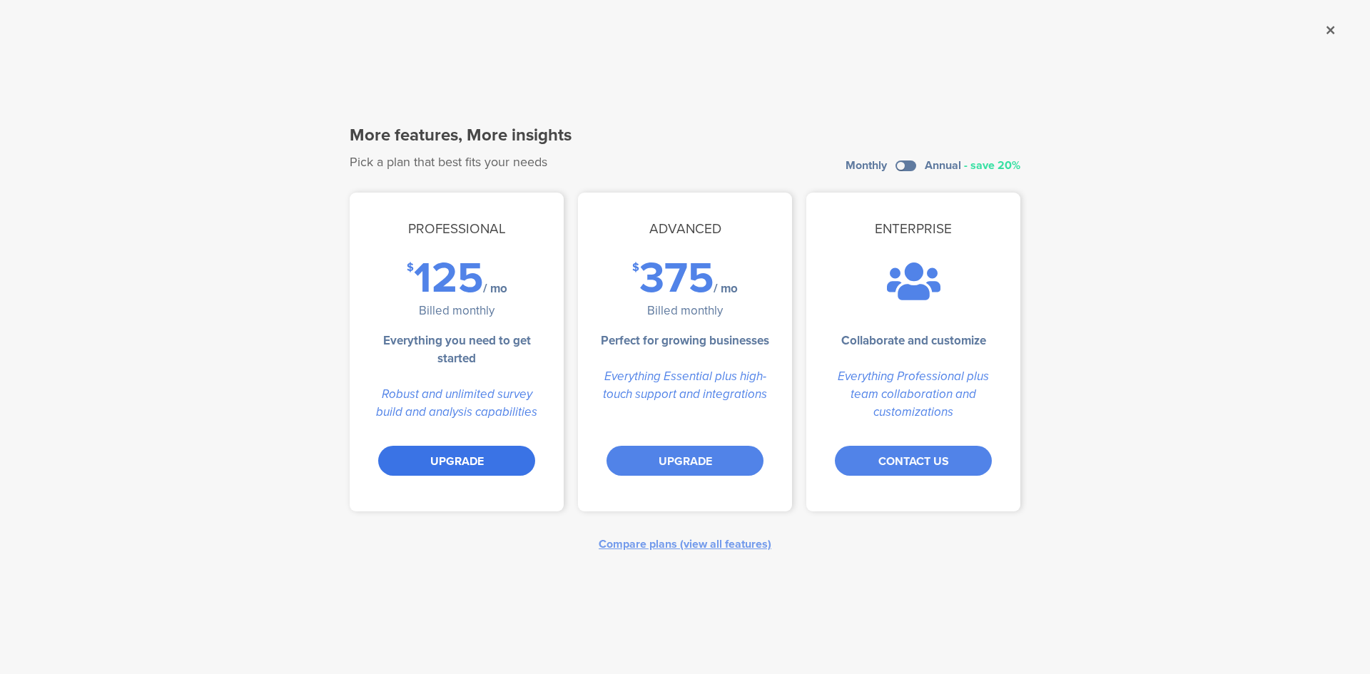
click at [453, 462] on div "UPGRADE" at bounding box center [456, 461] width 157 height 30
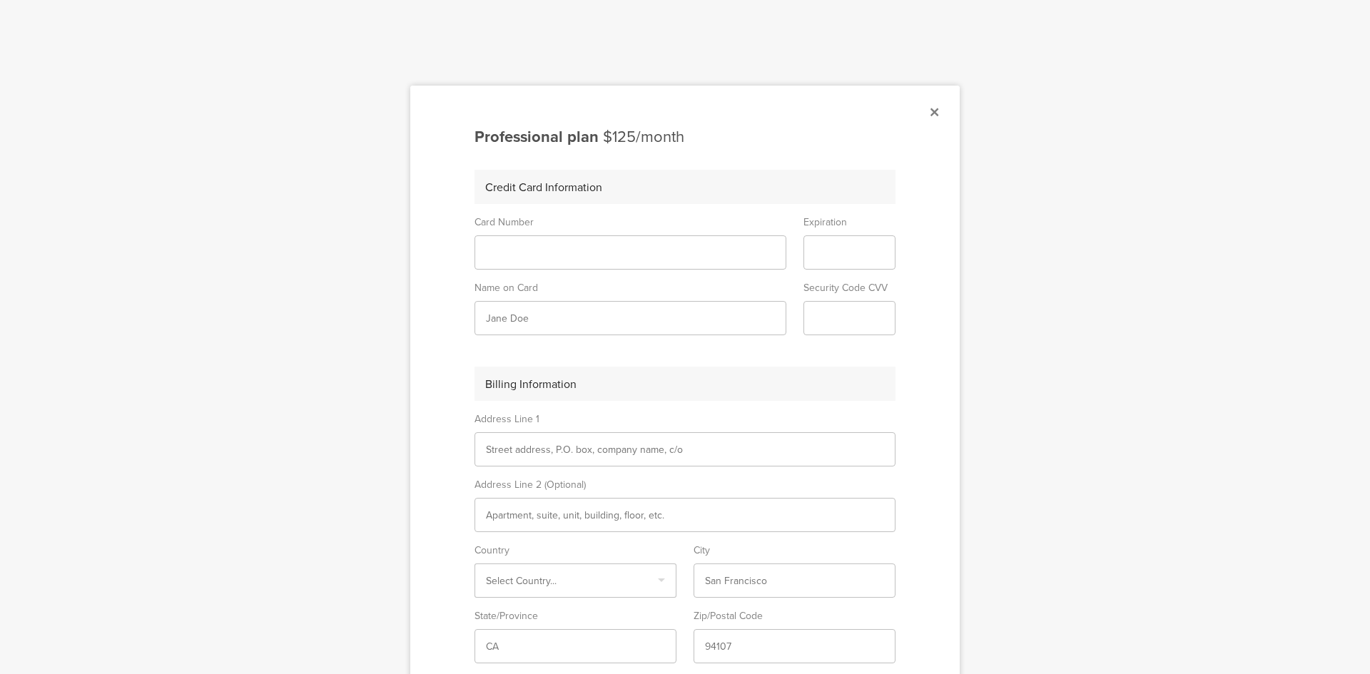
click at [607, 320] on input "text" at bounding box center [630, 318] width 289 height 15
type input "TAL BERGER"
click at [582, 448] on input "text" at bounding box center [685, 450] width 398 height 15
type input "אפק 1"
type input "Israel"
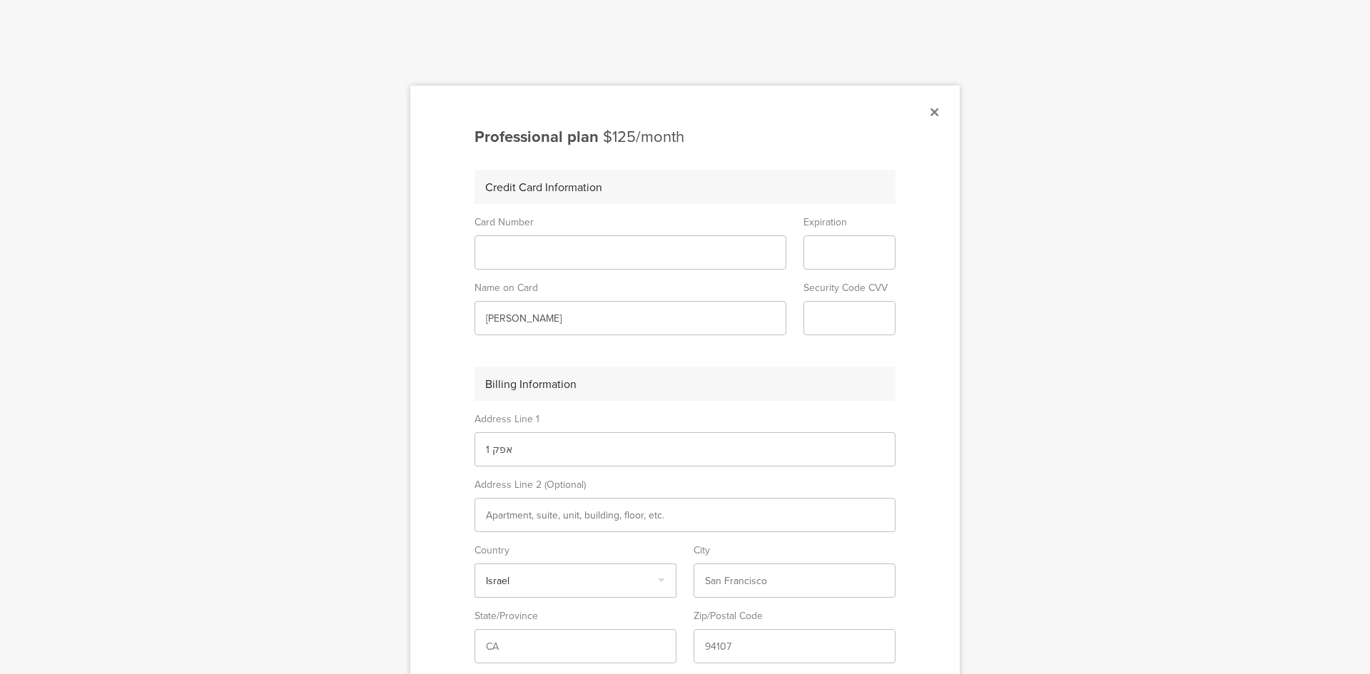
type input "אפק"
type input "3004200"
click at [507, 448] on input "אפק 1" at bounding box center [685, 450] width 398 height 15
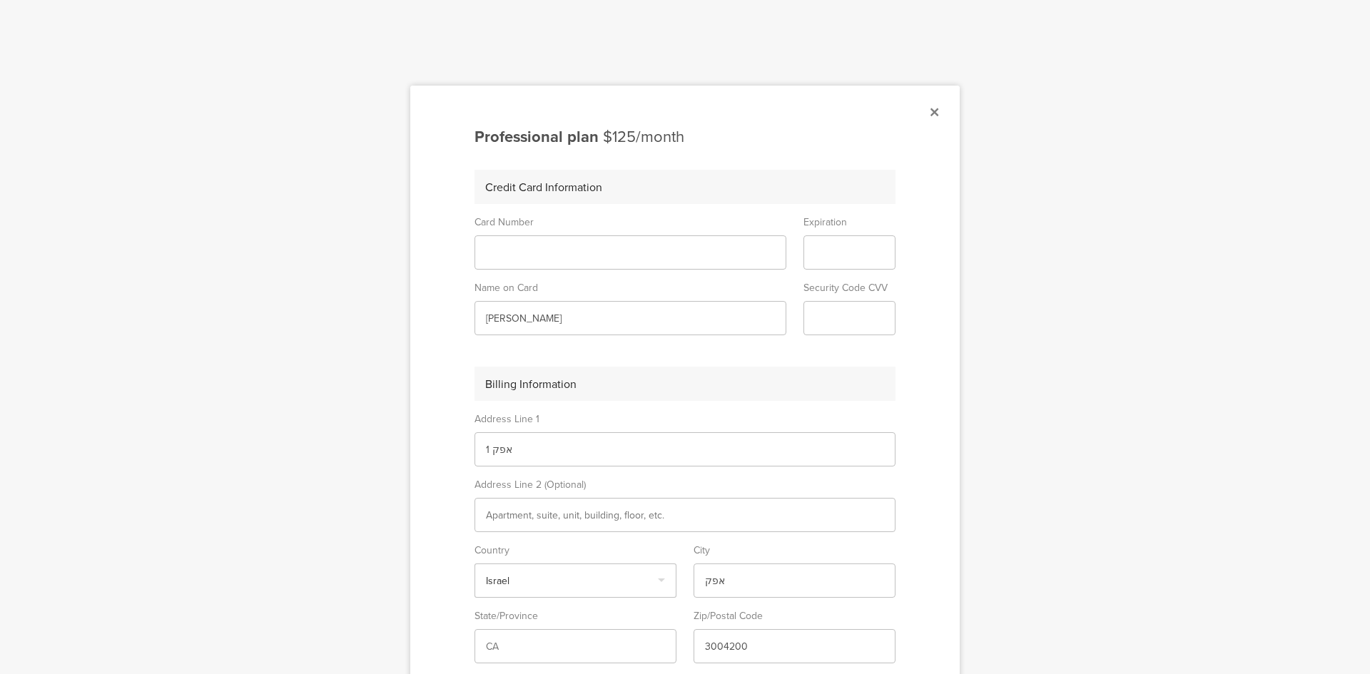
type input "Afek 1"
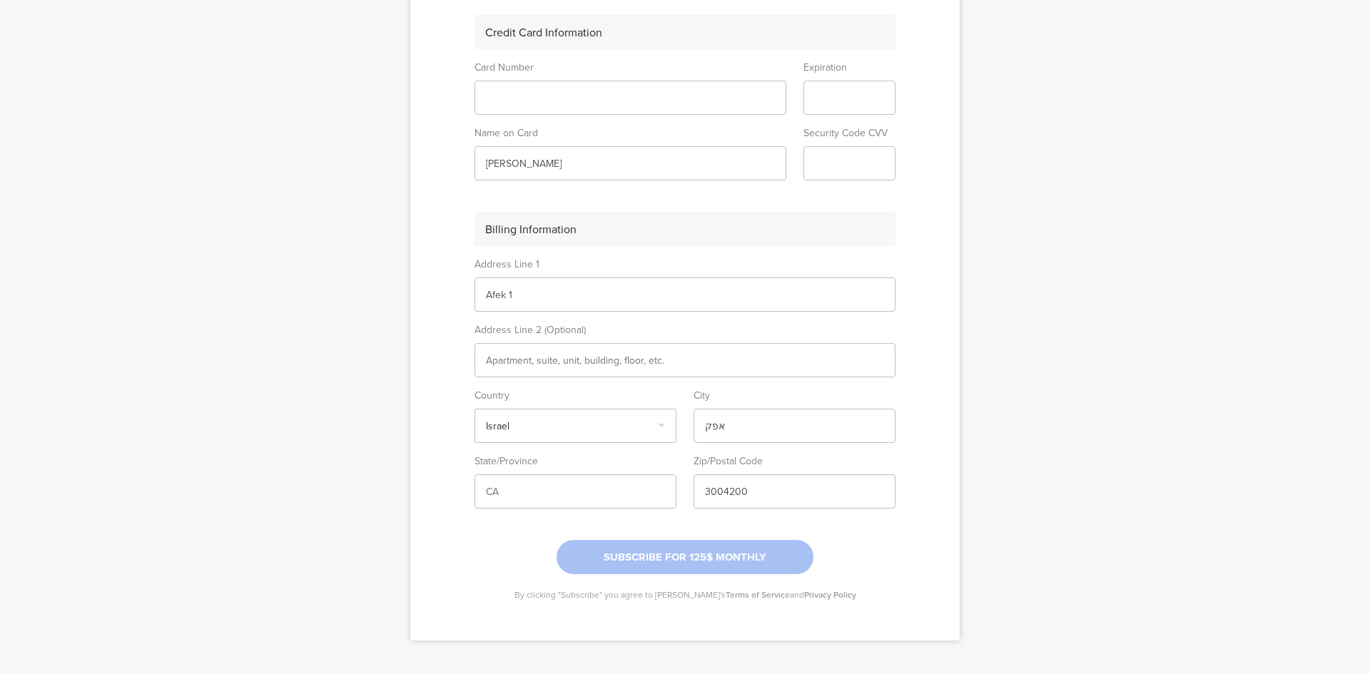
scroll to position [171, 0]
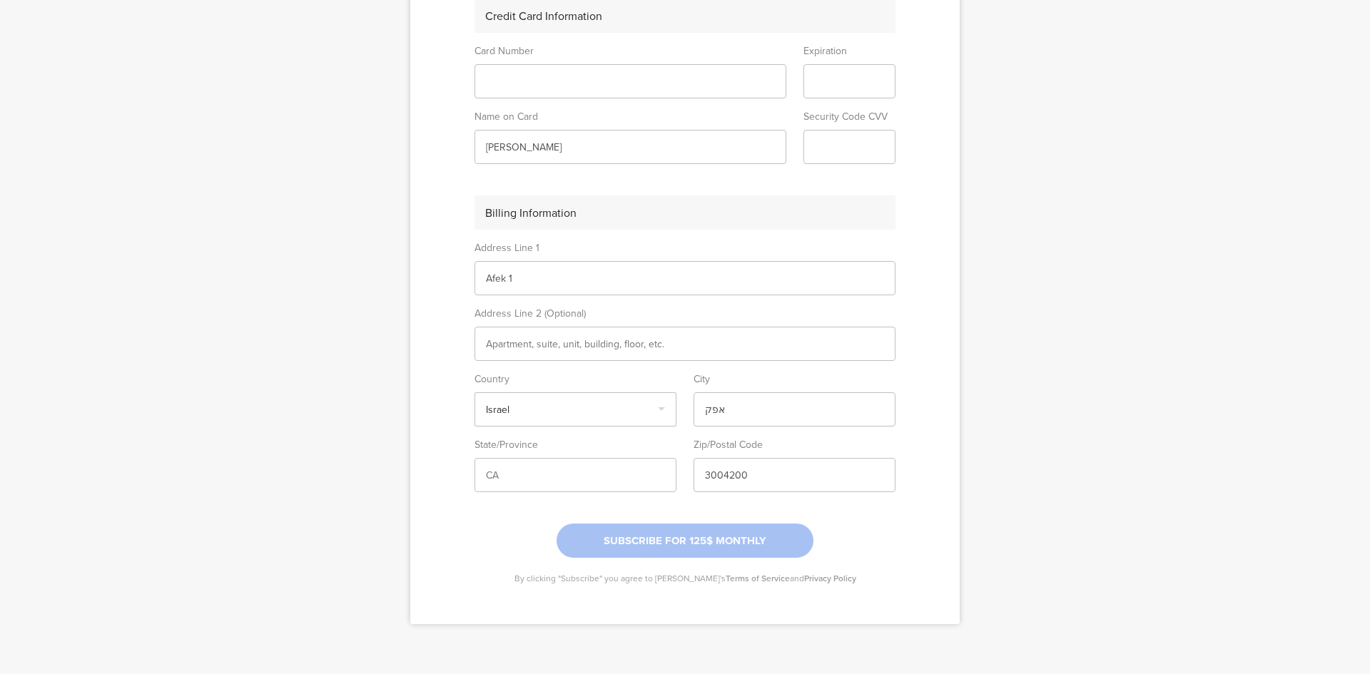
click at [575, 343] on input "text" at bounding box center [685, 344] width 398 height 15
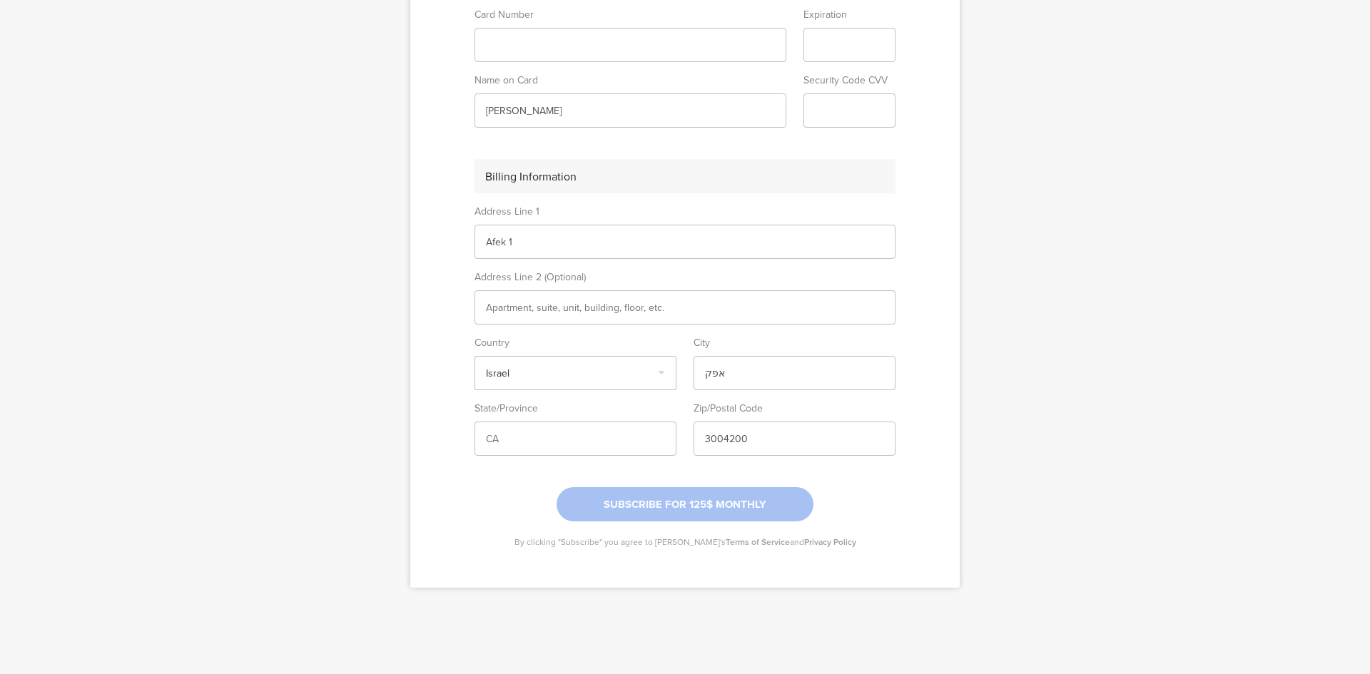
scroll to position [211, 0]
click at [656, 507] on div at bounding box center [685, 501] width 257 height 34
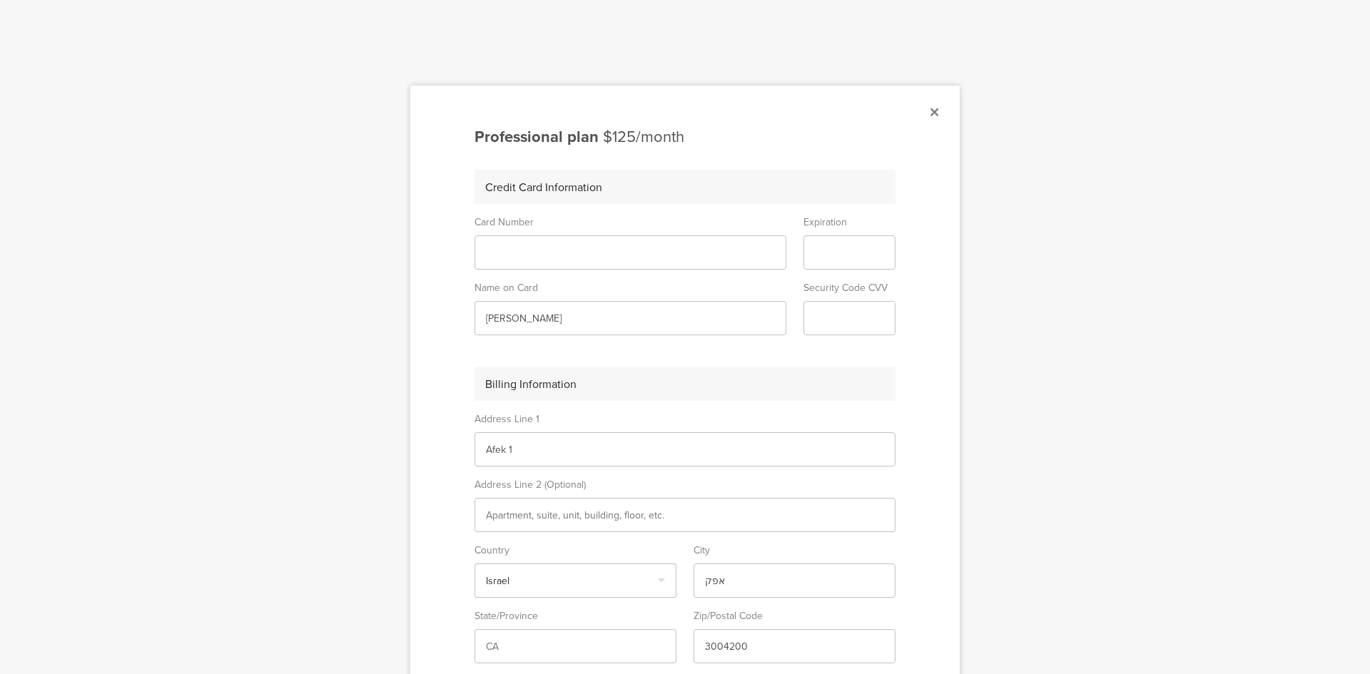
scroll to position [71, 0]
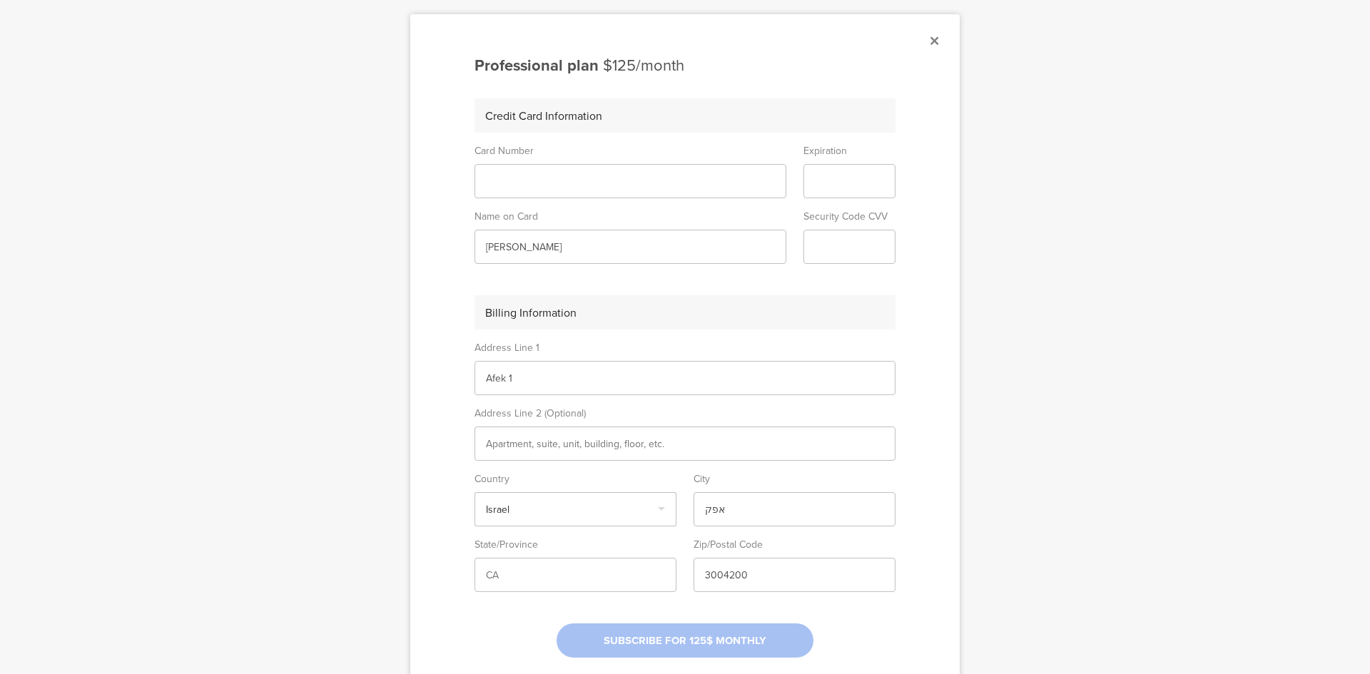
click at [499, 577] on input "text" at bounding box center [575, 575] width 179 height 15
type input "r"
click at [560, 443] on input "text" at bounding box center [685, 444] width 398 height 15
click at [931, 39] on icon at bounding box center [935, 40] width 8 height 13
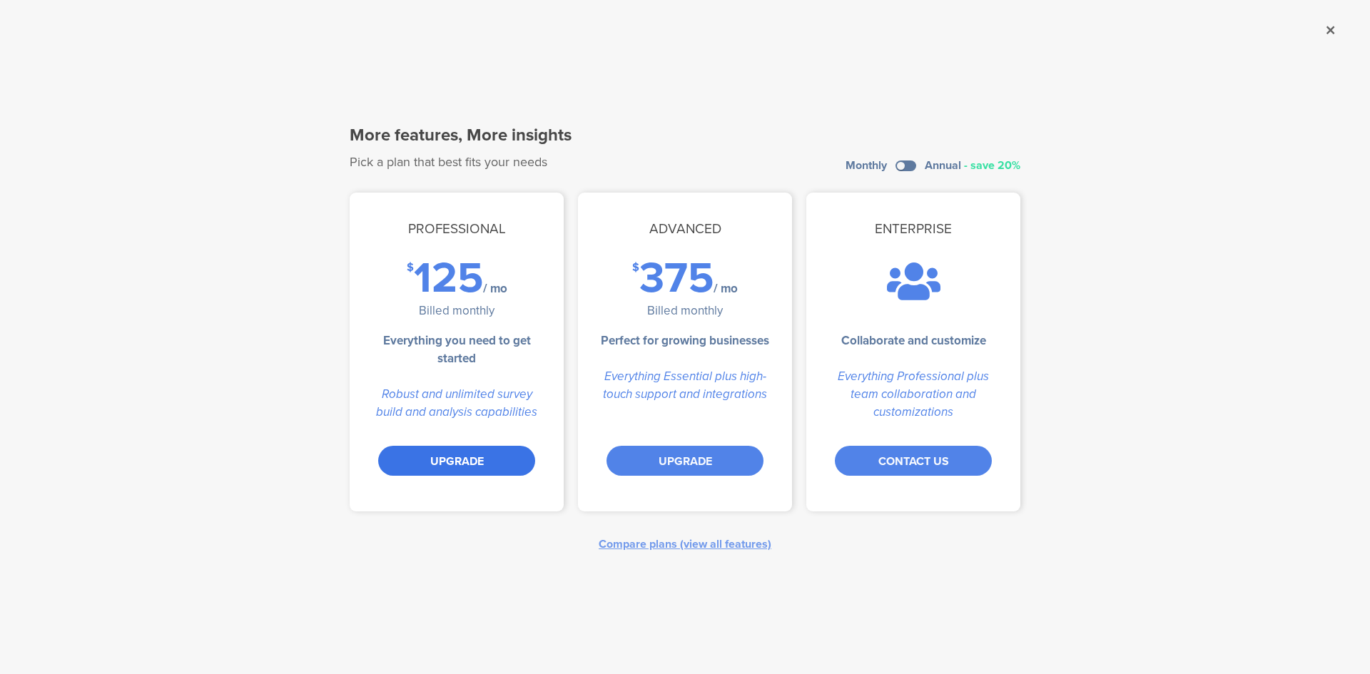
click at [462, 455] on div "UPGRADE" at bounding box center [456, 461] width 157 height 30
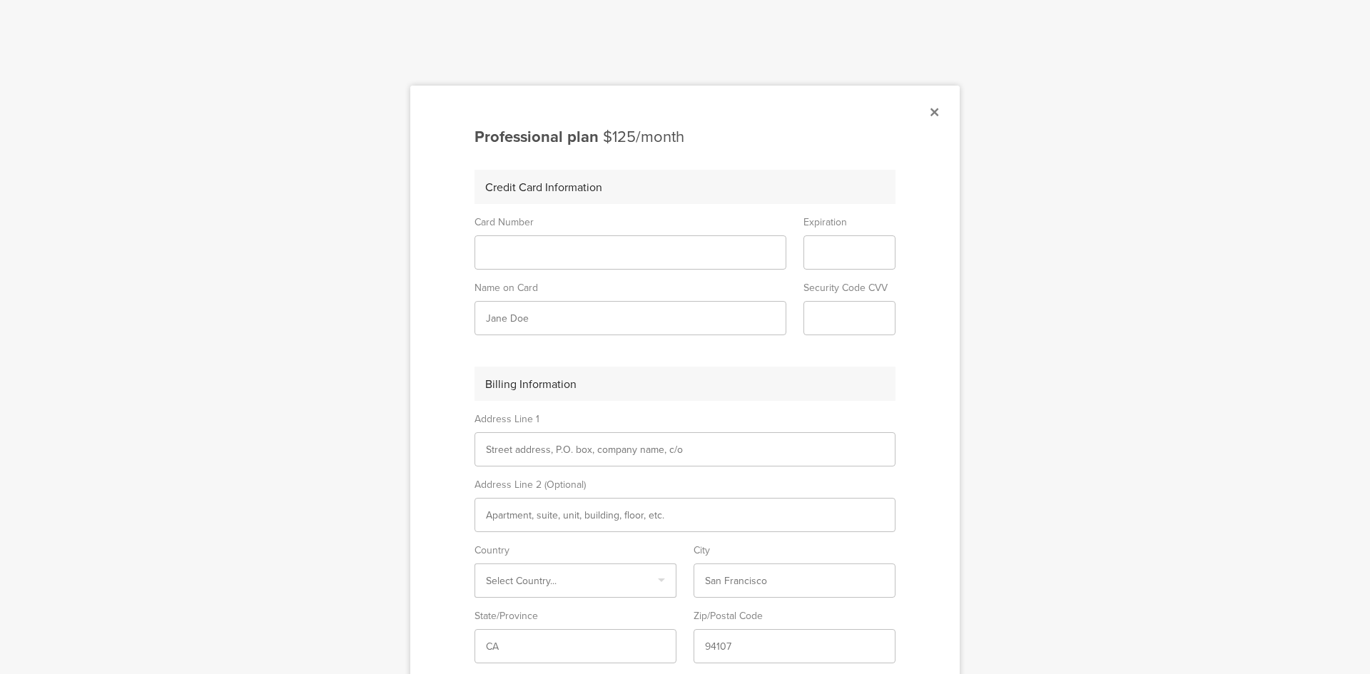
click at [574, 262] on sg-form-field-input at bounding box center [631, 253] width 312 height 34
click at [575, 245] on sg-form-field-input at bounding box center [631, 253] width 312 height 34
click at [338, 292] on div at bounding box center [685, 337] width 1370 height 674
click at [931, 111] on icon at bounding box center [935, 112] width 8 height 13
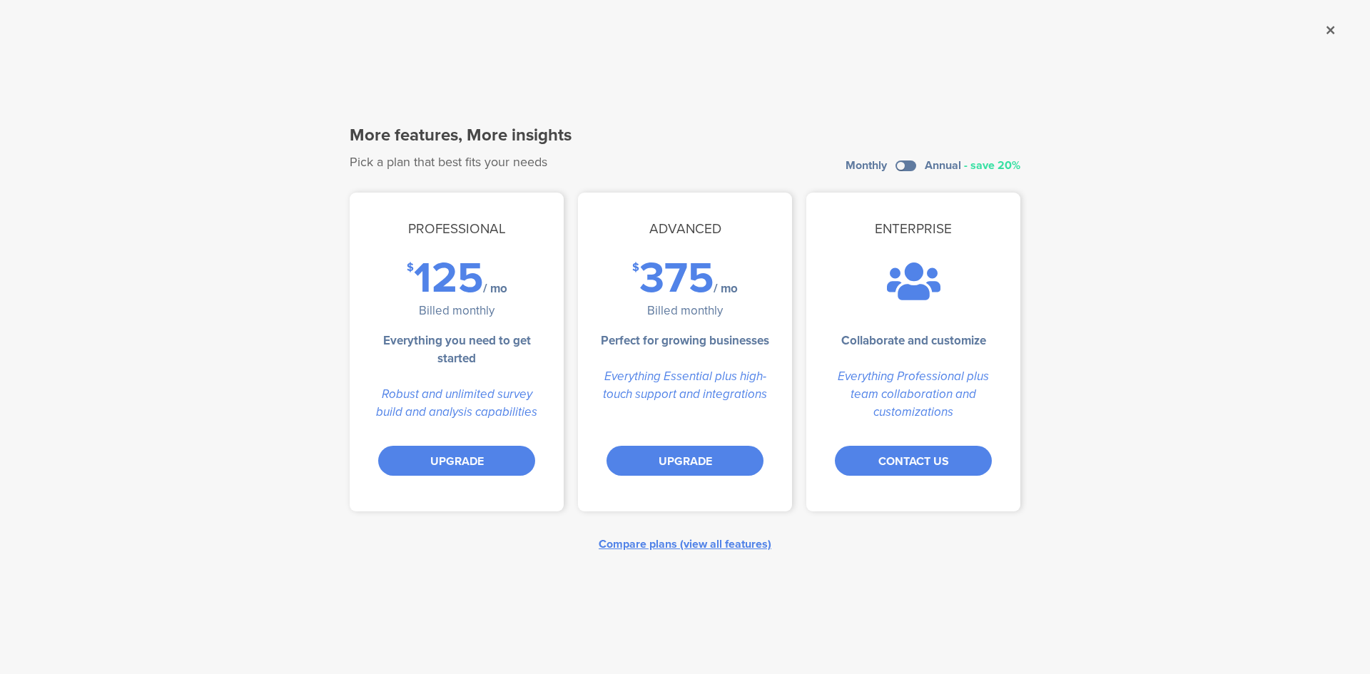
click at [665, 542] on div "Compare plans (view all features)" at bounding box center [685, 544] width 173 height 16
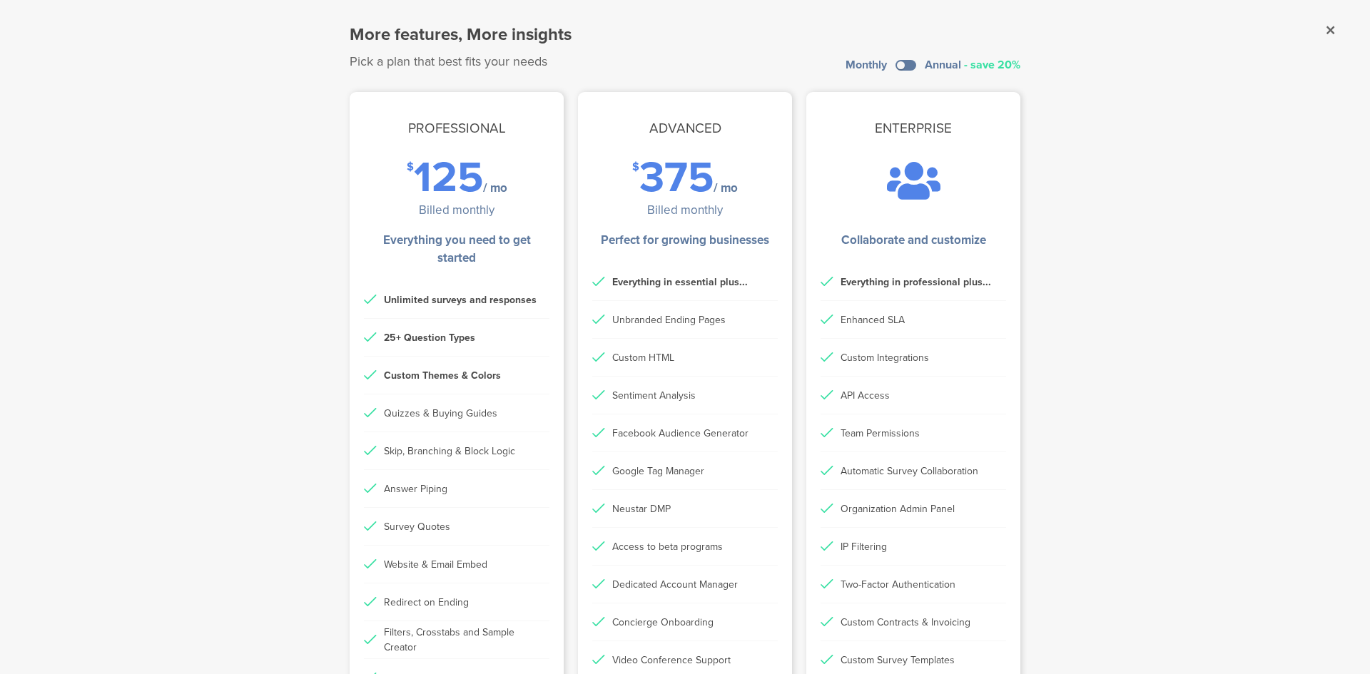
scroll to position [285, 0]
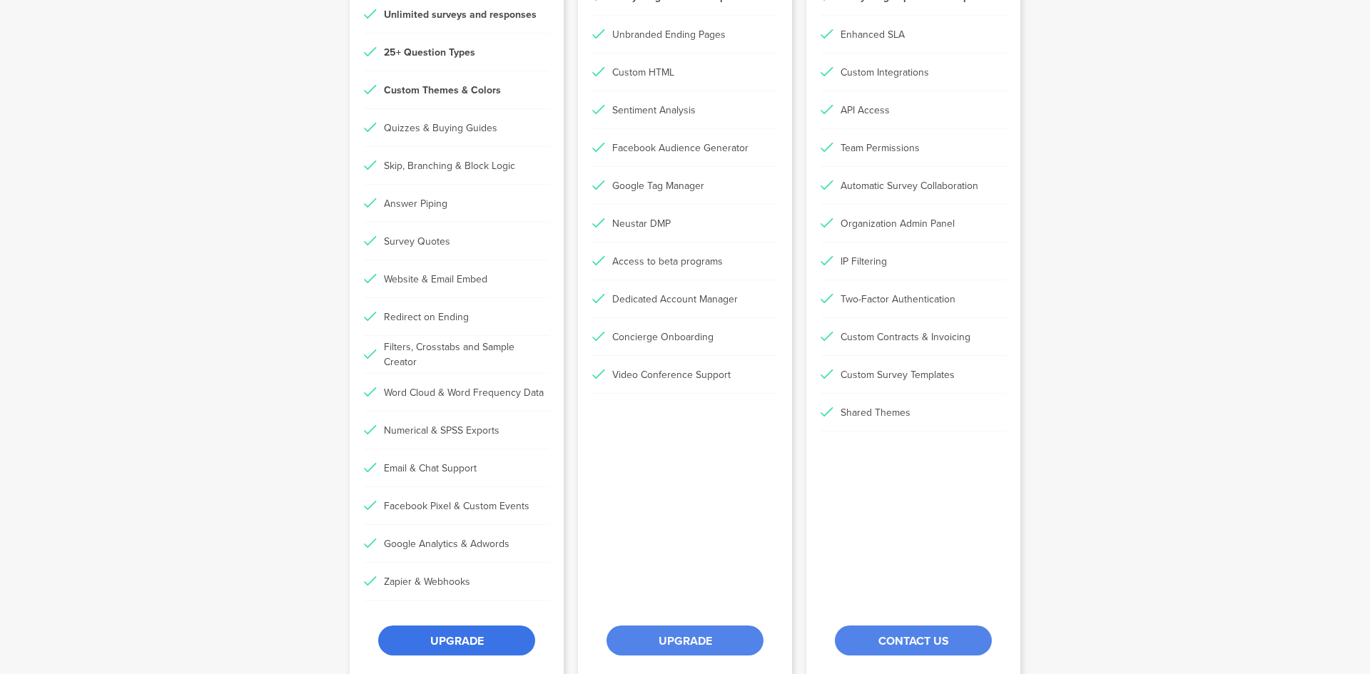
click at [442, 642] on div "UPGRADE" at bounding box center [456, 641] width 157 height 30
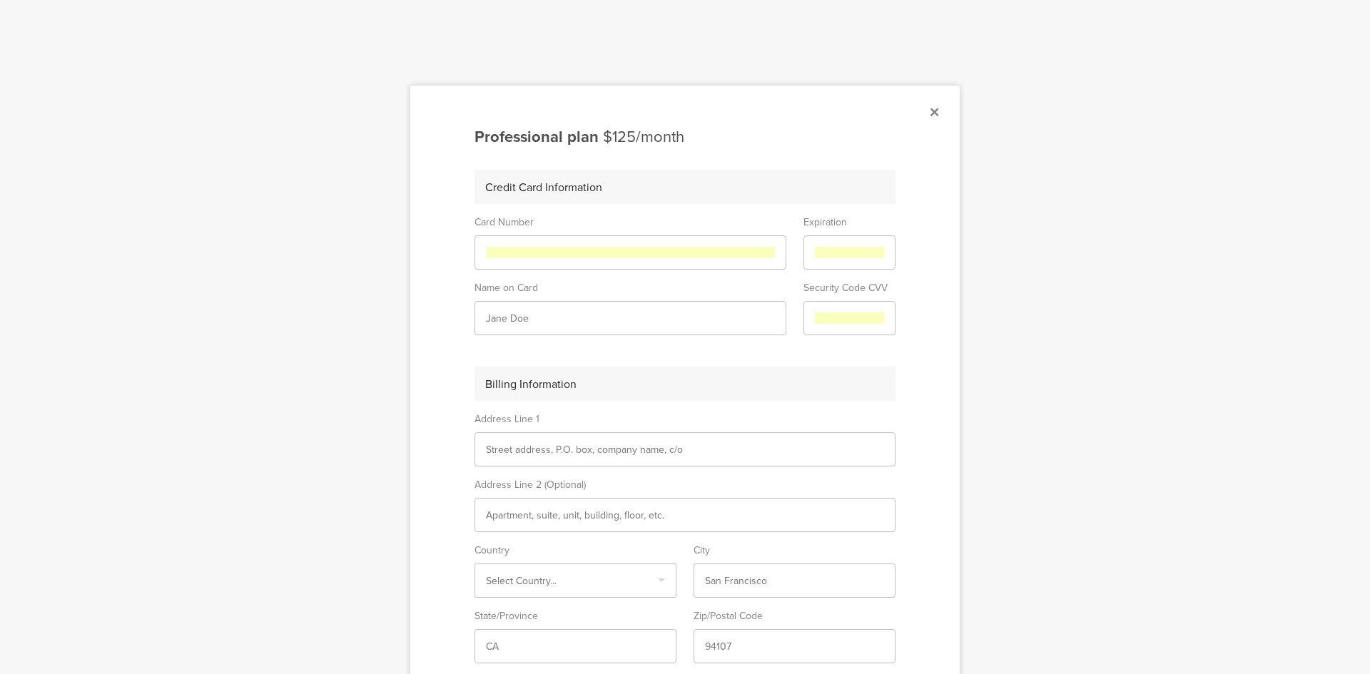
type input "TAL BERGER"
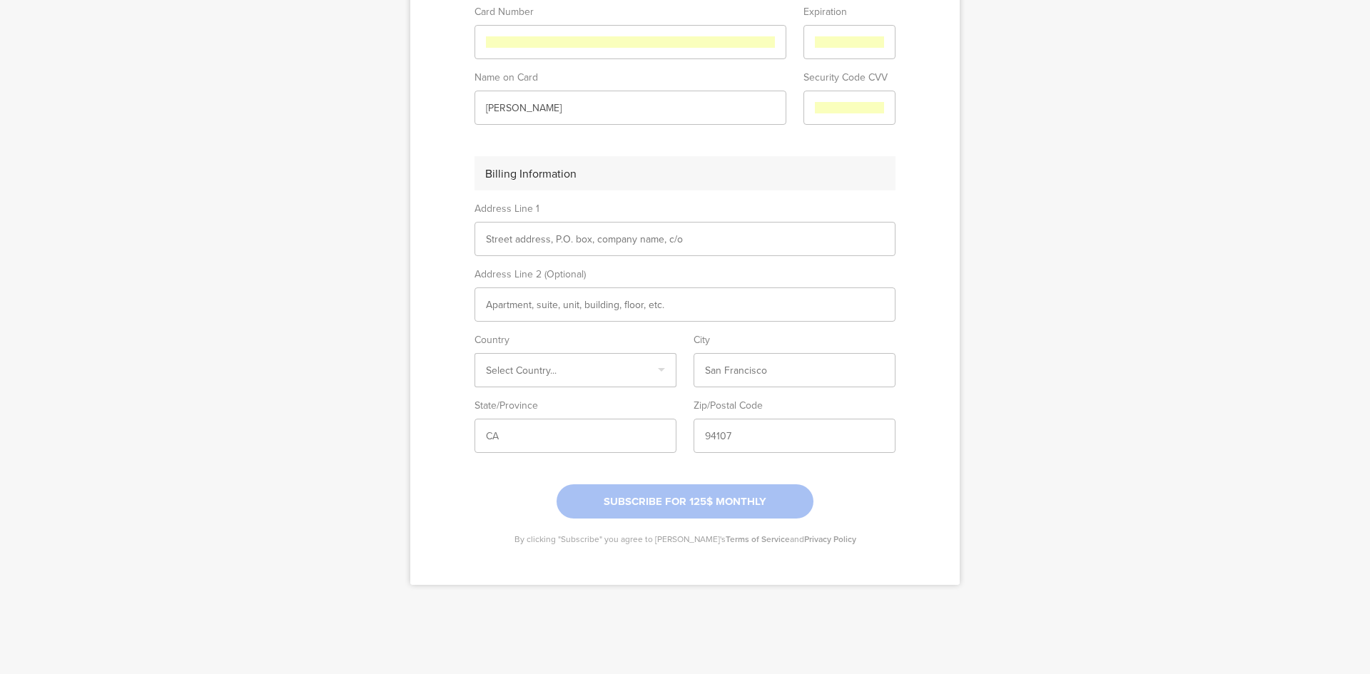
scroll to position [211, 0]
click at [580, 245] on input "text" at bounding box center [685, 238] width 398 height 15
type input "Afek 1"
type input "Israel"
type input "Afek"
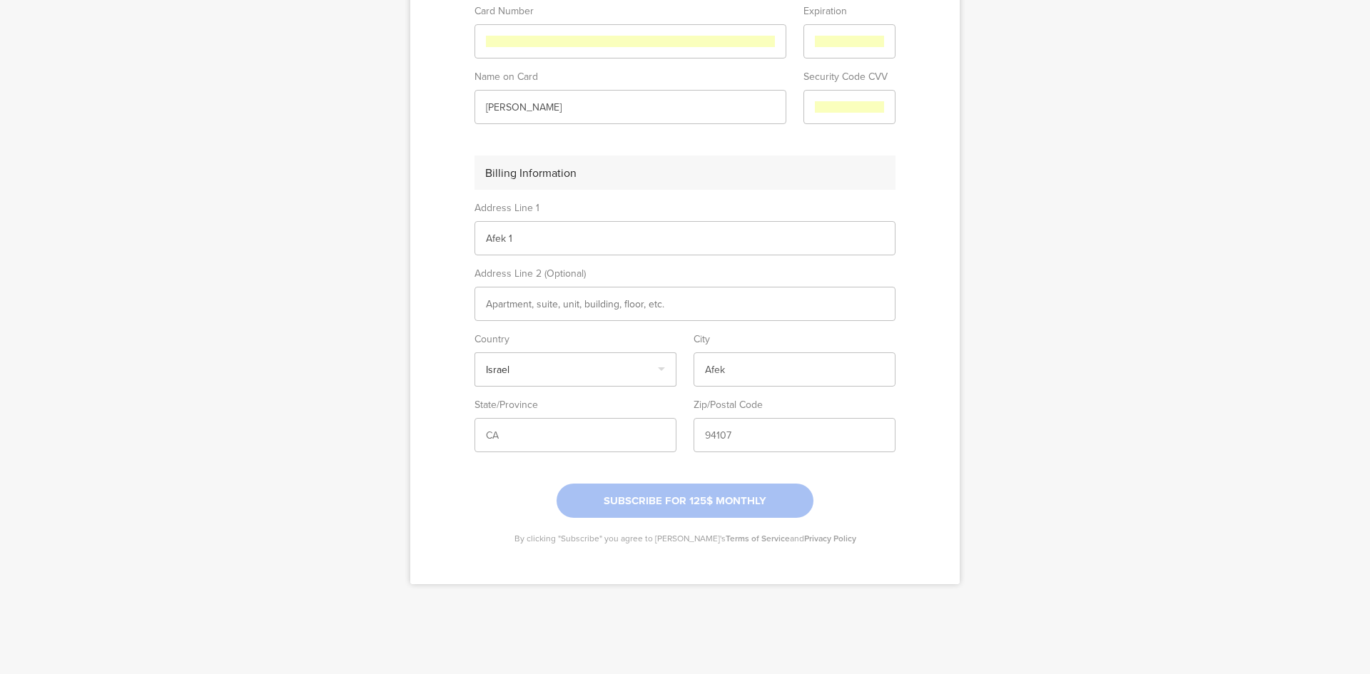
type input "3004200"
click at [552, 441] on input "text" at bounding box center [575, 435] width 179 height 15
click at [565, 299] on input "text" at bounding box center [685, 304] width 398 height 15
type input "1"
click at [504, 435] on input "text" at bounding box center [575, 435] width 179 height 15
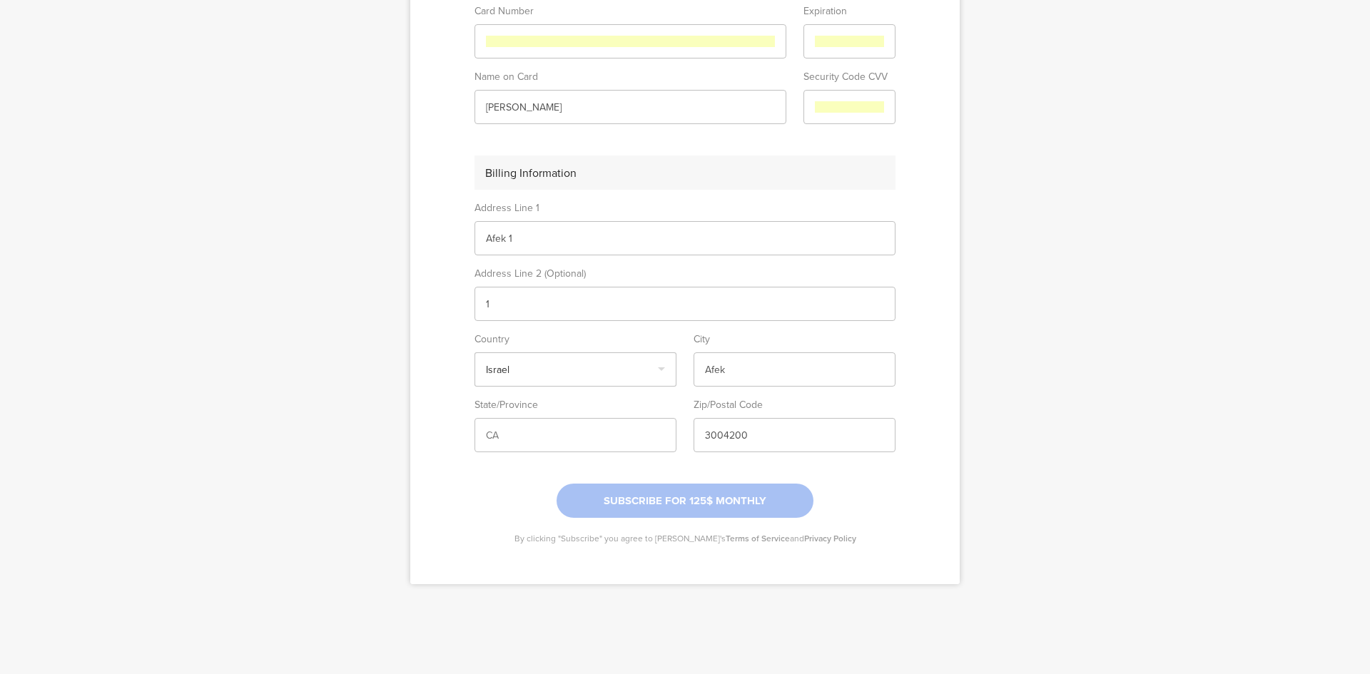
click at [659, 502] on div at bounding box center [685, 501] width 257 height 34
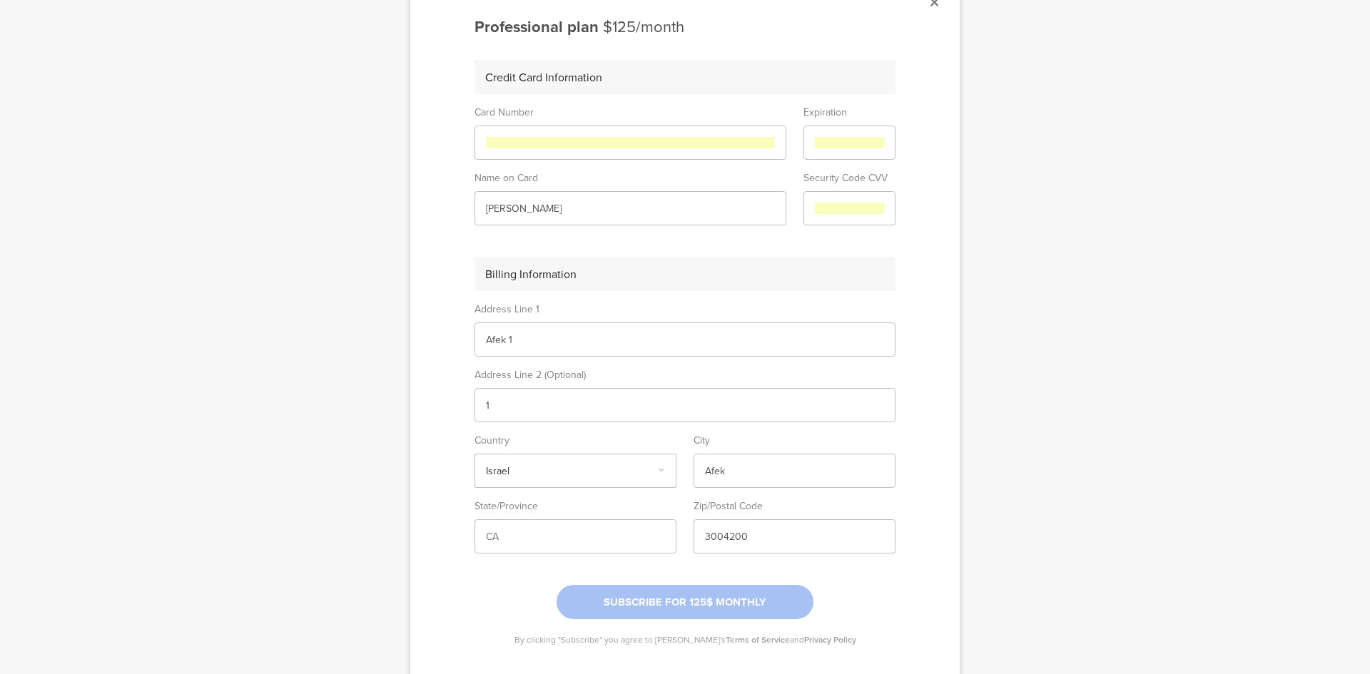
scroll to position [0, 0]
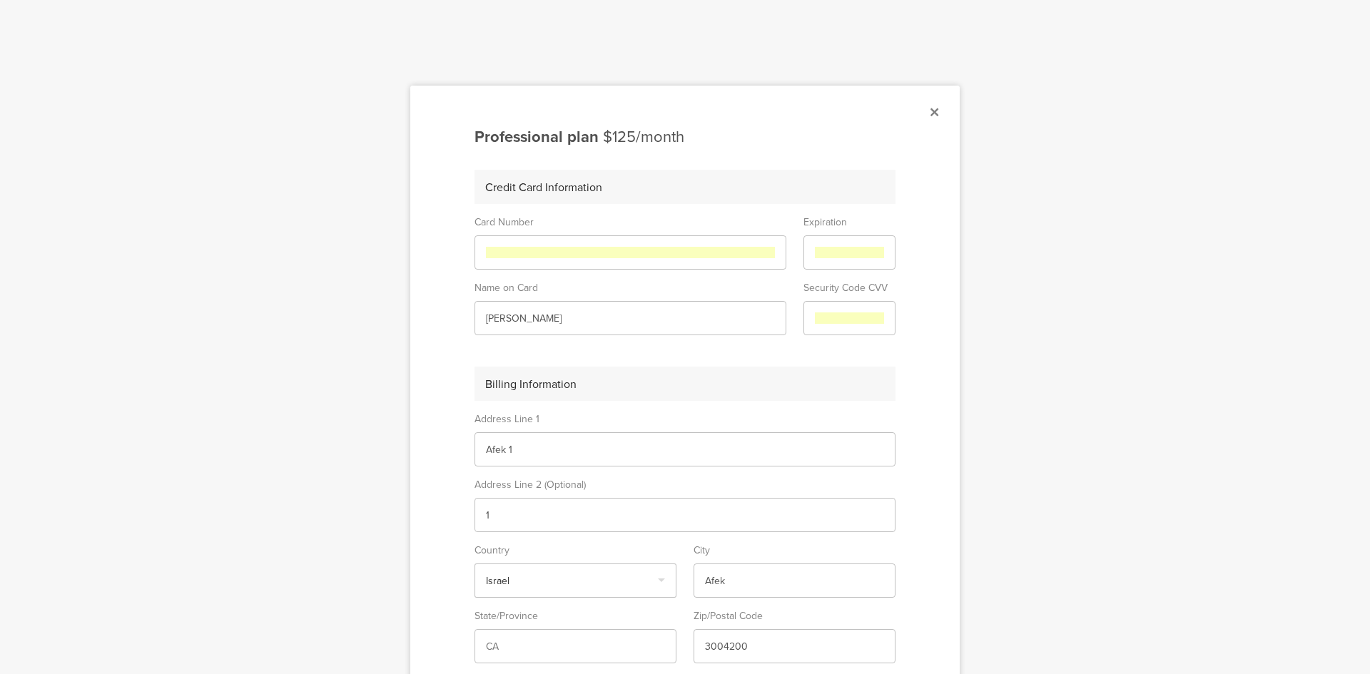
click at [924, 109] on sg-plan-checkout "Professional plan $125/month Credit Card Information Card Number Expiration Nam…" at bounding box center [685, 441] width 550 height 710
click at [931, 111] on icon at bounding box center [935, 112] width 8 height 13
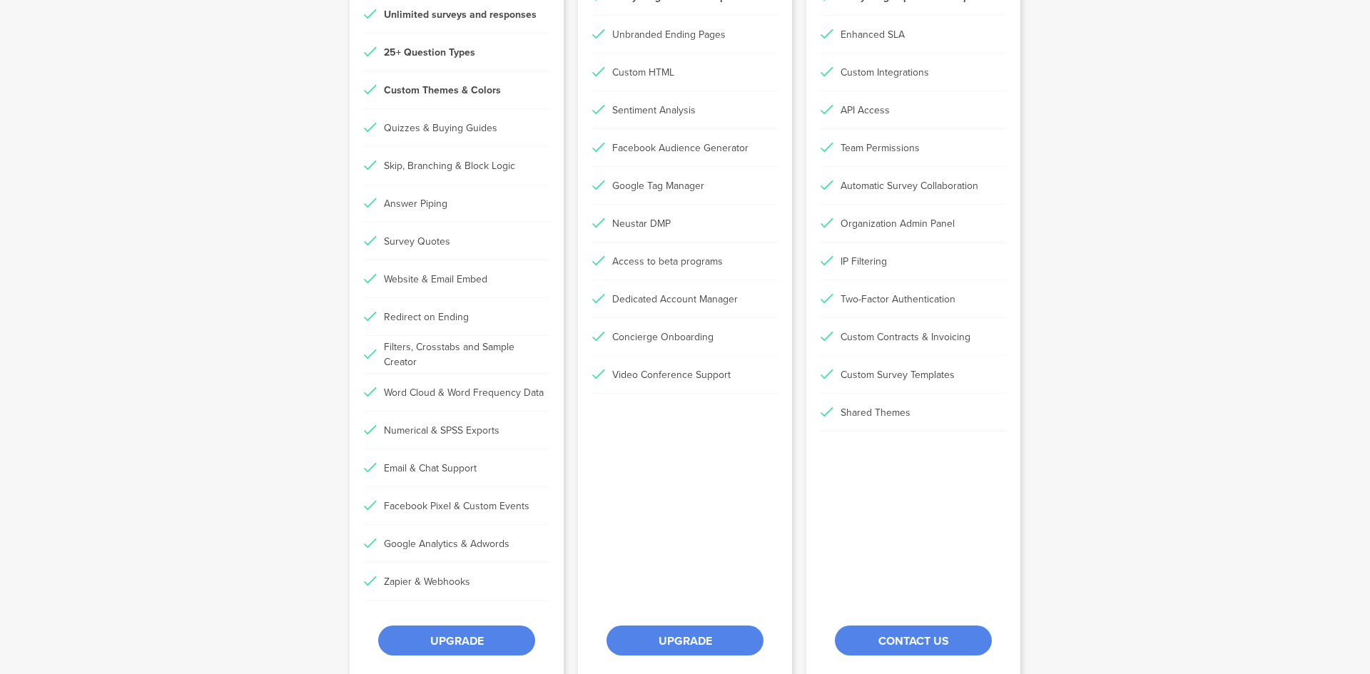
click at [1158, 437] on sg-dialog-overlay "More features, More insights Pick a plan that best fits your needs Monthly Annu…" at bounding box center [685, 337] width 1370 height 674
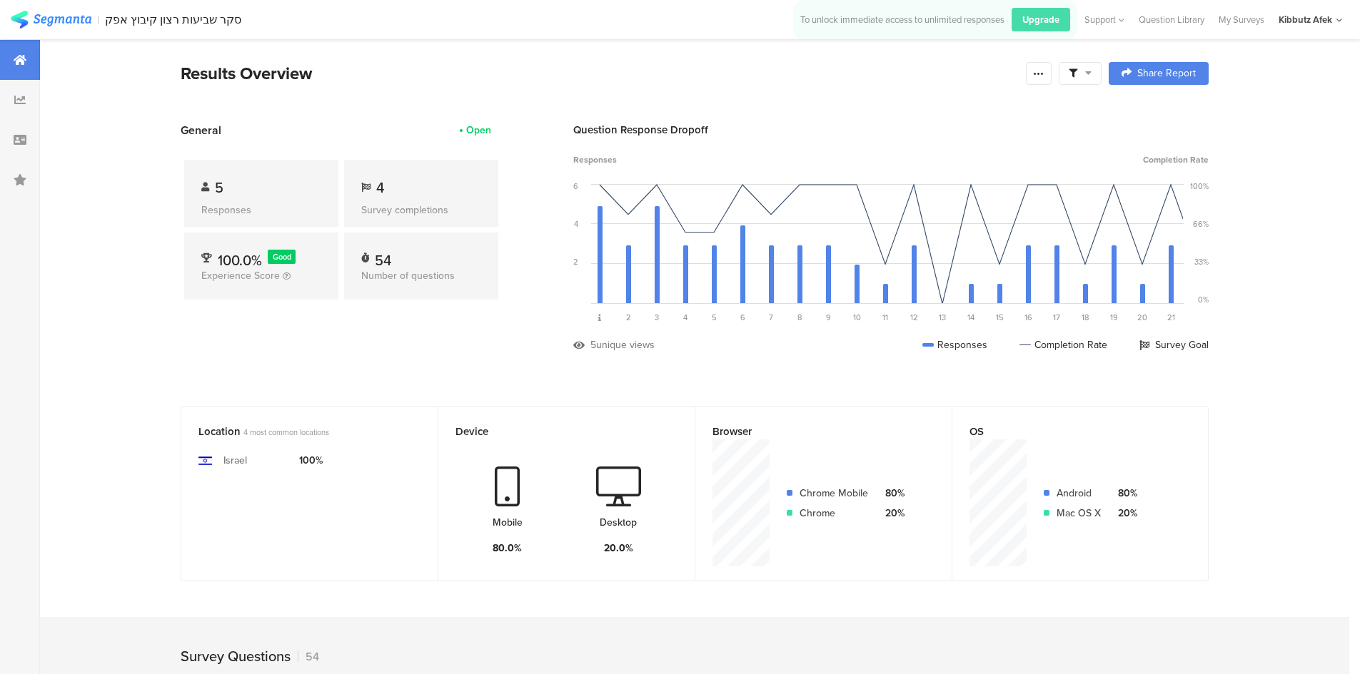
click at [59, 19] on img at bounding box center [51, 20] width 81 height 18
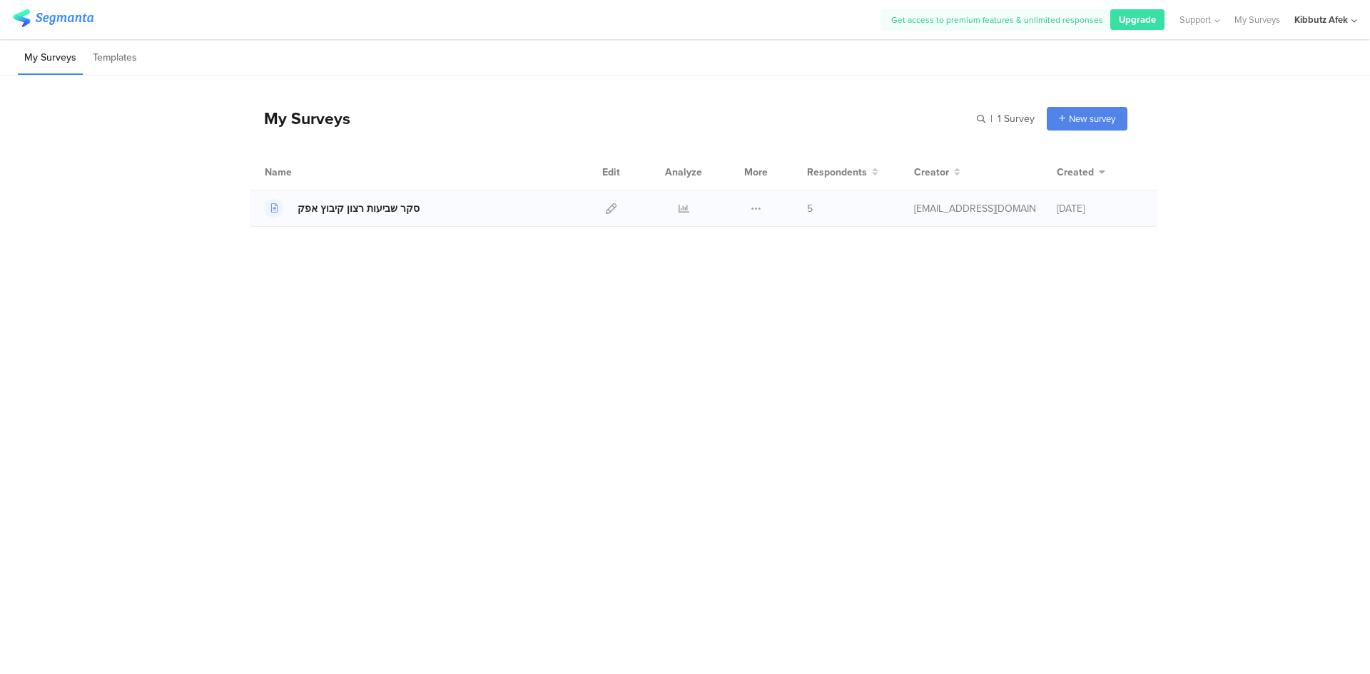
click at [363, 209] on div "סקר שביעות רצון קיבוץ אפק" at bounding box center [359, 208] width 122 height 15
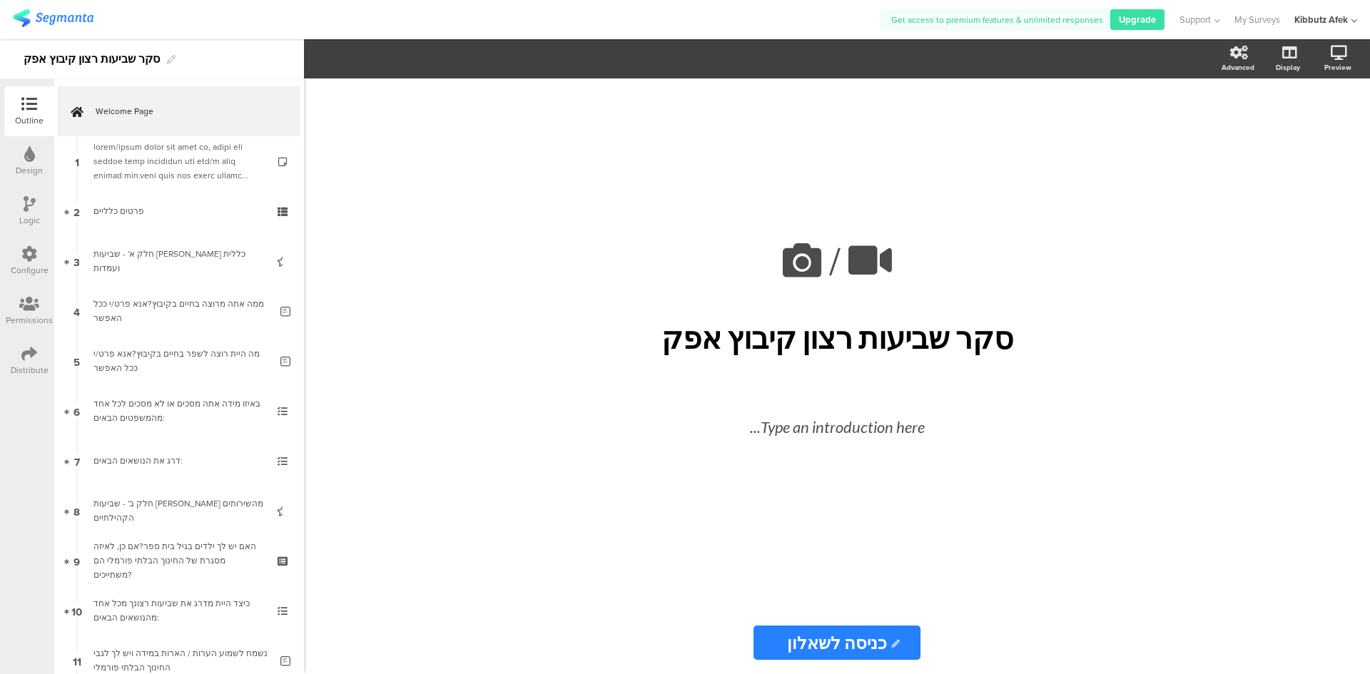
click at [31, 351] on icon at bounding box center [29, 354] width 16 height 16
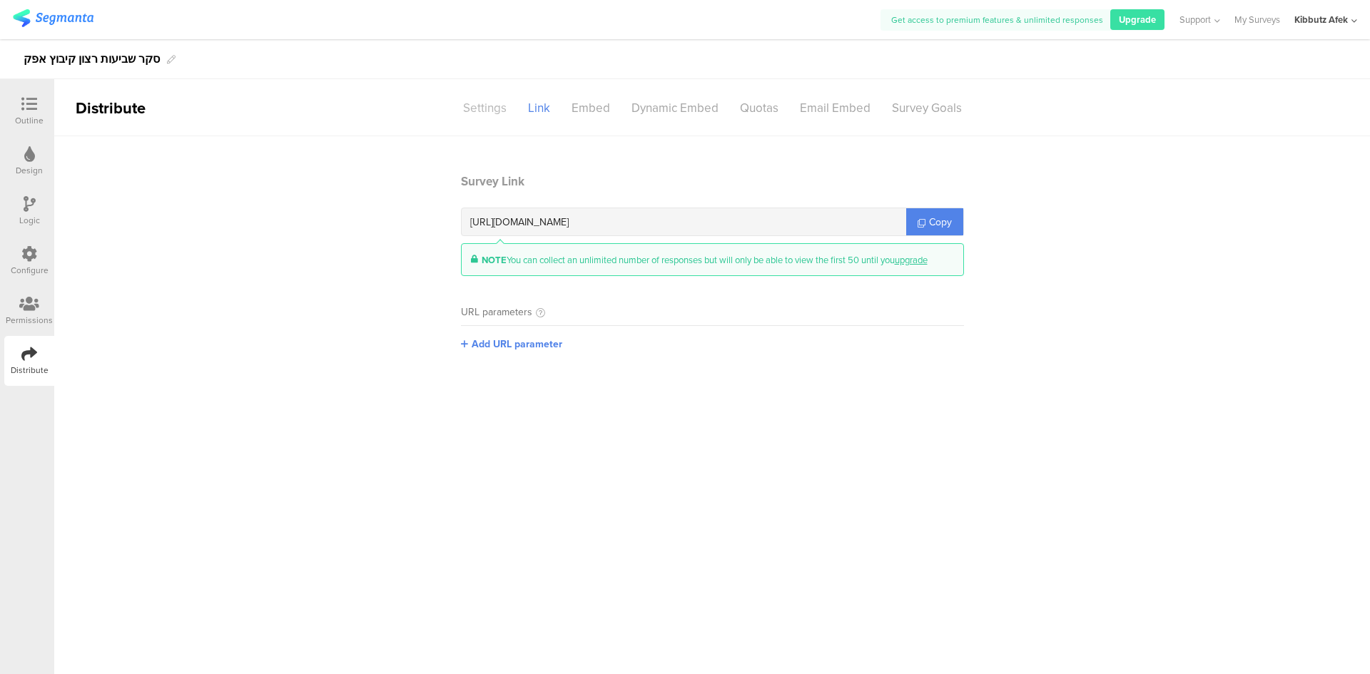
click at [498, 113] on div "Settings" at bounding box center [485, 108] width 65 height 25
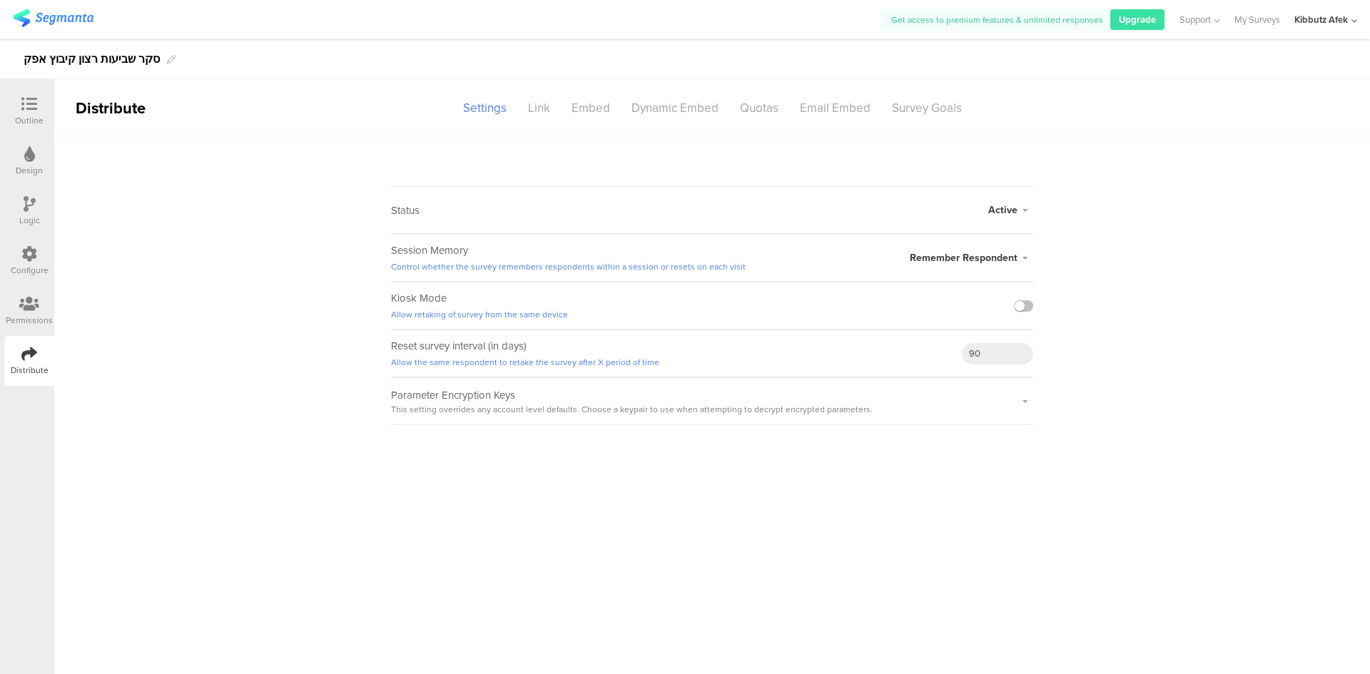
click at [1028, 257] on icon at bounding box center [1026, 258] width 16 height 9
click at [540, 109] on div "Link" at bounding box center [539, 108] width 44 height 25
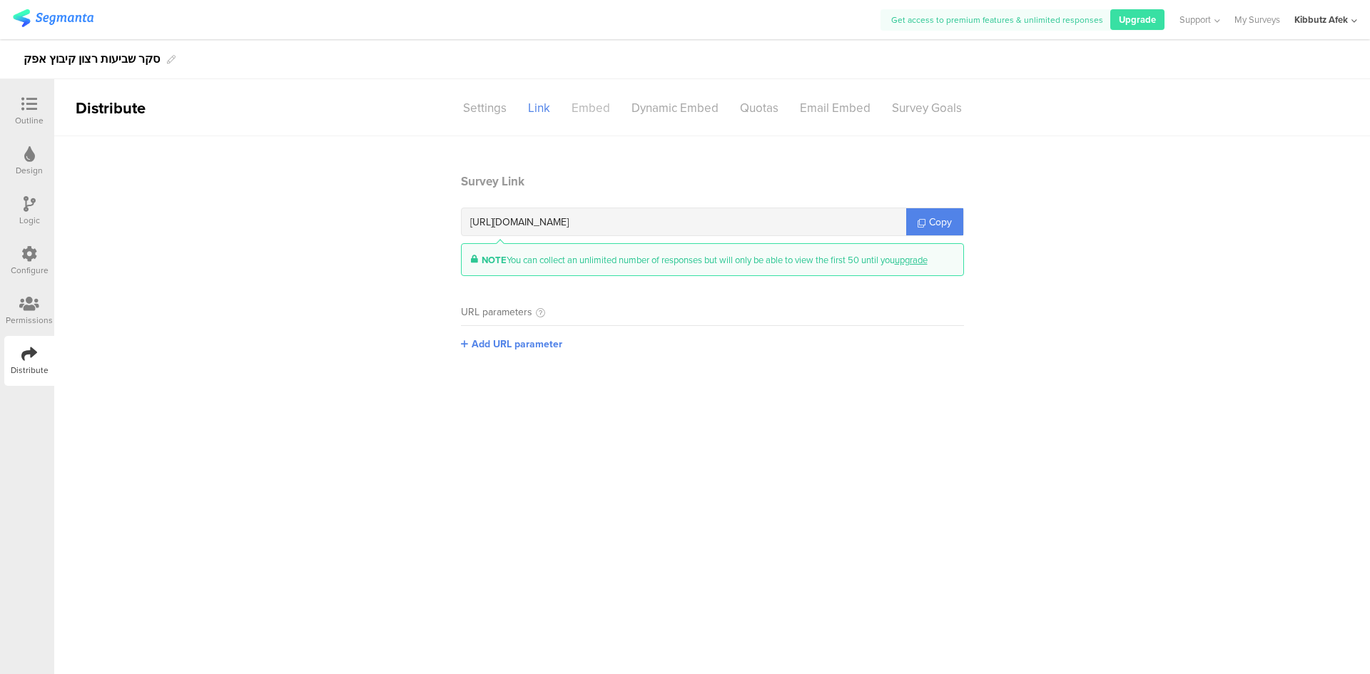
click at [595, 108] on div "Embed" at bounding box center [591, 108] width 60 height 25
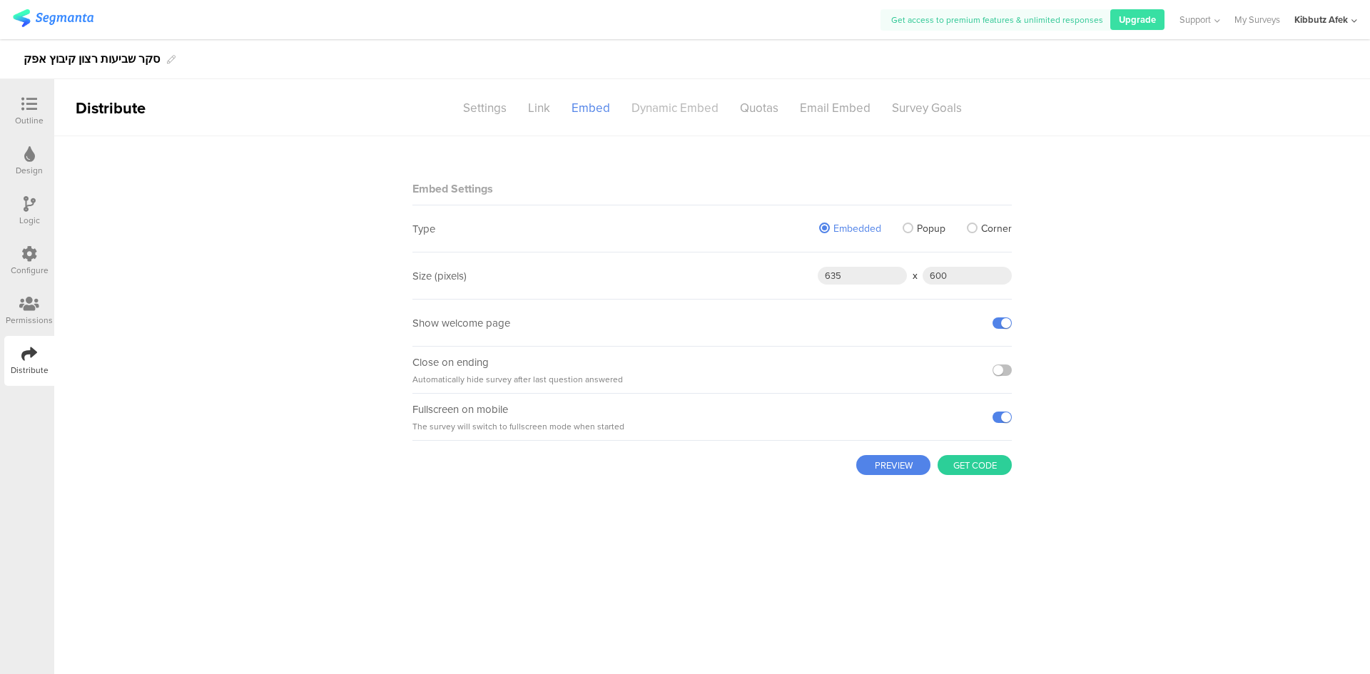
click at [689, 106] on div "Dynamic Embed" at bounding box center [675, 108] width 108 height 25
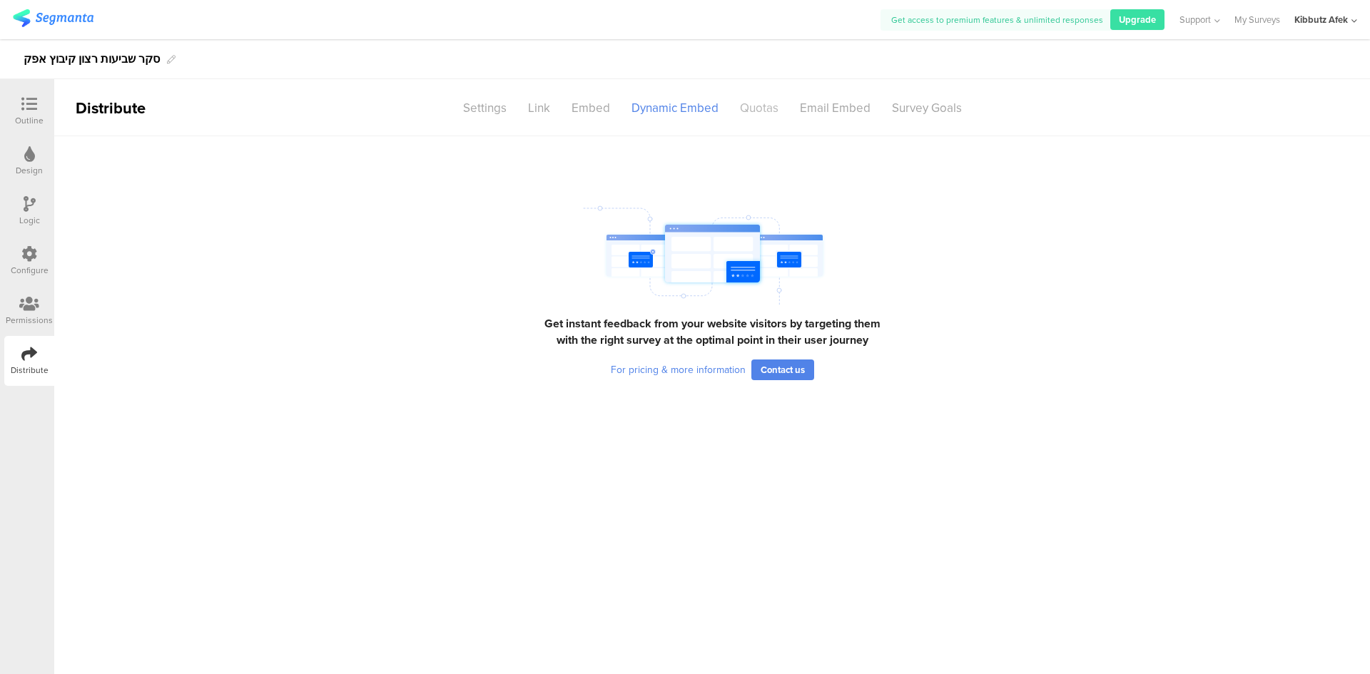
click at [754, 103] on div "Quotas" at bounding box center [759, 108] width 60 height 25
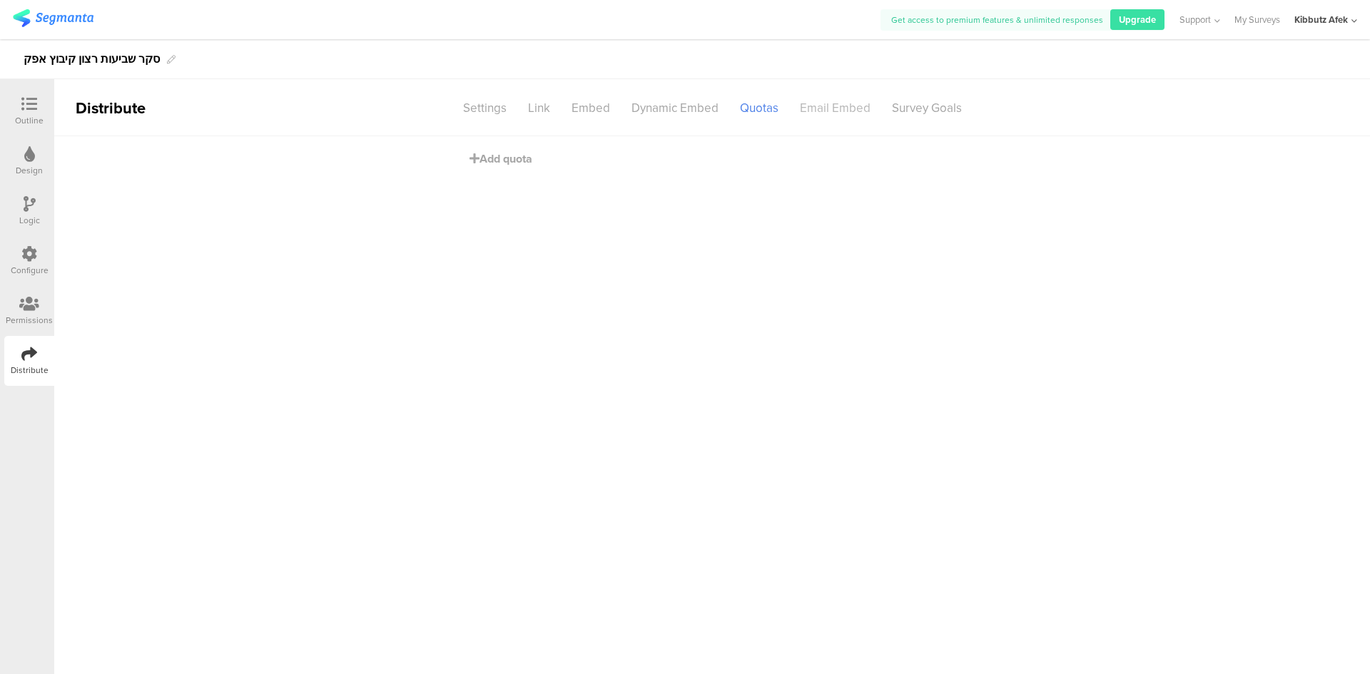
click at [849, 109] on div "Email Embed" at bounding box center [835, 108] width 92 height 25
click at [909, 109] on div "Survey Goals" at bounding box center [926, 108] width 91 height 25
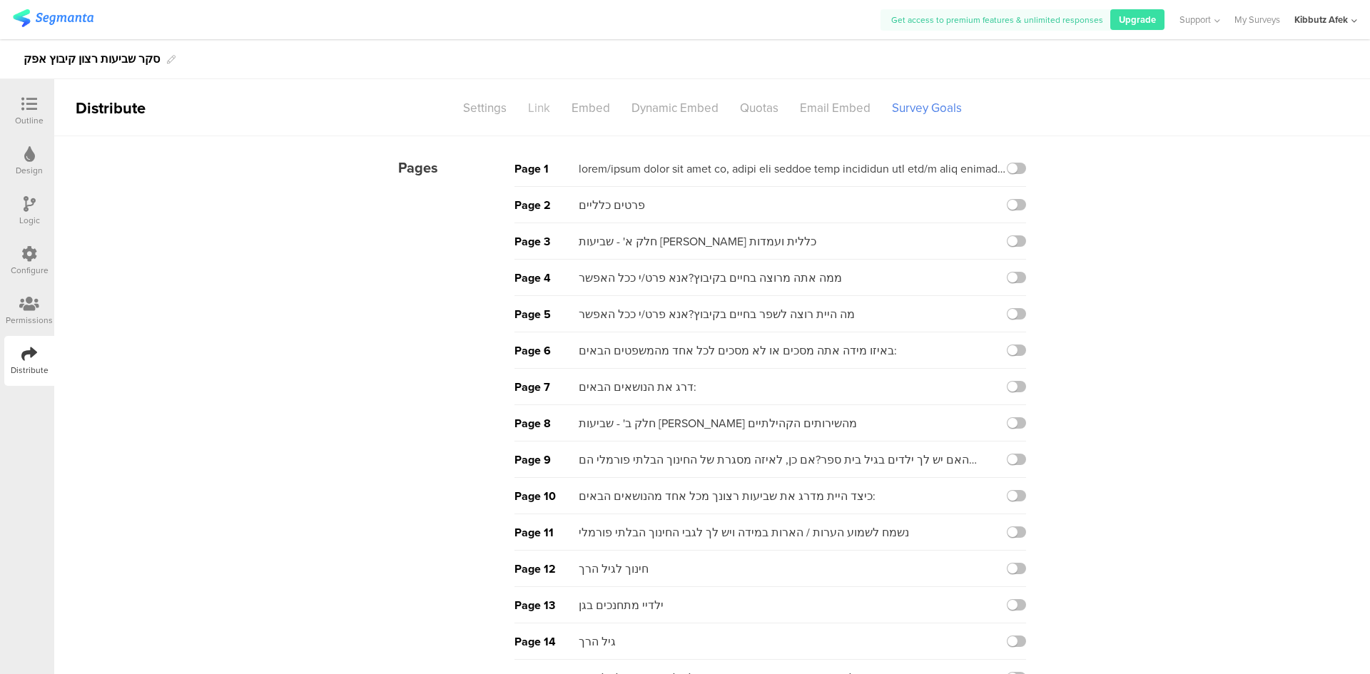
click at [541, 108] on div "Link" at bounding box center [539, 108] width 44 height 25
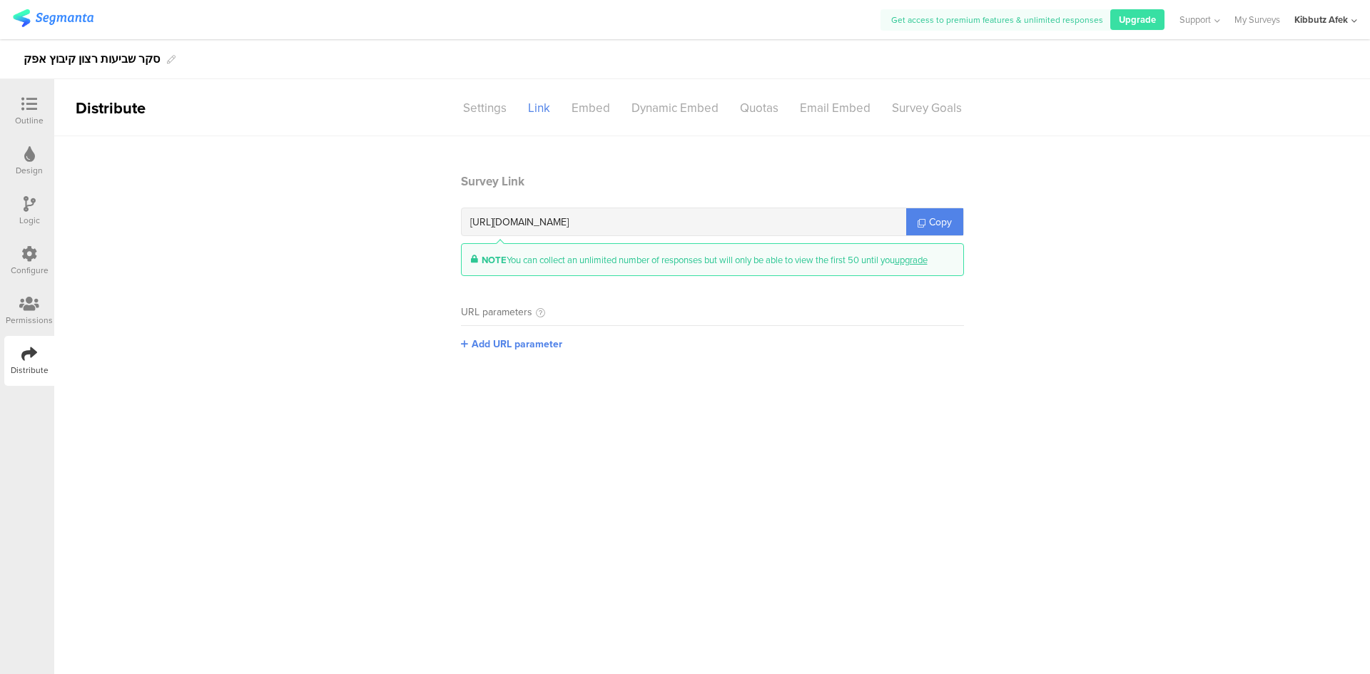
click at [26, 304] on icon at bounding box center [29, 304] width 20 height 16
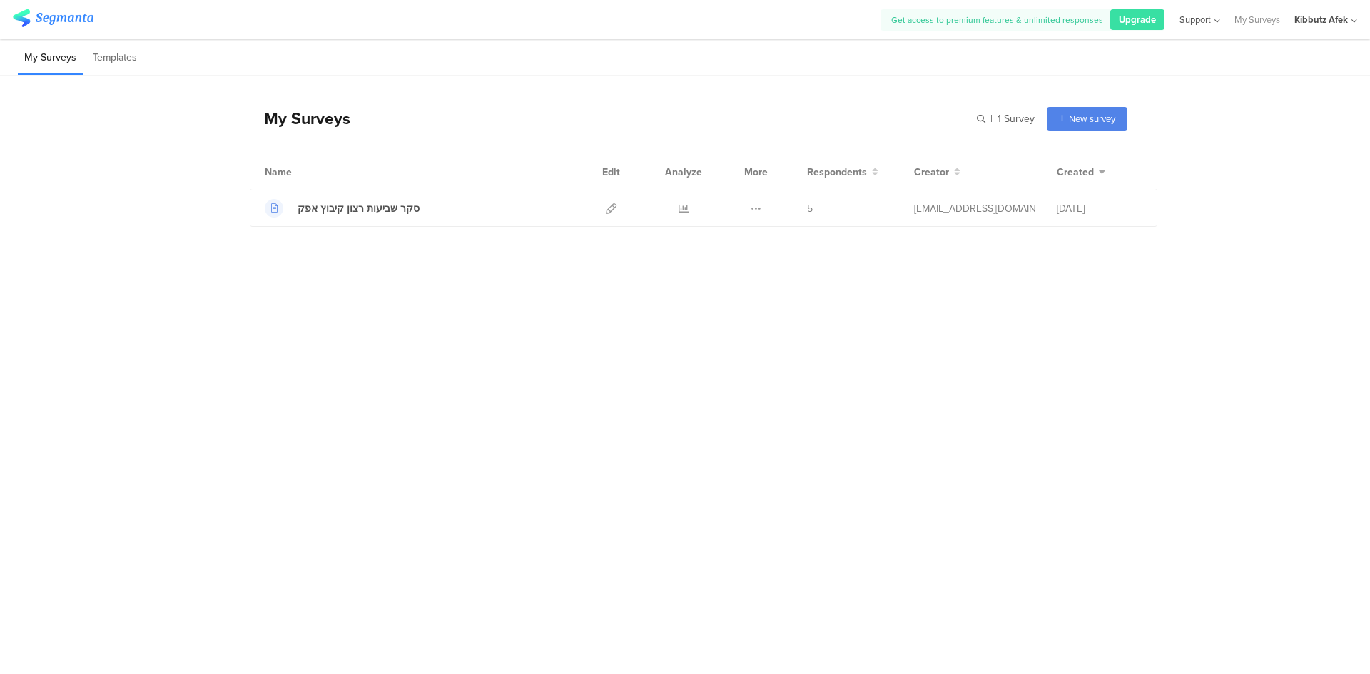
click at [1215, 19] on icon at bounding box center [1215, 21] width 9 height 11
click at [1128, 18] on span "Upgrade" at bounding box center [1137, 20] width 37 height 14
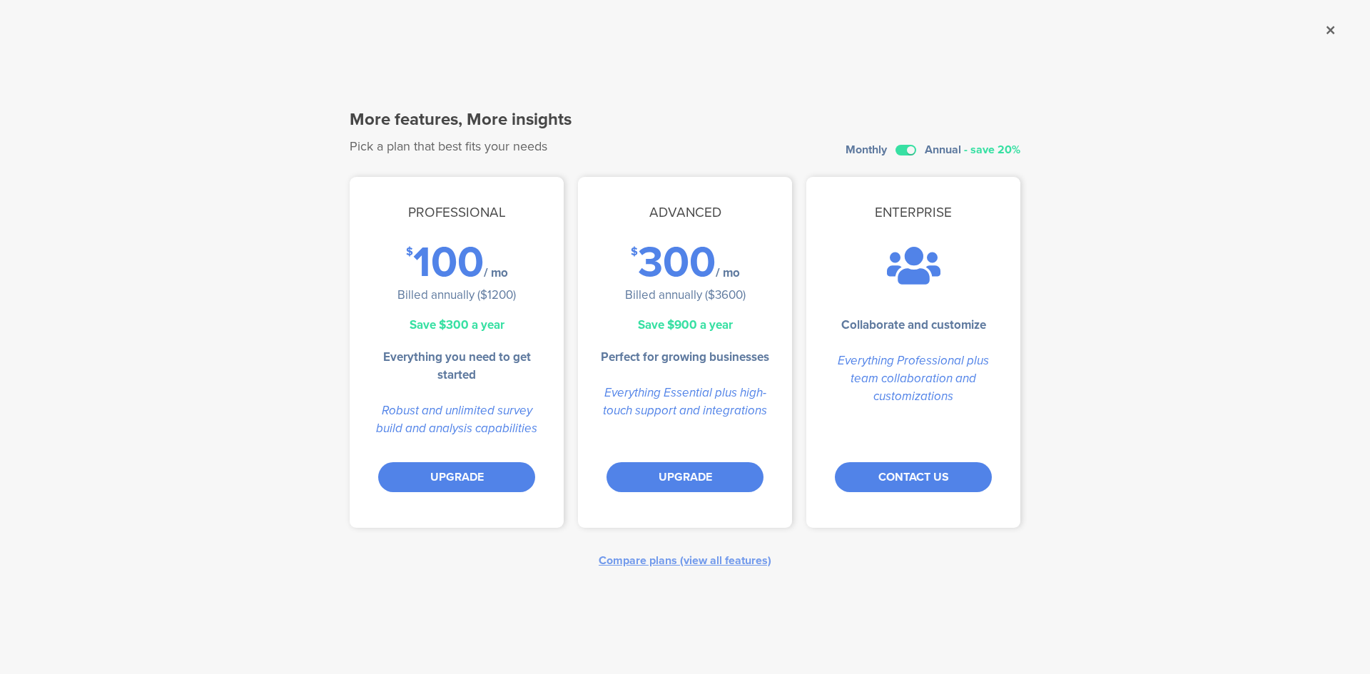
click at [905, 150] on label at bounding box center [906, 150] width 21 height 11
click at [0, 0] on input "checkbox" at bounding box center [0, 0] width 0 height 0
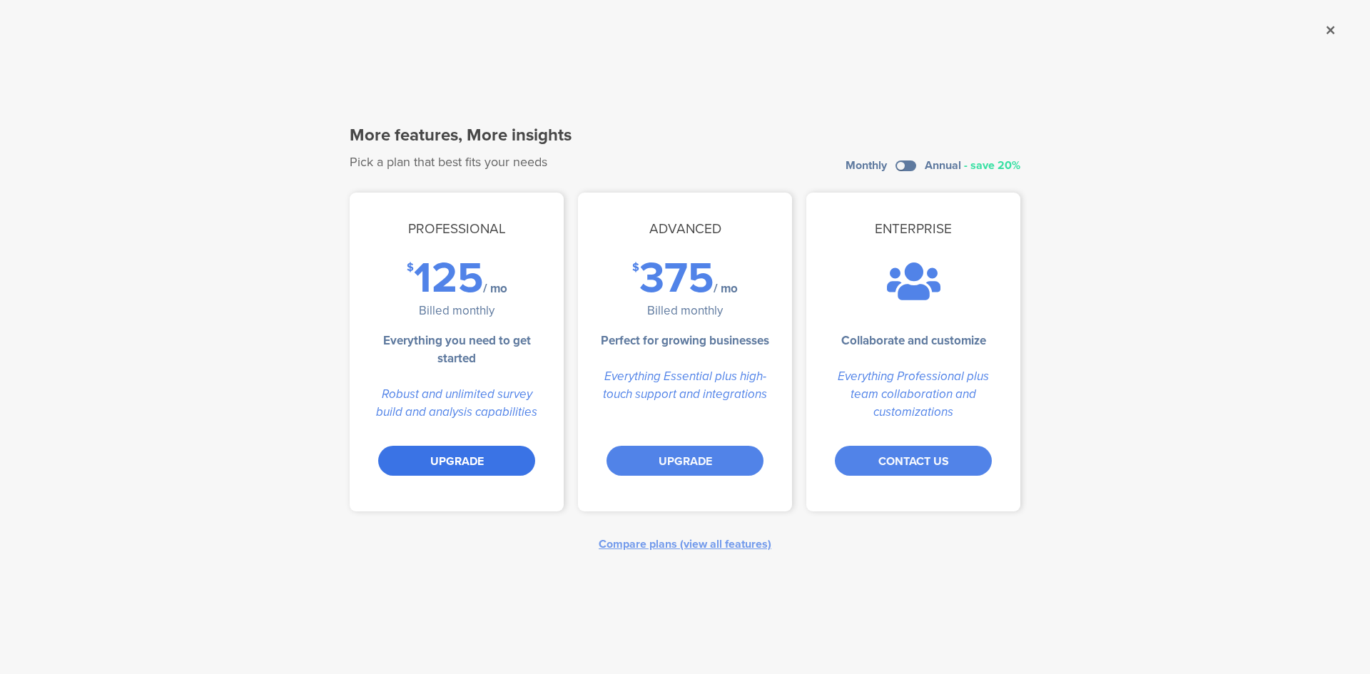
click at [445, 458] on div "UPGRADE" at bounding box center [456, 461] width 157 height 30
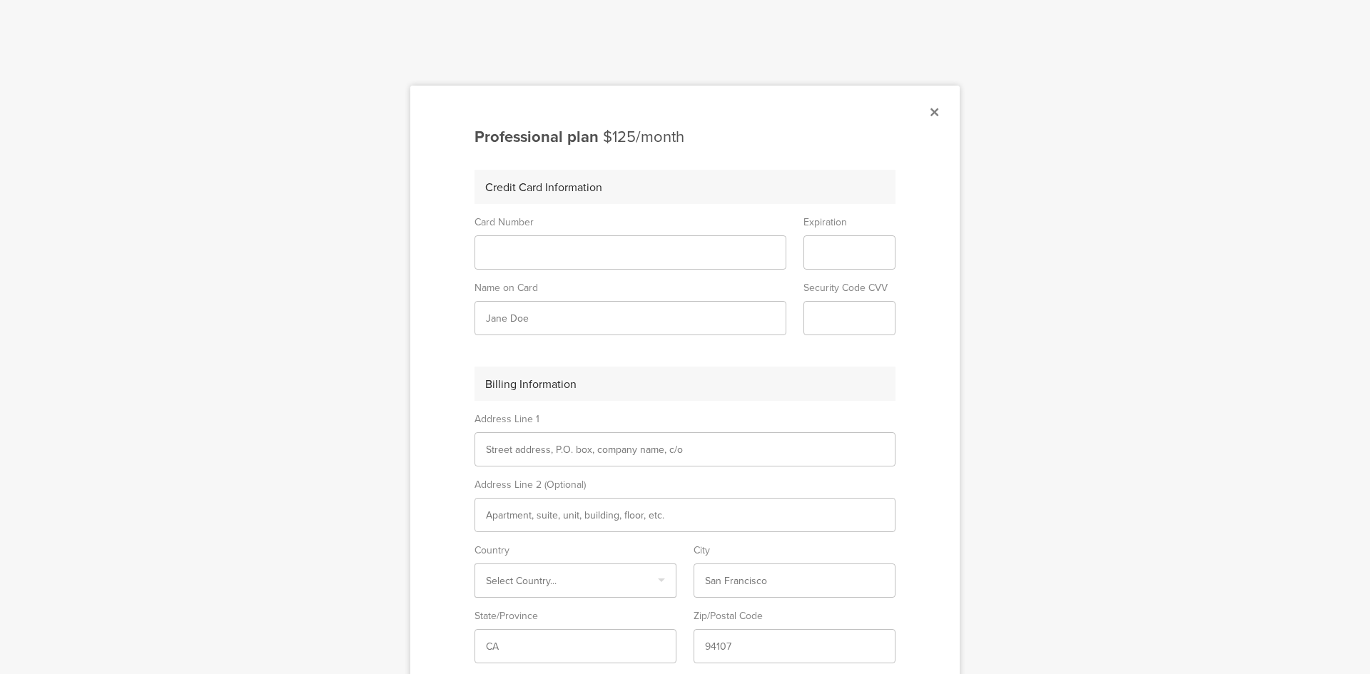
click at [565, 263] on sg-form-field-input at bounding box center [631, 253] width 312 height 34
type input "[PERSON_NAME]"
click at [584, 445] on input "text" at bounding box center [685, 450] width 398 height 15
type input "Afek 1"
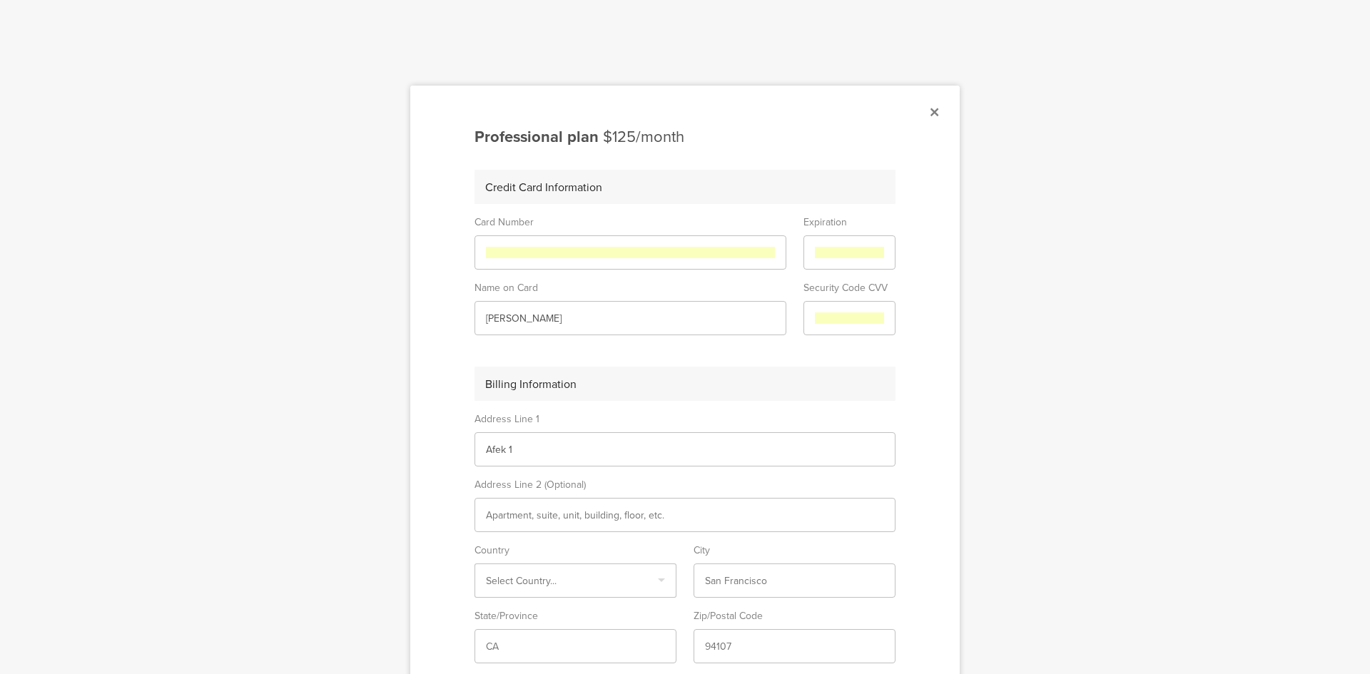
type input "Israel"
type input "Afek"
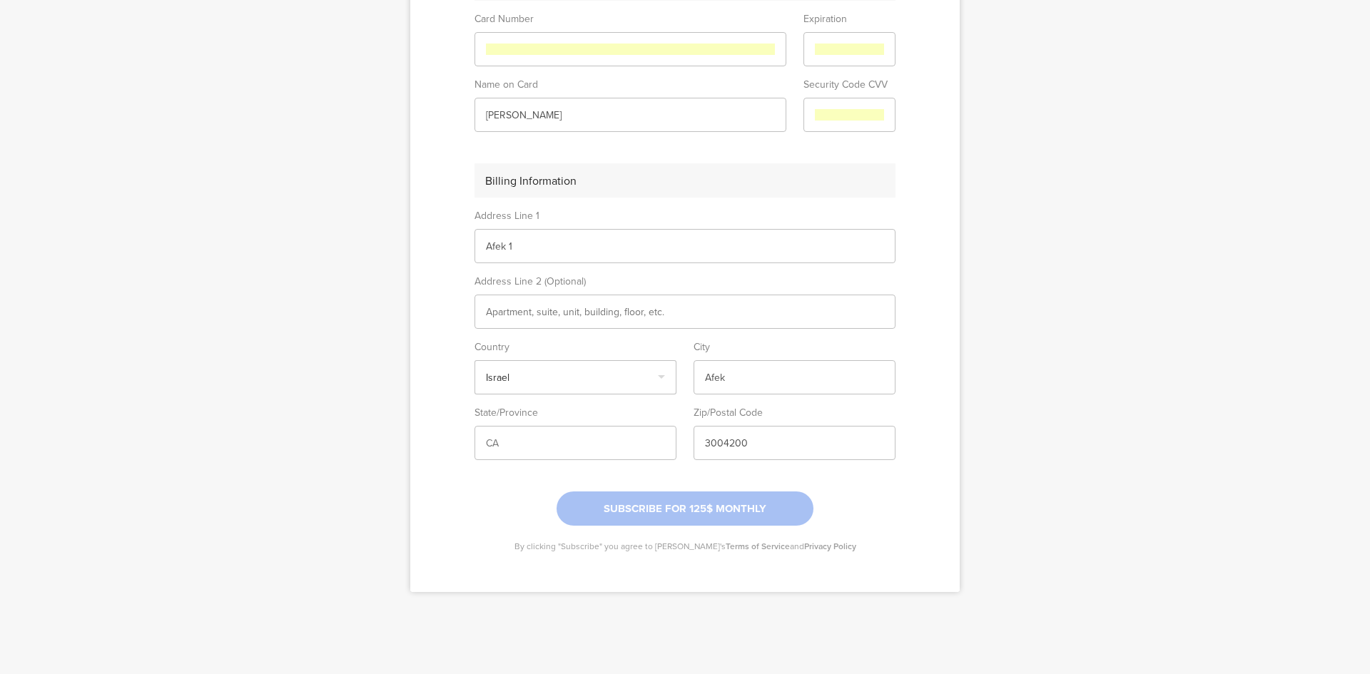
scroll to position [211, 0]
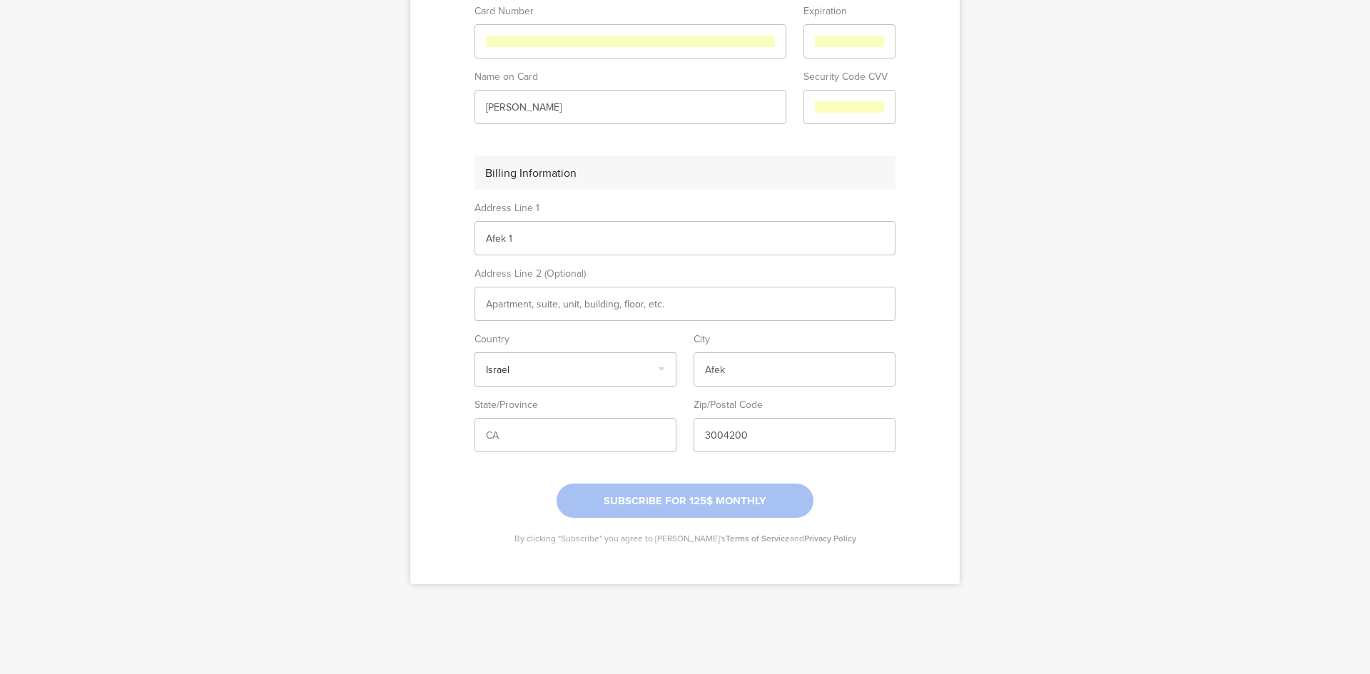
click at [682, 493] on div at bounding box center [685, 501] width 257 height 34
click at [682, 501] on div at bounding box center [685, 501] width 257 height 34
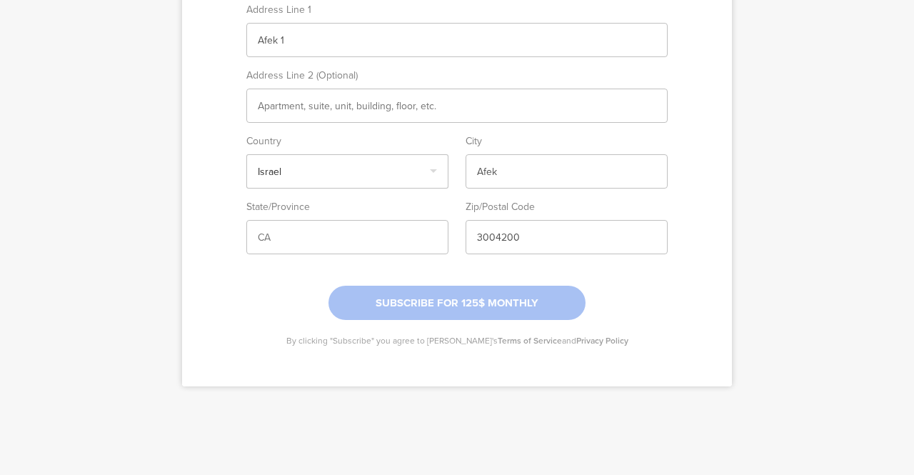
scroll to position [410, 0]
click at [462, 300] on div at bounding box center [456, 302] width 257 height 34
click at [477, 300] on div at bounding box center [456, 302] width 257 height 34
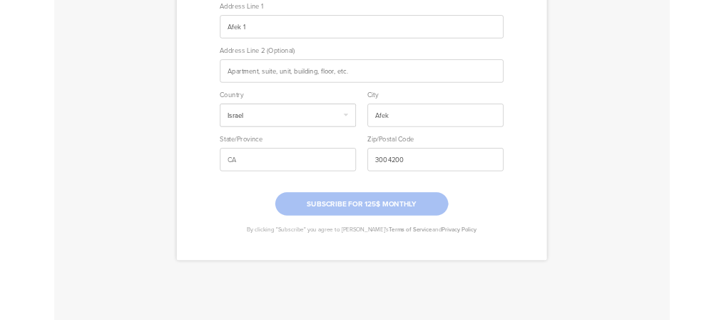
scroll to position [339, 0]
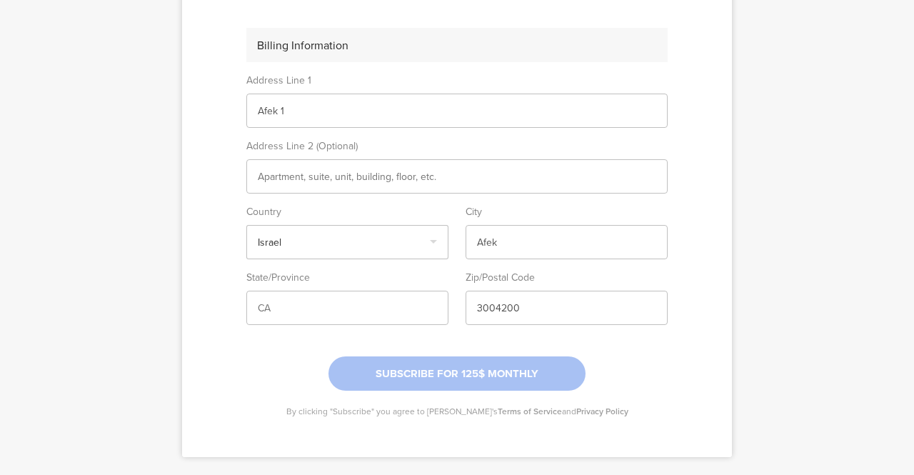
click at [477, 305] on input "3004200" at bounding box center [566, 307] width 179 height 15
click at [510, 302] on input "26351" at bounding box center [566, 307] width 179 height 15
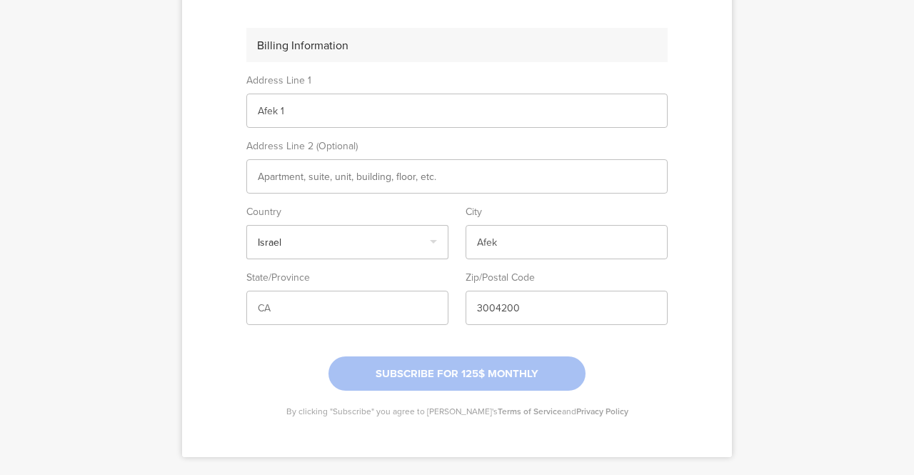
type input "3004200"
click at [823, 255] on div at bounding box center [457, 237] width 914 height 475
click at [47, 211] on div at bounding box center [457, 237] width 914 height 475
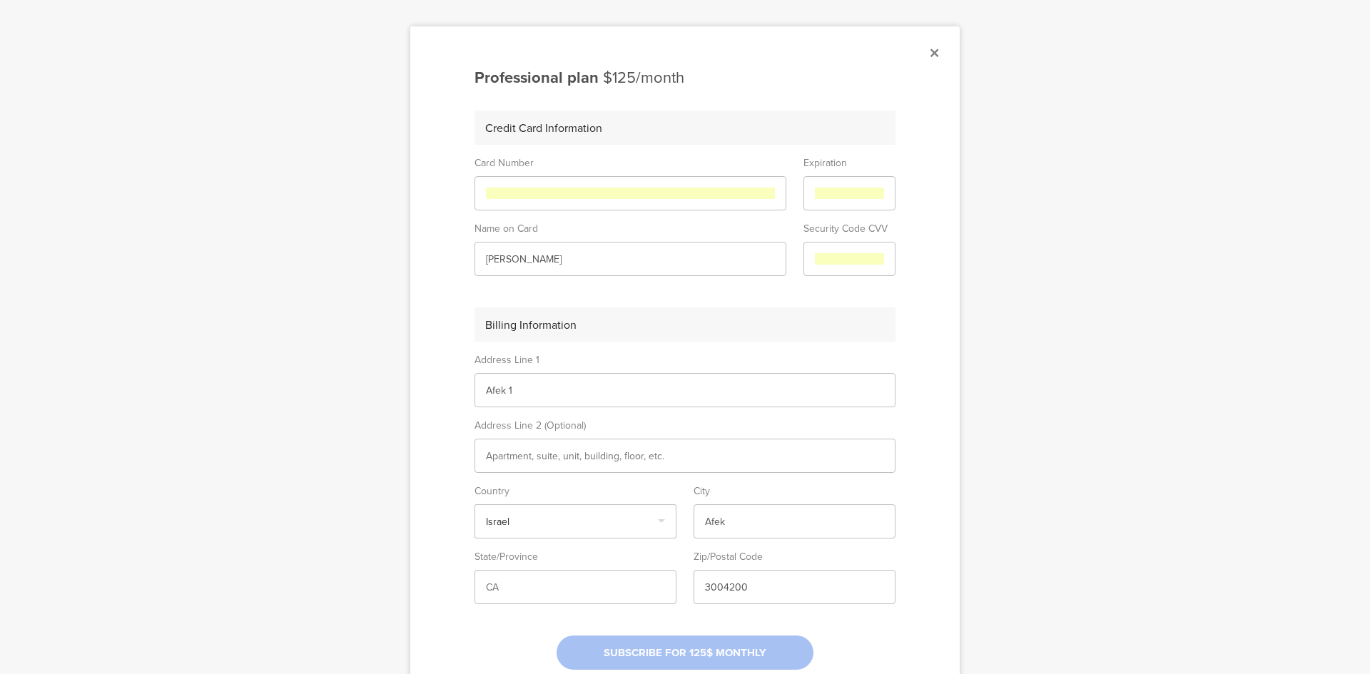
scroll to position [71, 0]
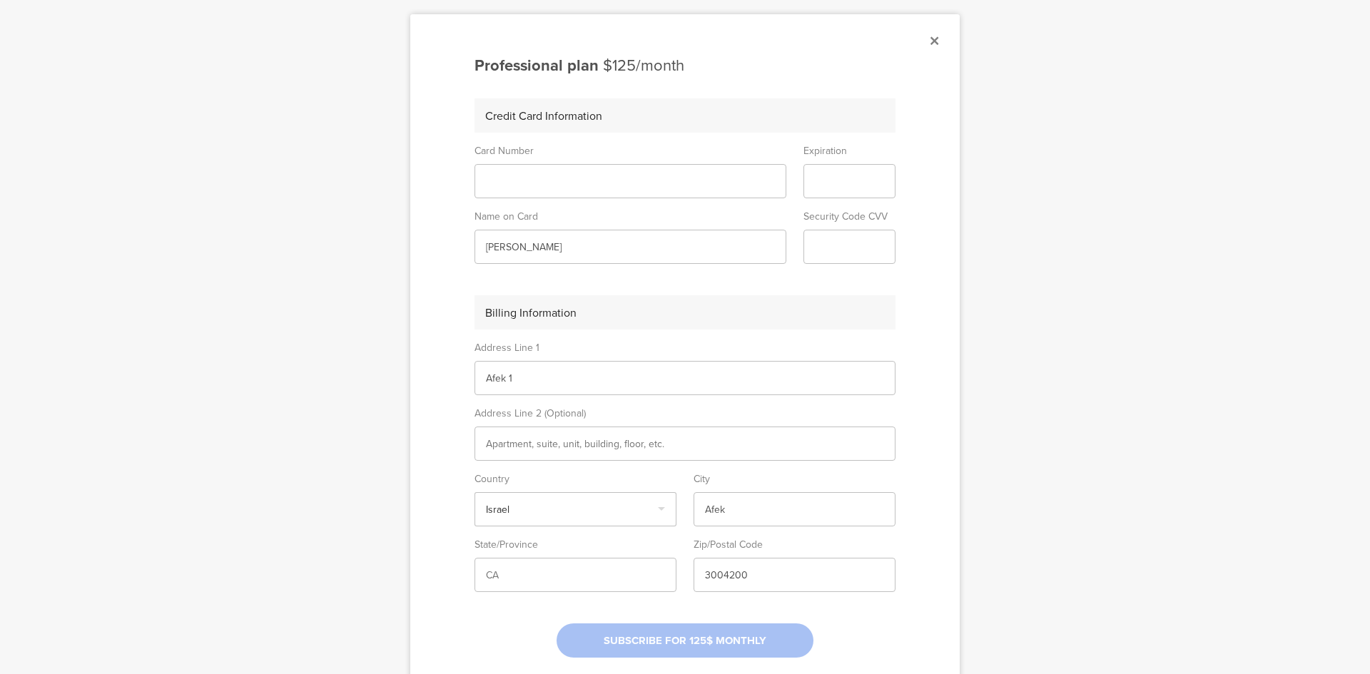
click at [1018, 459] on div at bounding box center [685, 337] width 1370 height 674
click at [661, 640] on div at bounding box center [685, 641] width 257 height 34
click at [931, 39] on icon at bounding box center [935, 40] width 8 height 13
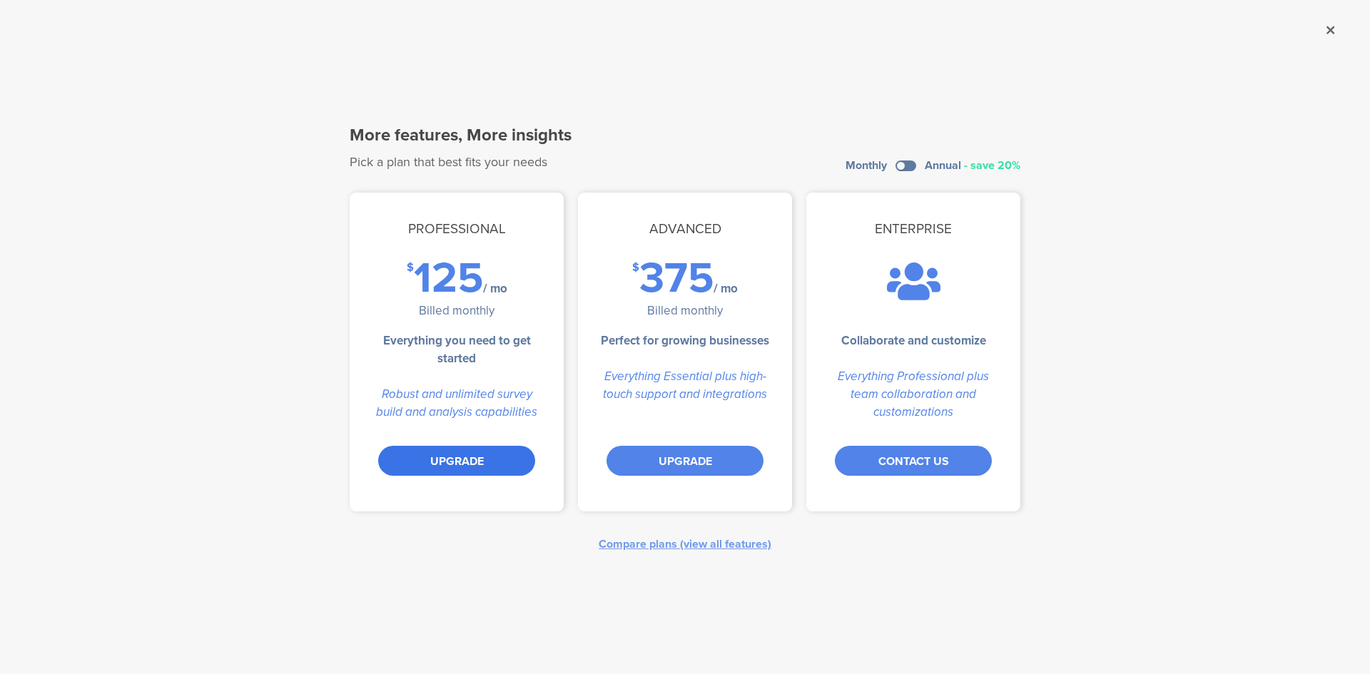
click at [452, 471] on div "UPGRADE" at bounding box center [456, 461] width 157 height 30
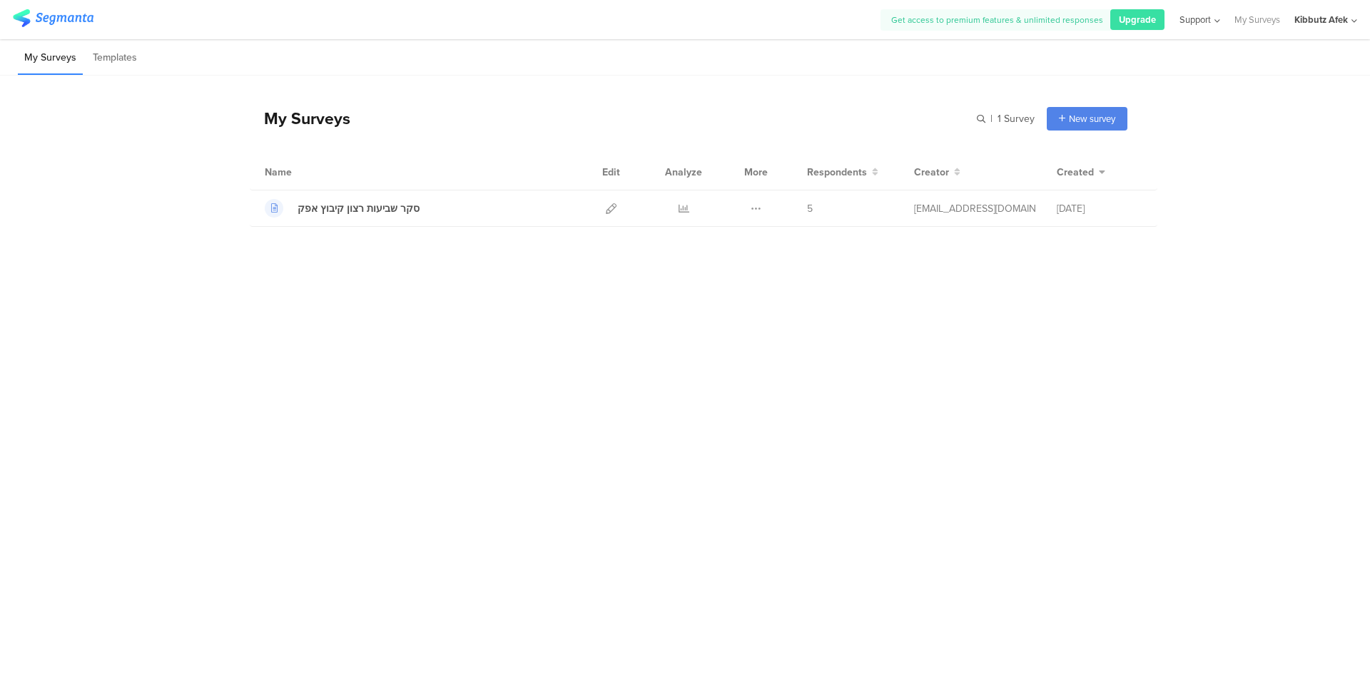
click at [1217, 20] on icon at bounding box center [1215, 21] width 9 height 11
click at [1085, 95] on div "Live Chat" at bounding box center [1130, 99] width 178 height 32
click at [1127, 19] on span "Upgrade" at bounding box center [1137, 20] width 37 height 14
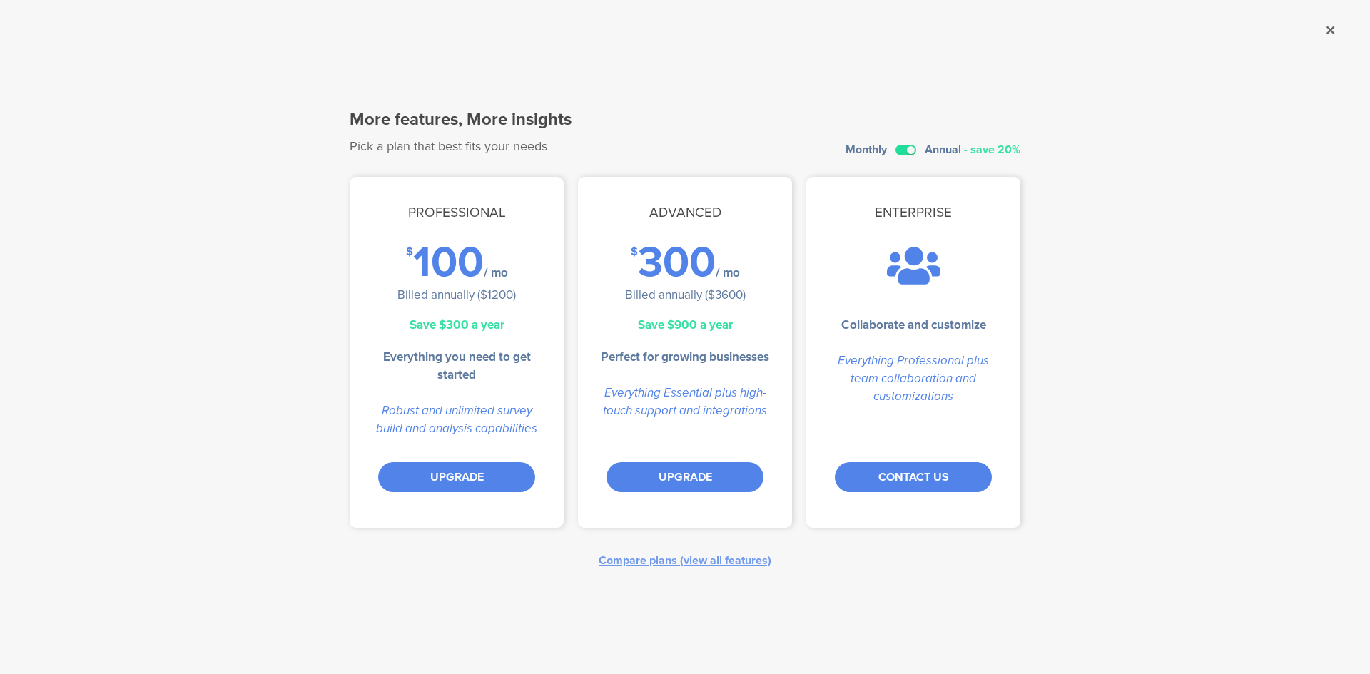
click at [906, 153] on label at bounding box center [906, 150] width 21 height 11
click at [0, 0] on input "checkbox" at bounding box center [0, 0] width 0 height 0
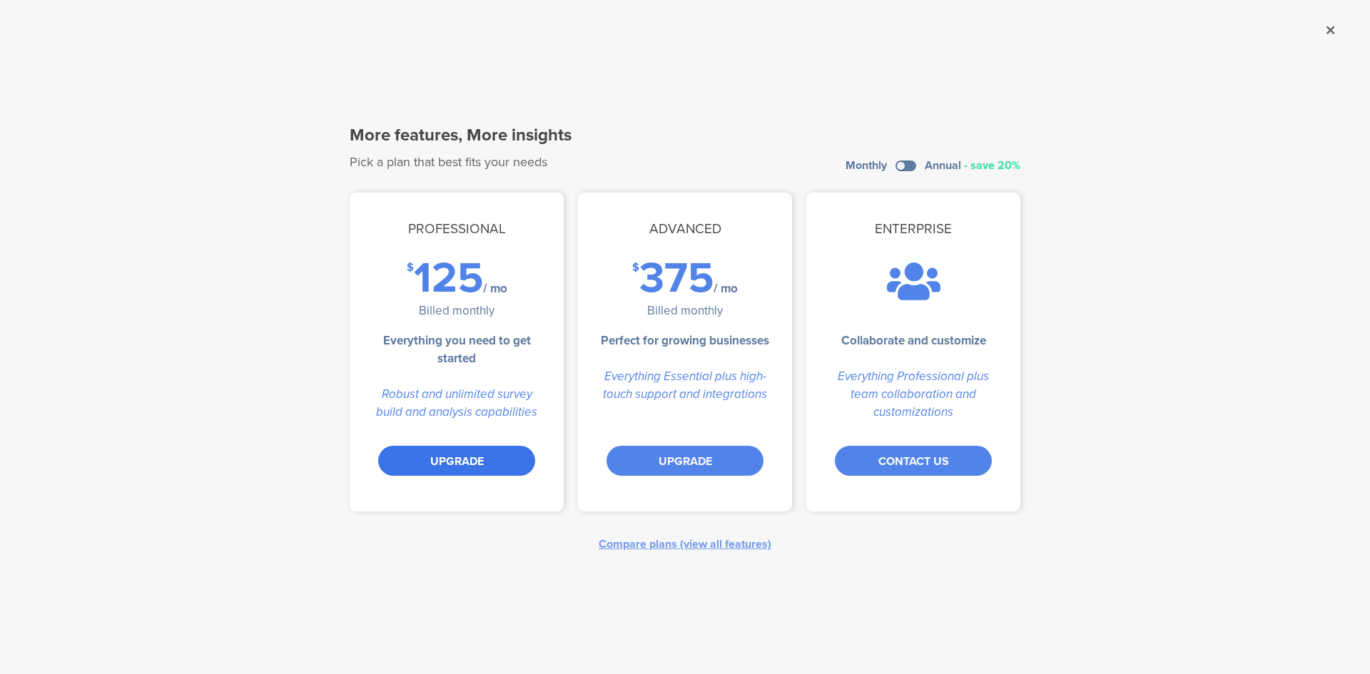
click at [455, 468] on div "UPGRADE" at bounding box center [456, 461] width 157 height 30
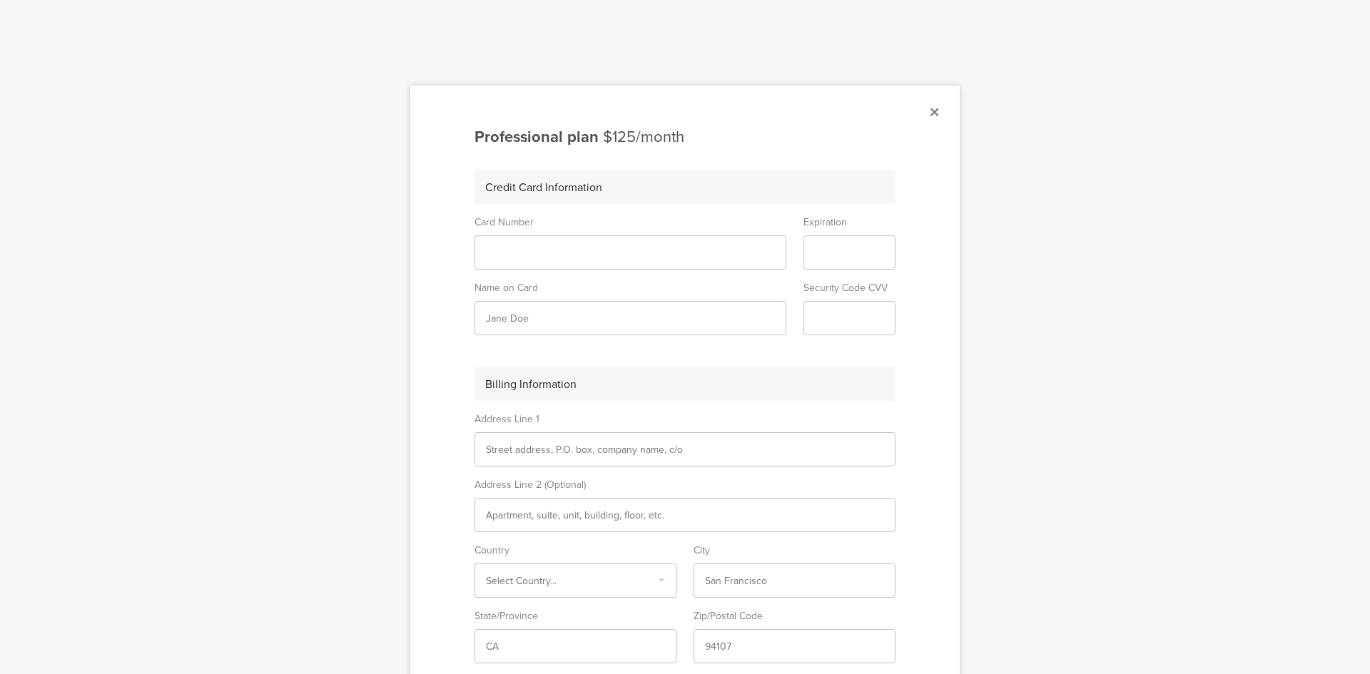
type input "[PERSON_NAME]"
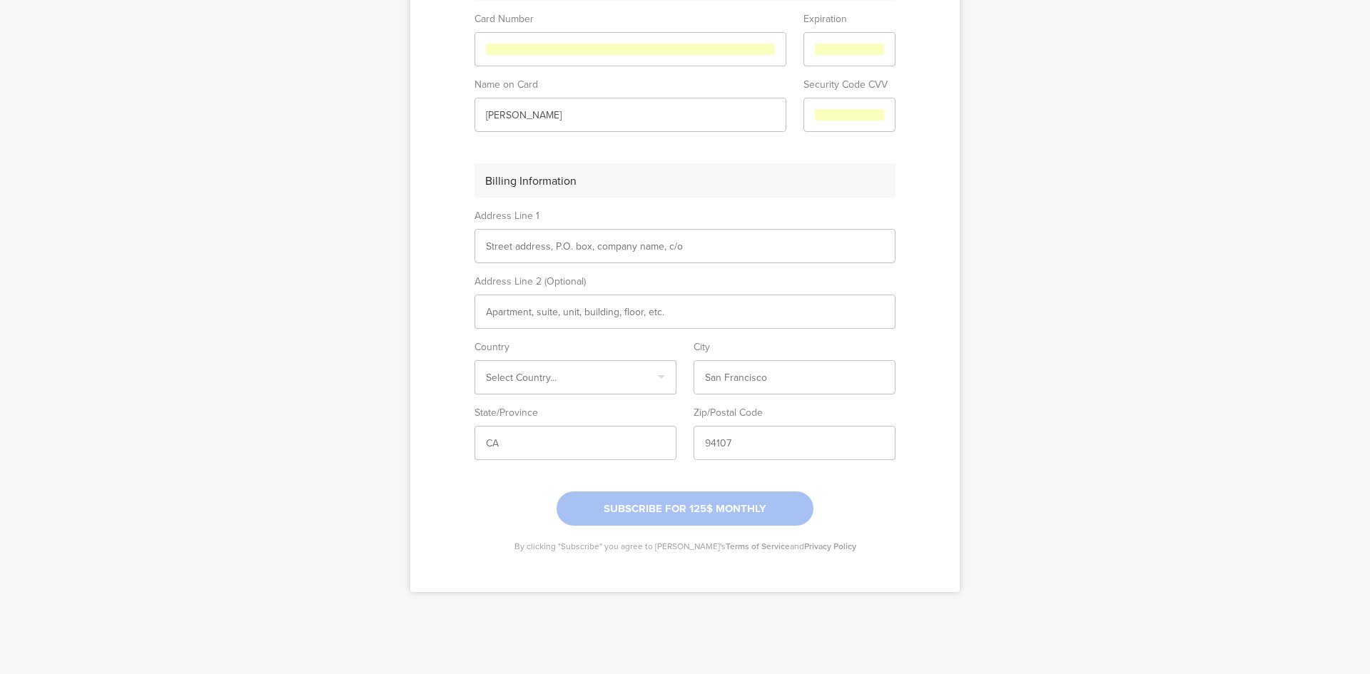
scroll to position [211, 0]
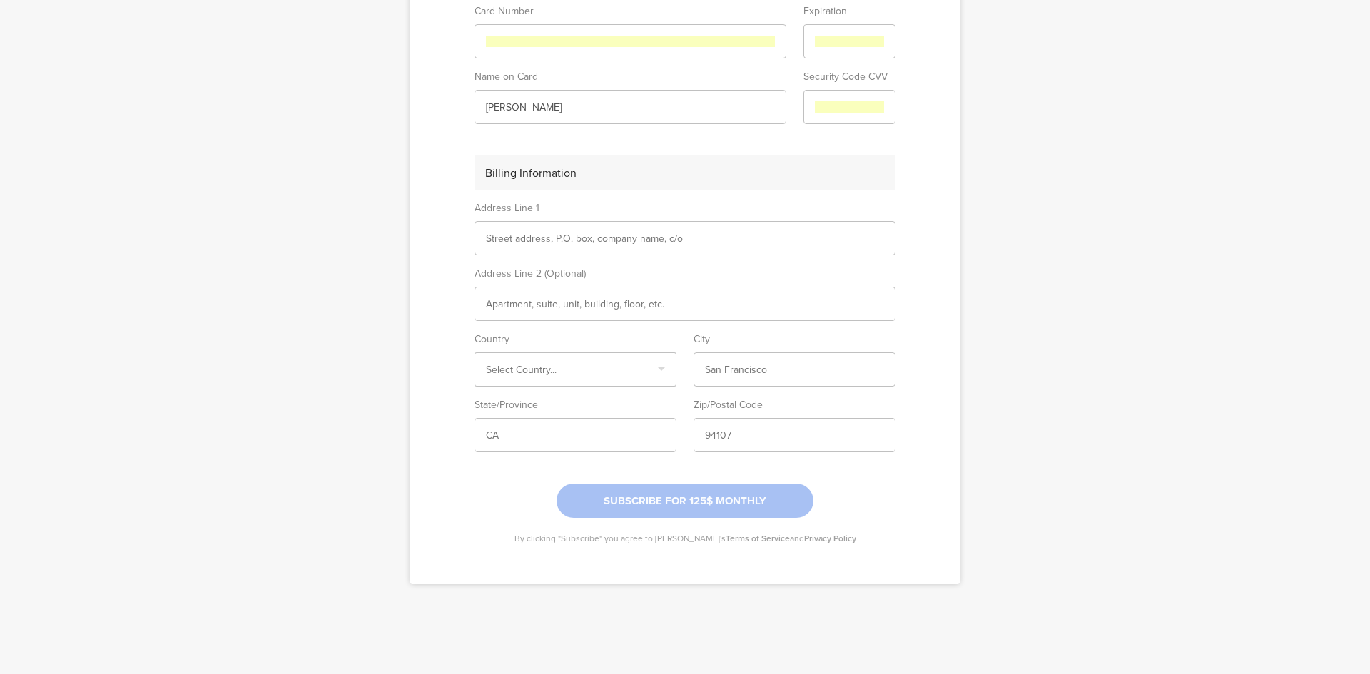
click at [594, 237] on input "text" at bounding box center [685, 238] width 398 height 15
type input "Afek 1"
type input "Israel"
type input "Afek"
type input "3004200"
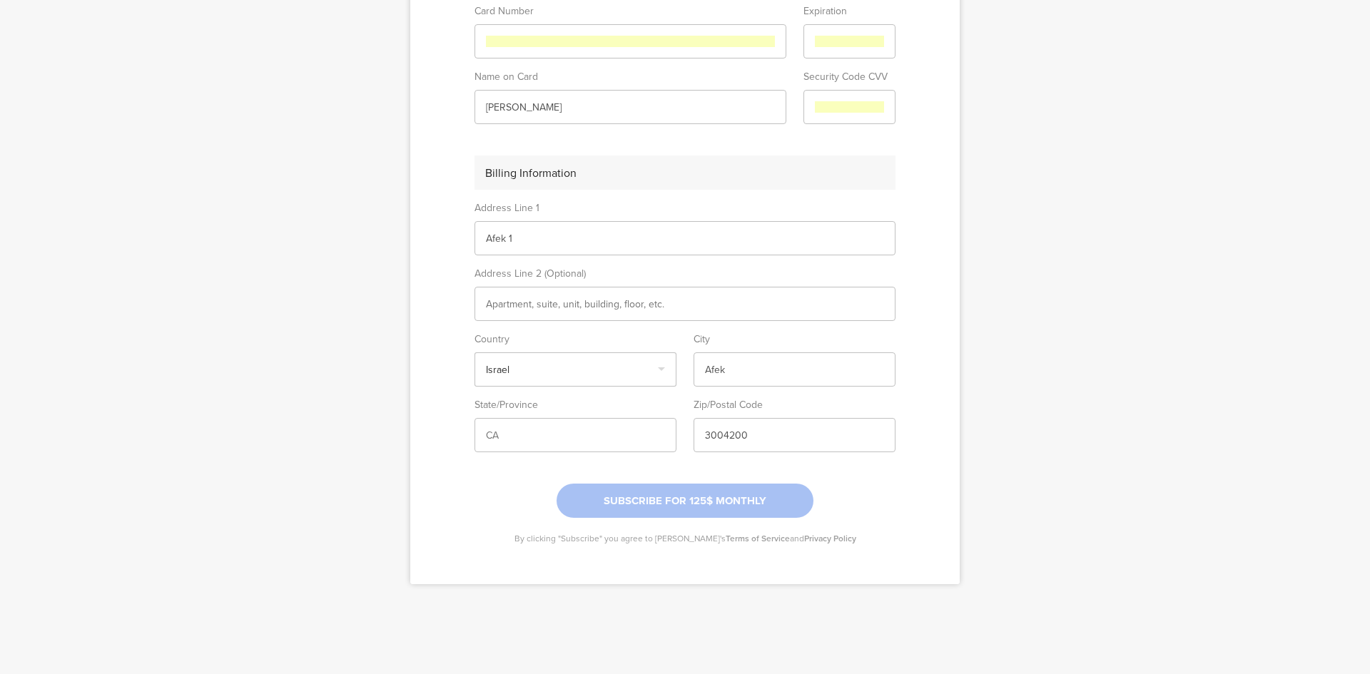
click at [652, 506] on div at bounding box center [685, 501] width 257 height 34
click at [491, 433] on input "text" at bounding box center [575, 435] width 179 height 15
click at [504, 439] on input "CA" at bounding box center [575, 435] width 179 height 15
click at [500, 437] on input "CA" at bounding box center [575, 435] width 179 height 15
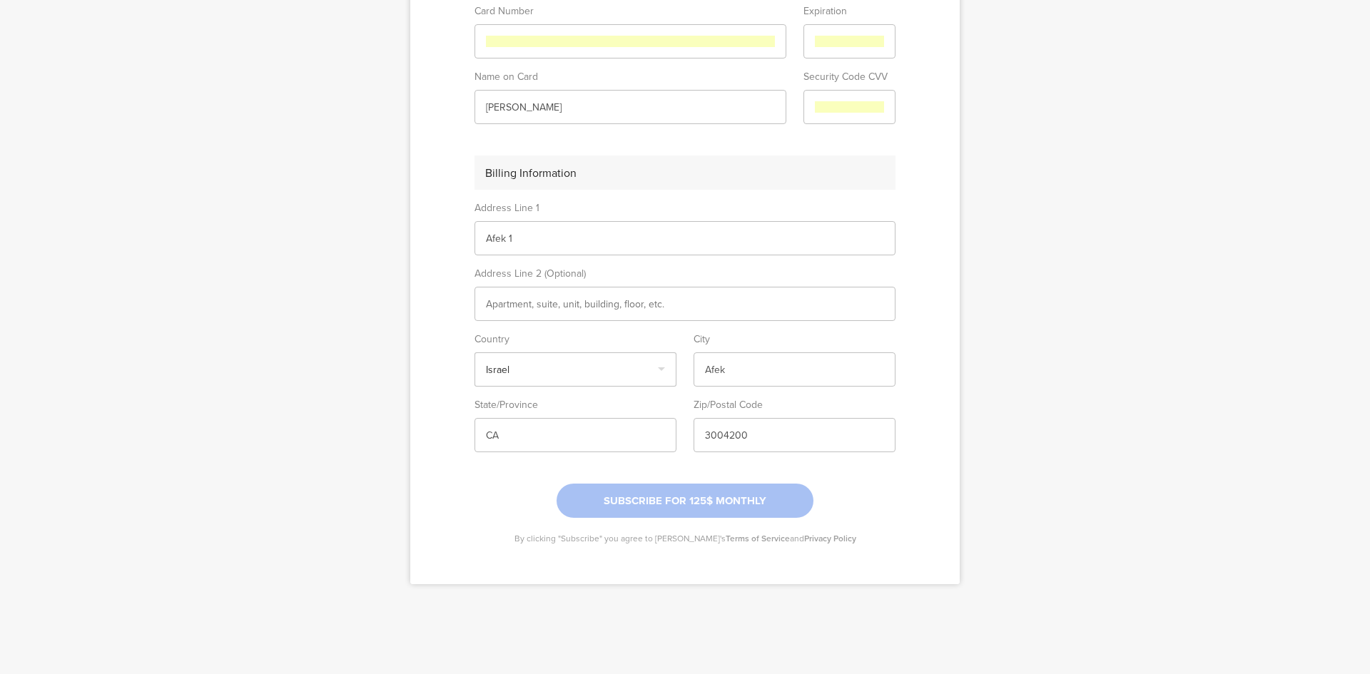
click at [500, 437] on input "CA" at bounding box center [575, 435] width 179 height 15
type input "U"
type input "Israel"
click at [632, 502] on div at bounding box center [685, 501] width 257 height 34
click at [704, 312] on sg-form-field-input at bounding box center [685, 304] width 421 height 34
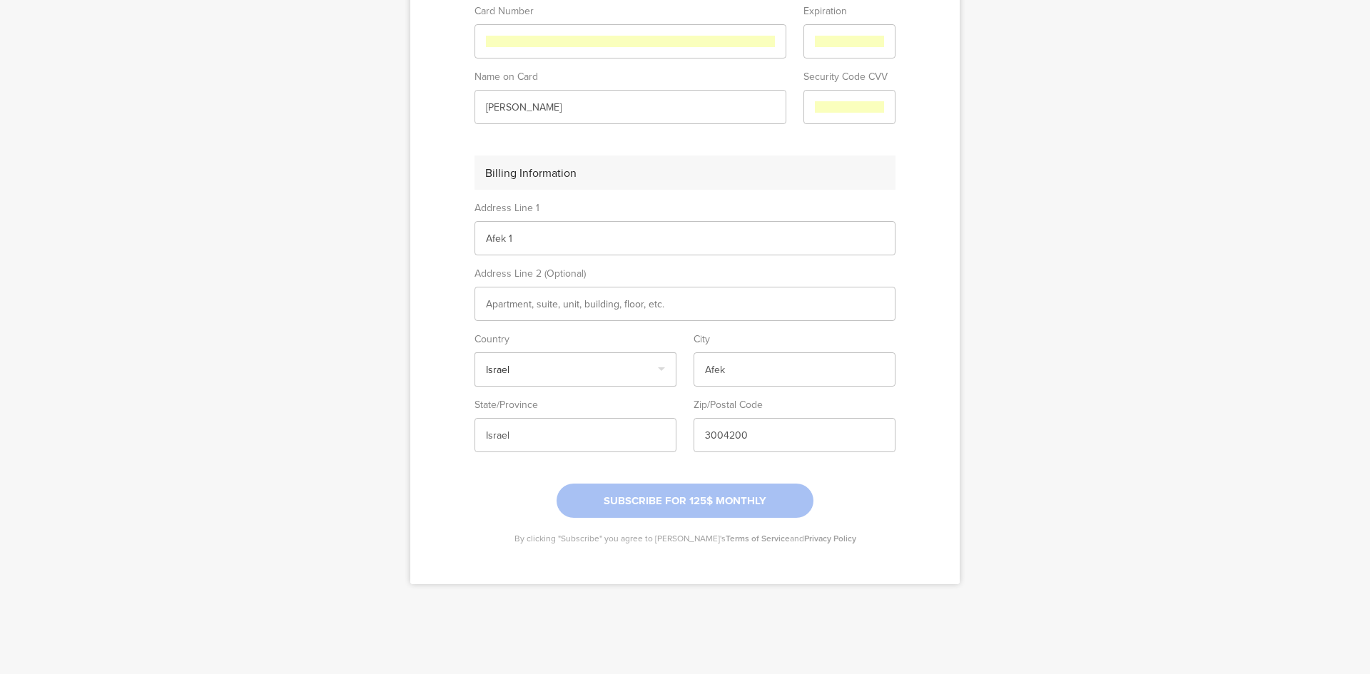
click at [587, 307] on input "text" at bounding box center [685, 304] width 398 height 15
click at [487, 438] on input "Israel" at bounding box center [575, 435] width 179 height 15
click at [492, 367] on input "Israel" at bounding box center [575, 370] width 179 height 15
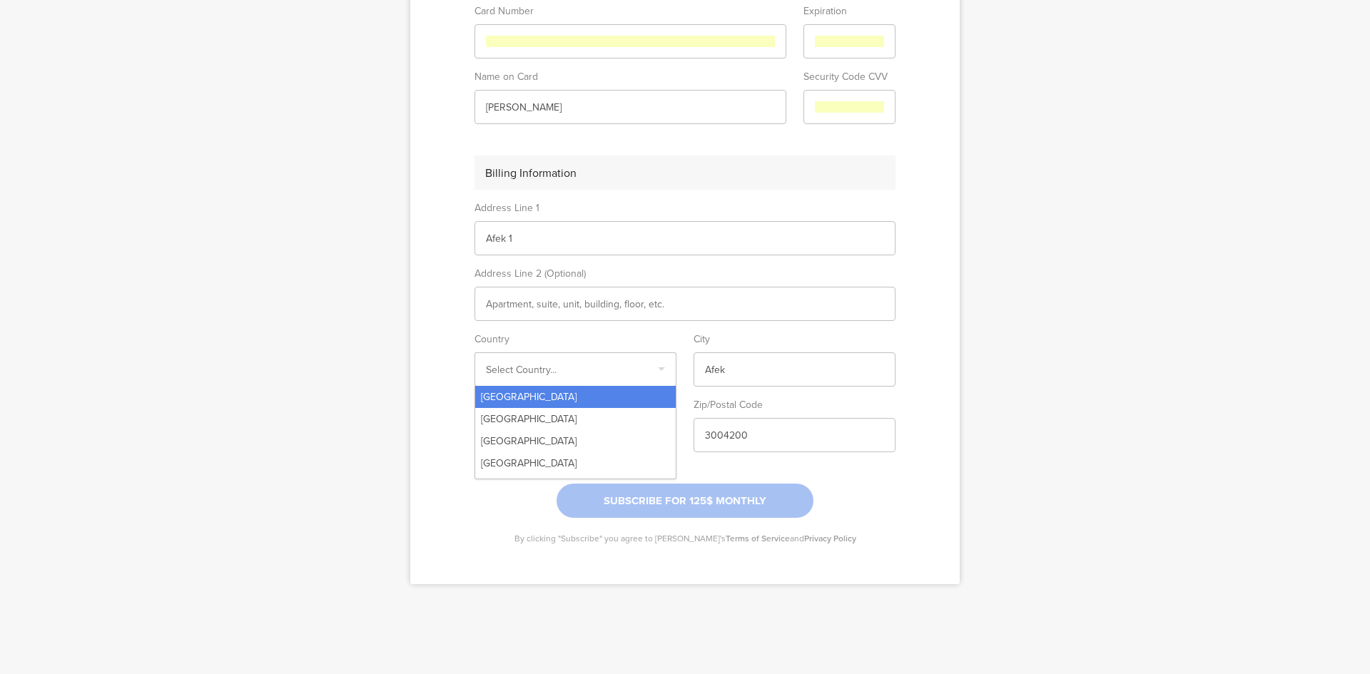
type input "Israel"
click at [636, 505] on div at bounding box center [685, 501] width 257 height 34
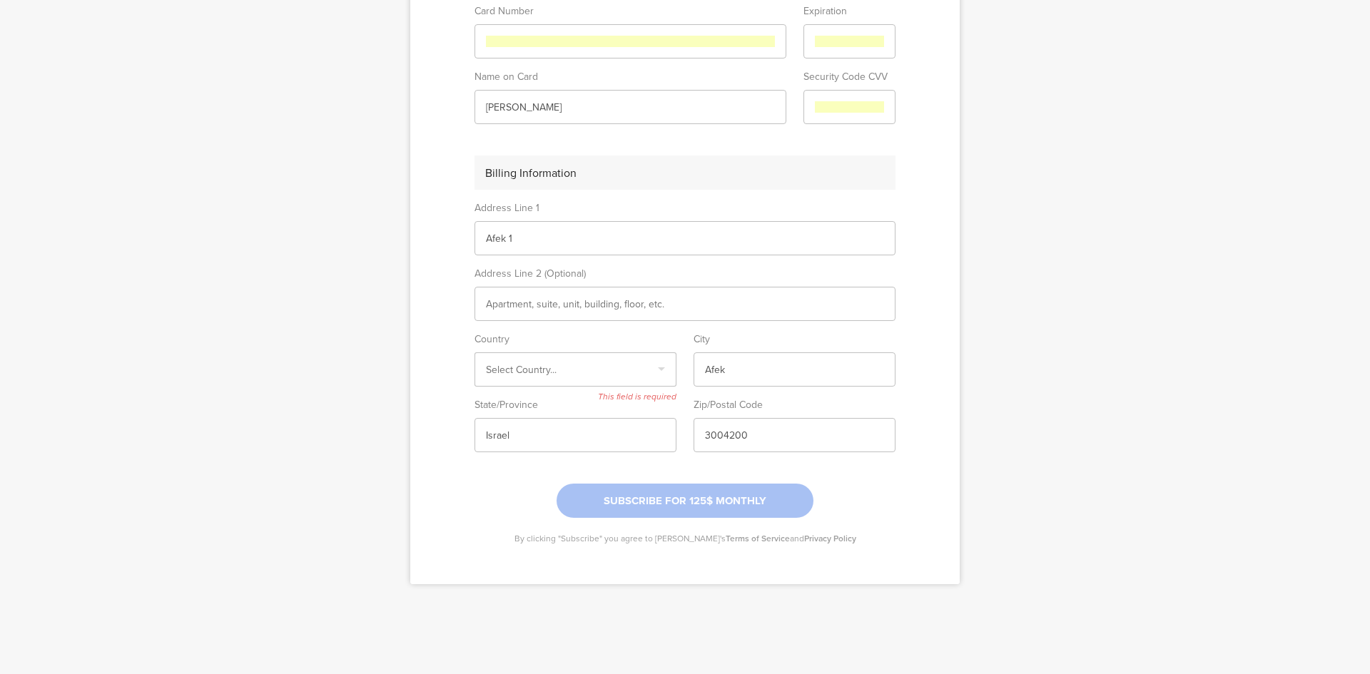
click at [654, 373] on input "Select box" at bounding box center [575, 370] width 179 height 15
click at [494, 480] on div "Israel" at bounding box center [575, 491] width 201 height 22
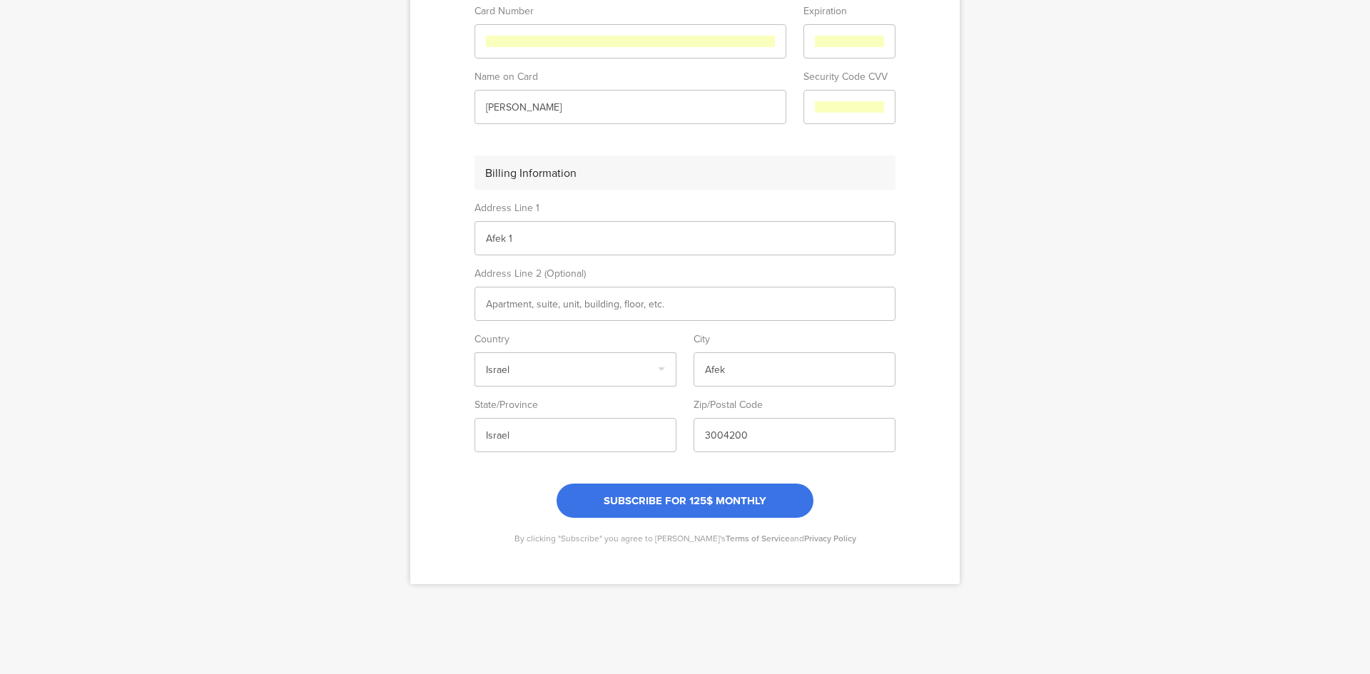
click at [683, 498] on span "SUBSCRIBE FOR 125$ MONTHLY" at bounding box center [685, 501] width 163 height 16
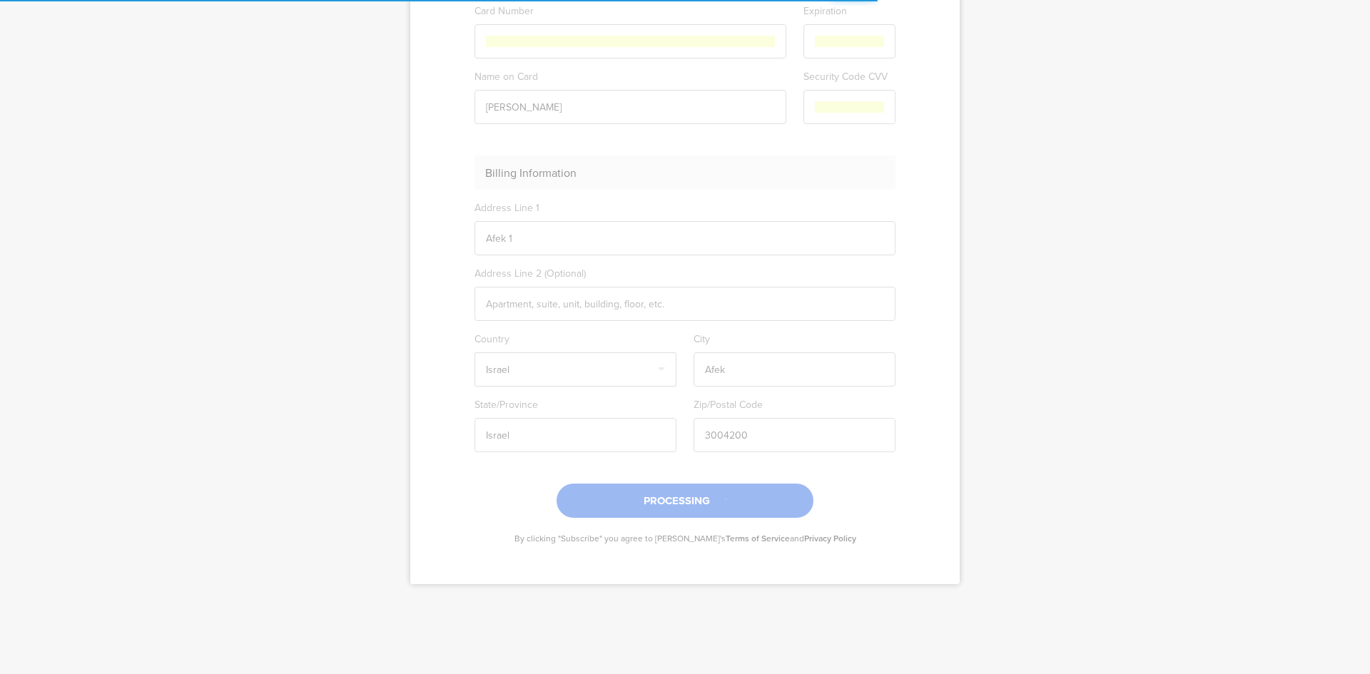
scroll to position [0, 0]
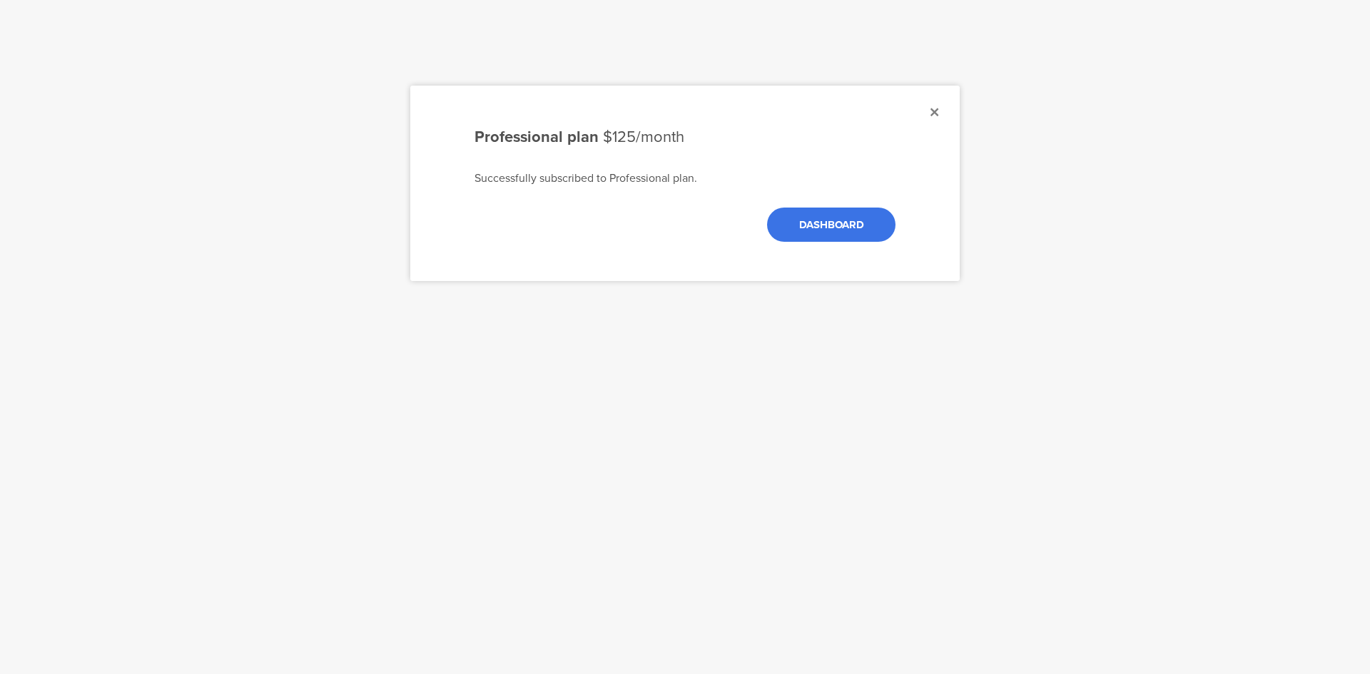
click at [841, 224] on link "DASHBOARD" at bounding box center [831, 225] width 128 height 34
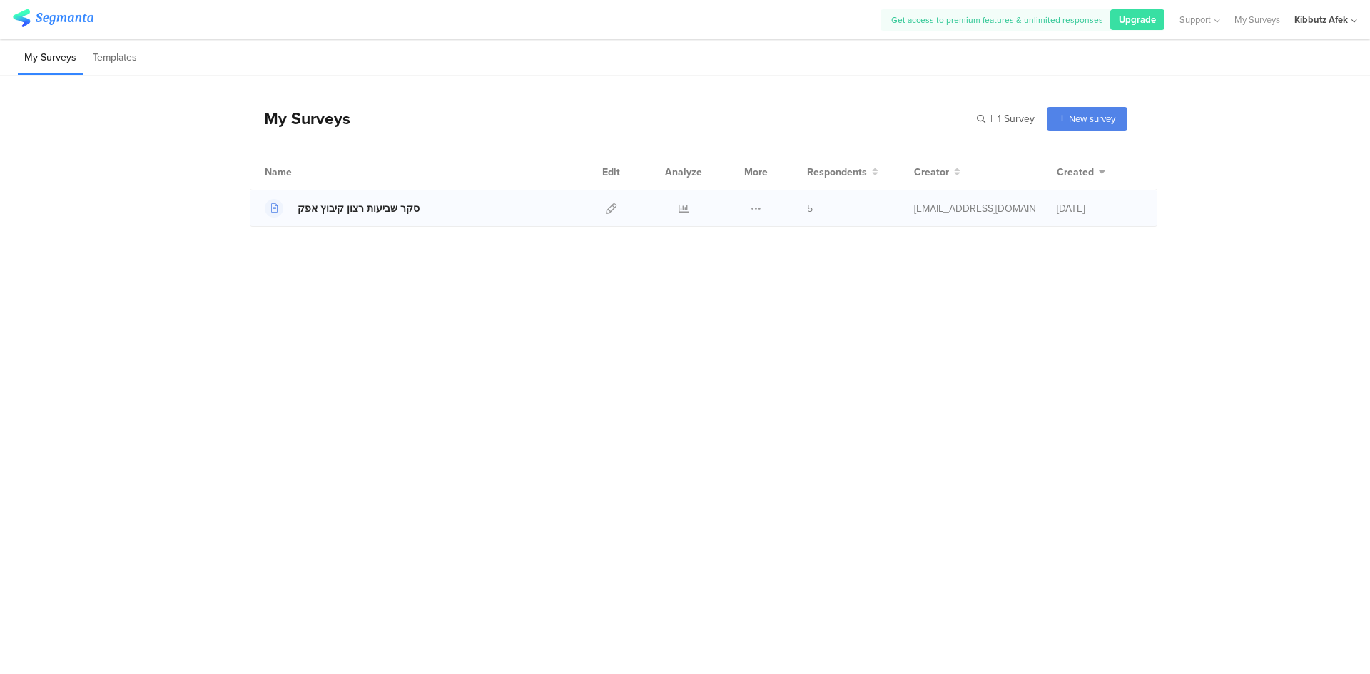
click at [390, 209] on div "סקר שביעות רצון קיבוץ אפק" at bounding box center [359, 208] width 122 height 15
click at [610, 209] on icon at bounding box center [611, 208] width 11 height 11
click at [1142, 16] on span "Upgrade" at bounding box center [1137, 20] width 37 height 14
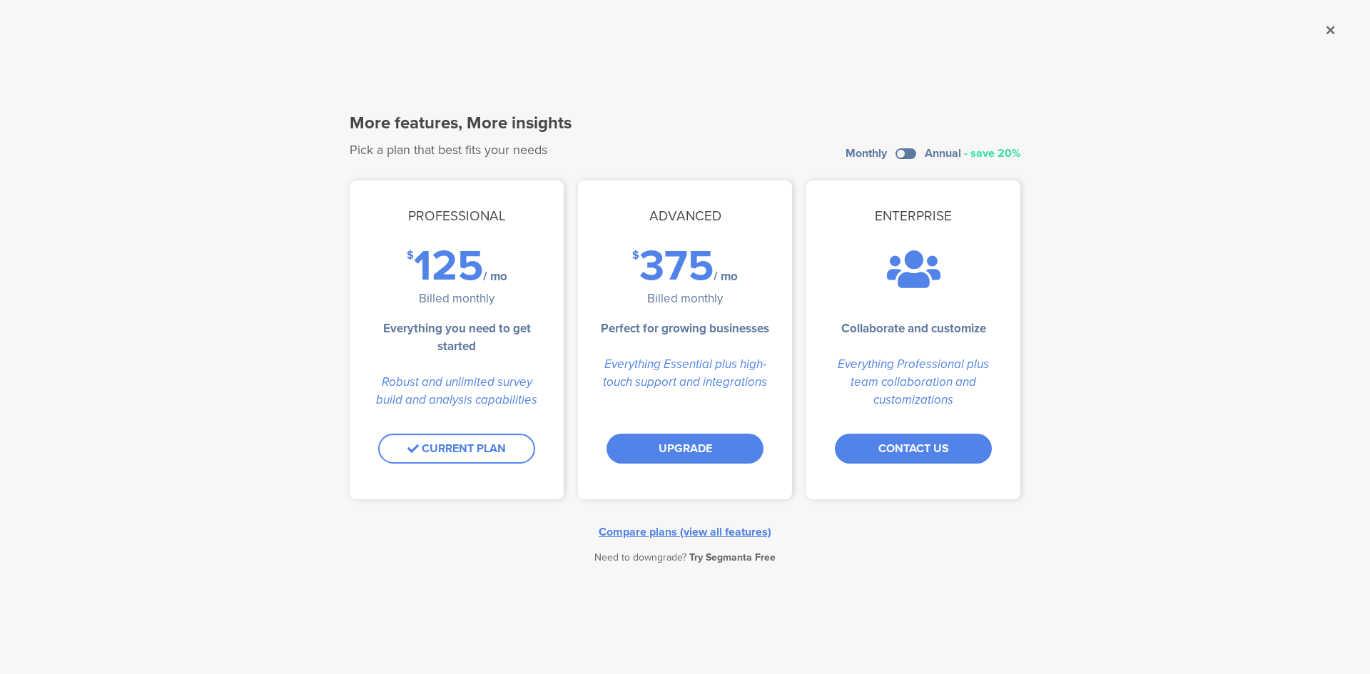
click at [655, 530] on div "Compare plans (view all features)" at bounding box center [685, 532] width 173 height 16
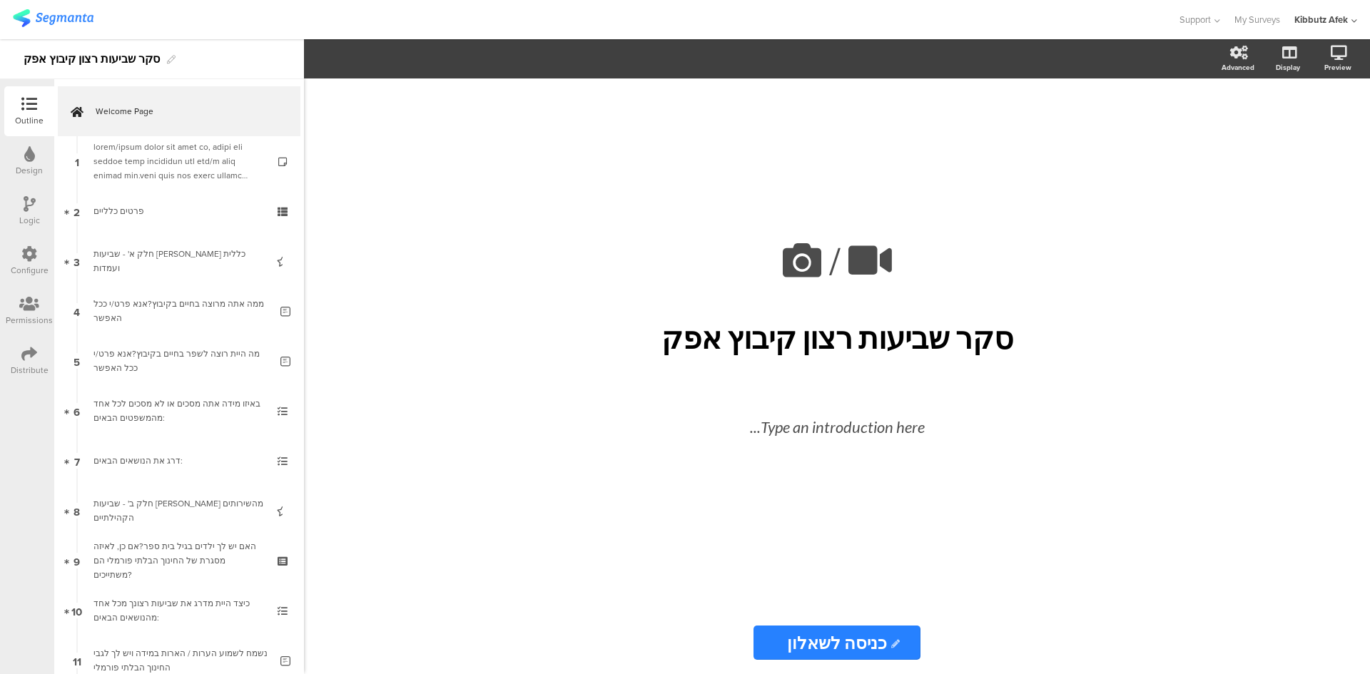
click at [27, 308] on icon at bounding box center [29, 304] width 20 height 16
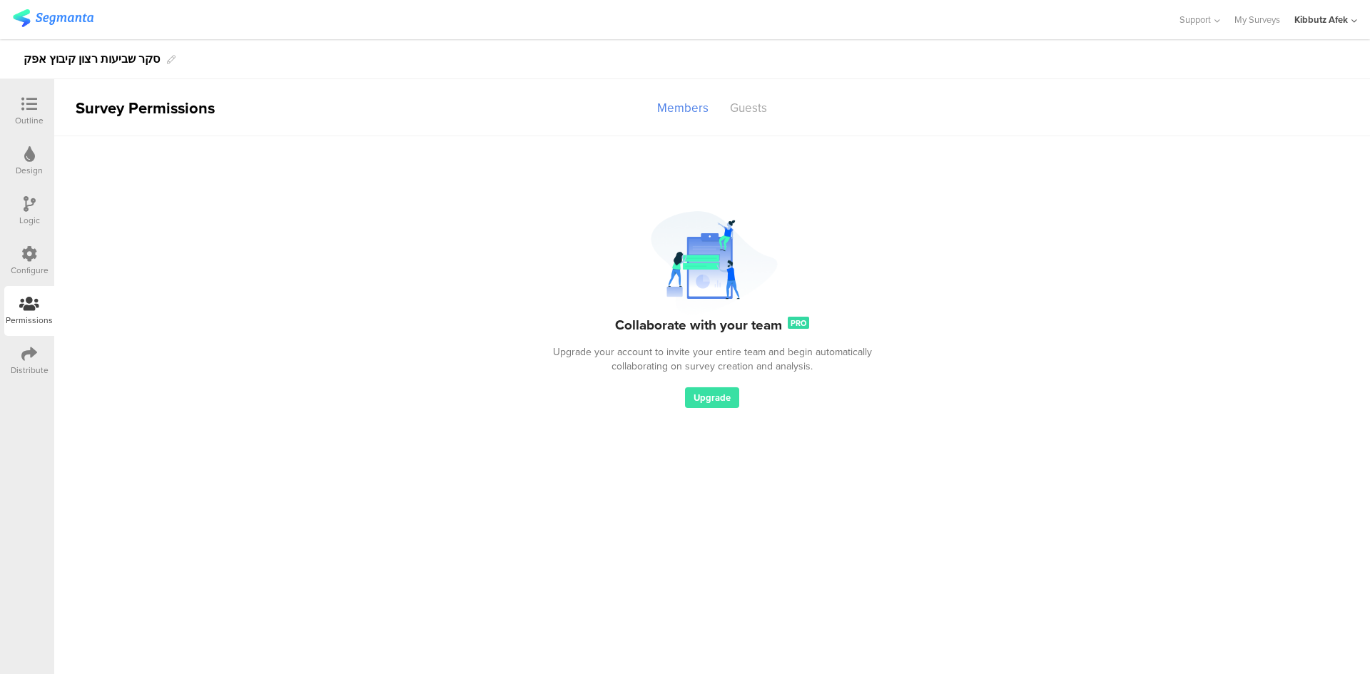
click at [34, 365] on div "Distribute" at bounding box center [30, 370] width 38 height 13
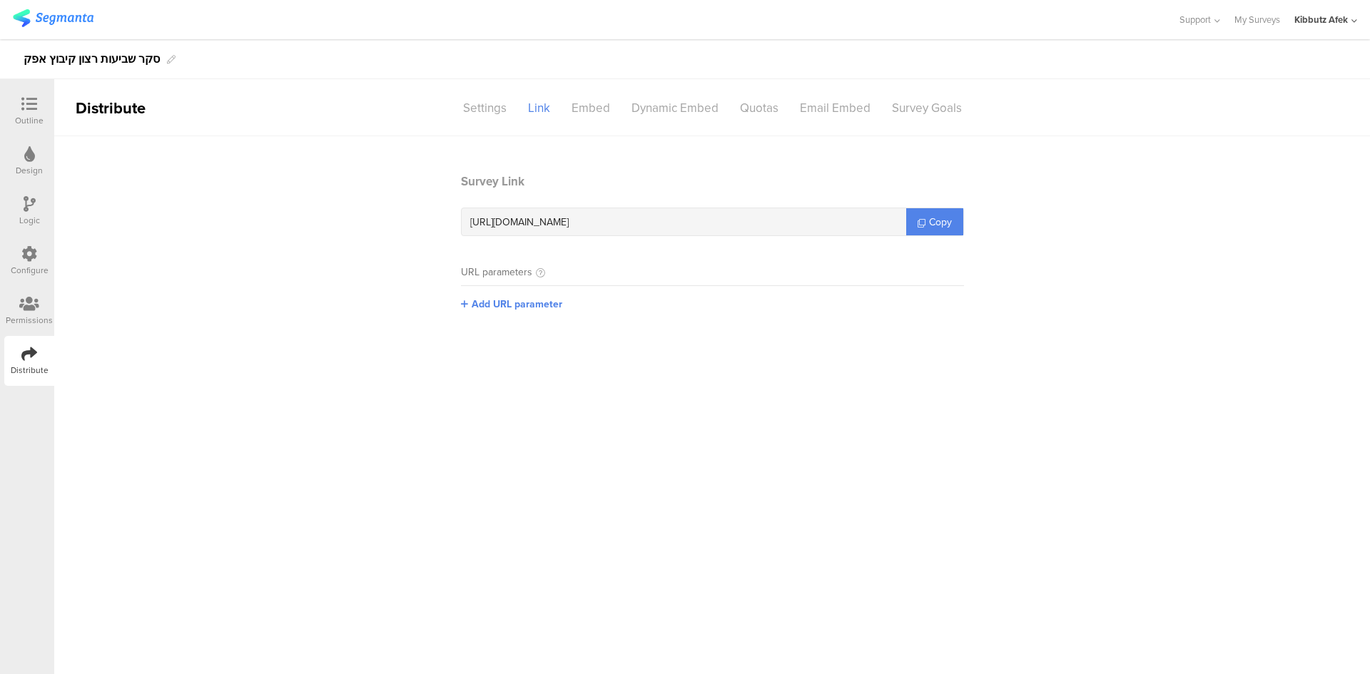
click at [33, 156] on icon at bounding box center [29, 154] width 11 height 16
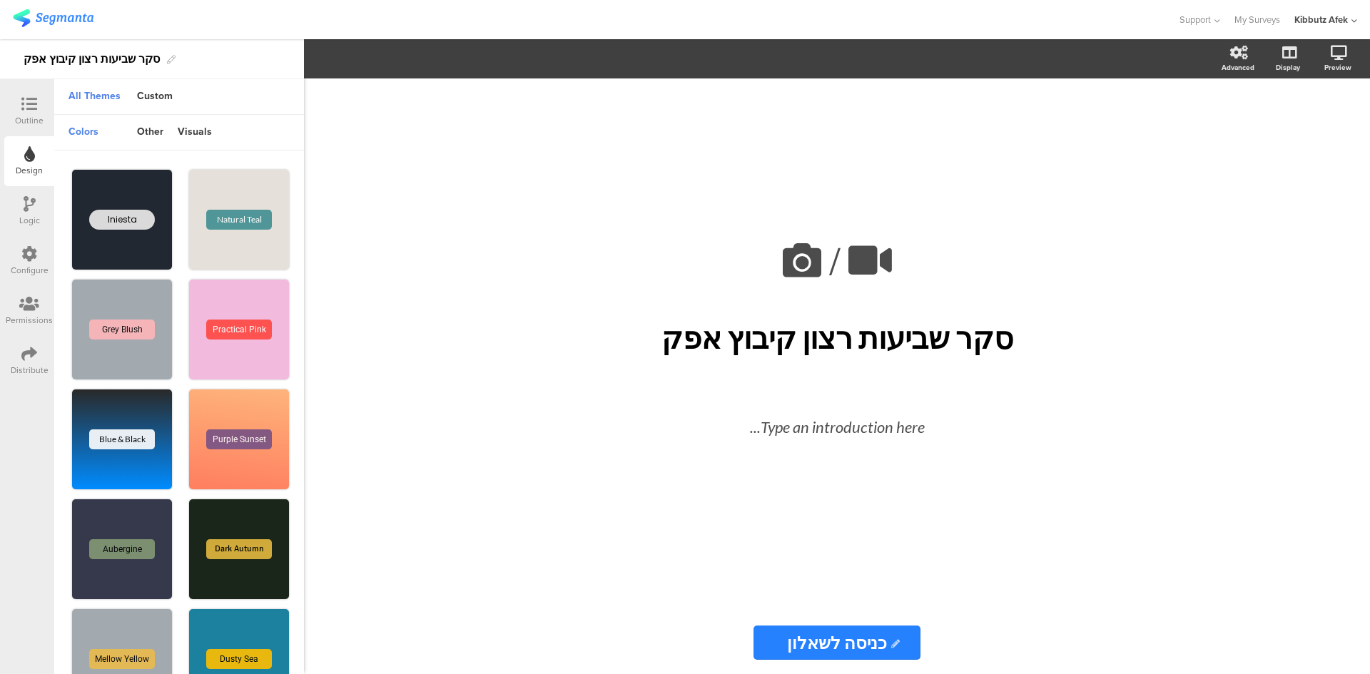
click at [31, 113] on div at bounding box center [29, 105] width 29 height 18
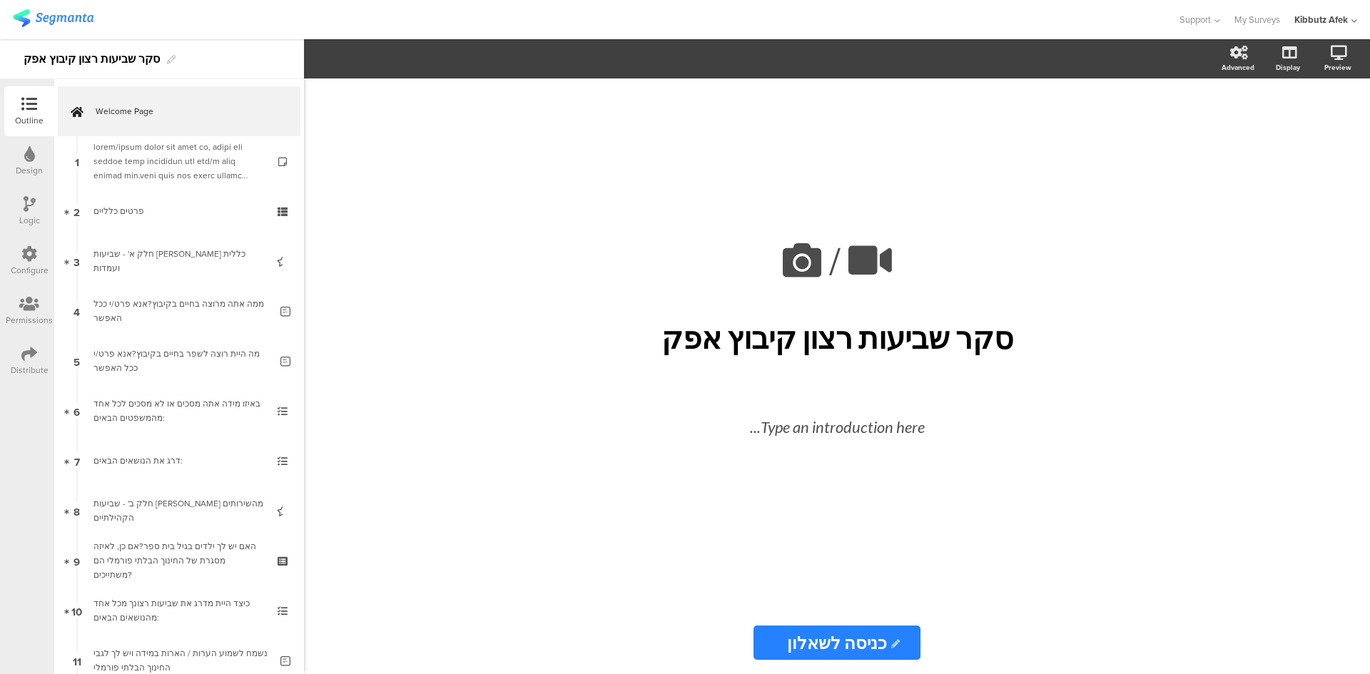
click at [31, 364] on div "Distribute" at bounding box center [30, 370] width 38 height 13
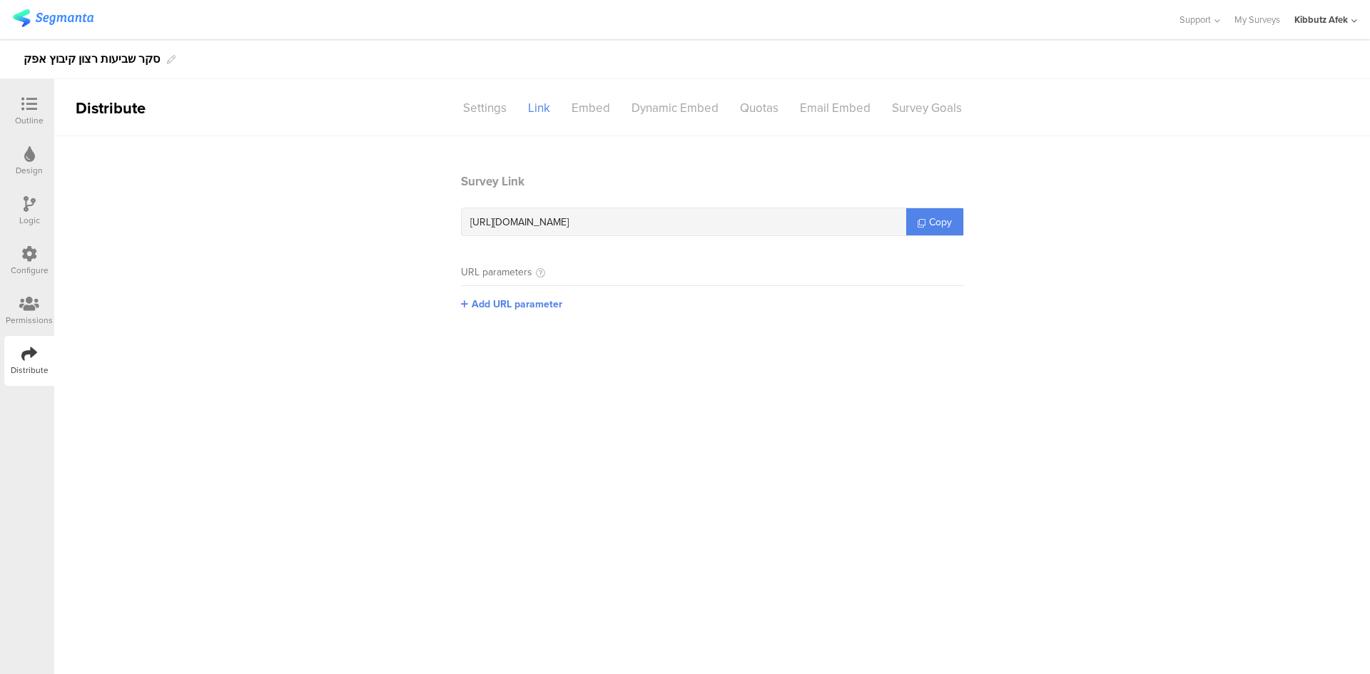
click at [35, 111] on icon at bounding box center [29, 104] width 16 height 16
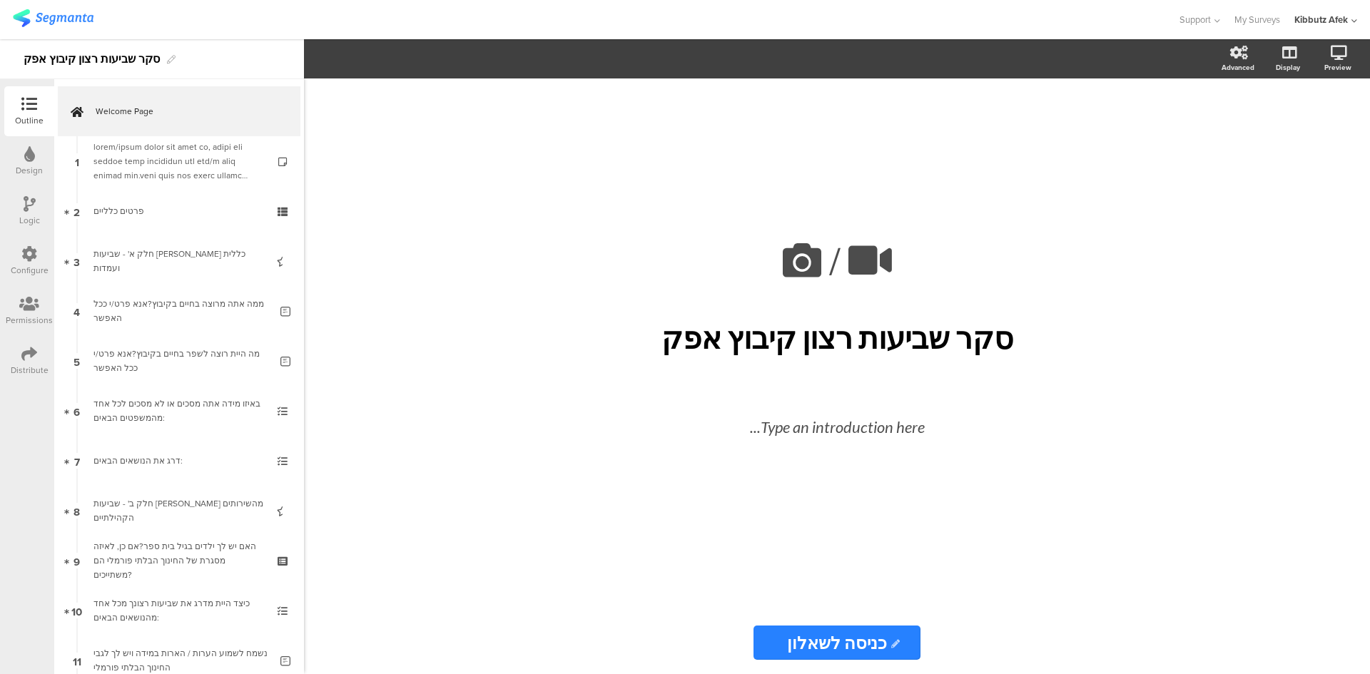
click at [1131, 504] on div "/ סקר שביעות רצון קיבוץ אפק סקר שביעות רצון קיבוץ אפק Type an introduction here…" at bounding box center [837, 377] width 600 height 596
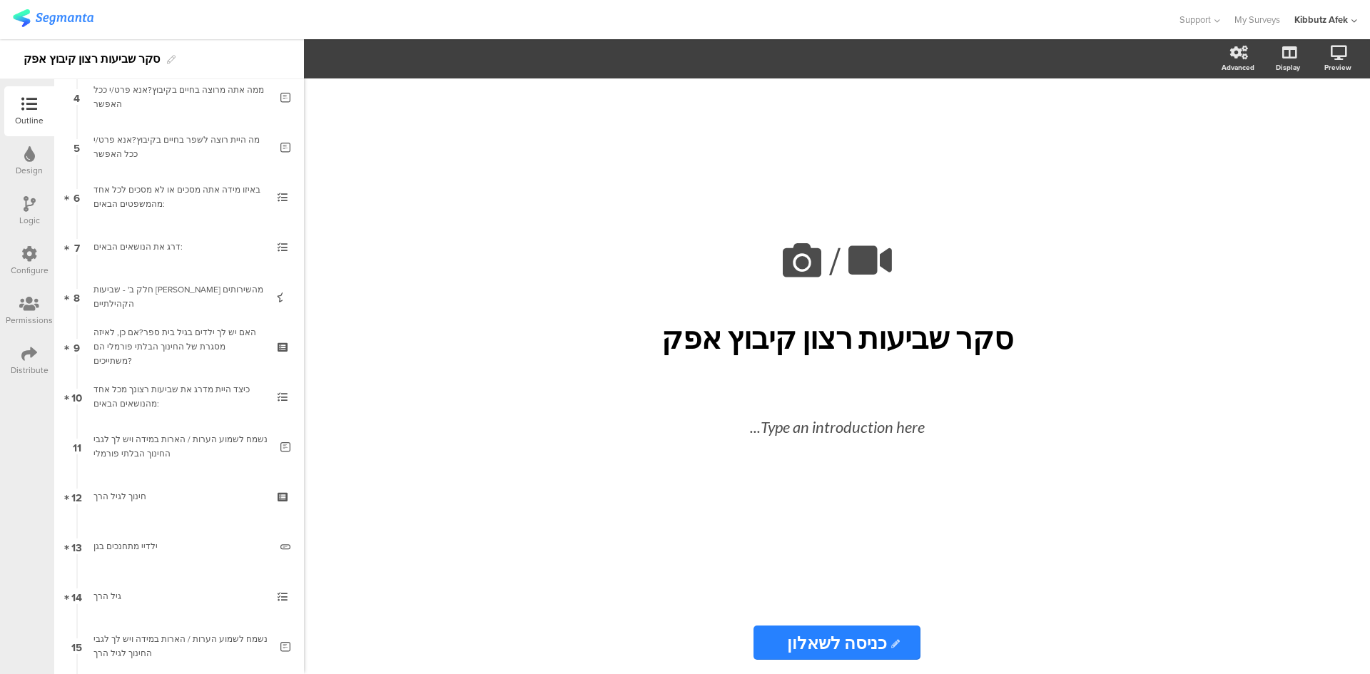
scroll to position [285, 0]
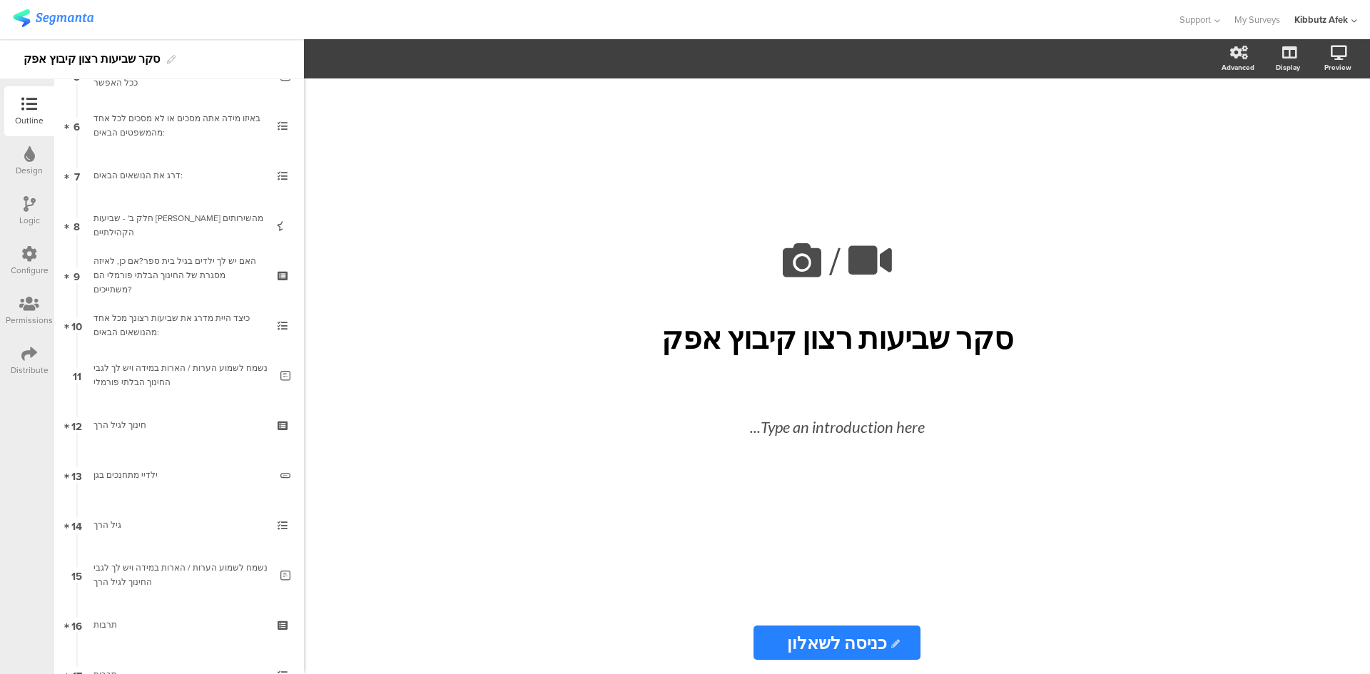
click at [27, 208] on icon at bounding box center [30, 204] width 12 height 16
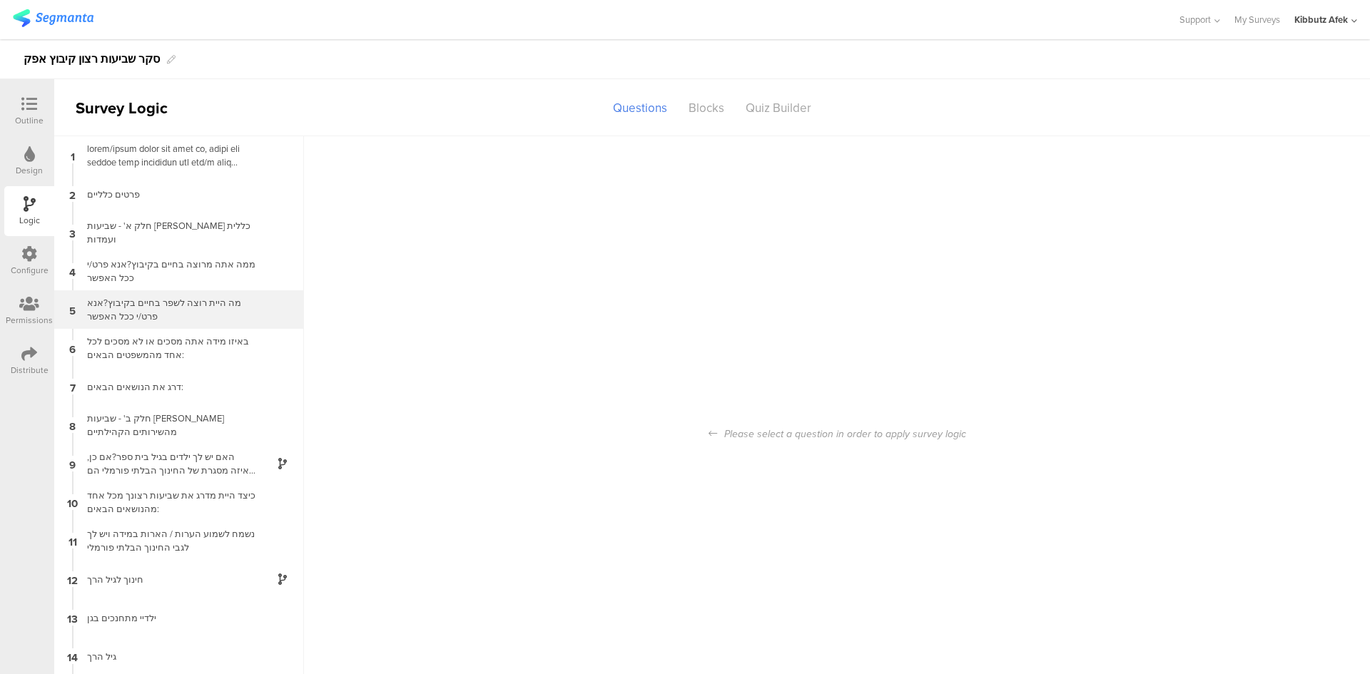
click at [162, 300] on div "מה היית רוצה לשפר בחיים בקיבוץ?אנא פרט/י ככל האפשר" at bounding box center [168, 309] width 178 height 27
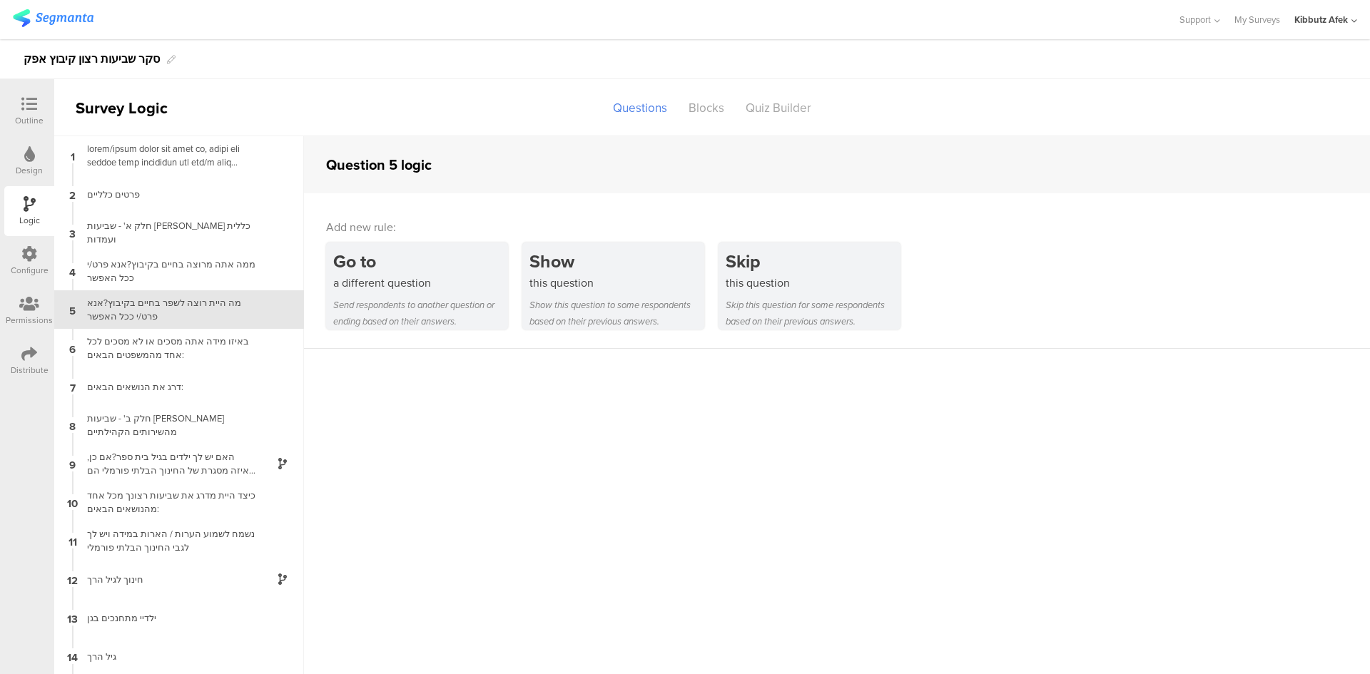
click at [30, 156] on icon at bounding box center [29, 154] width 11 height 16
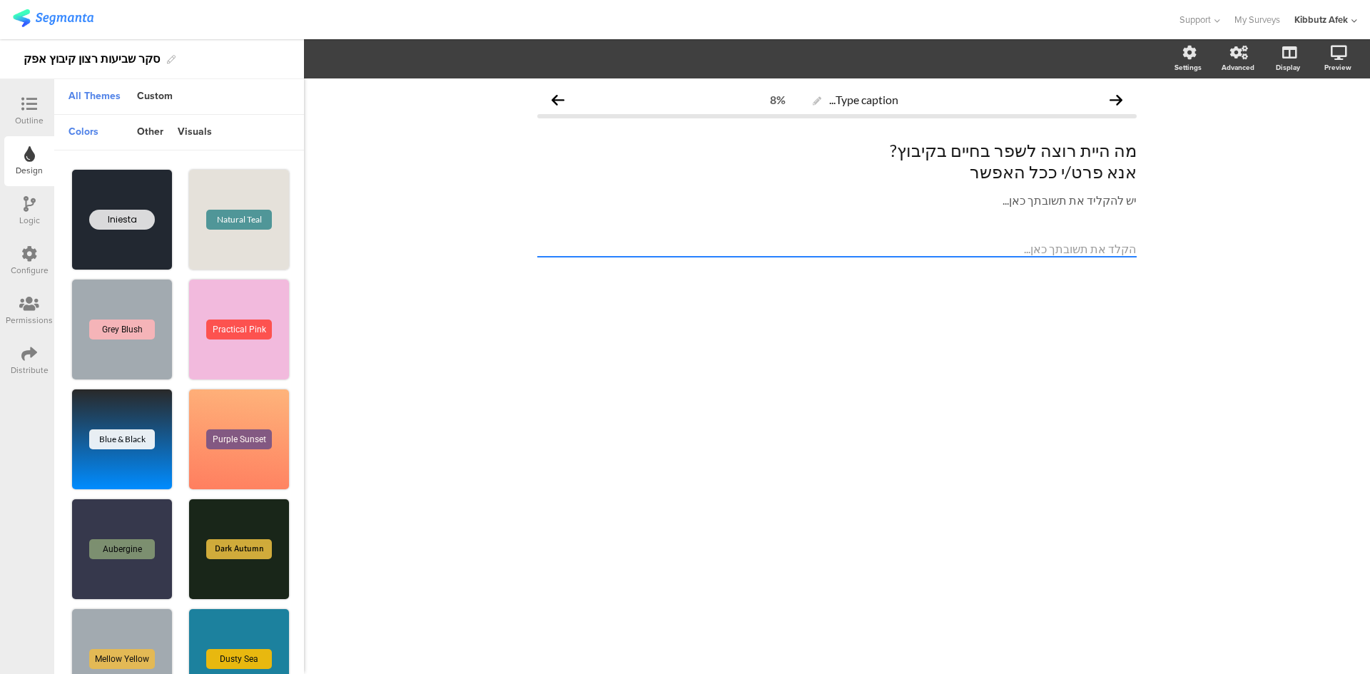
click at [28, 116] on div "Outline" at bounding box center [29, 120] width 29 height 13
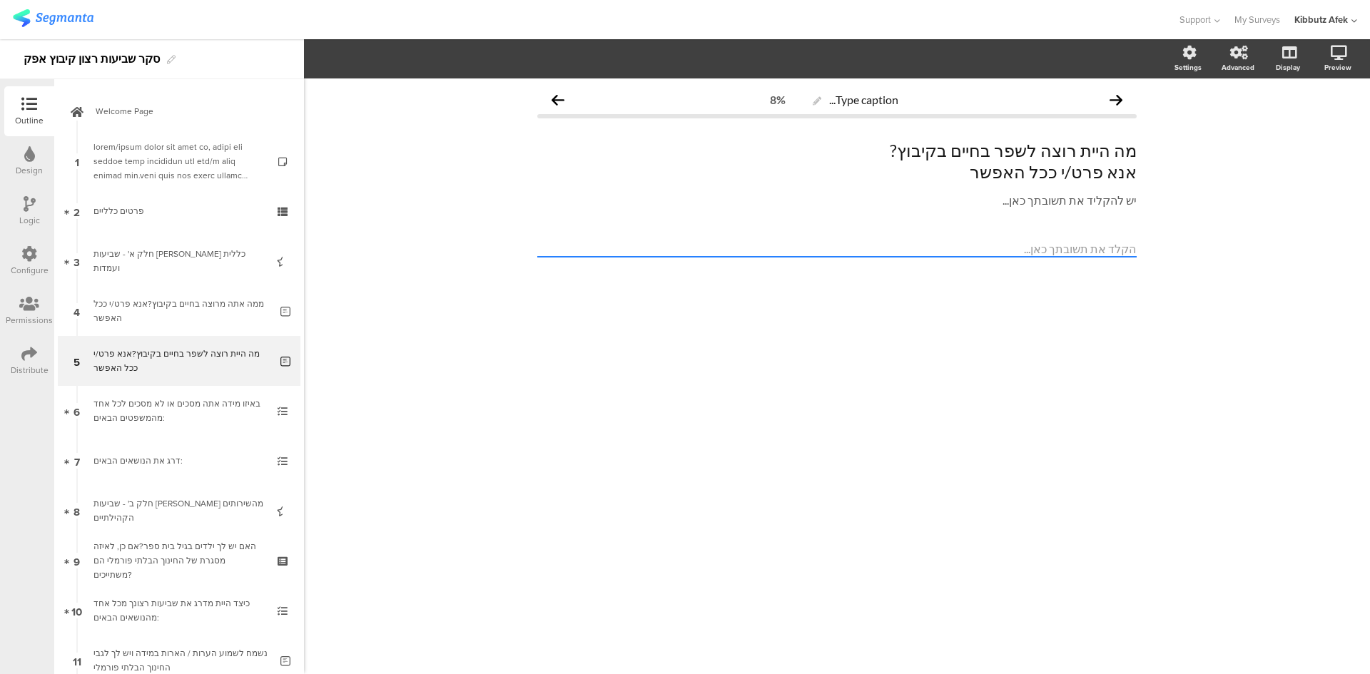
click at [25, 315] on div "Permissions" at bounding box center [29, 320] width 47 height 13
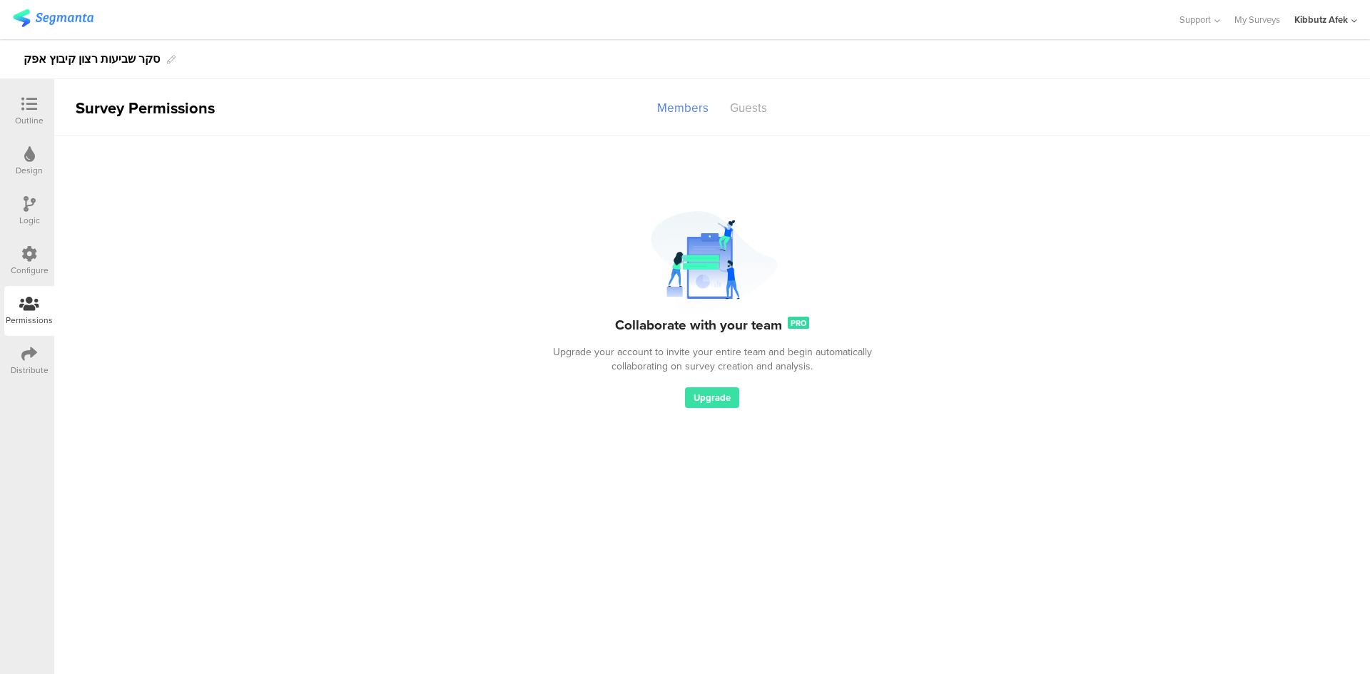
click at [1356, 21] on icon at bounding box center [1355, 21] width 6 height 11
click at [35, 106] on icon at bounding box center [29, 104] width 16 height 16
